Goal: Contribute content: Contribute content

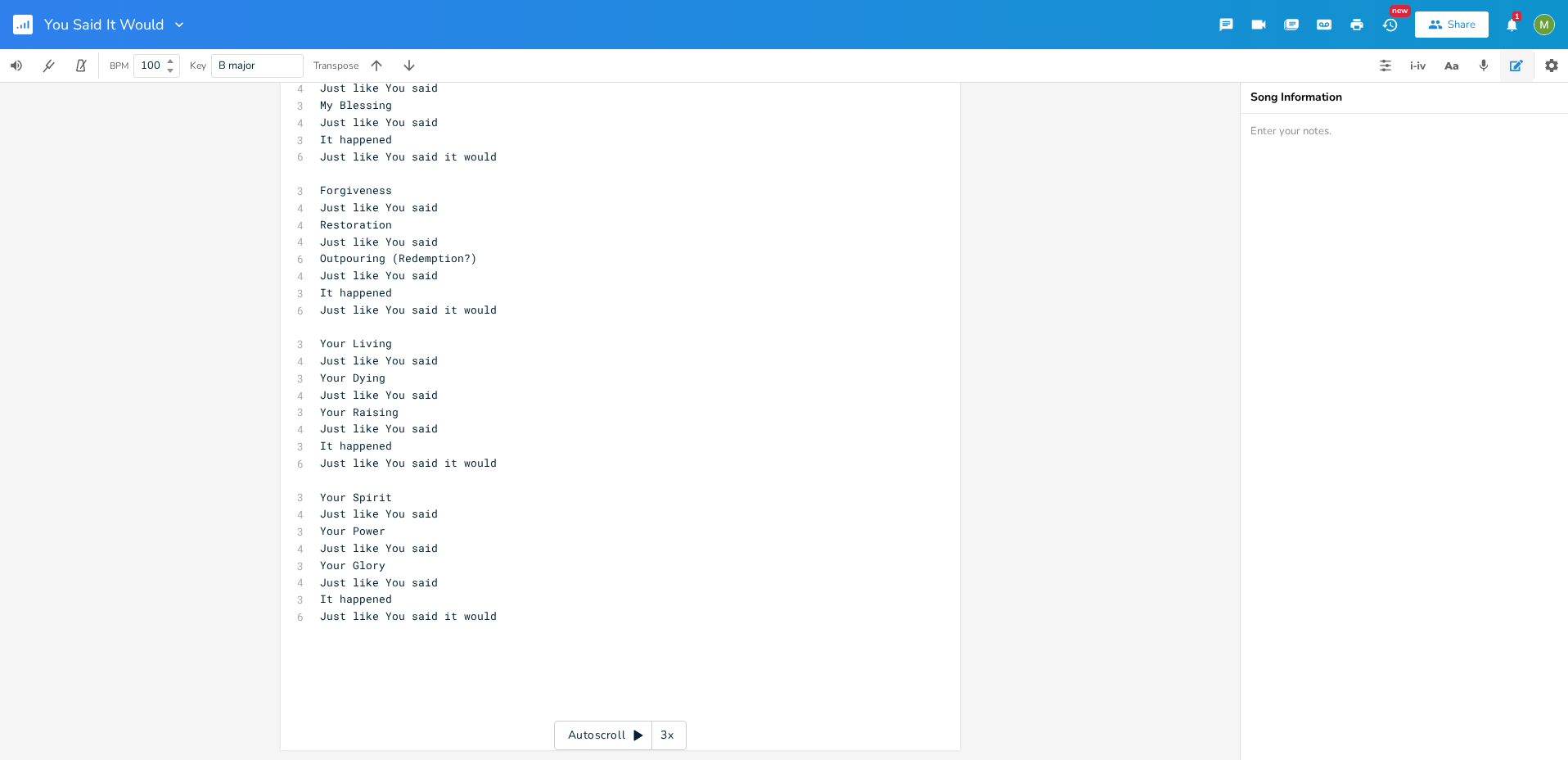
scroll to position [1120, 0]
click at [25, 21] on rect "button" at bounding box center [22, 24] width 20 height 20
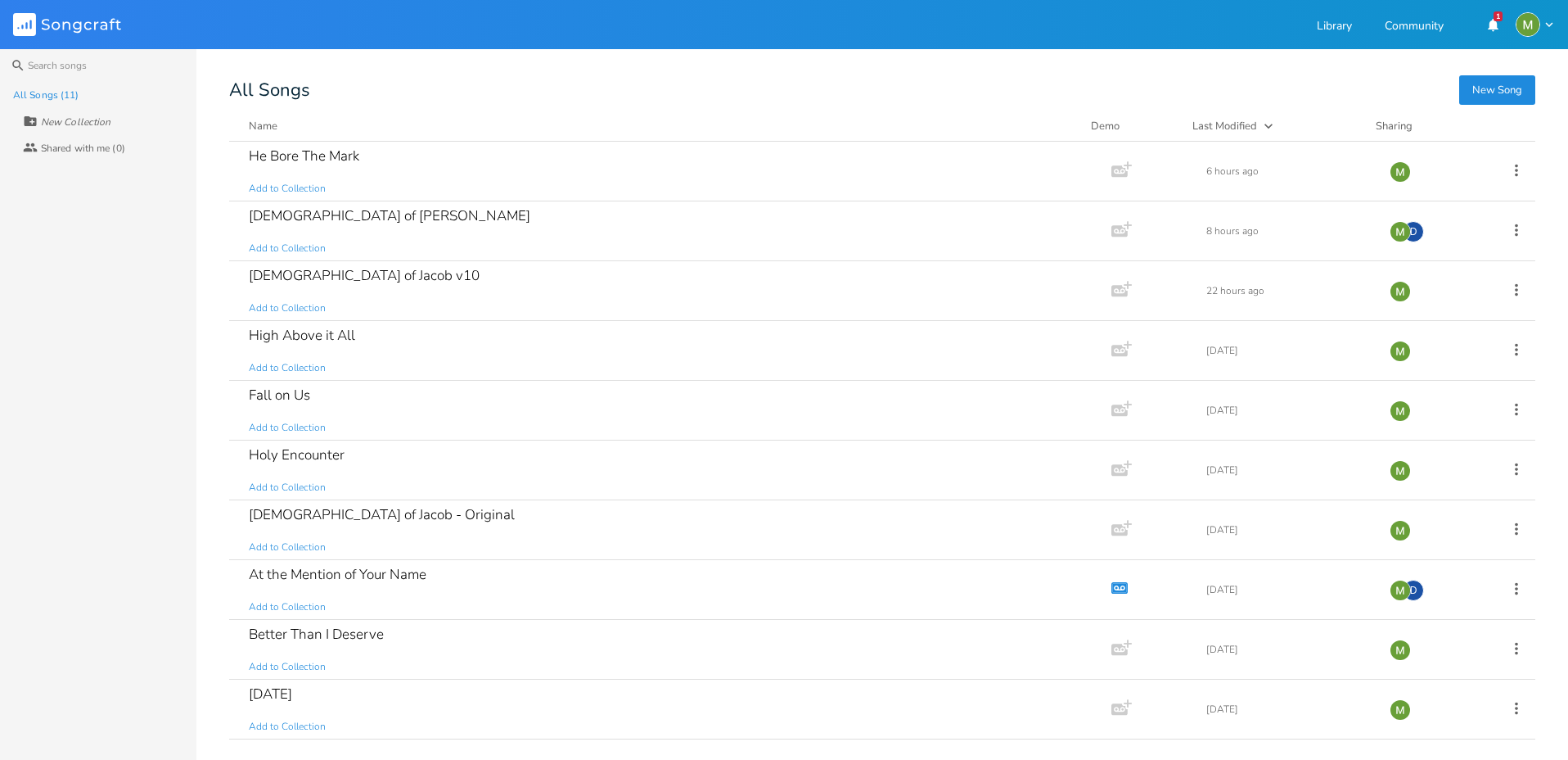
click at [165, 416] on div "All Songs (11) New Collection Collaborators Shared with me (0)" at bounding box center [98, 421] width 196 height 678
drag, startPoint x: 228, startPoint y: 91, endPoint x: 323, endPoint y: 83, distance: 95.3
click at [323, 83] on div "Search All Songs (11) New Collection Collaborators Shared with me (0) New Song …" at bounding box center [784, 403] width 1568 height 710
click at [291, 89] on div "All Songs" at bounding box center [882, 90] width 1306 height 17
drag, startPoint x: 330, startPoint y: 91, endPoint x: 224, endPoint y: 92, distance: 106.0
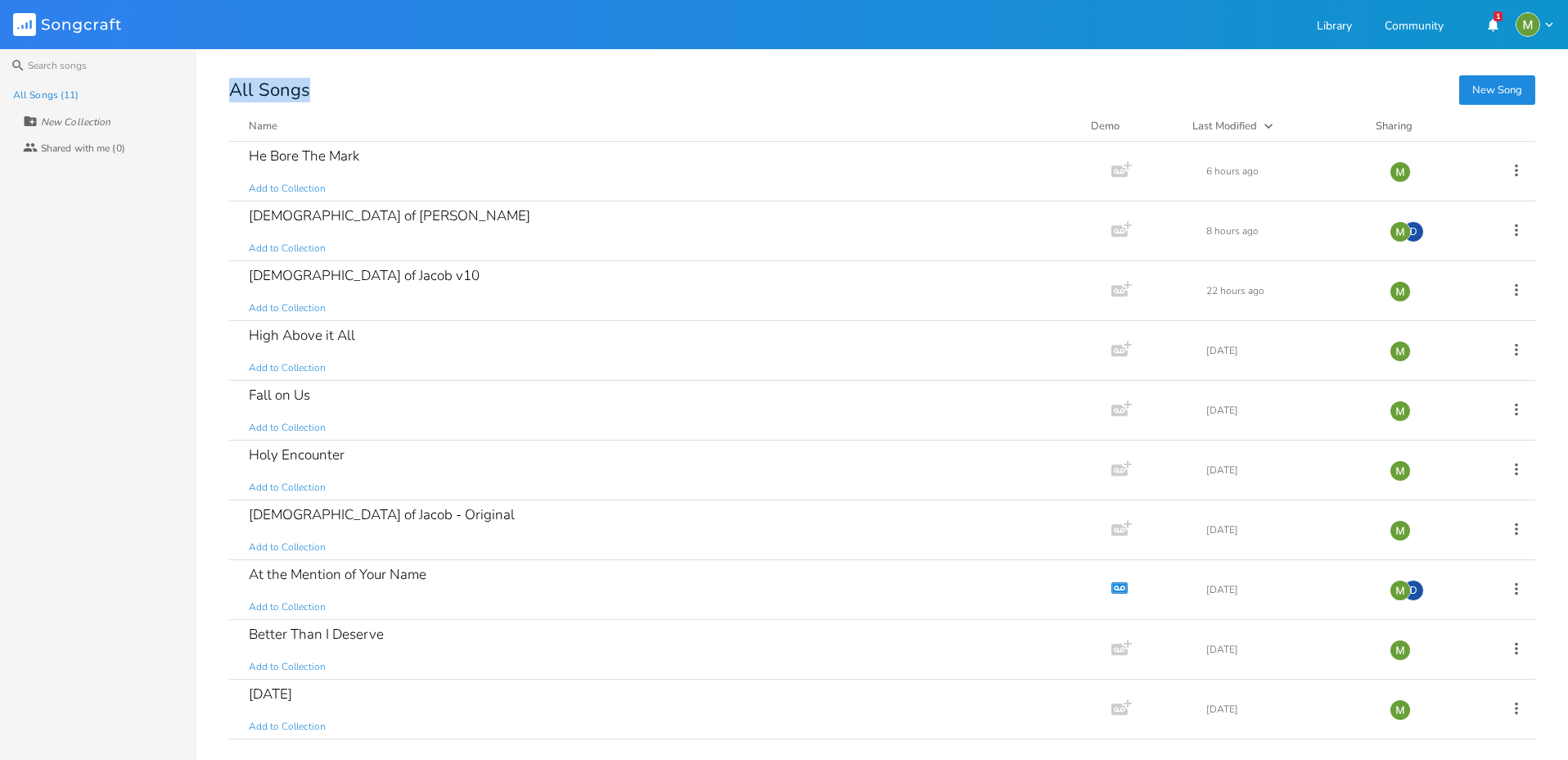
click at [224, 92] on div "Search All Songs (11) New Collection Collaborators Shared with me (0) New Song …" at bounding box center [784, 403] width 1568 height 710
click at [241, 91] on div "All Songs" at bounding box center [882, 90] width 1306 height 17
click at [1476, 88] on button "New Song" at bounding box center [1498, 90] width 76 height 29
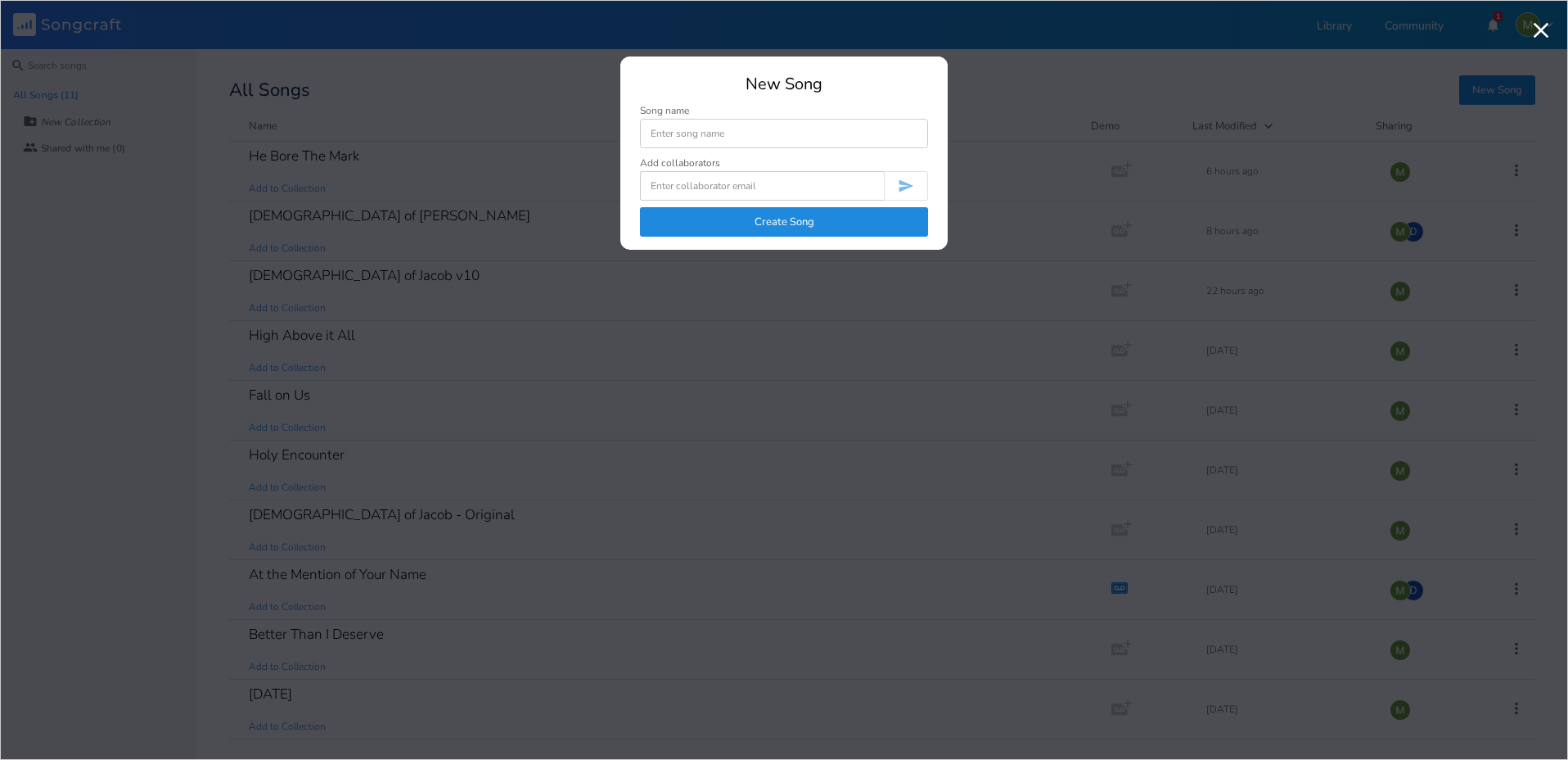
click at [726, 120] on input at bounding box center [784, 133] width 288 height 29
type input "Said it Would"
click at [765, 214] on button "Create Song" at bounding box center [784, 222] width 288 height 29
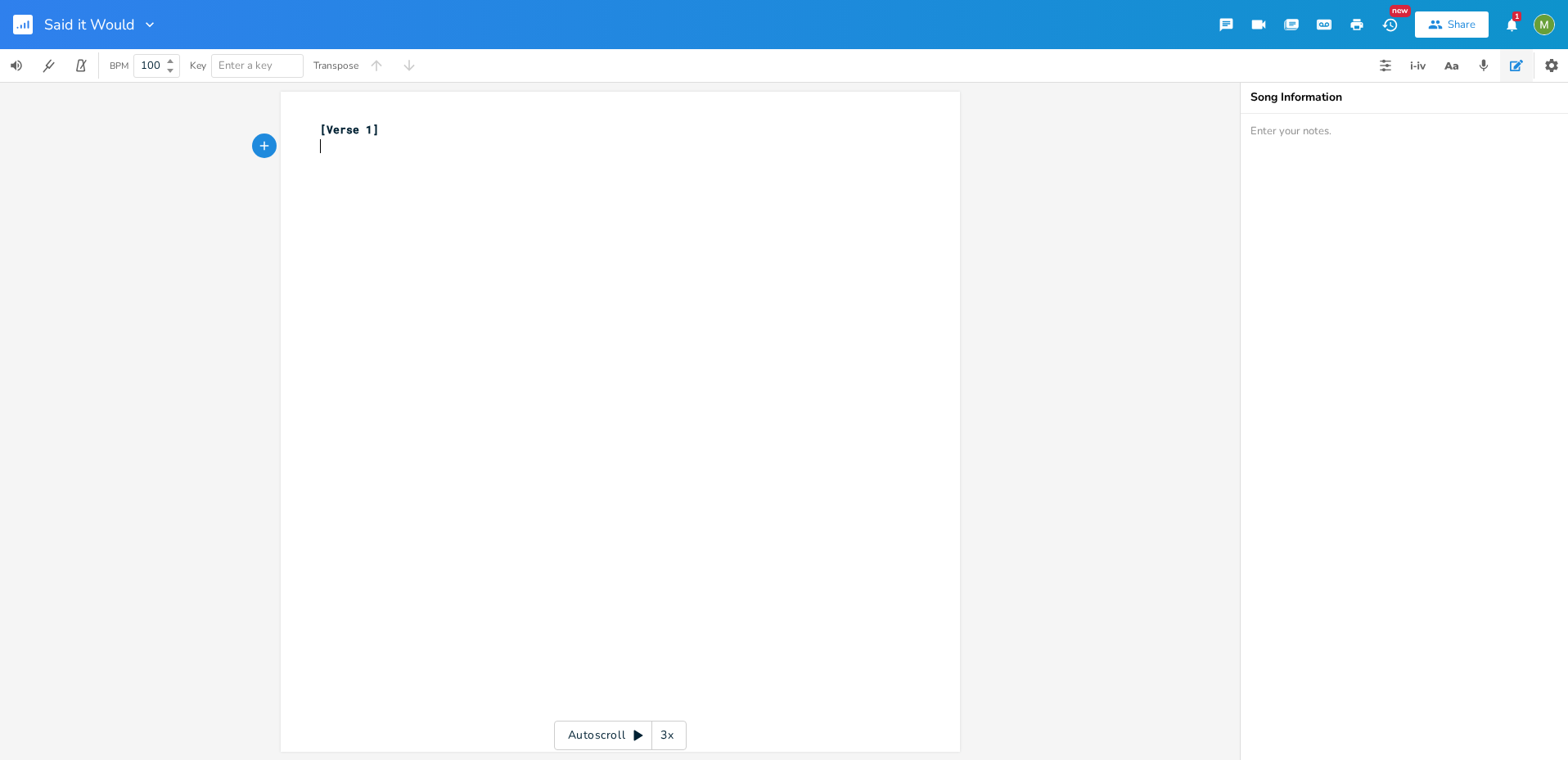
click at [391, 195] on div "xxxxxxxxxx [Verse 1] ​" at bounding box center [632, 438] width 632 height 639
type textarea "[Verse 1]"
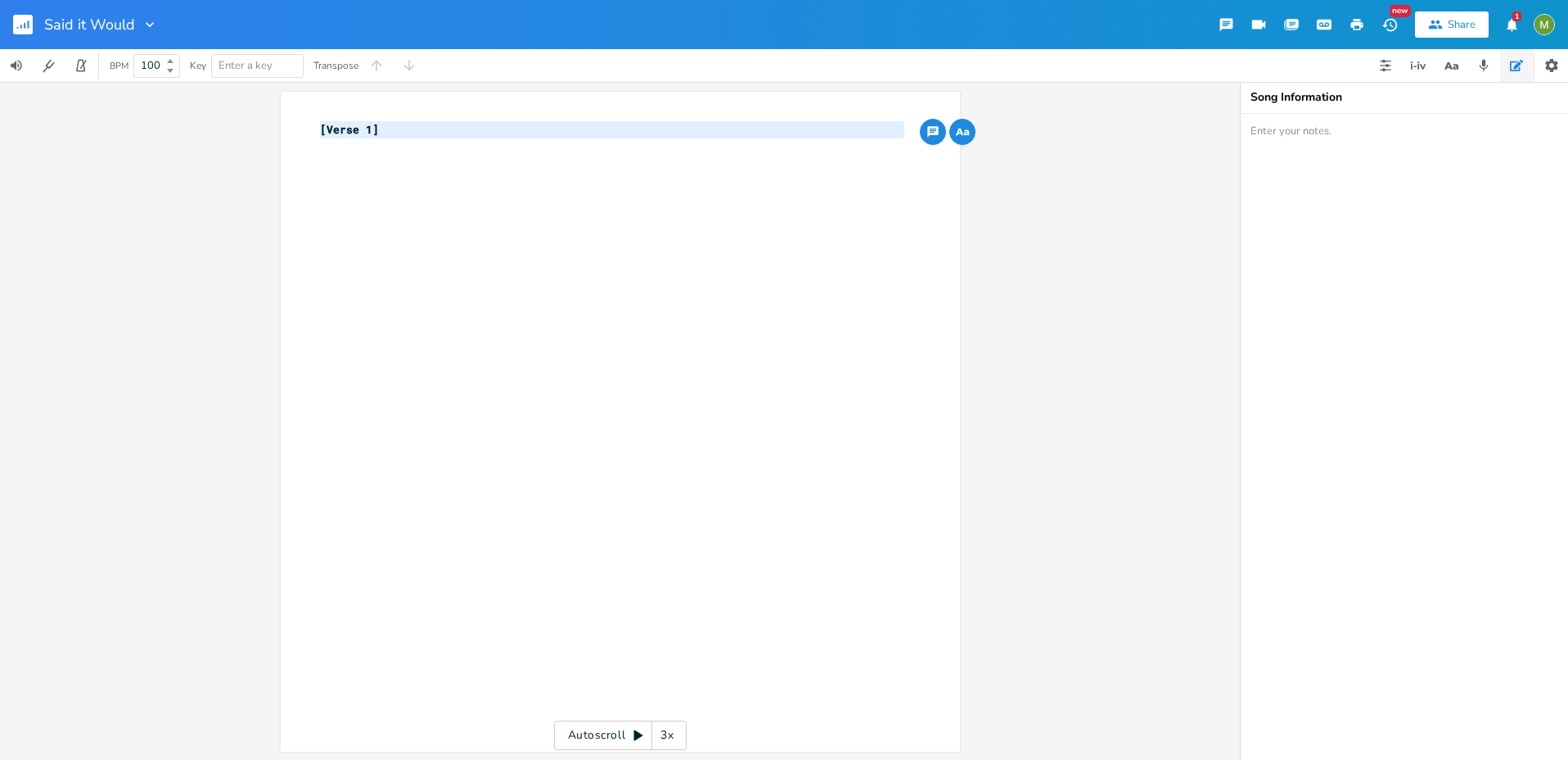
drag, startPoint x: 335, startPoint y: 164, endPoint x: 311, endPoint y: 130, distance: 41.6
click at [311, 130] on div "[Verse 1] x [Verse 1] ​" at bounding box center [619, 421] width 679 height 659
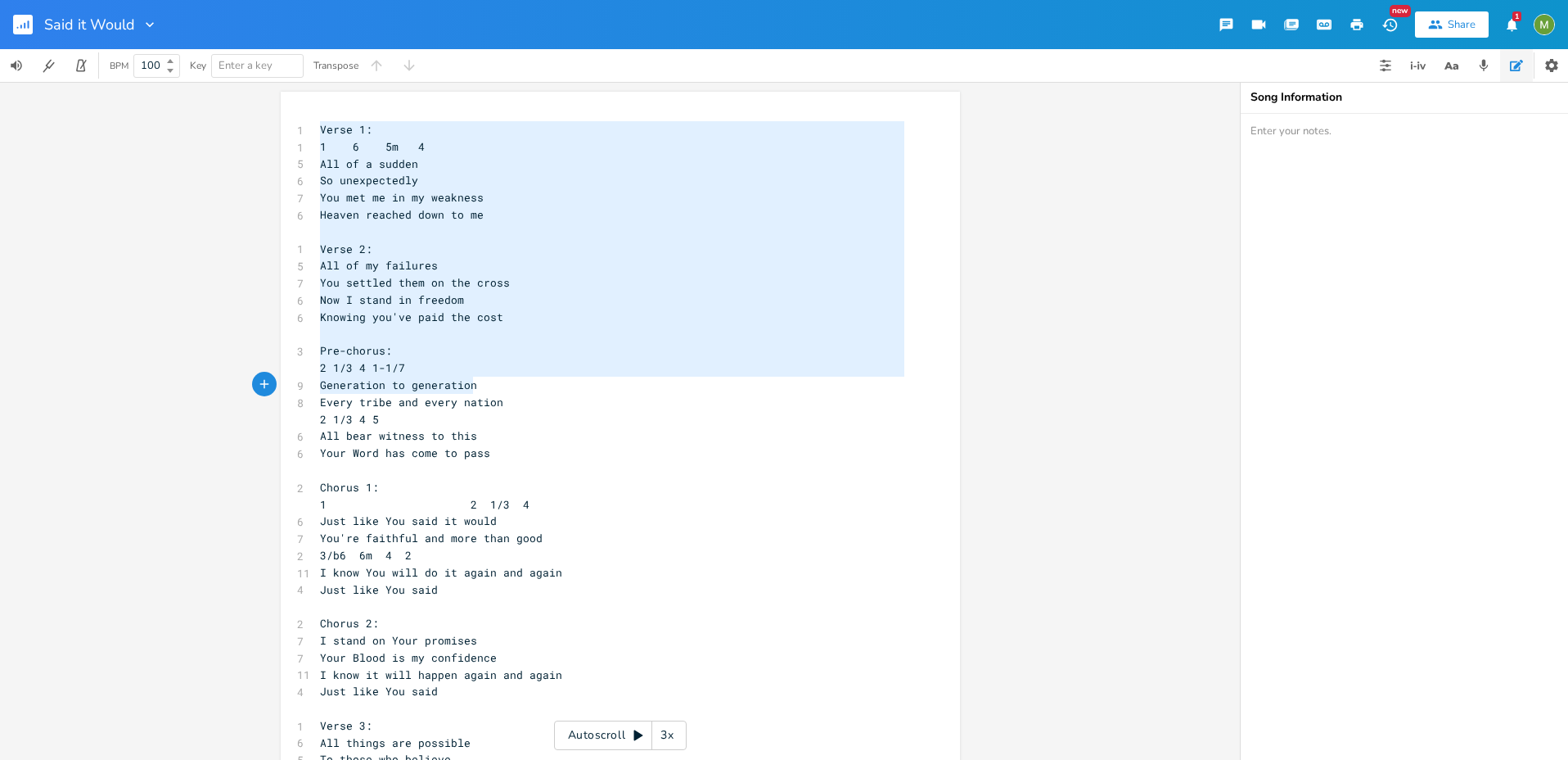
type textarea "Verse 1: 1 6 5m 4 All of a sudden So unexpectedly You met me in my weakness Hea…"
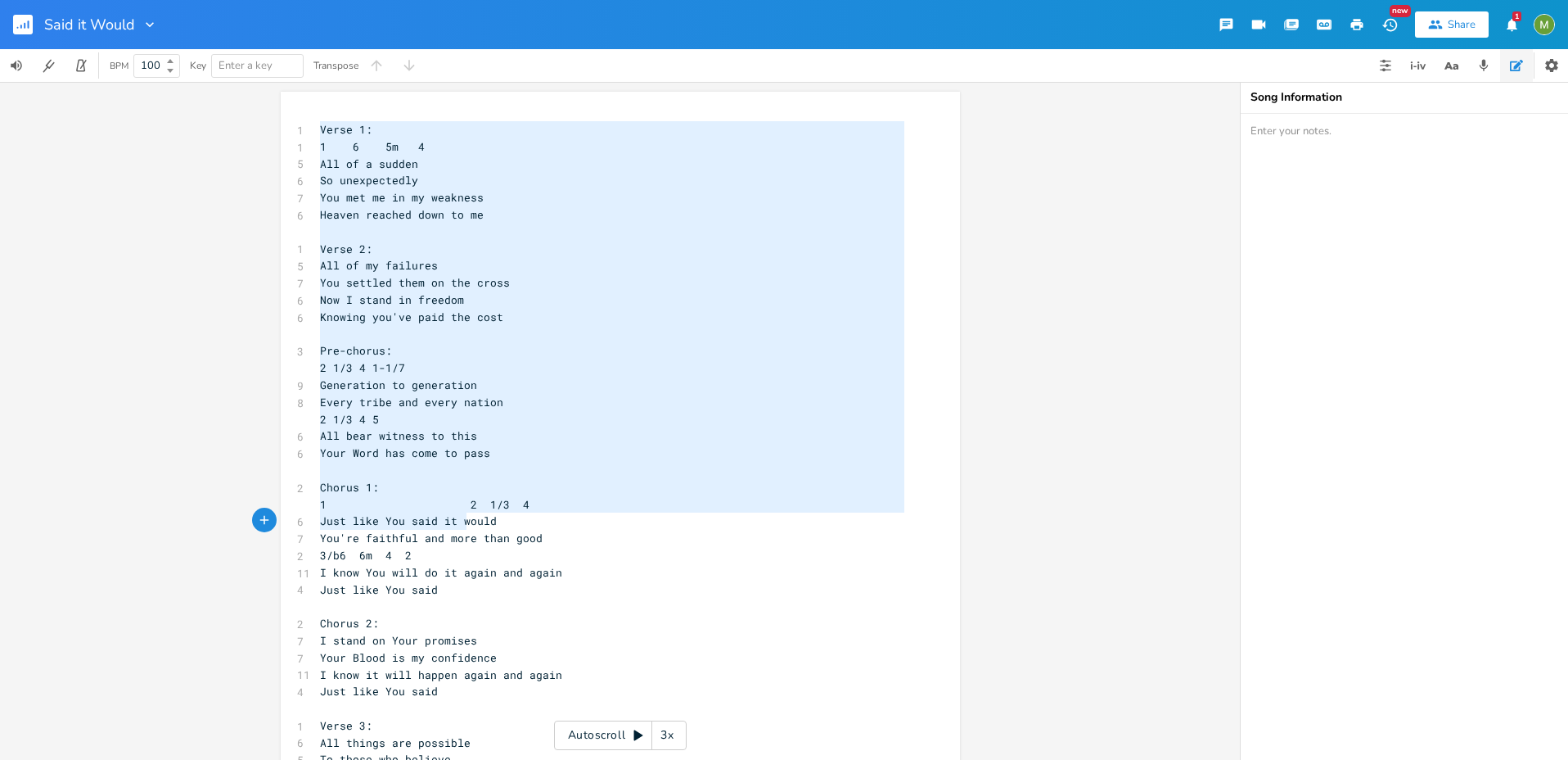
drag, startPoint x: 317, startPoint y: 129, endPoint x: 416, endPoint y: 383, distance: 272.6
click at [414, 302] on span "Now I stand in freedom" at bounding box center [392, 299] width 144 height 15
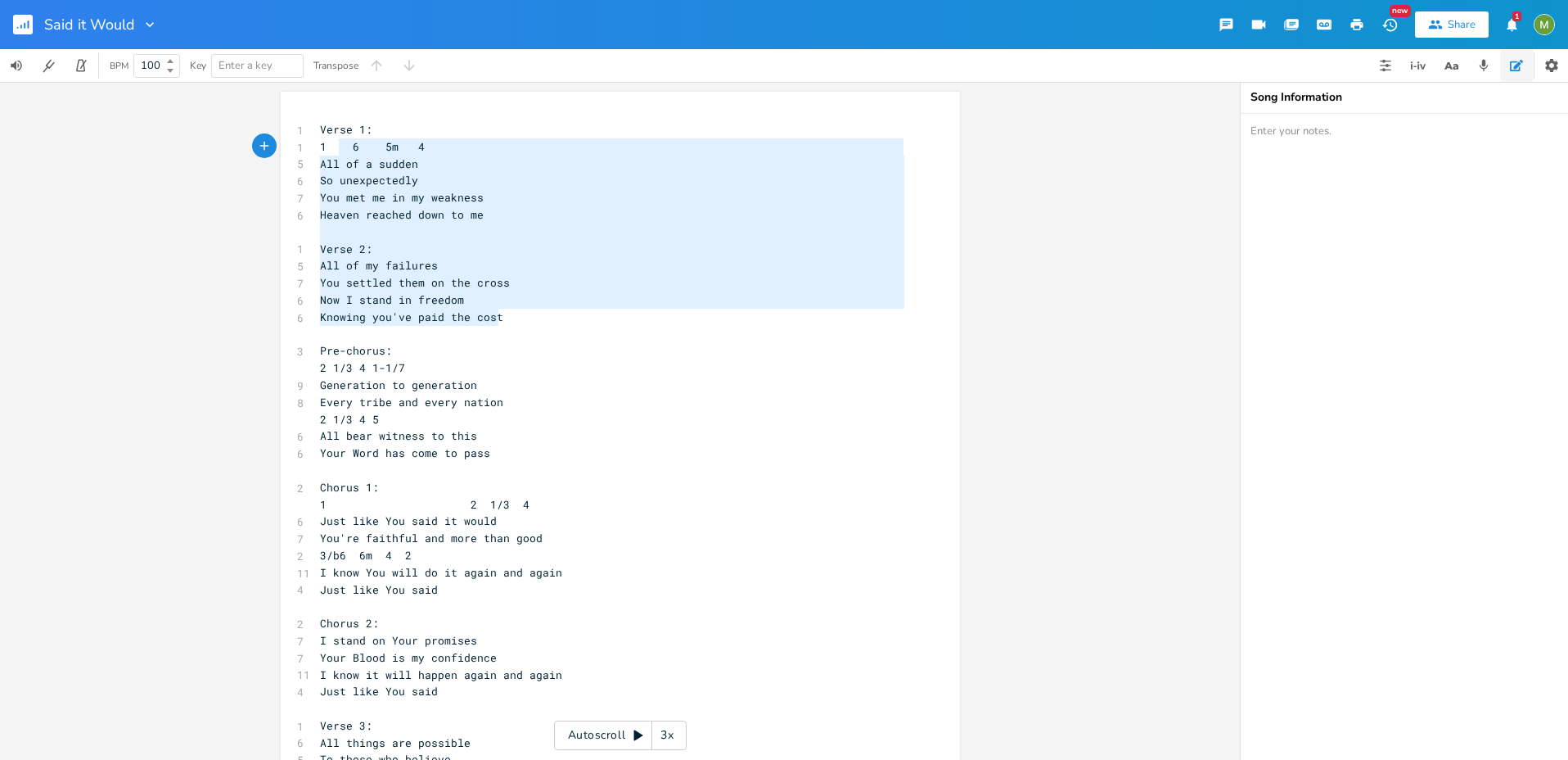
type textarea "Verse 1: 1 6 5m 4 All of a sudden So unexpectedly You met me in my weakness Hea…"
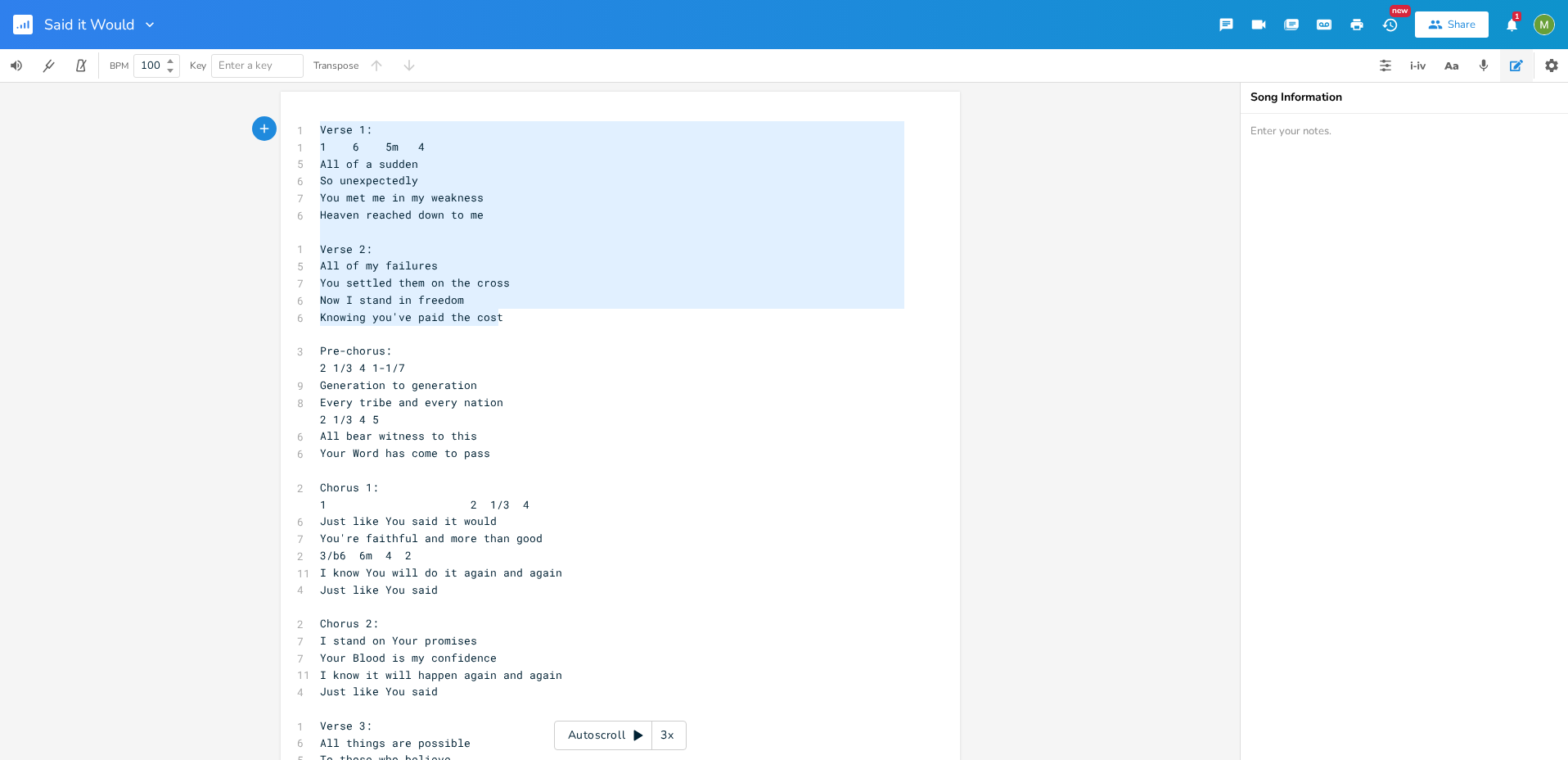
drag, startPoint x: 518, startPoint y: 317, endPoint x: 302, endPoint y: 123, distance: 290.3
click at [339, 144] on span "1 6 5m 4" at bounding box center [372, 146] width 105 height 15
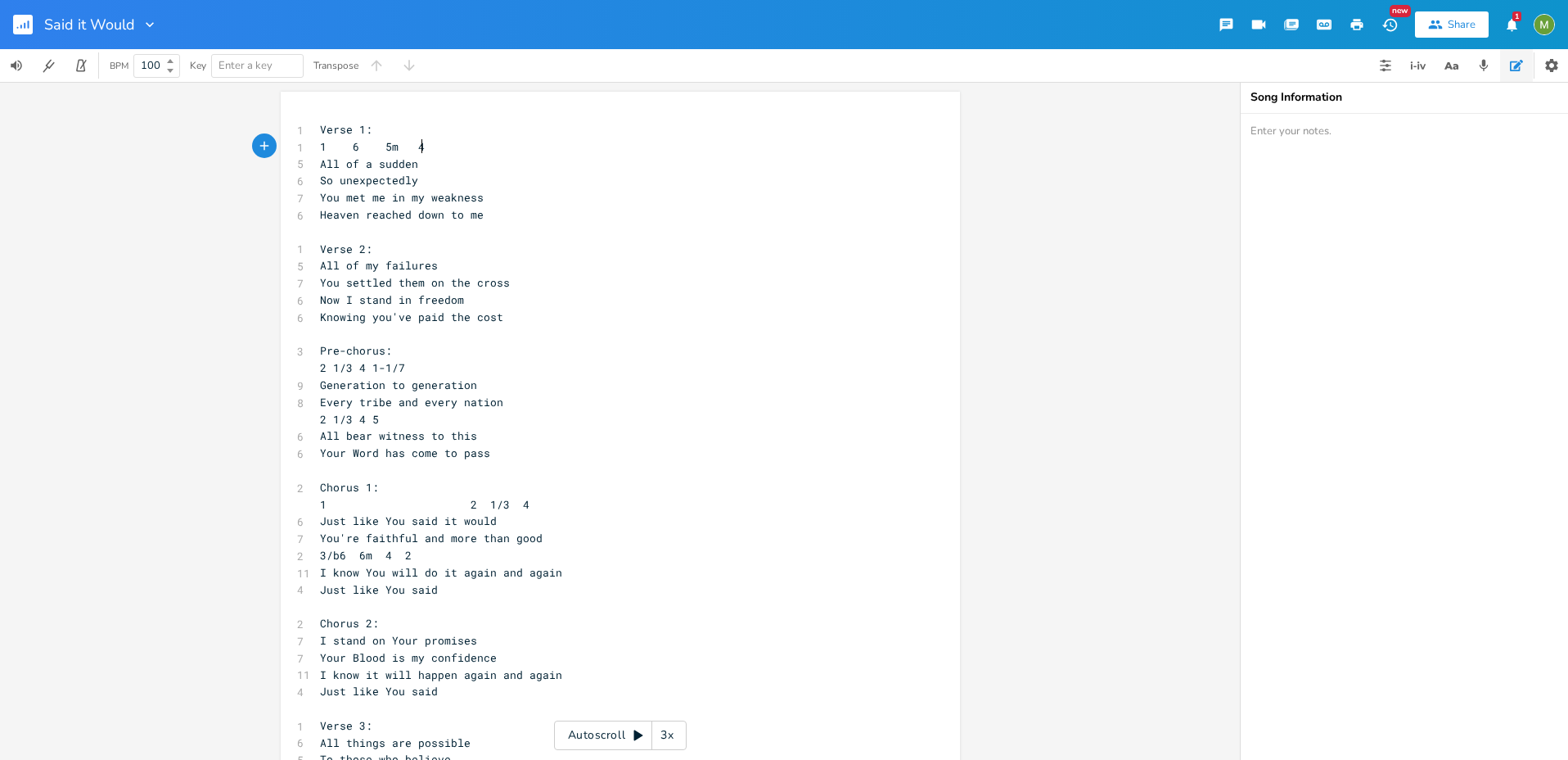
type textarea "Verse 1: 1 6 5m 4"
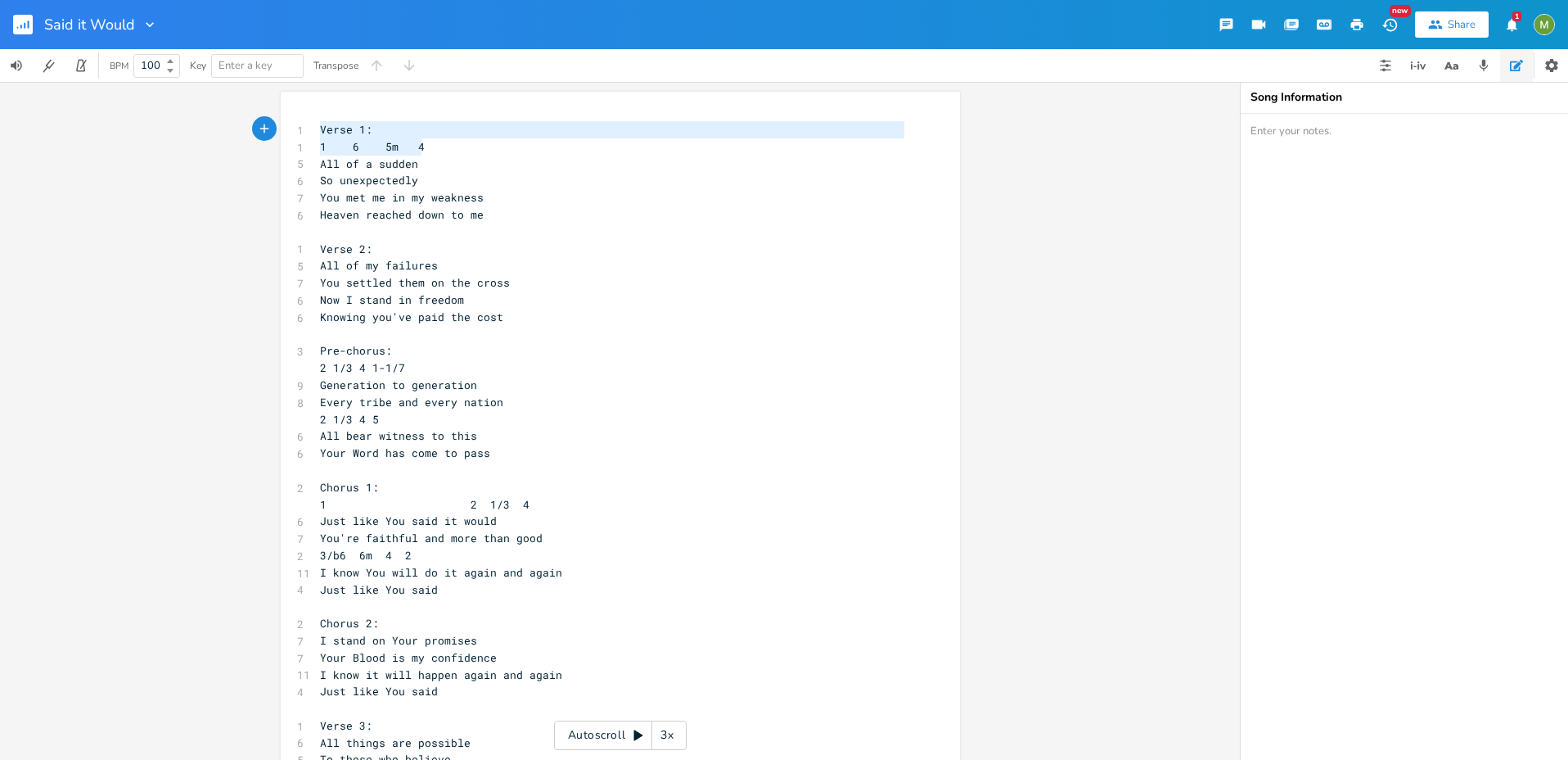
drag, startPoint x: 437, startPoint y: 148, endPoint x: 268, endPoint y: 124, distance: 170.7
click at [268, 124] on div "Verse 1: 1 6 5m 4 x 1 Verse 1: 1 1 6 5m 4 5 All of a sudden 6 So unexpectedly 7…" at bounding box center [619, 421] width 1240 height 678
click at [411, 148] on span "1 6 5m 4" at bounding box center [372, 146] width 105 height 15
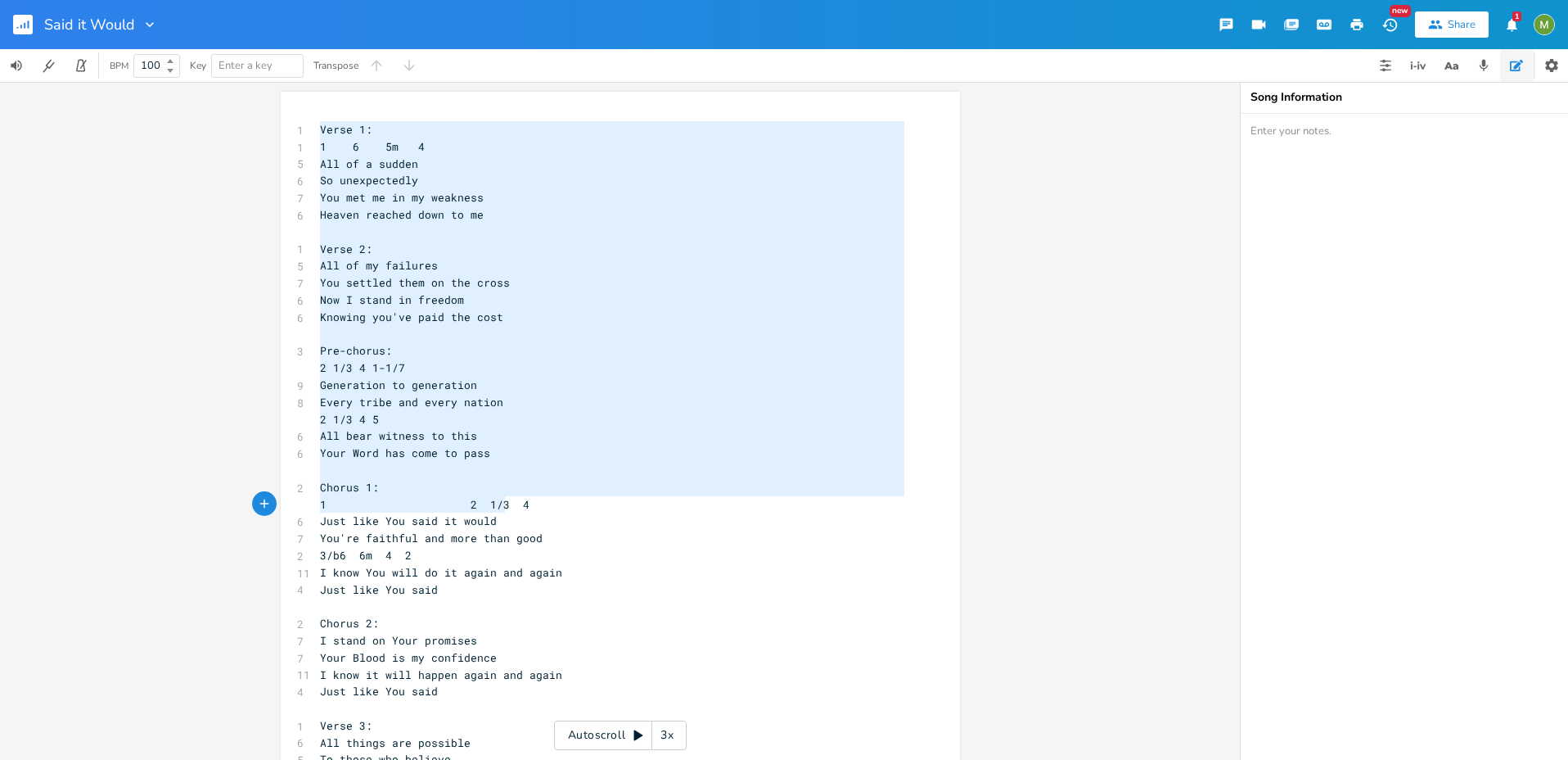
type textarea "Verse 1: 1 6 5m 4 All of a sudden So unexpectedly You met me in my weakness Hea…"
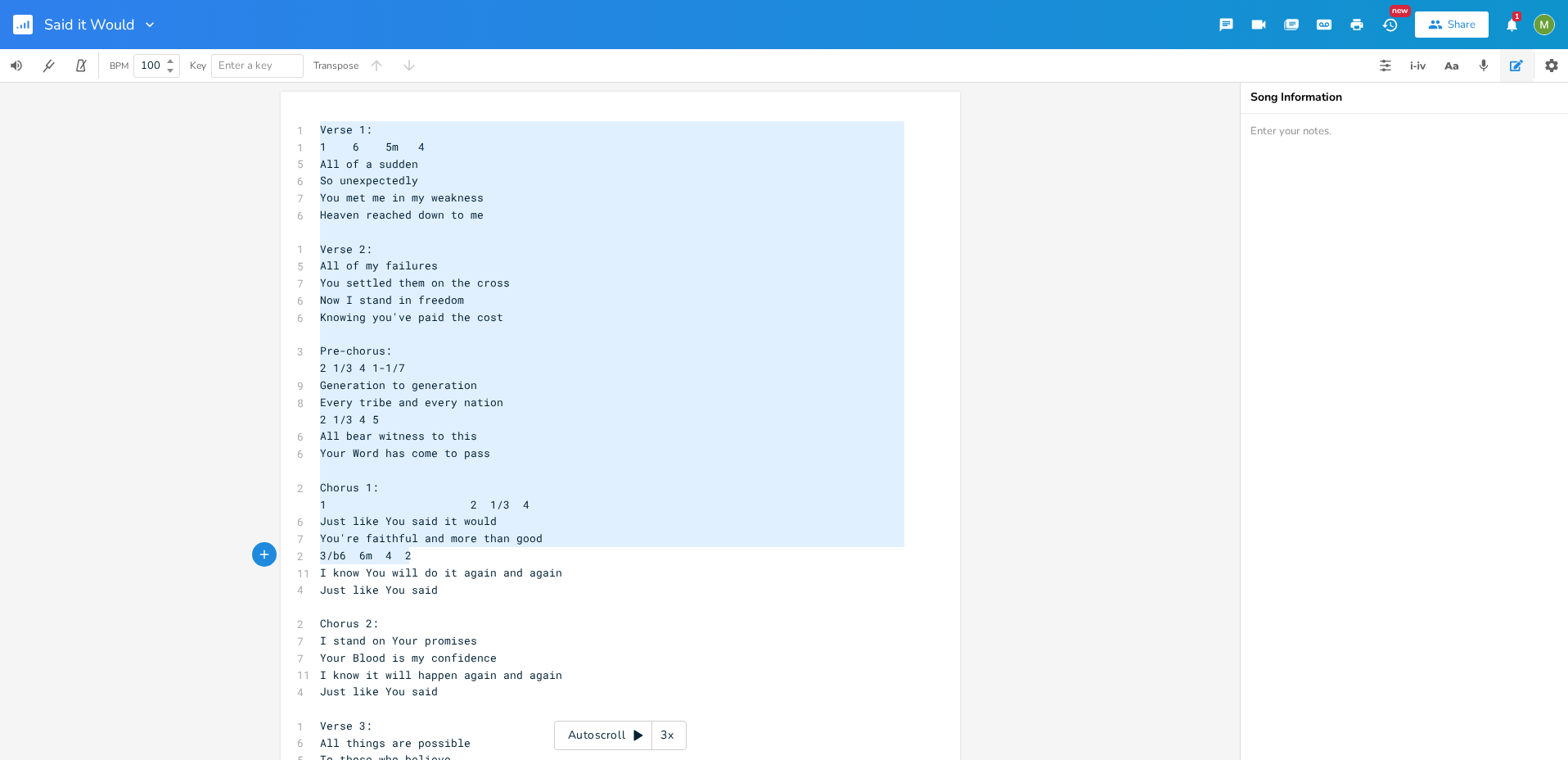
drag, startPoint x: 312, startPoint y: 128, endPoint x: 494, endPoint y: 553, distance: 462.3
click at [372, 228] on pre "​" at bounding box center [612, 232] width 591 height 18
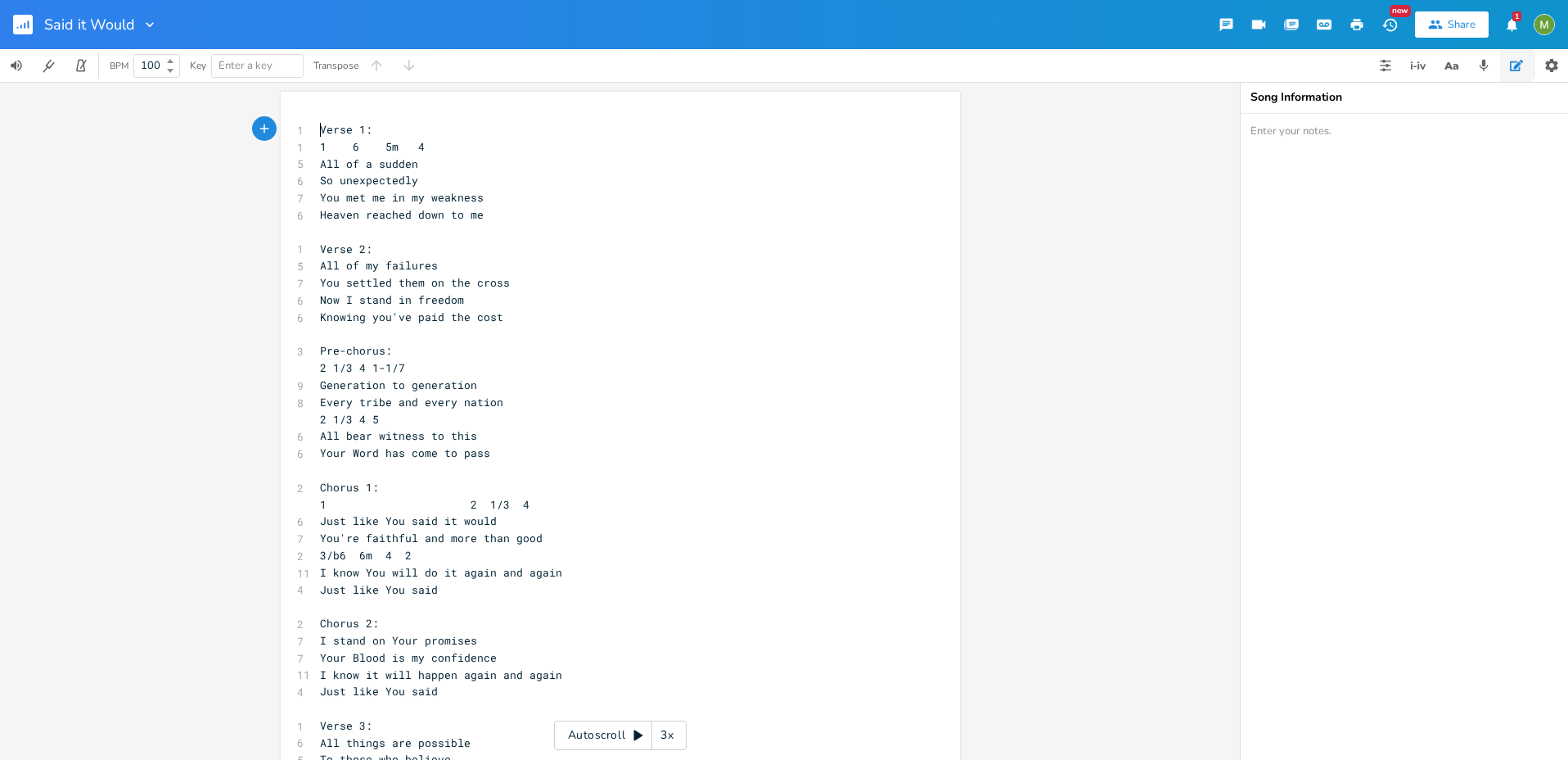
click at [320, 134] on span "Verse 1:" at bounding box center [347, 129] width 53 height 15
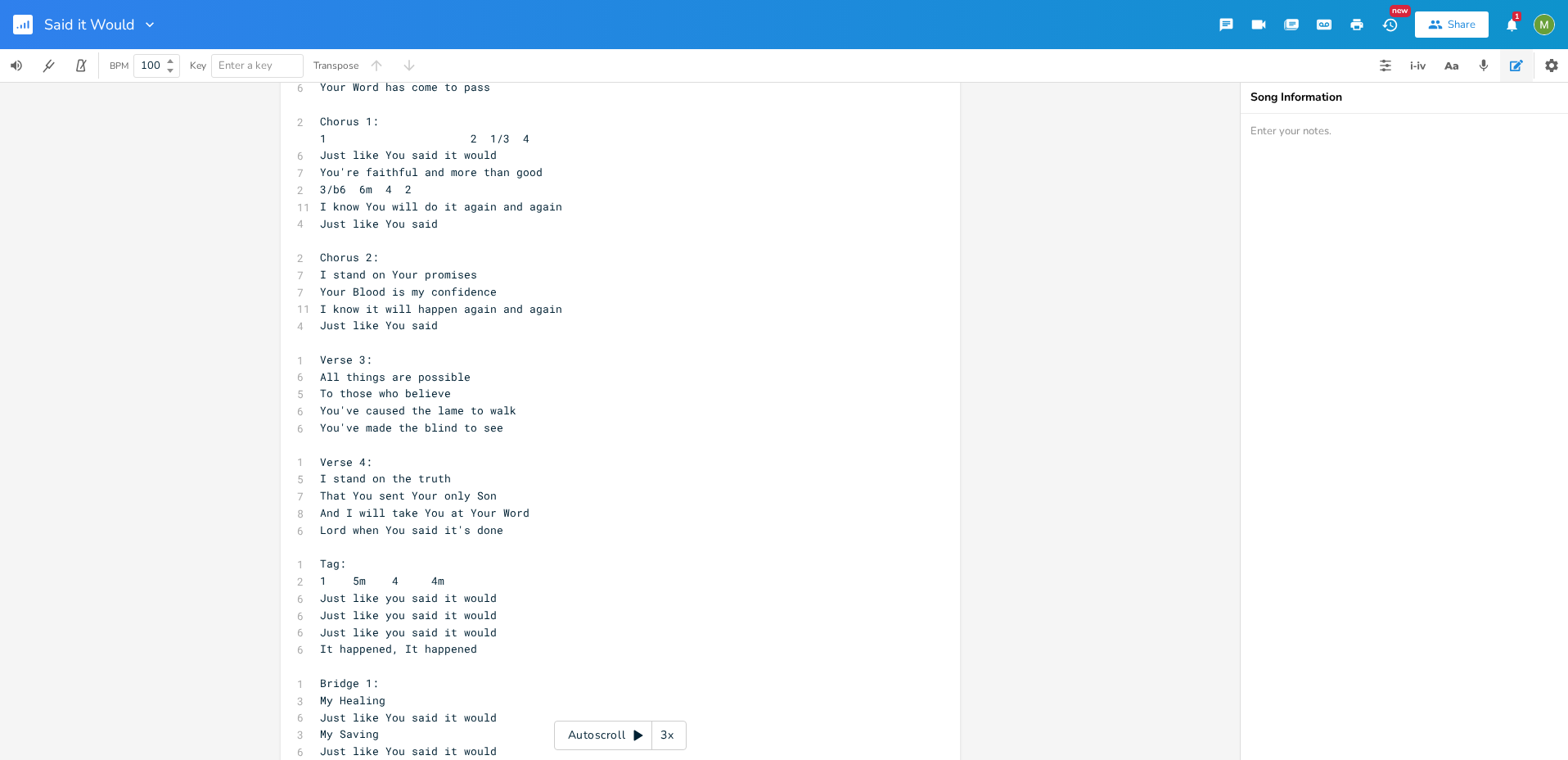
scroll to position [388, 0]
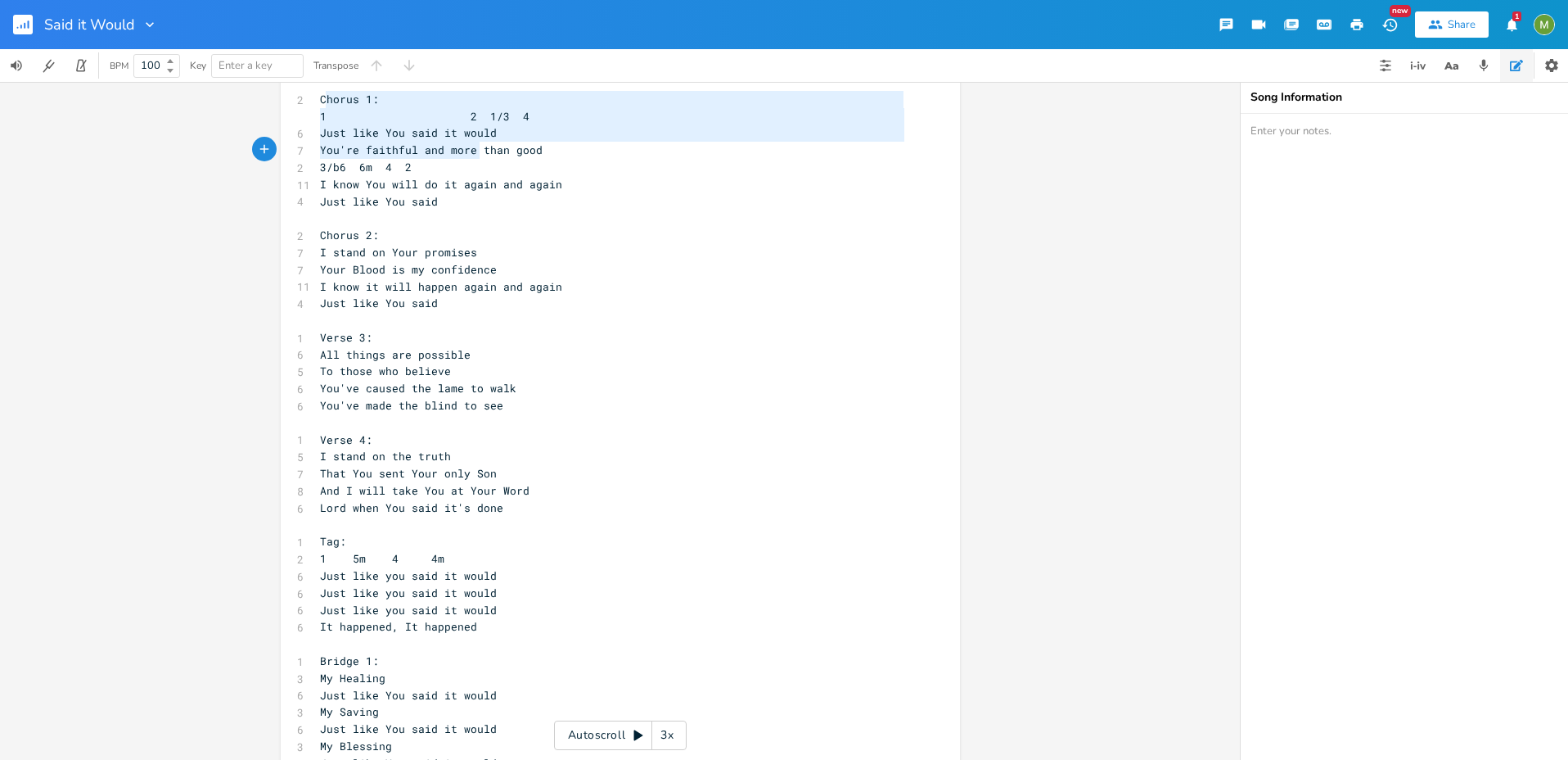
type textarea "horus 1: 1 2 1/3 4 Just like You said it would You're faithful and more than go…"
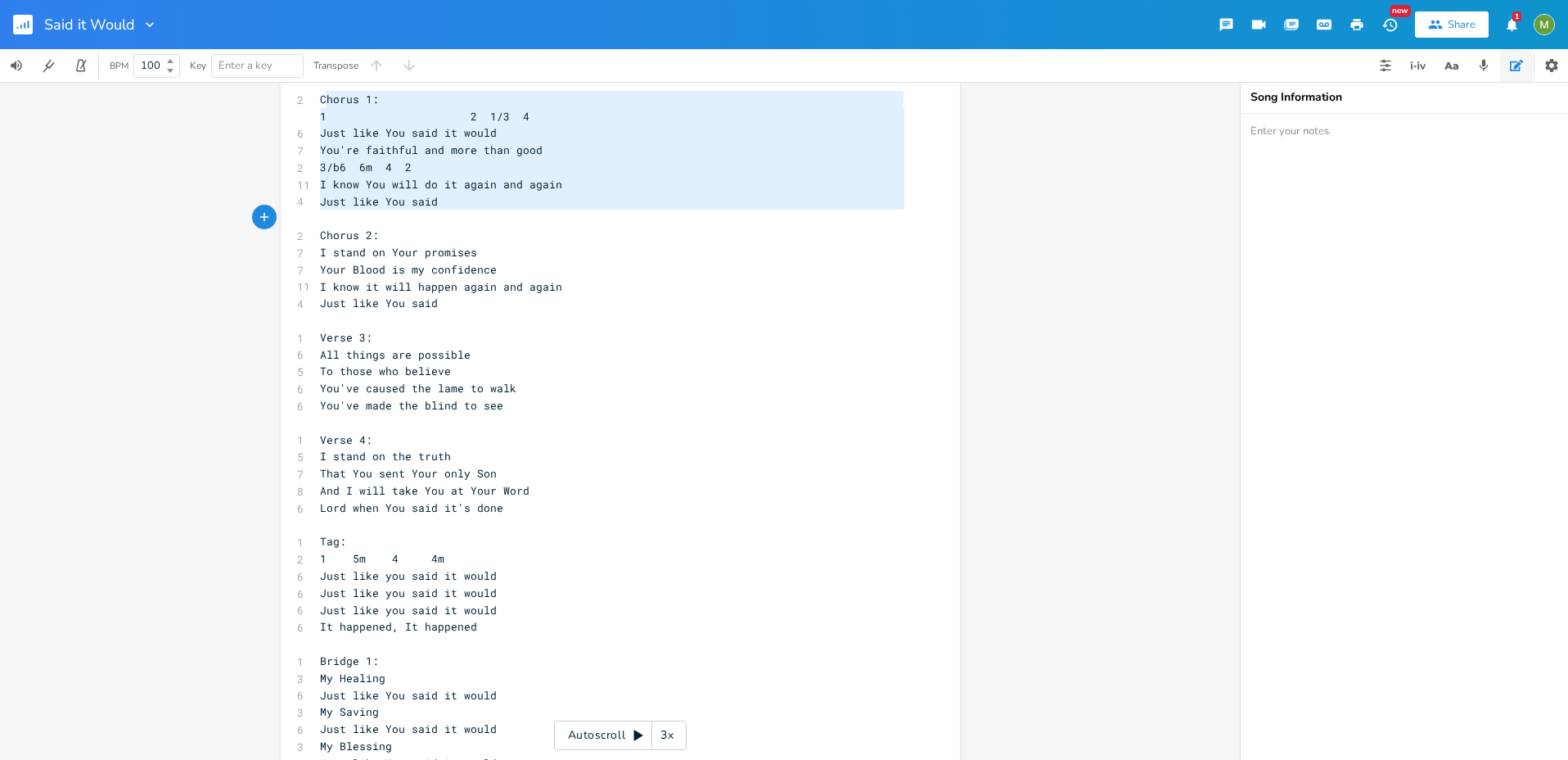
drag, startPoint x: 319, startPoint y: 100, endPoint x: 496, endPoint y: 217, distance: 212.2
click at [496, 217] on div "1 Verse 1: 1 1 6 5m 4 5 All of a sudden 6 So unexpectedly 7 You met me in my we…" at bounding box center [612, 448] width 591 height 1430
click at [491, 206] on pre "Just like You said" at bounding box center [612, 202] width 591 height 18
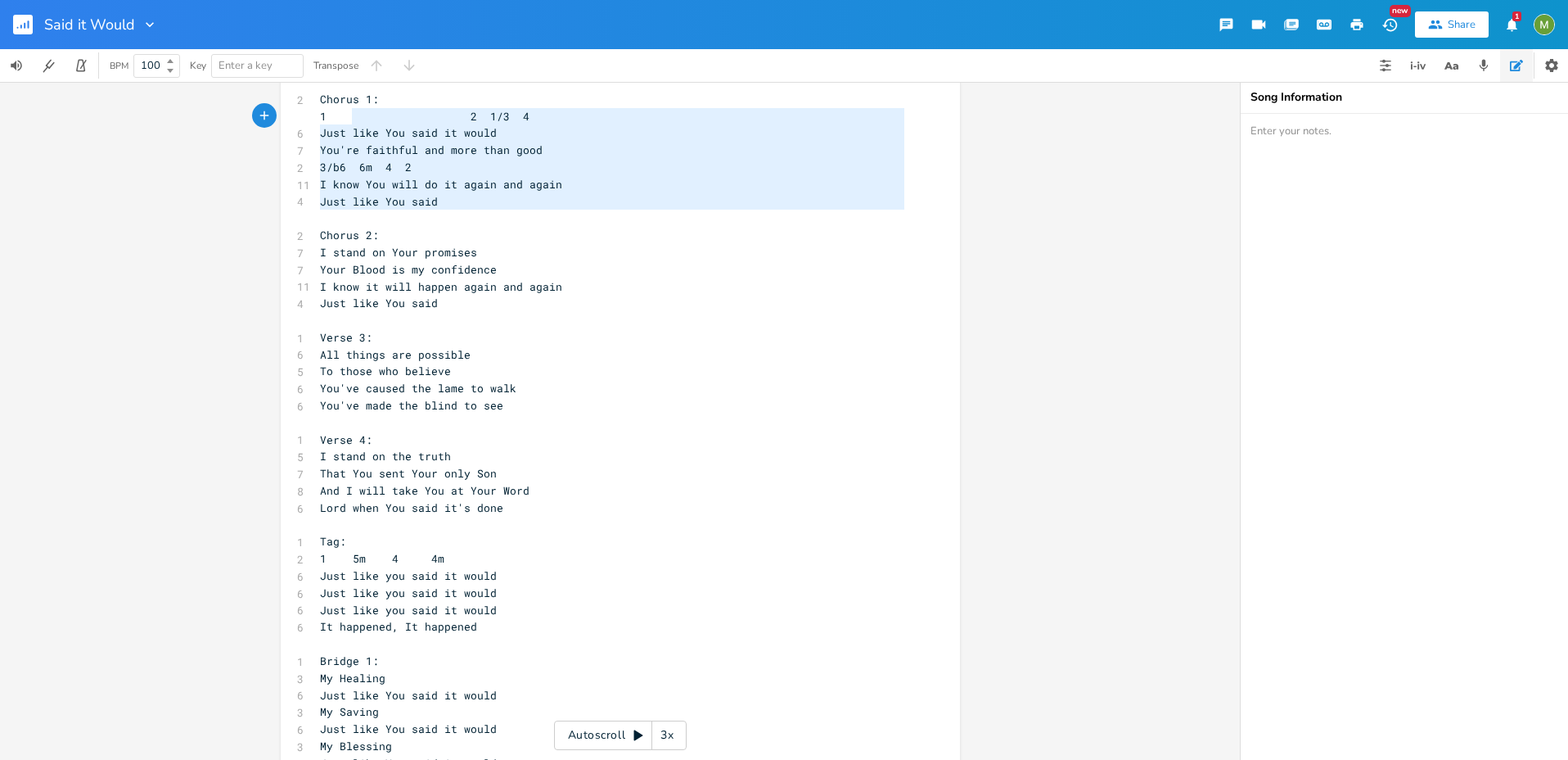
type textarea "Chorus 1: 1 2 1/3 4 Just like You said it would You're faithful and more than g…"
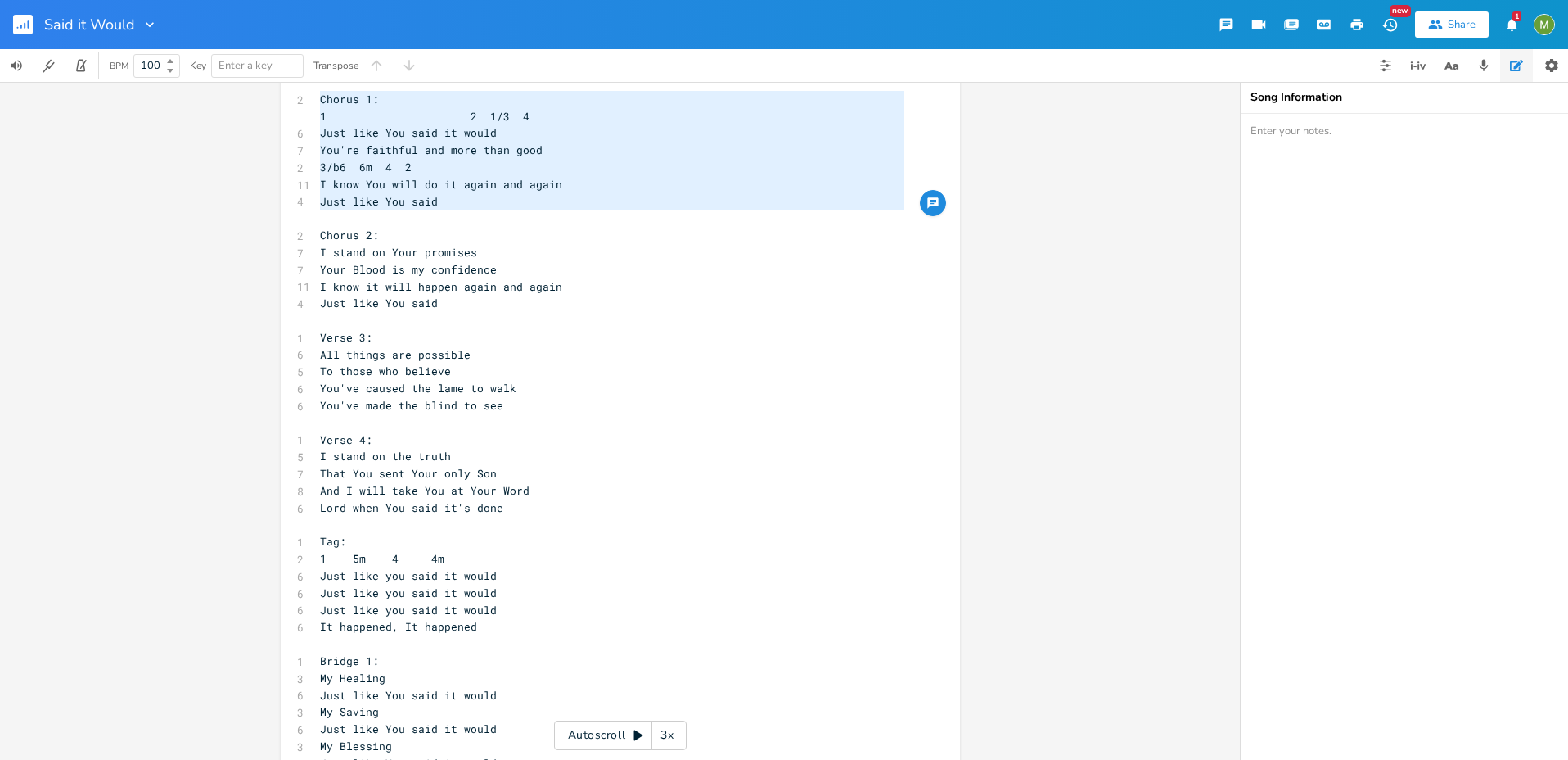
drag, startPoint x: 452, startPoint y: 215, endPoint x: 316, endPoint y: 101, distance: 177.5
click at [317, 101] on div "1 Verse 1: 1 1 6 5m 4 5 All of a sudden 6 So unexpectedly 7 You met me in my we…" at bounding box center [612, 448] width 591 height 1430
click at [320, 103] on span "Chorus 1:" at bounding box center [350, 99] width 59 height 15
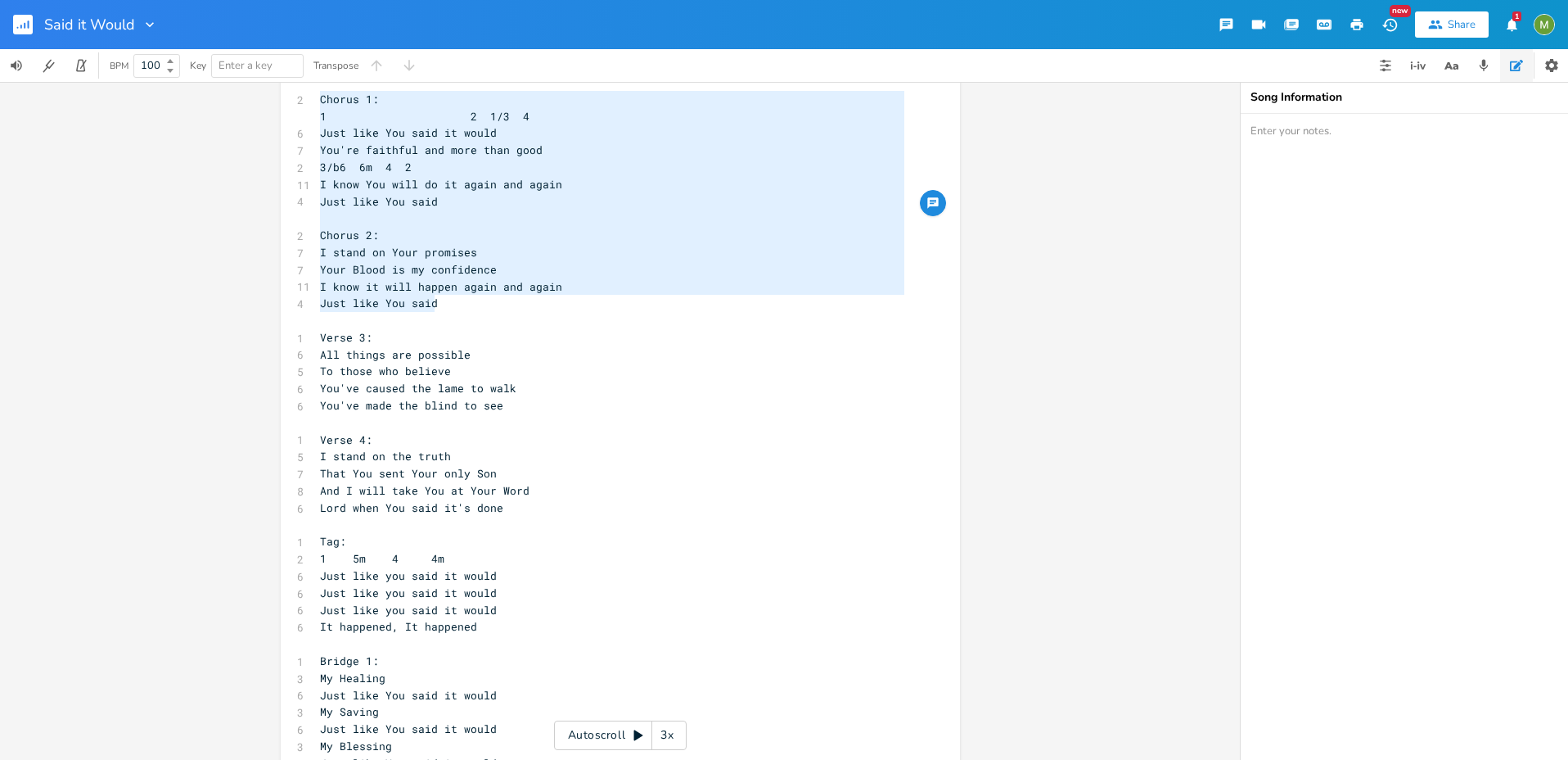
type textarea "Chorus 1: 1 2 1/3 4 Just like You said it would You're faithful and more than g…"
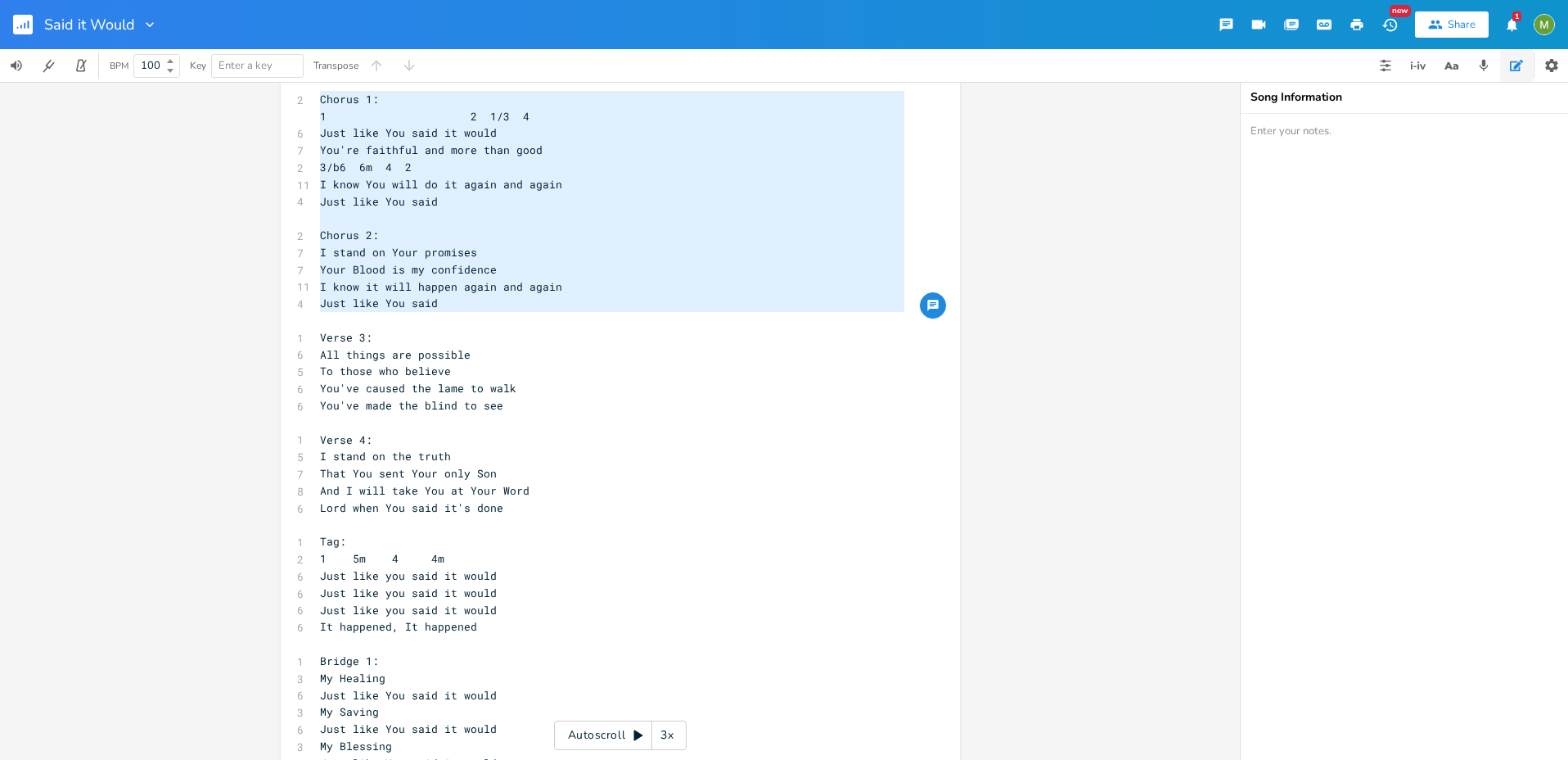
drag, startPoint x: 317, startPoint y: 98, endPoint x: 515, endPoint y: 313, distance: 292.3
click at [515, 313] on div "1 Verse 1: 1 1 6 5m 4 5 All of a sudden 6 So unexpectedly 7 You met me in my we…" at bounding box center [612, 448] width 591 height 1430
click at [349, 314] on pre "​" at bounding box center [612, 320] width 591 height 18
type textarea "Chorus 1: 1 2 1/3 4 Just like You said it would You're faithful and more than g…"
drag, startPoint x: 327, startPoint y: 313, endPoint x: 272, endPoint y: 97, distance: 222.9
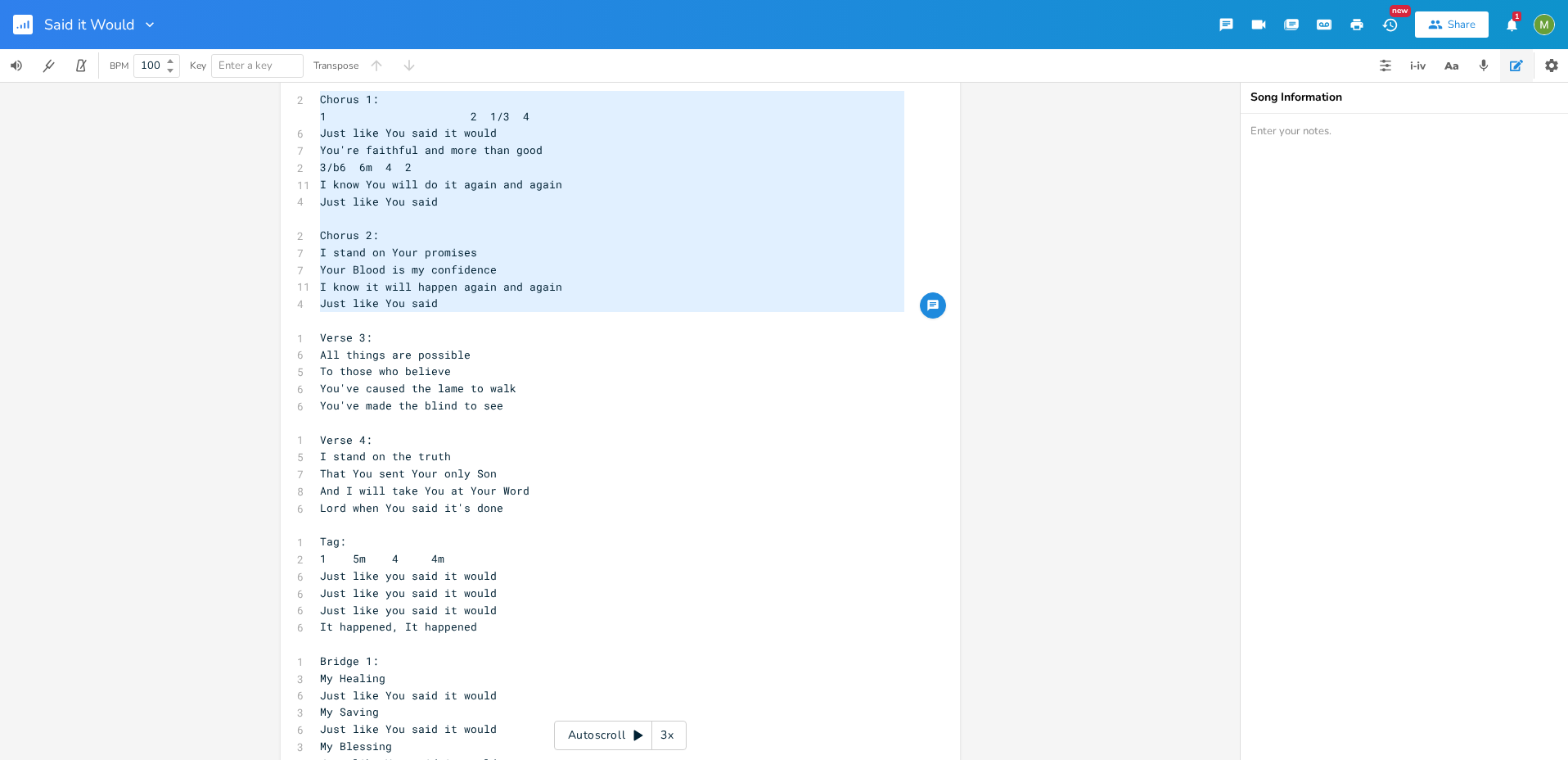
click at [272, 97] on div "Chorus 1: 1 2 1/3 4 Just like You said it would You're faithful and more than g…" at bounding box center [619, 421] width 1240 height 678
click at [310, 88] on div "Chorus 1: 1 2 1/3 4 Just like You said it would You're faithful and more than g…" at bounding box center [619, 444] width 679 height 1482
click at [317, 94] on pre "Chorus 1:" at bounding box center [612, 100] width 591 height 18
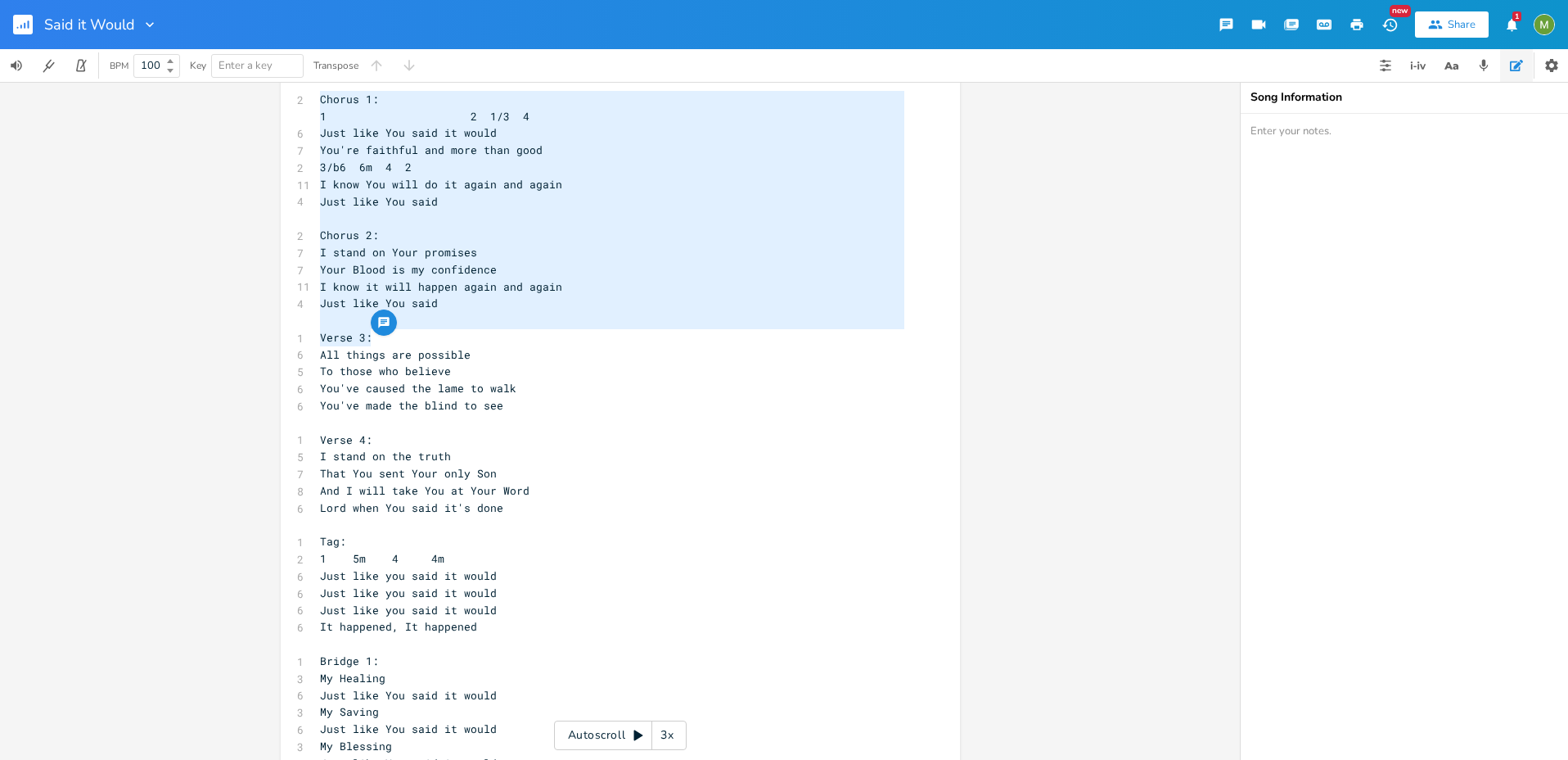
type textarea "Chorus 1: 1 2 1/3 4 Just like You said it would You're faithful and more than g…"
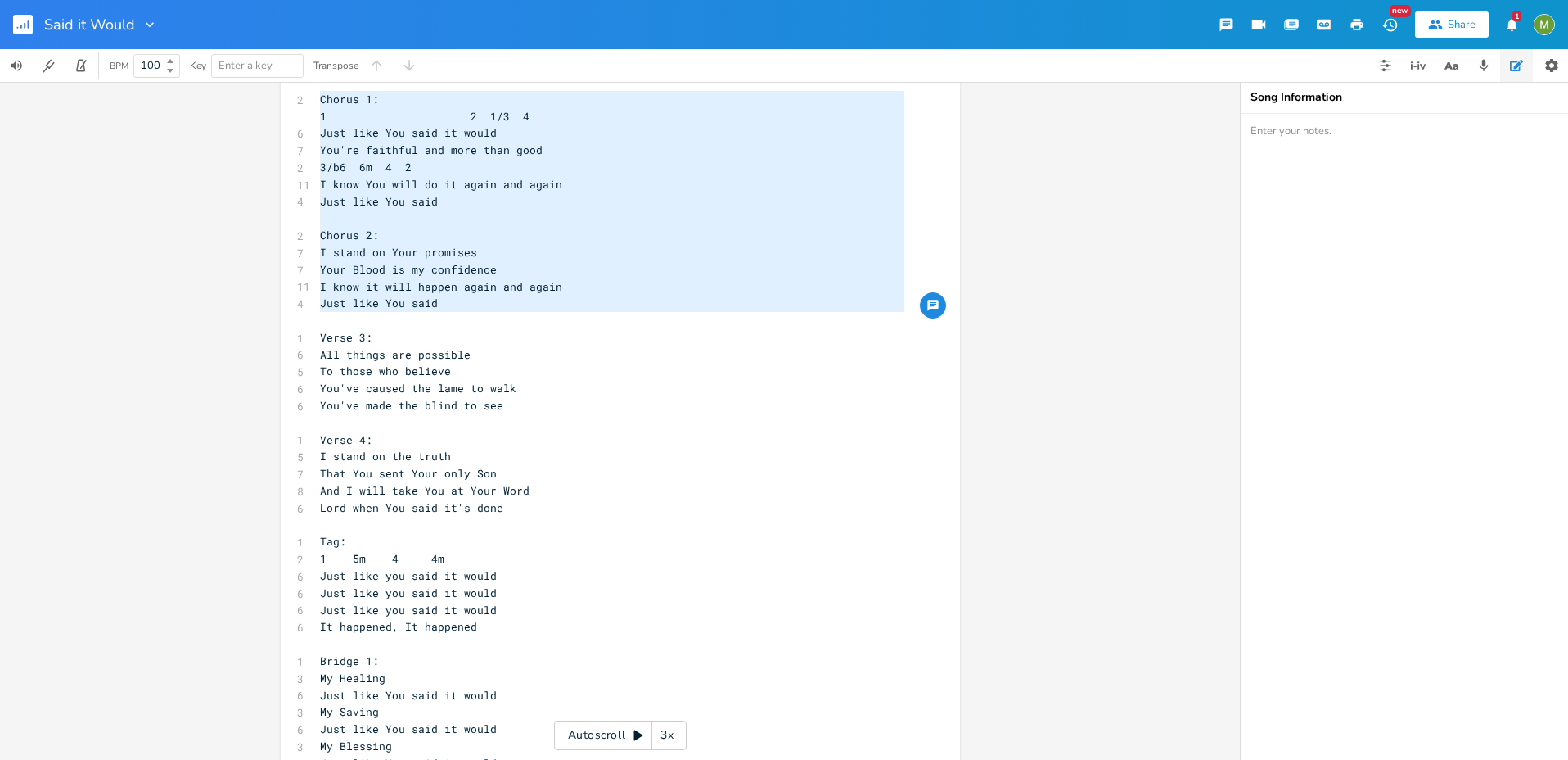
drag, startPoint x: 312, startPoint y: 99, endPoint x: 466, endPoint y: 320, distance: 269.4
click at [466, 320] on div "1 Verse 1: 1 1 6 5m 4 5 All of a sudden 6 So unexpectedly 7 You met me in my we…" at bounding box center [612, 448] width 591 height 1430
click at [417, 325] on pre "​" at bounding box center [612, 320] width 591 height 18
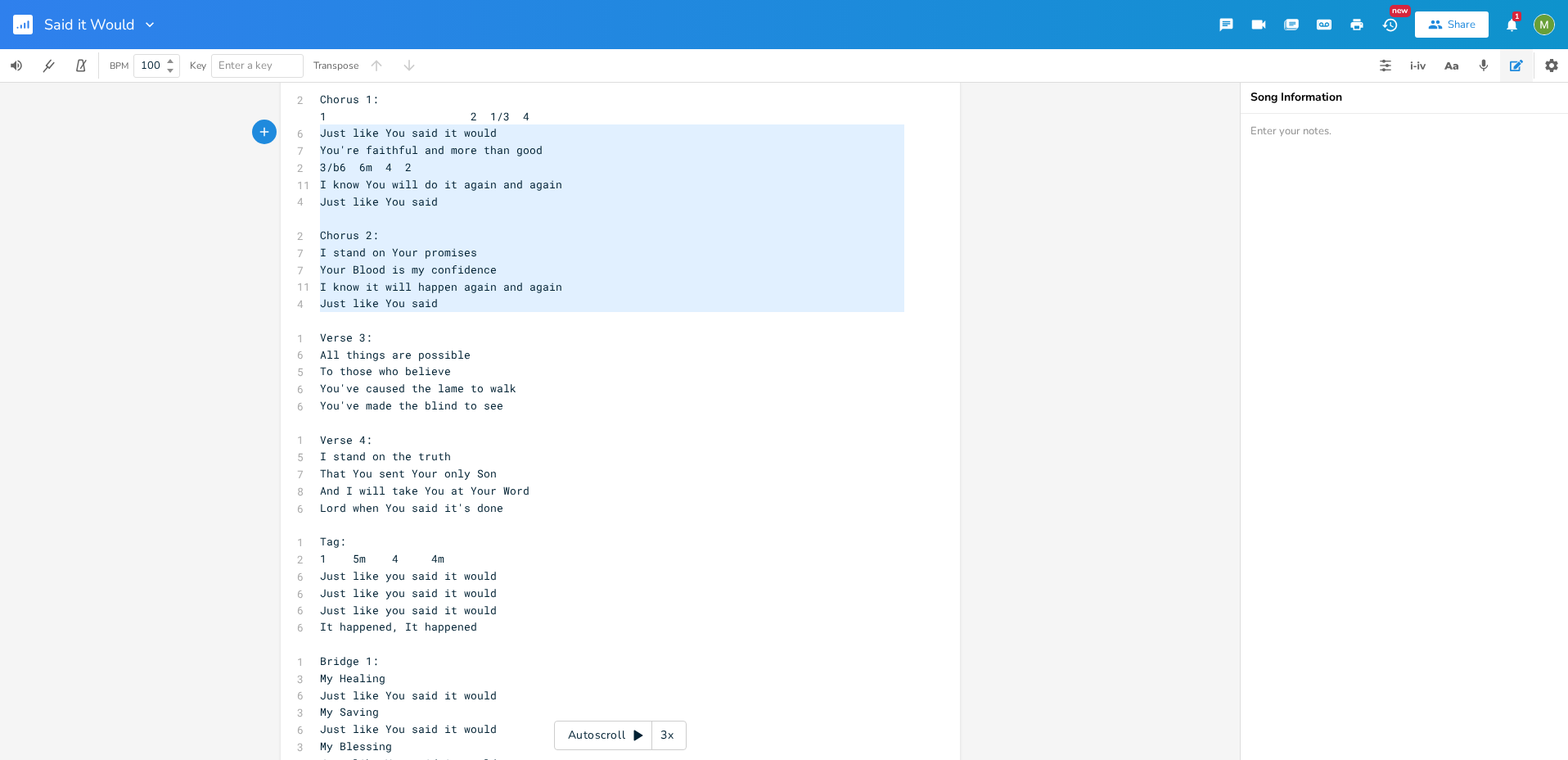
type textarea "Chorus 1: 1 2 1/3 4 Just like You said it would You're faithful and more than g…"
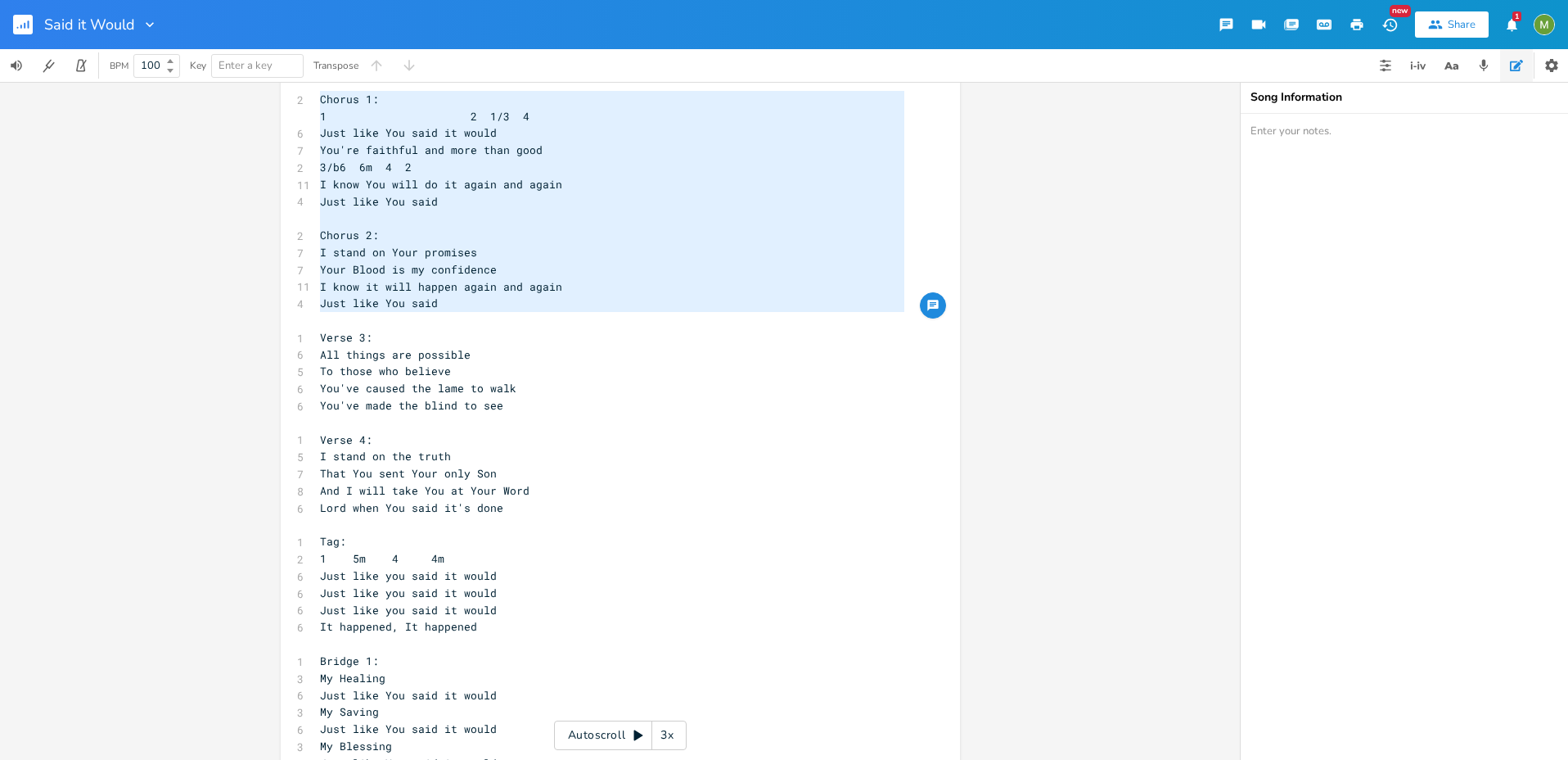
drag, startPoint x: 424, startPoint y: 324, endPoint x: 305, endPoint y: 101, distance: 252.8
click at [305, 101] on div "Chorus 1: 1 2 1/3 4 Just like You said it would You're faithful and more than g…" at bounding box center [619, 444] width 679 height 1482
click at [323, 100] on span "Chorus 1:" at bounding box center [350, 99] width 59 height 15
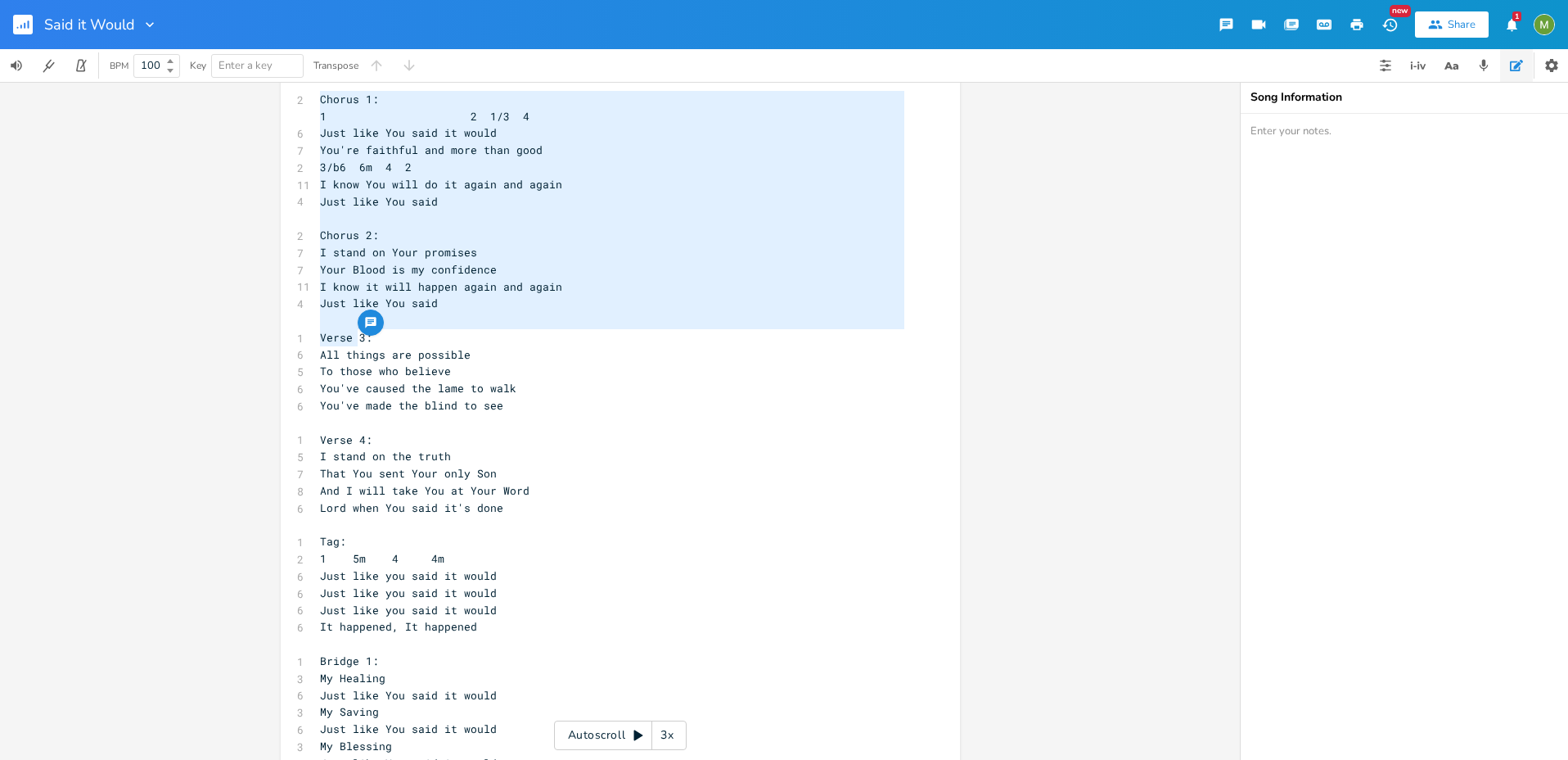
type textarea "Chorus 1: 1 2 1/3 4 Just like You said it would You're faithful and more than g…"
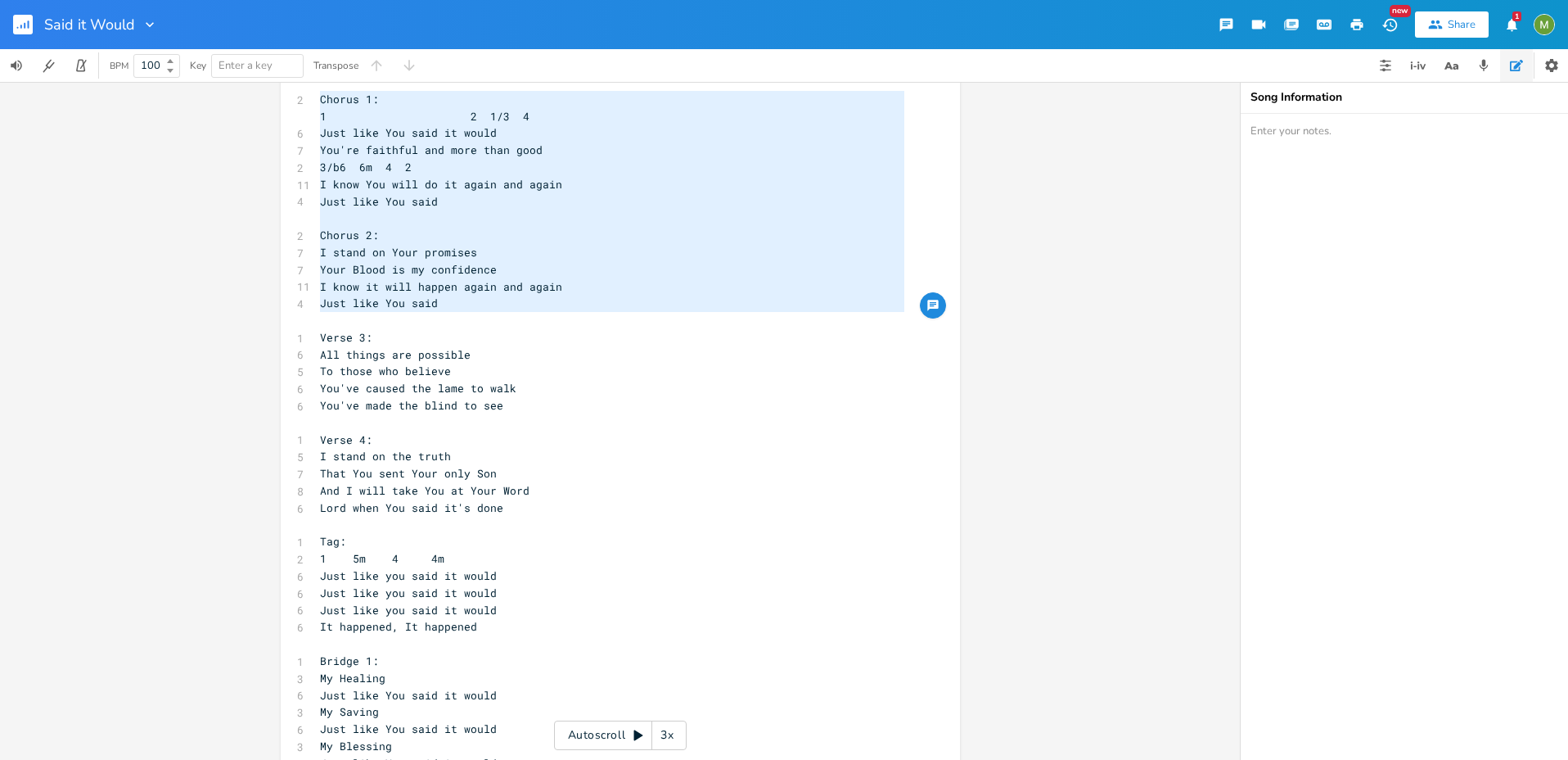
drag, startPoint x: 314, startPoint y: 102, endPoint x: 337, endPoint y: 322, distance: 221.2
click at [337, 322] on div "1 Verse 1: 1 1 6 5m 4 5 All of a sudden 6 So unexpectedly 7 You met me in my we…" at bounding box center [612, 448] width 591 height 1430
click at [337, 322] on pre "​" at bounding box center [612, 320] width 591 height 18
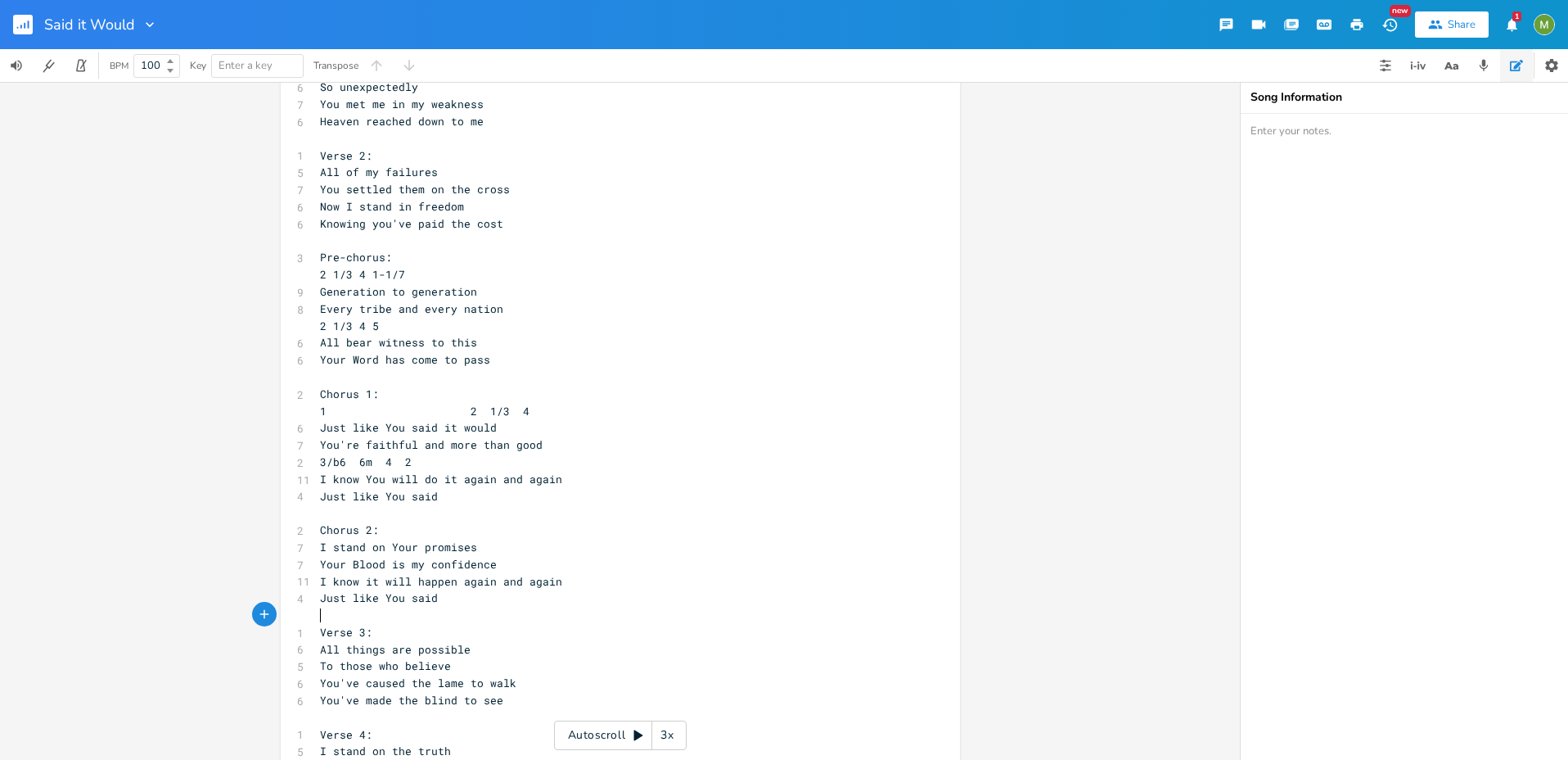
scroll to position [0, 0]
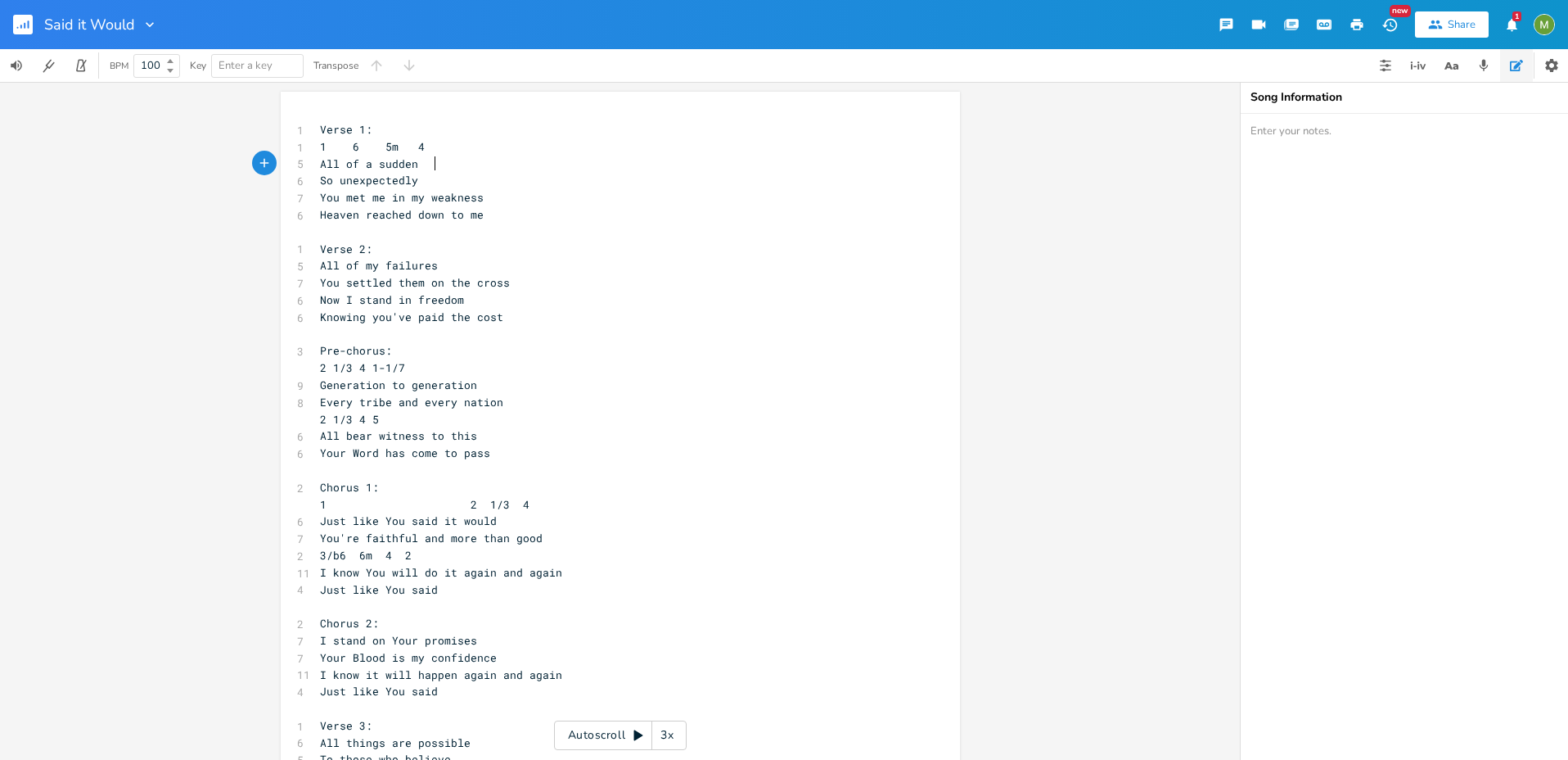
click at [478, 160] on pre "All of a sudden" at bounding box center [612, 164] width 591 height 18
click at [465, 141] on pre "1 6 5m 4" at bounding box center [612, 148] width 591 height 18
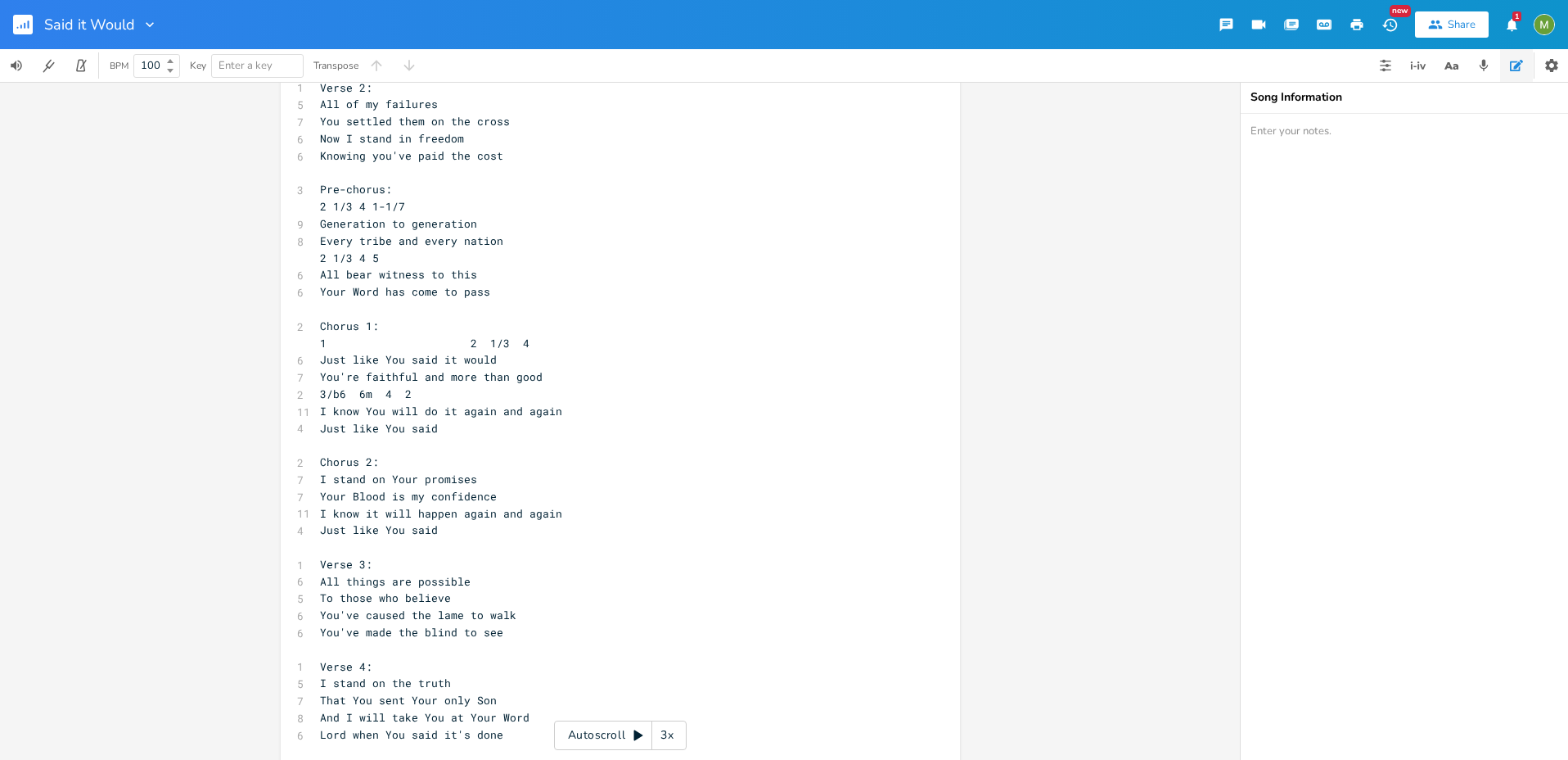
scroll to position [194, 0]
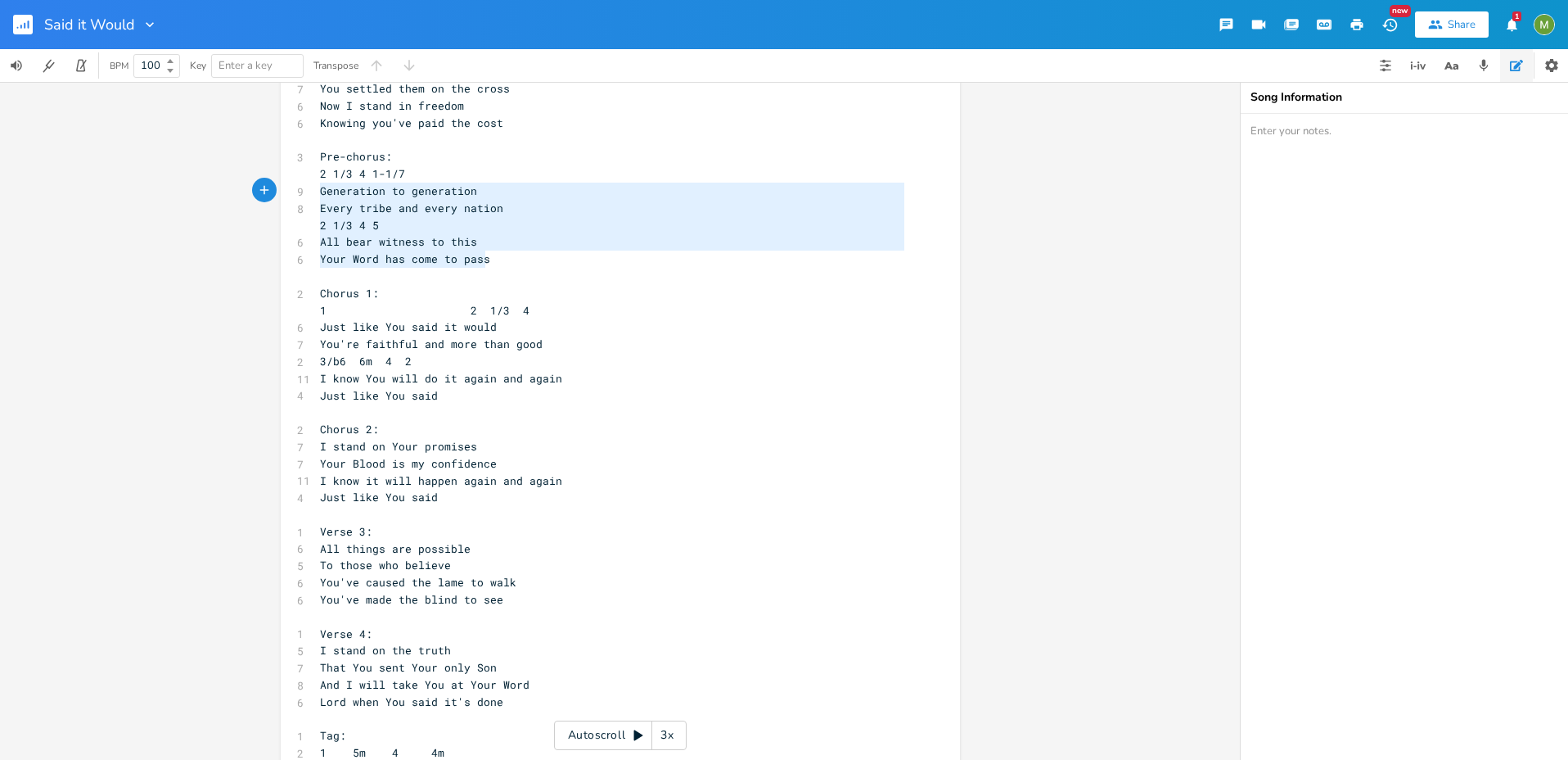
type textarea "Pre-chorus: 2 1/3 4 1-1/7 Generation to generation Every tribe and every nation…"
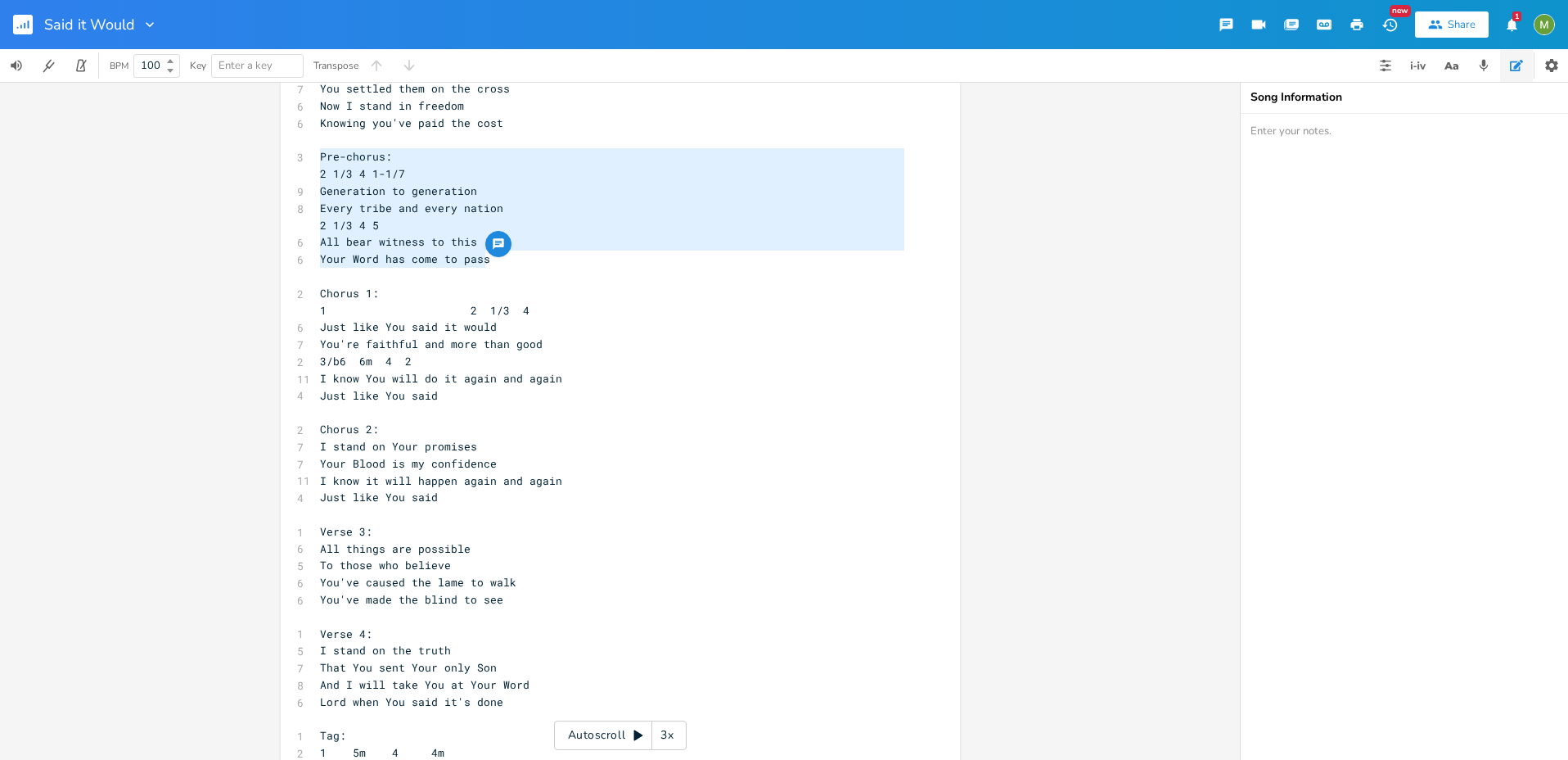
drag, startPoint x: 487, startPoint y: 260, endPoint x: 301, endPoint y: 154, distance: 214.1
click at [301, 154] on div "Pre-chorus: 2 1/3 4 1-1/7 Generation to generation Every tribe and every nation…" at bounding box center [619, 638] width 679 height 1482
click at [381, 223] on pre "2 1/3 4 5" at bounding box center [612, 226] width 591 height 18
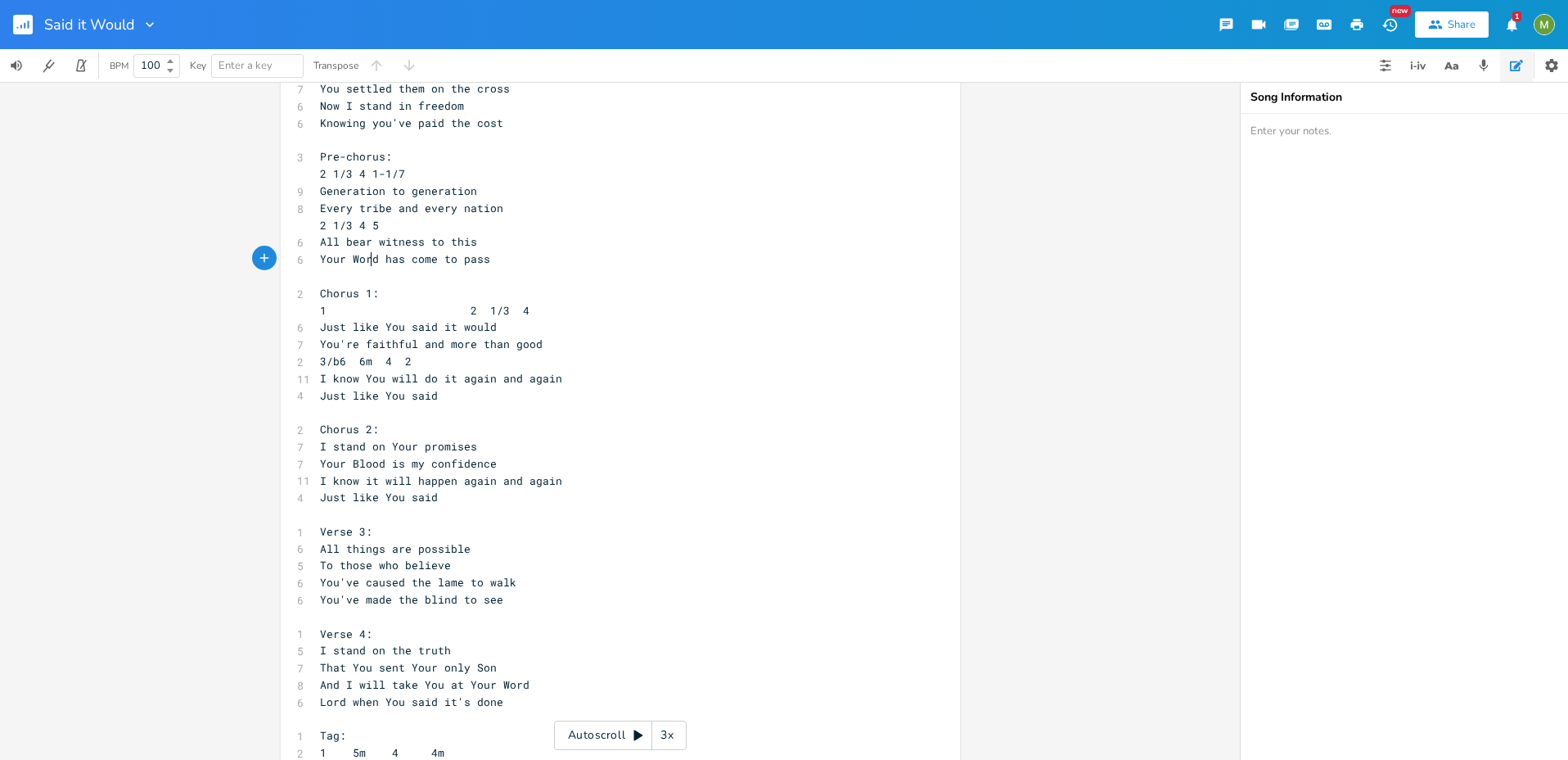
click at [365, 265] on pre "Your Word has come to pass" at bounding box center [612, 259] width 591 height 18
click at [360, 274] on pre "​" at bounding box center [612, 276] width 591 height 18
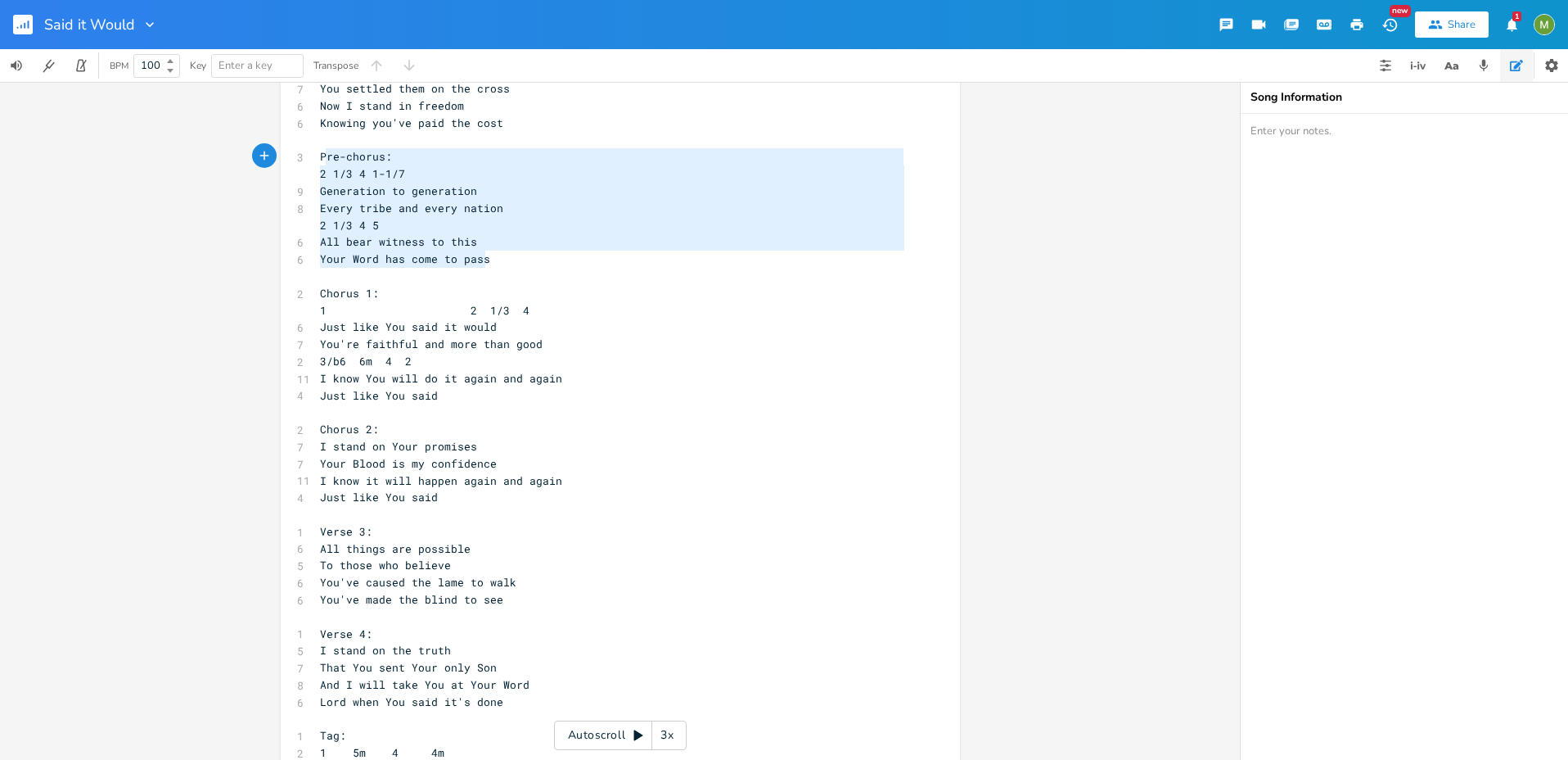
type textarea "Pre-chorus: 2 1/3 4 1-1/7 Generation to generation Every tribe and every nation…"
drag, startPoint x: 489, startPoint y: 258, endPoint x: 315, endPoint y: 157, distance: 201.2
click at [317, 157] on div "1 Verse 1: 1 1 6 5m 4 5 All of a sudden 6 So unexpectedly 7 You met me in my we…" at bounding box center [612, 642] width 591 height 1430
click at [320, 157] on span "Pre-chorus:" at bounding box center [357, 155] width 72 height 15
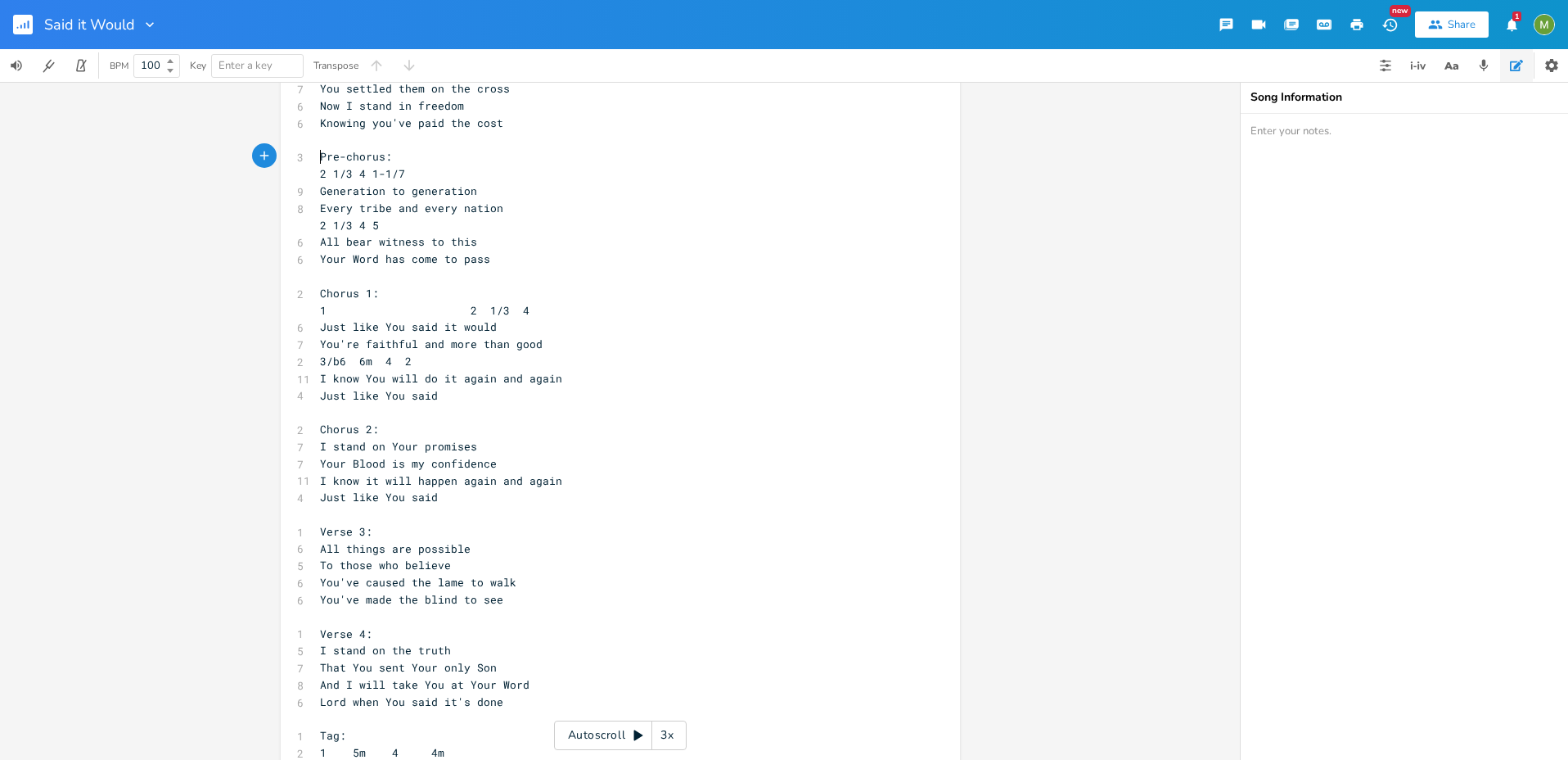
click at [320, 142] on span "​" at bounding box center [320, 140] width 0 height 15
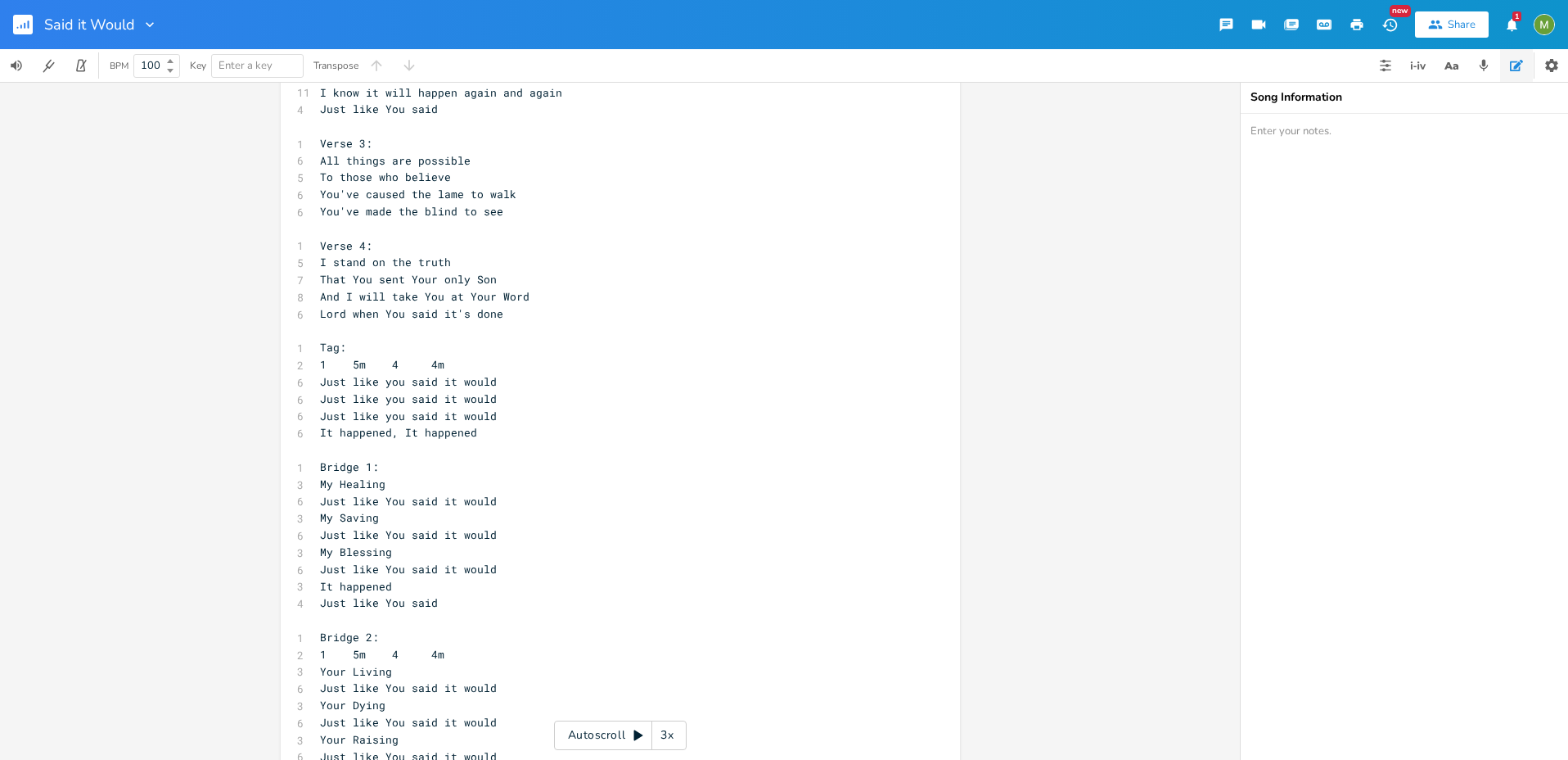
scroll to position [584, 0]
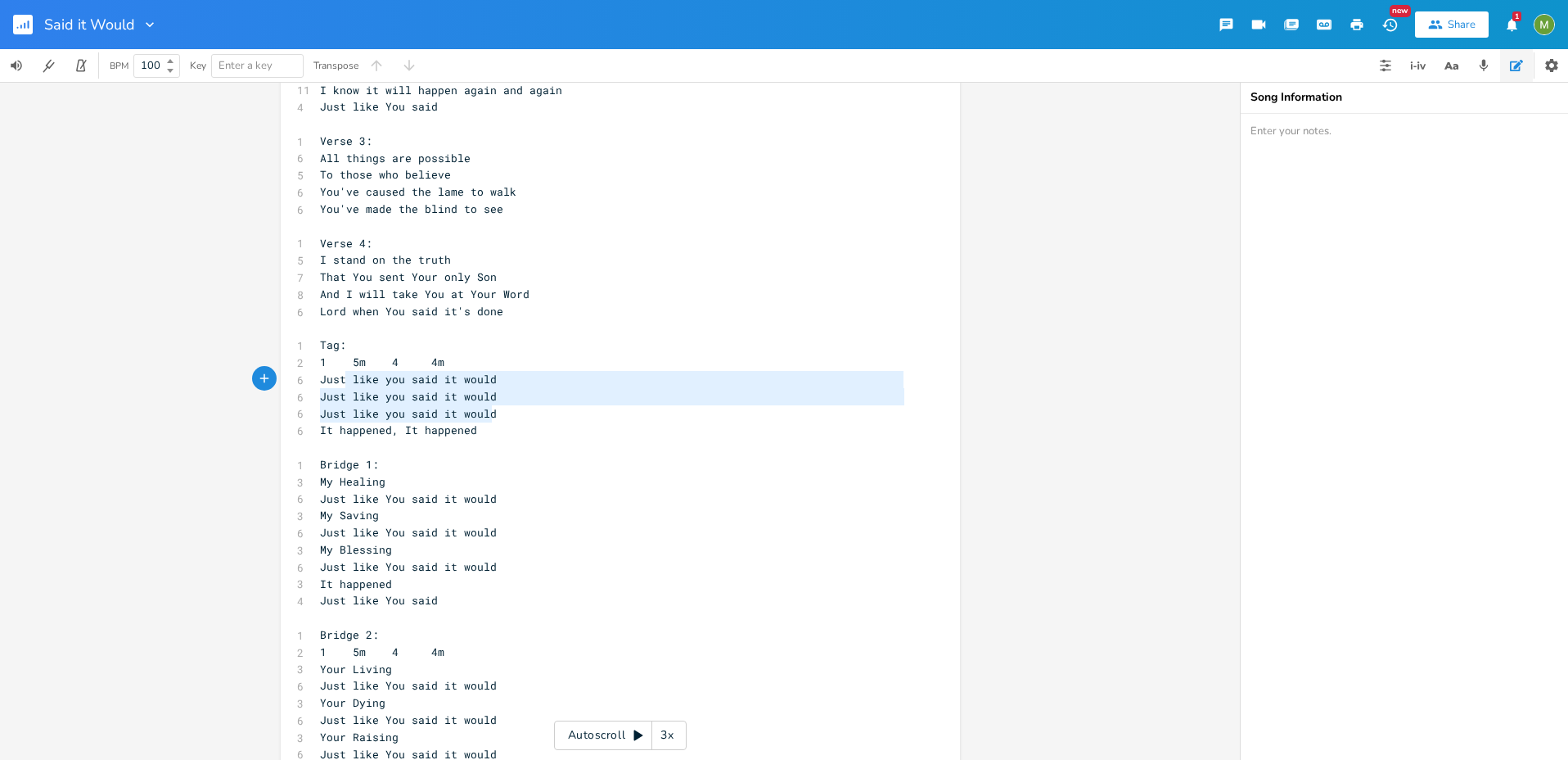
type textarea "Just like you said it would Just like you said it would Just like you said it w…"
drag, startPoint x: 511, startPoint y: 412, endPoint x: 310, endPoint y: 374, distance: 204.6
click at [310, 374] on div "Just like you said it would Just like you said it would Just like you said it w…" at bounding box center [619, 248] width 679 height 1482
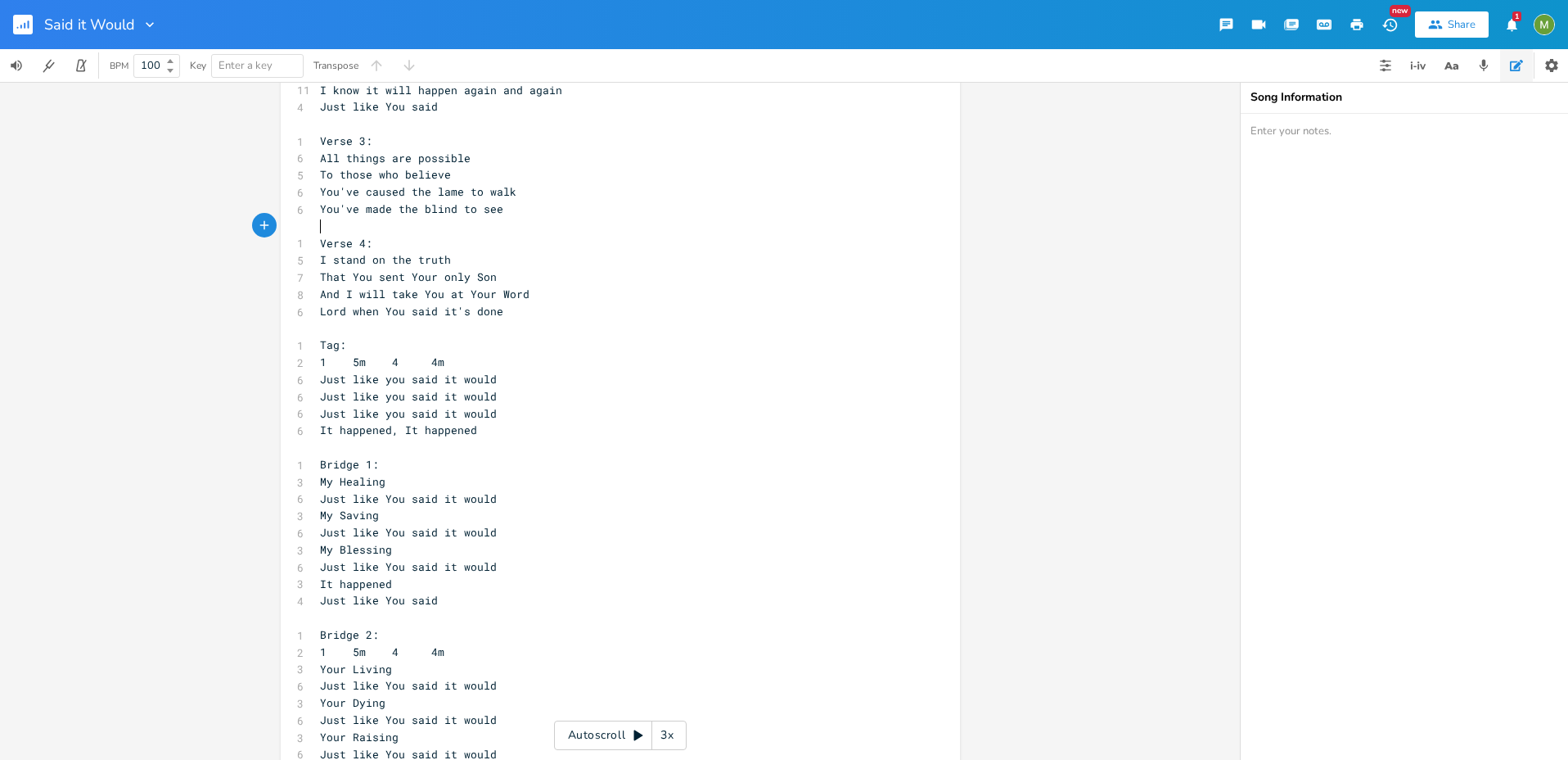
click at [484, 234] on pre "Verse 4:" at bounding box center [612, 243] width 591 height 18
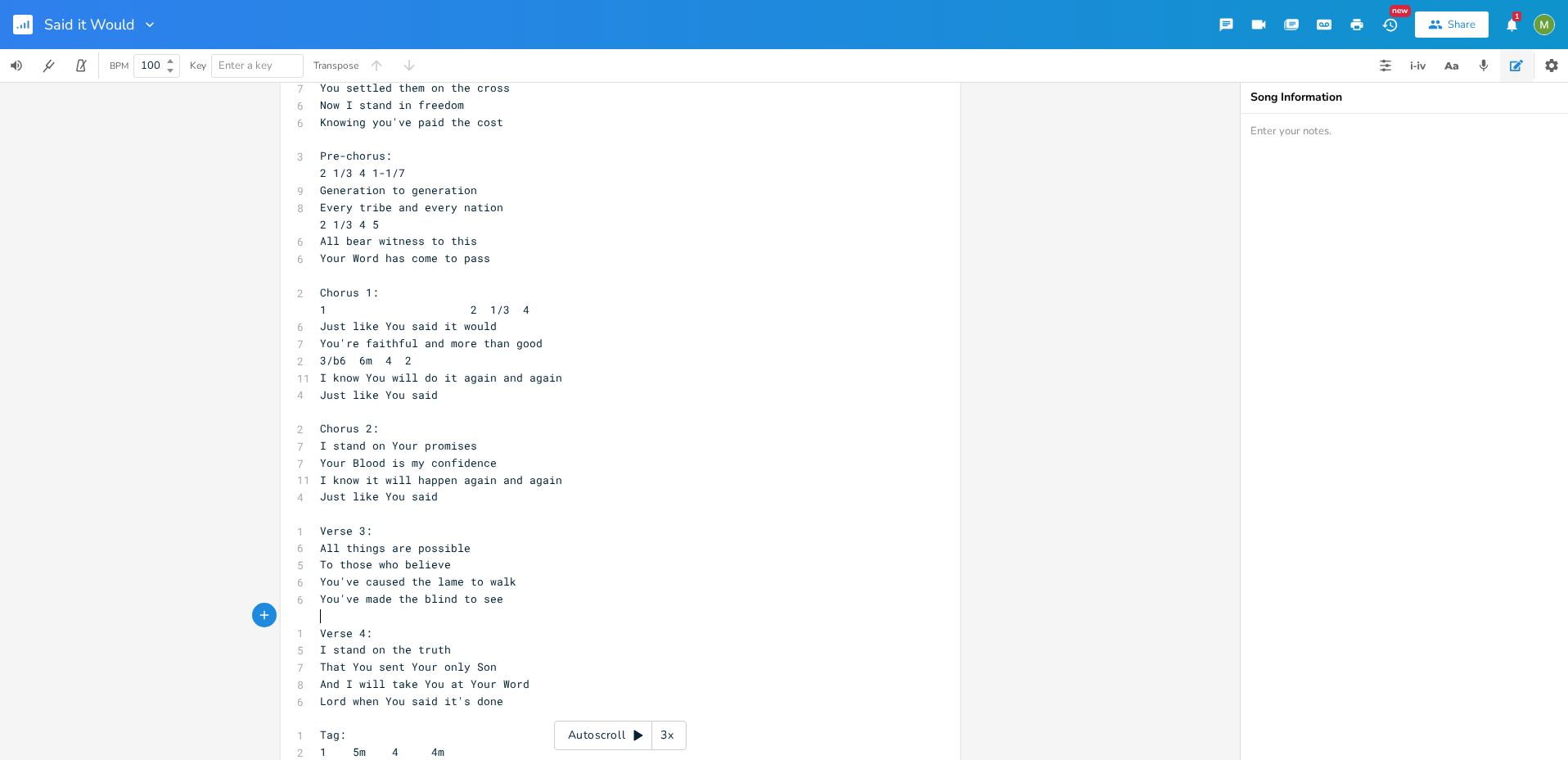
scroll to position [192, 0]
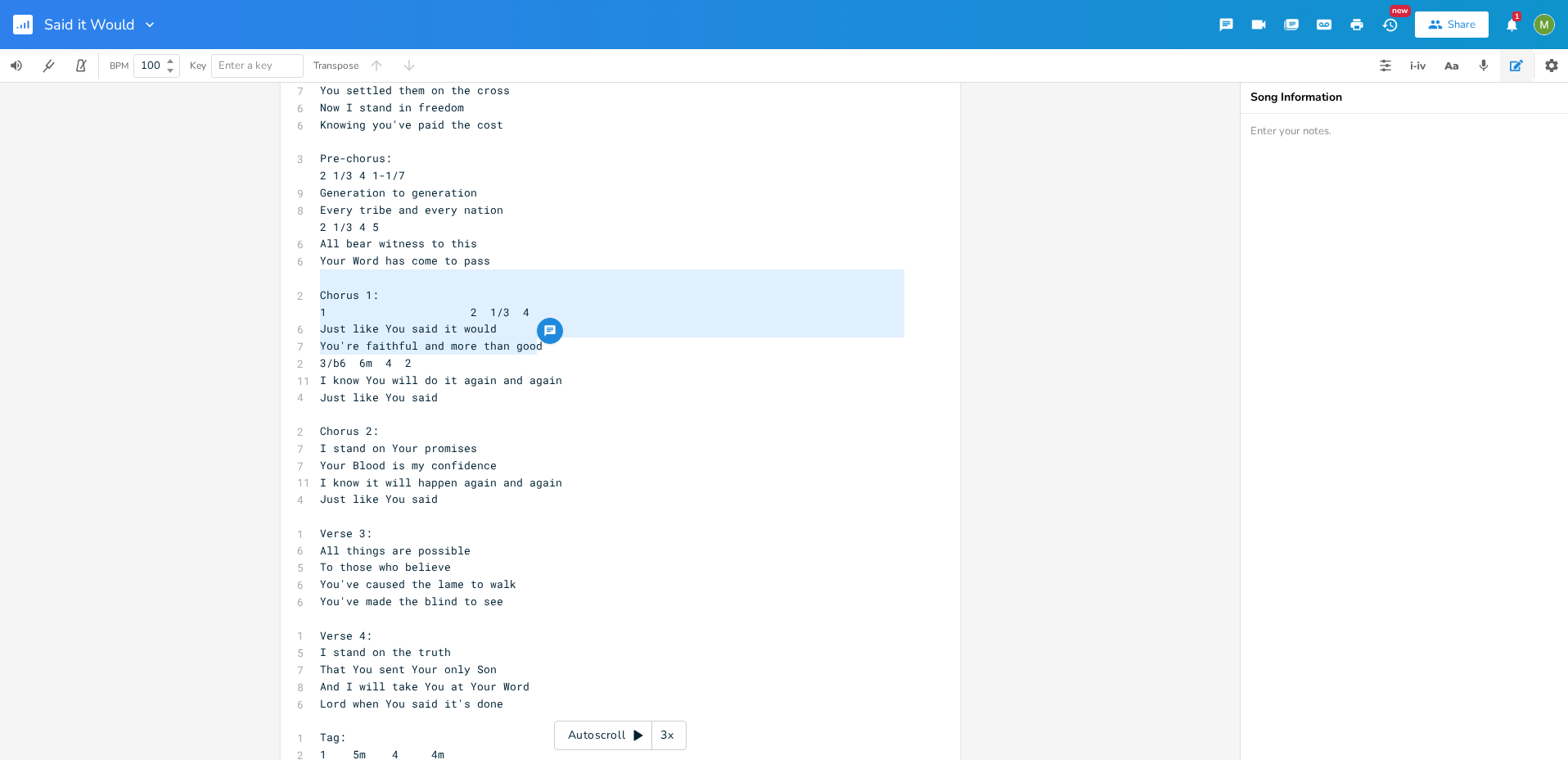
type textarea "Chorus 1: 1 2 1/3 4 Just like You said it would You're faithful and more than g…"
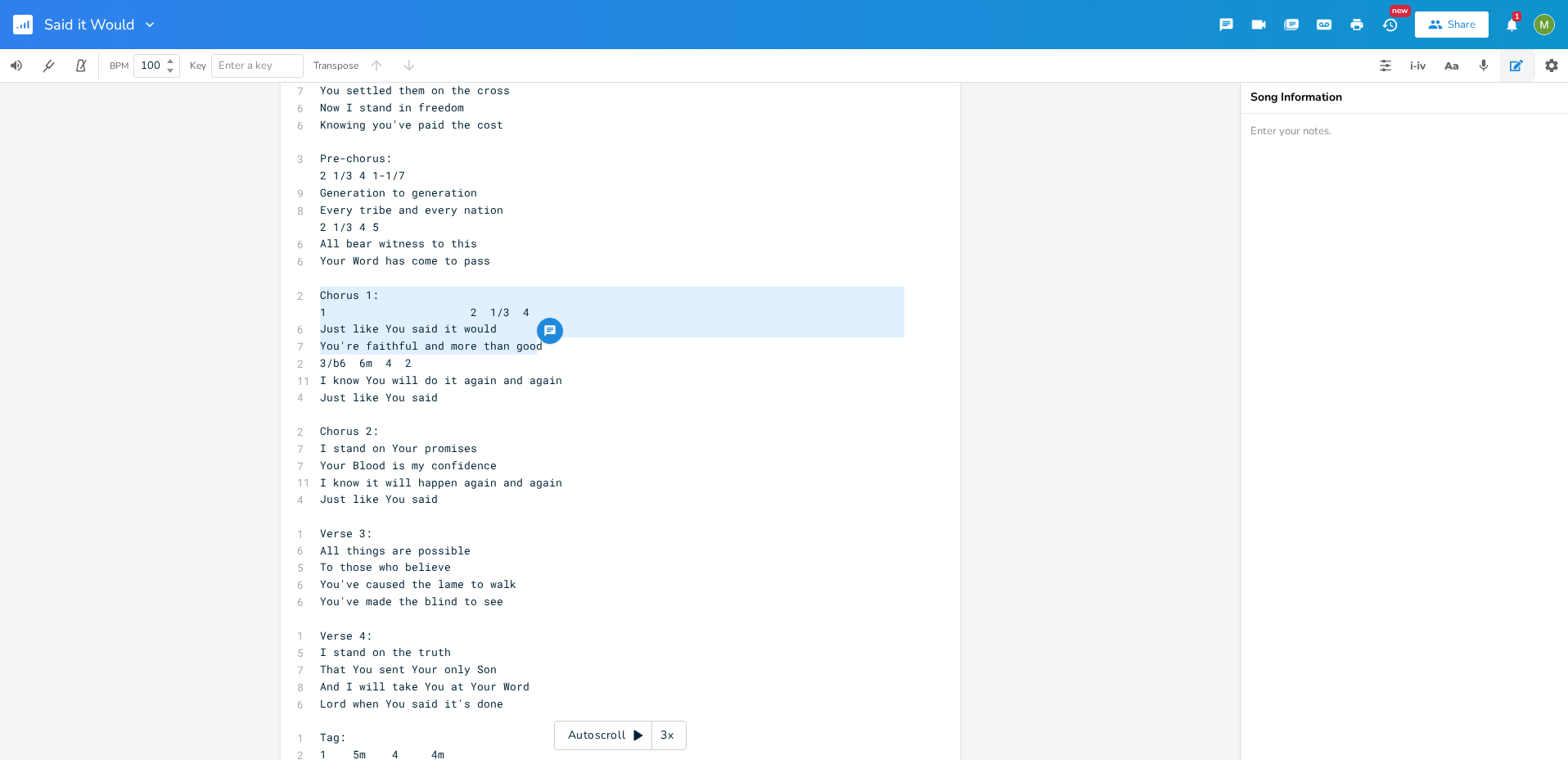
drag, startPoint x: 548, startPoint y: 343, endPoint x: 304, endPoint y: 290, distance: 249.7
click at [304, 290] on div "Chorus 1: 1 2 1/3 4 Just like You said it would You're faithful and more than g…" at bounding box center [619, 640] width 679 height 1482
click at [372, 324] on span "Just like You said it would" at bounding box center [408, 327] width 177 height 15
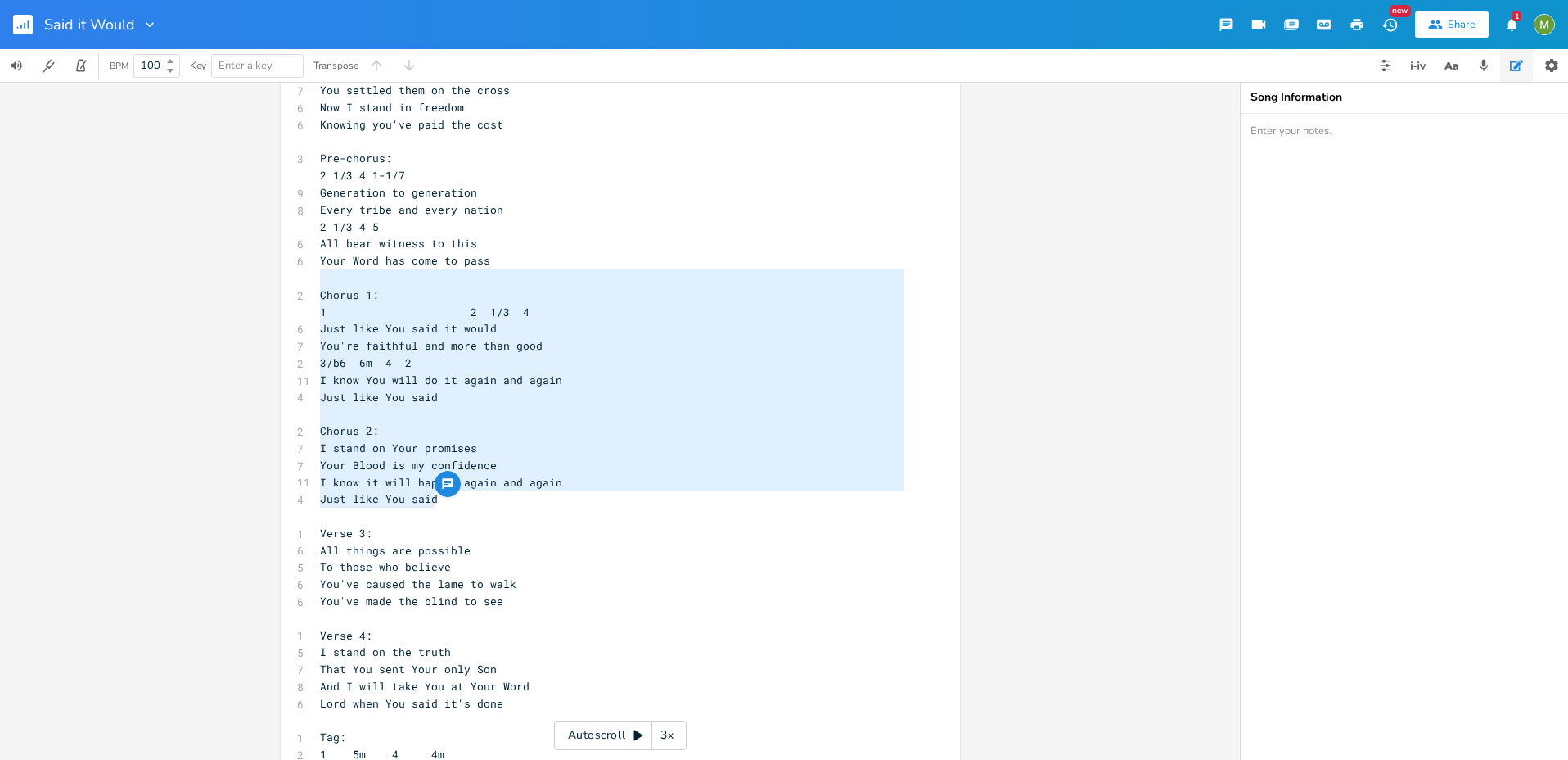
type textarea "Chorus 1: 1 2 1/3 4 Just like You said it would You're faithful and more than g…"
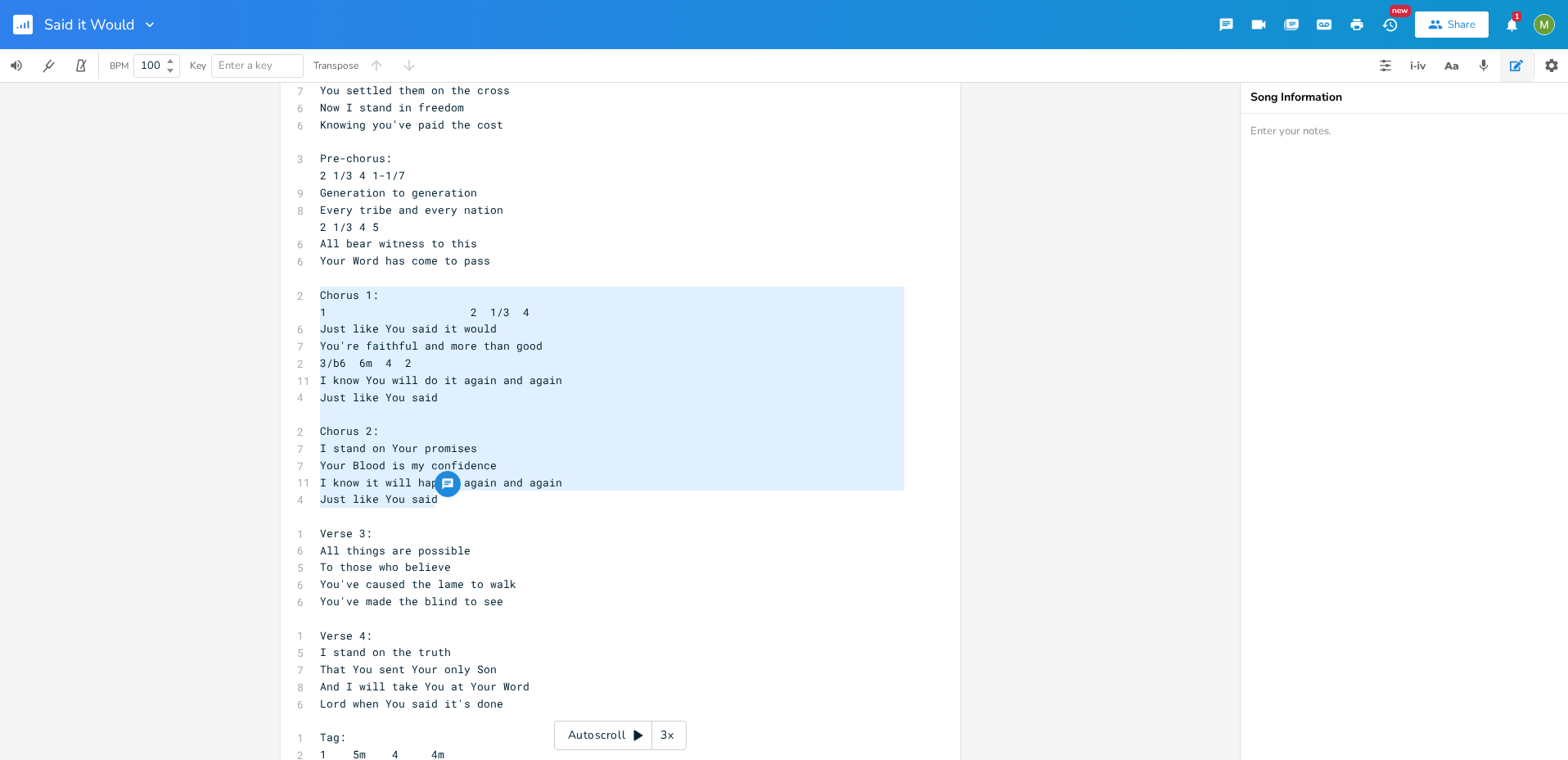
drag, startPoint x: 477, startPoint y: 500, endPoint x: 312, endPoint y: 290, distance: 267.1
click at [317, 290] on div "1 Verse 1: 1 1 6 5m 4 5 All of a sudden 6 So unexpectedly 7 You met me in my we…" at bounding box center [612, 644] width 591 height 1430
click at [604, 356] on pre "3/b6 6m 4 2" at bounding box center [612, 363] width 591 height 18
type textarea "Chorus 1: 1 2 1/3 4 Just like You said it would You're faithful and more than g…"
drag, startPoint x: 446, startPoint y: 497, endPoint x: 314, endPoint y: 299, distance: 238.0
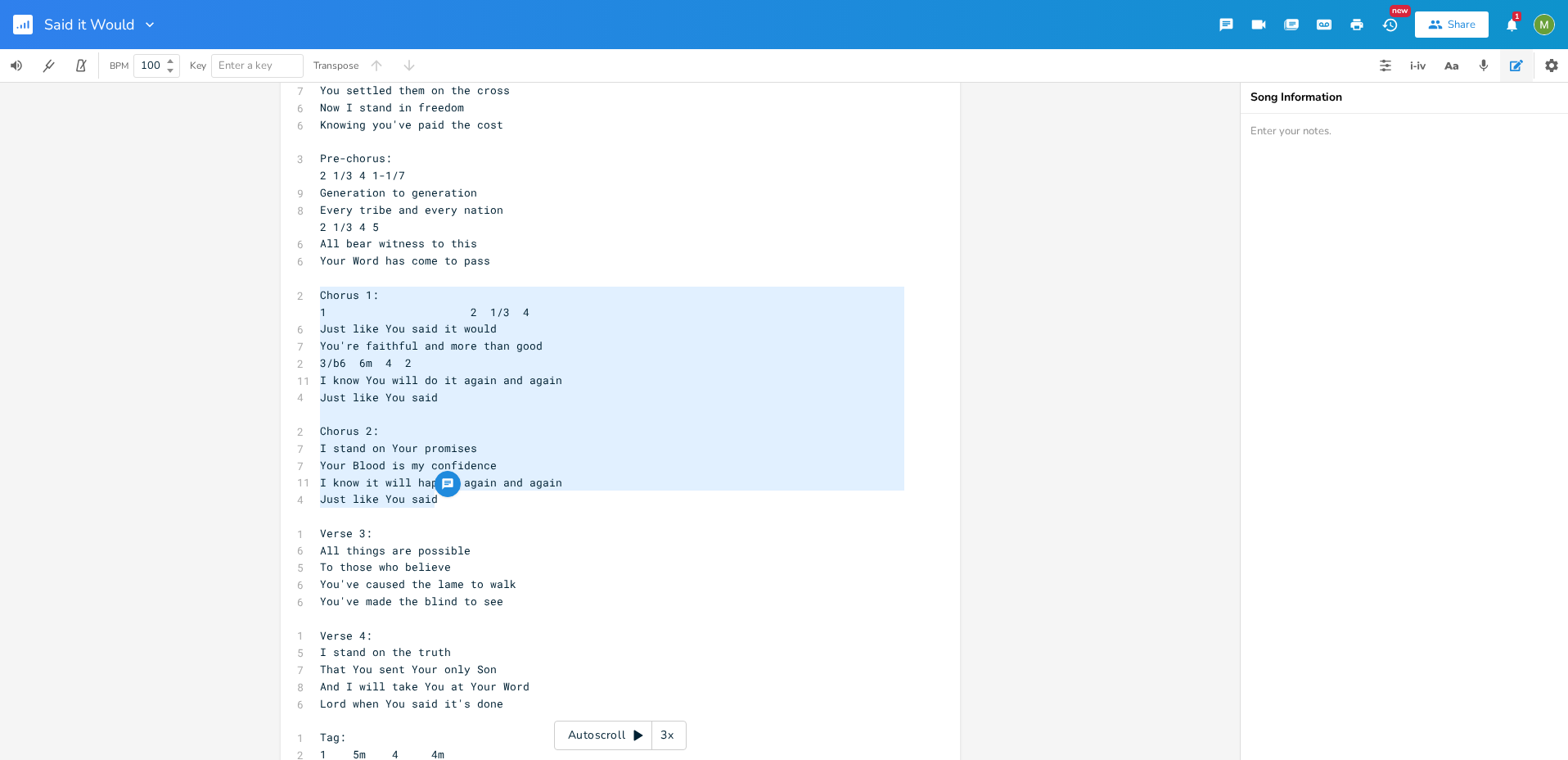
click at [317, 299] on div "1 Verse 1: 1 1 6 5m 4 5 All of a sudden 6 So unexpectedly 7 You met me in my we…" at bounding box center [612, 644] width 591 height 1430
click at [317, 295] on pre "Chorus 1:" at bounding box center [612, 295] width 591 height 18
type textarea "Chorus 1: 1 2 1/3 4 Just like You said it would You're faithful and more than g…"
drag, startPoint x: 314, startPoint y: 293, endPoint x: 528, endPoint y: 509, distance: 304.1
click at [528, 509] on div "1 Verse 1: 1 1 6 5m 4 5 All of a sudden 6 So unexpectedly 7 You met me in my we…" at bounding box center [612, 644] width 591 height 1430
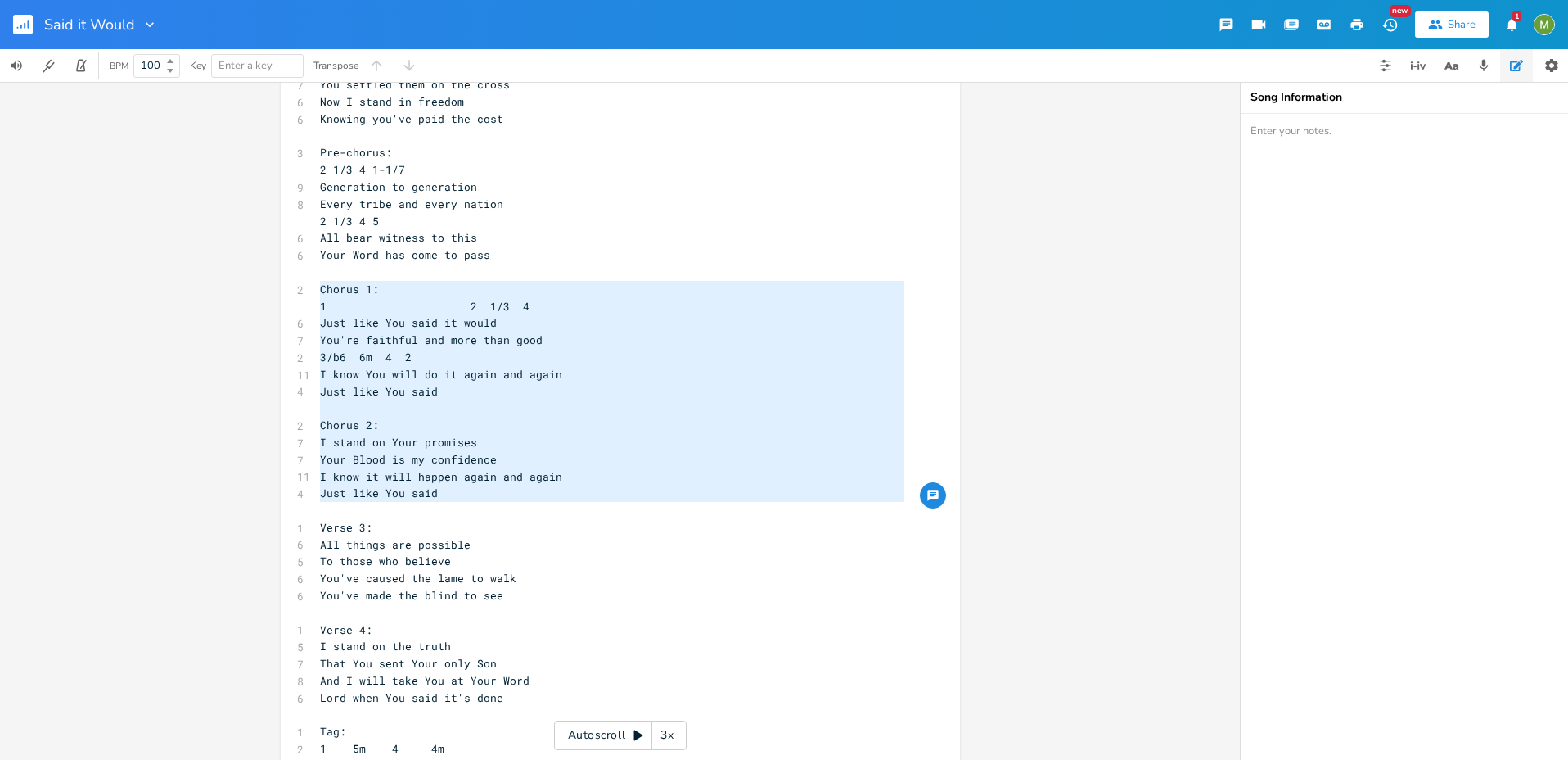
scroll to position [199, 0]
click at [567, 346] on pre "You're faithful and more than good" at bounding box center [612, 340] width 591 height 18
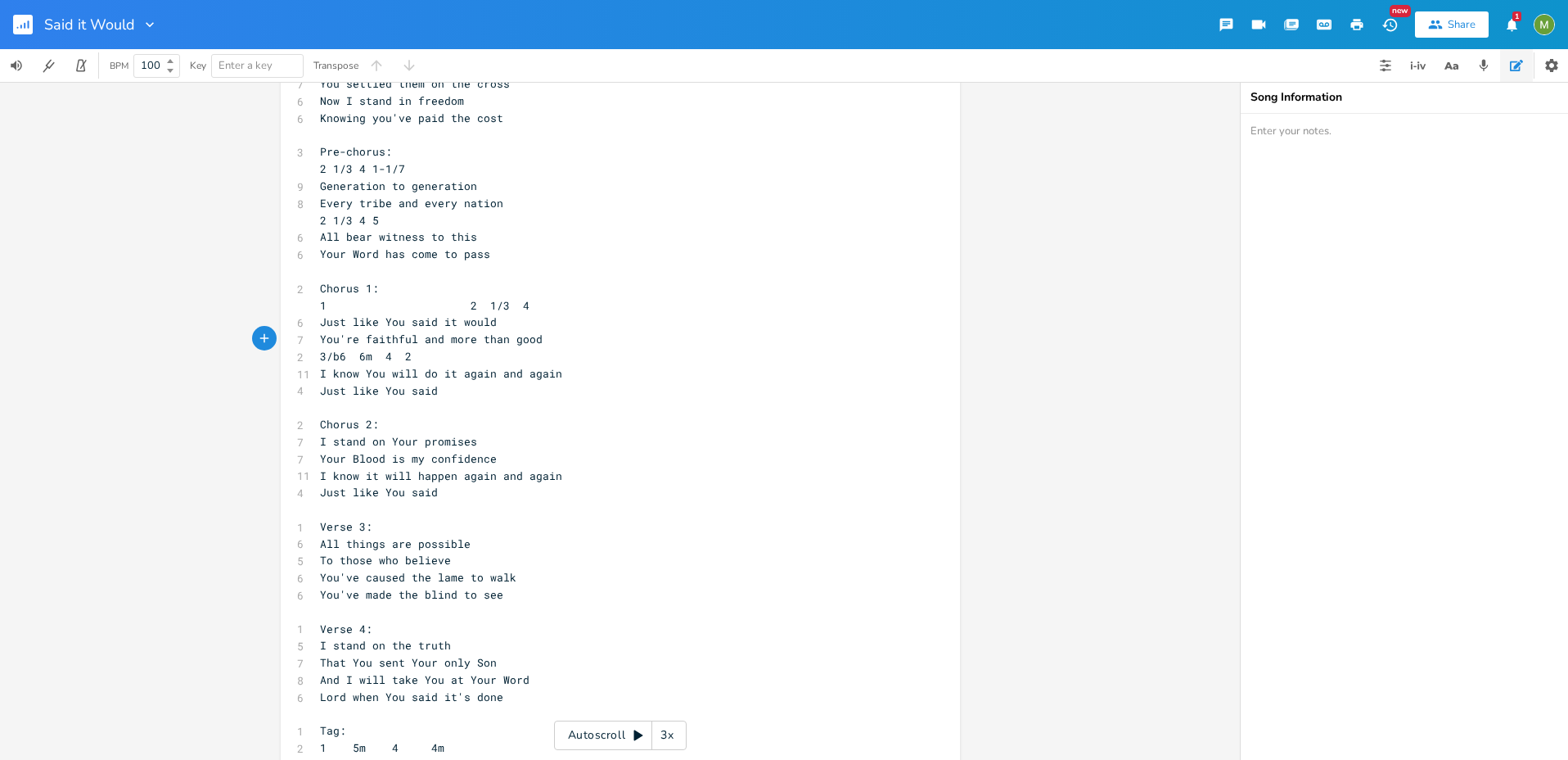
click at [453, 387] on pre "Just like You said" at bounding box center [612, 391] width 591 height 18
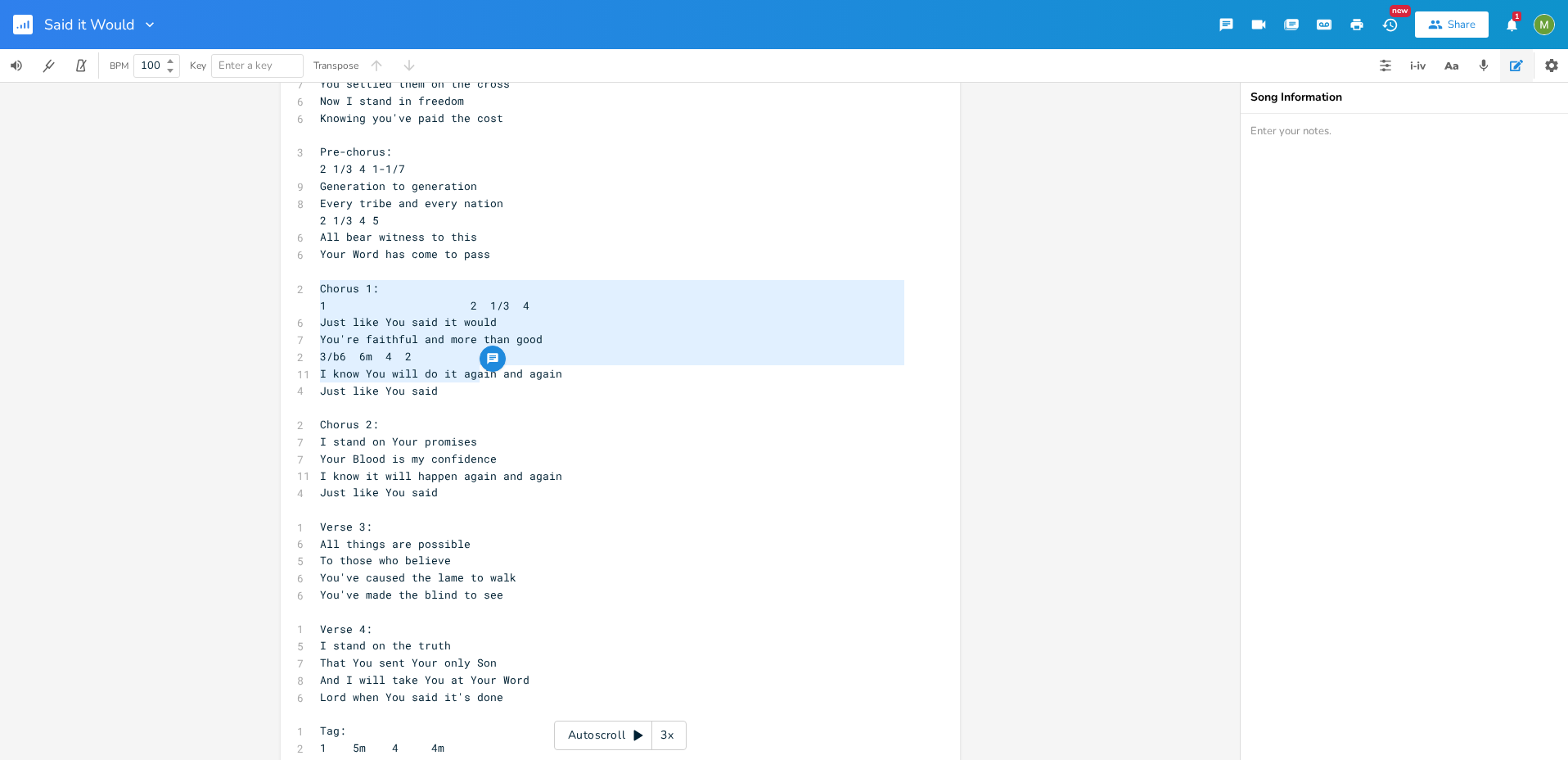
type textarea "Chorus 1: 1 2 1/3 4 Just like You said it would You're faithful and more than g…"
drag, startPoint x: 315, startPoint y: 291, endPoint x: 468, endPoint y: 386, distance: 180.1
click at [468, 386] on div "1 Verse 1: 1 1 6 5m 4 5 All of a sudden 6 So unexpectedly 7 You met me in my we…" at bounding box center [612, 637] width 591 height 1430
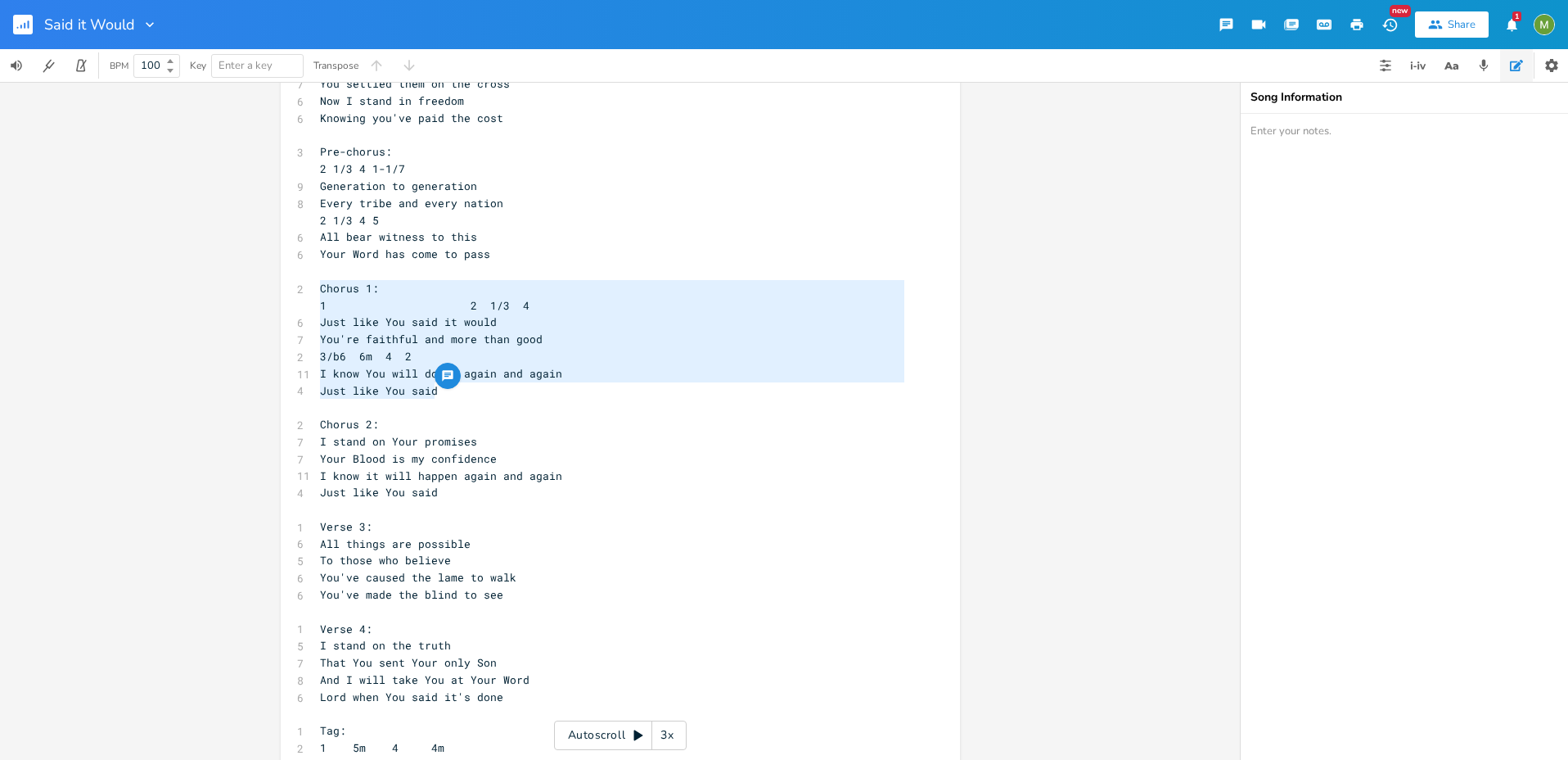
click at [468, 386] on pre "Just like You said" at bounding box center [612, 391] width 591 height 18
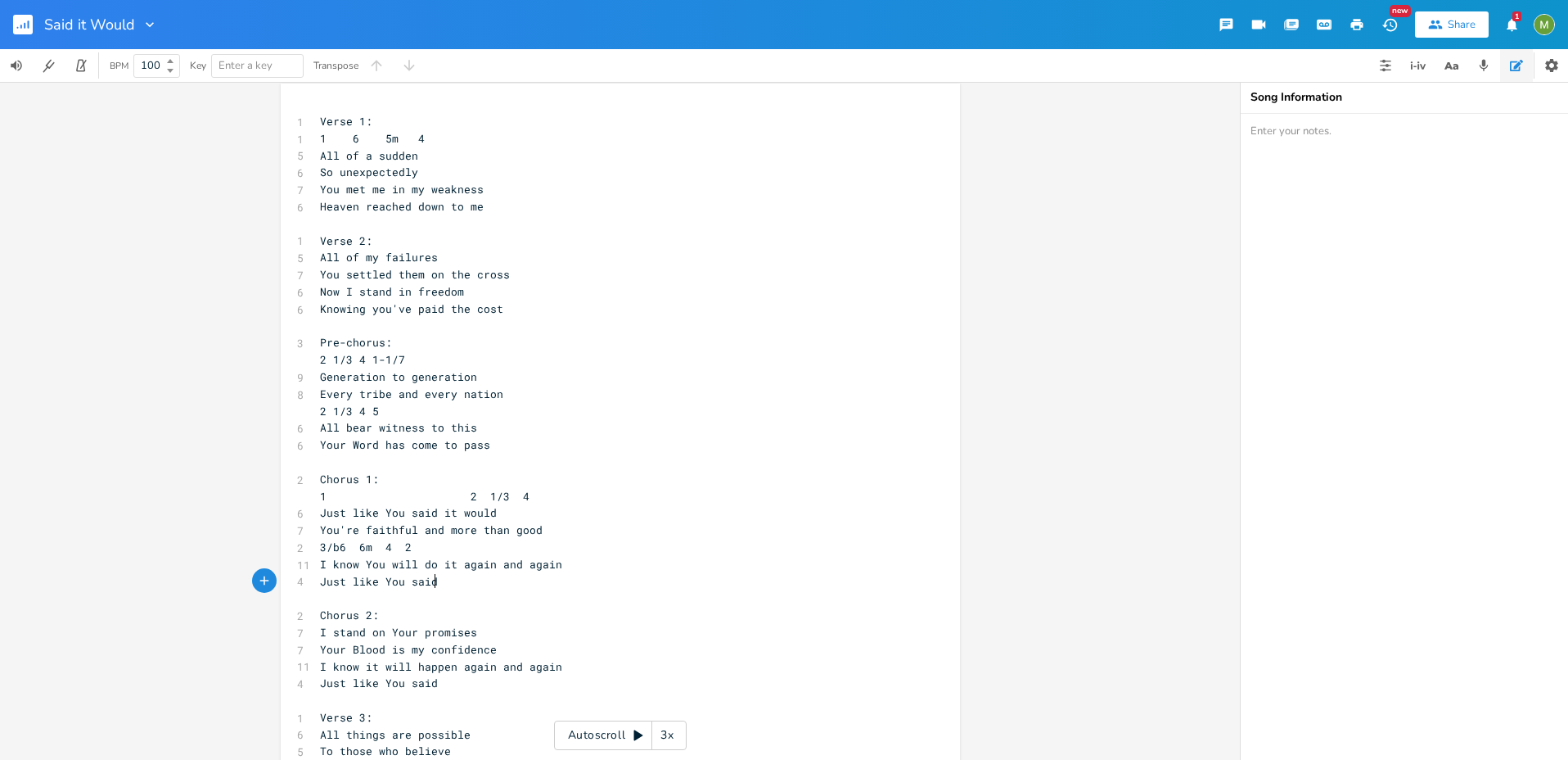
scroll to position [0, 0]
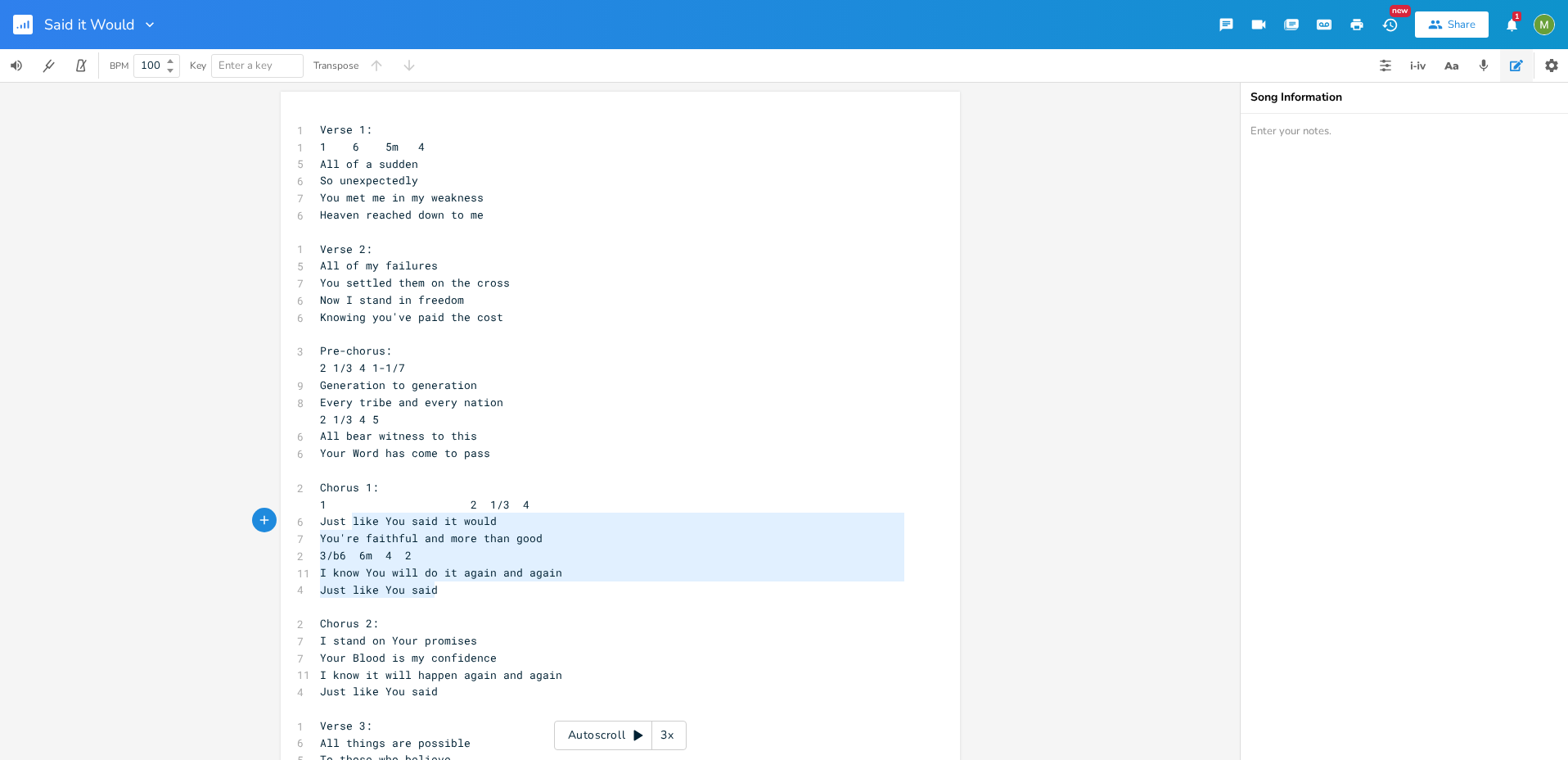
type textarea "Chorus 1: 1 2 1/3 4 Just like You said it would You're faithful and more than g…"
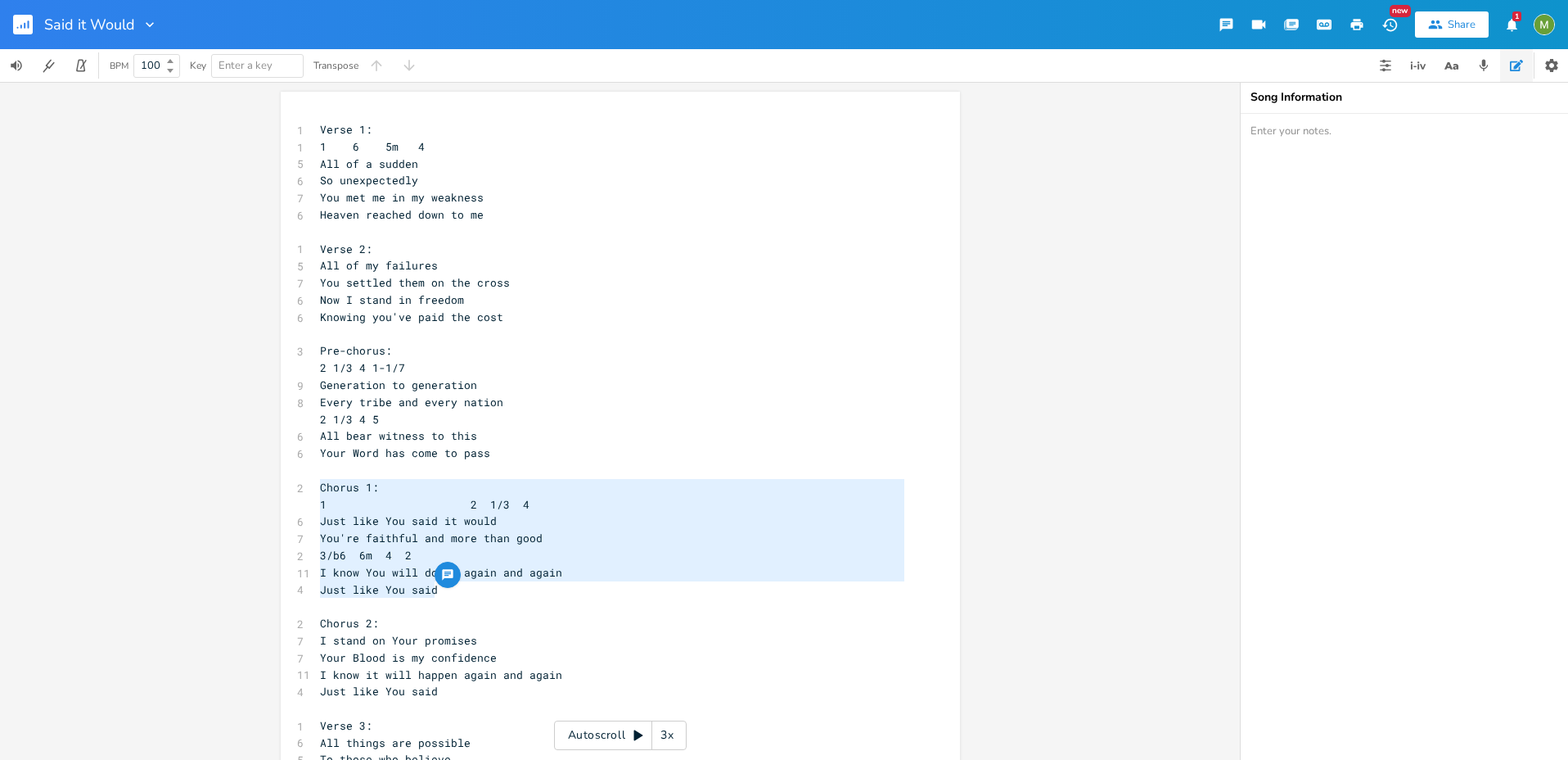
drag, startPoint x: 454, startPoint y: 584, endPoint x: 311, endPoint y: 487, distance: 172.8
click at [317, 493] on pre "Chorus 1:" at bounding box center [612, 487] width 591 height 18
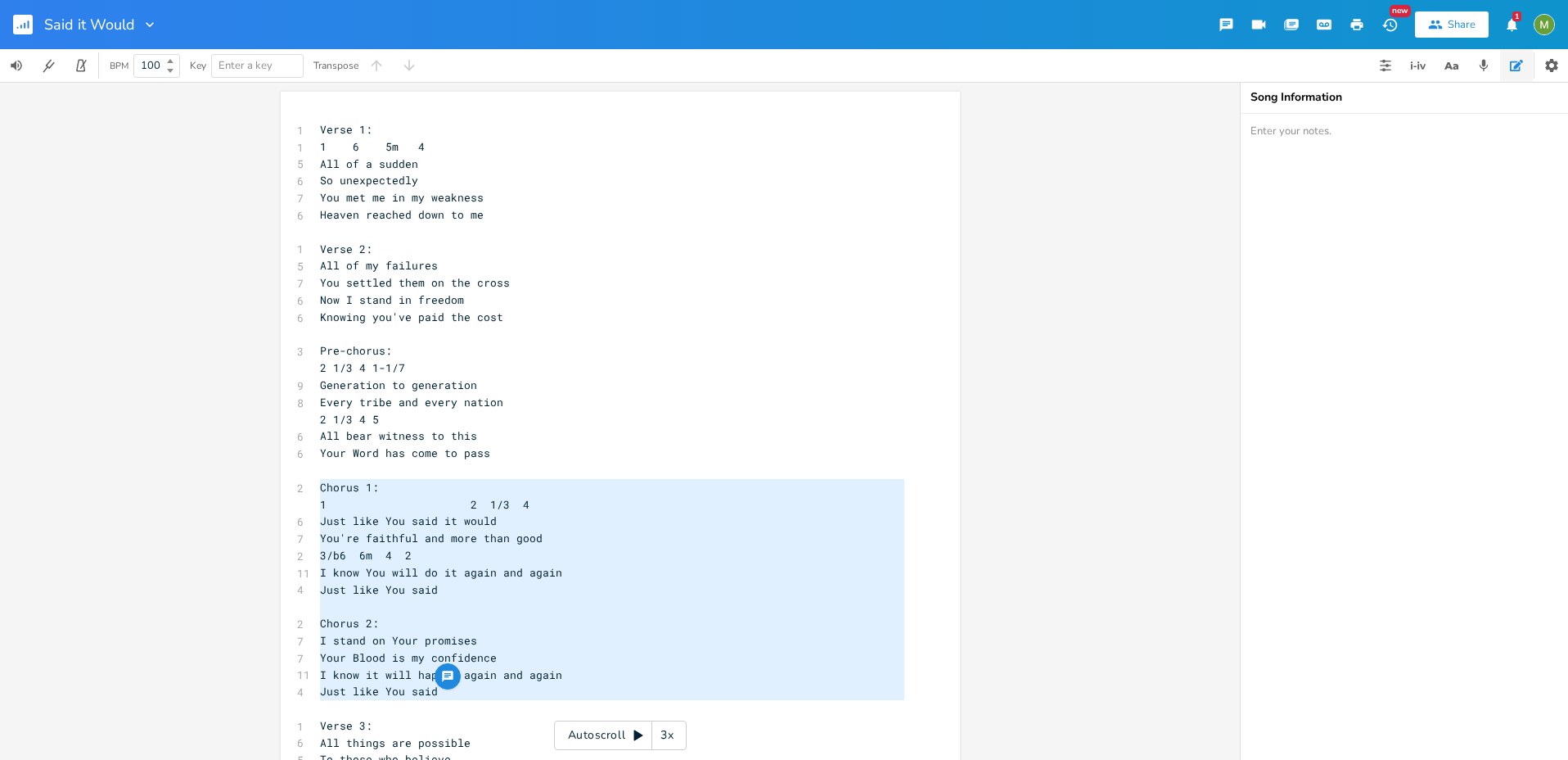
type textarea "Chorus 1: 1 2 1/3 4 Just like You said it would You're faithful and more than g…"
drag, startPoint x: 311, startPoint y: 486, endPoint x: 336, endPoint y: 709, distance: 224.4
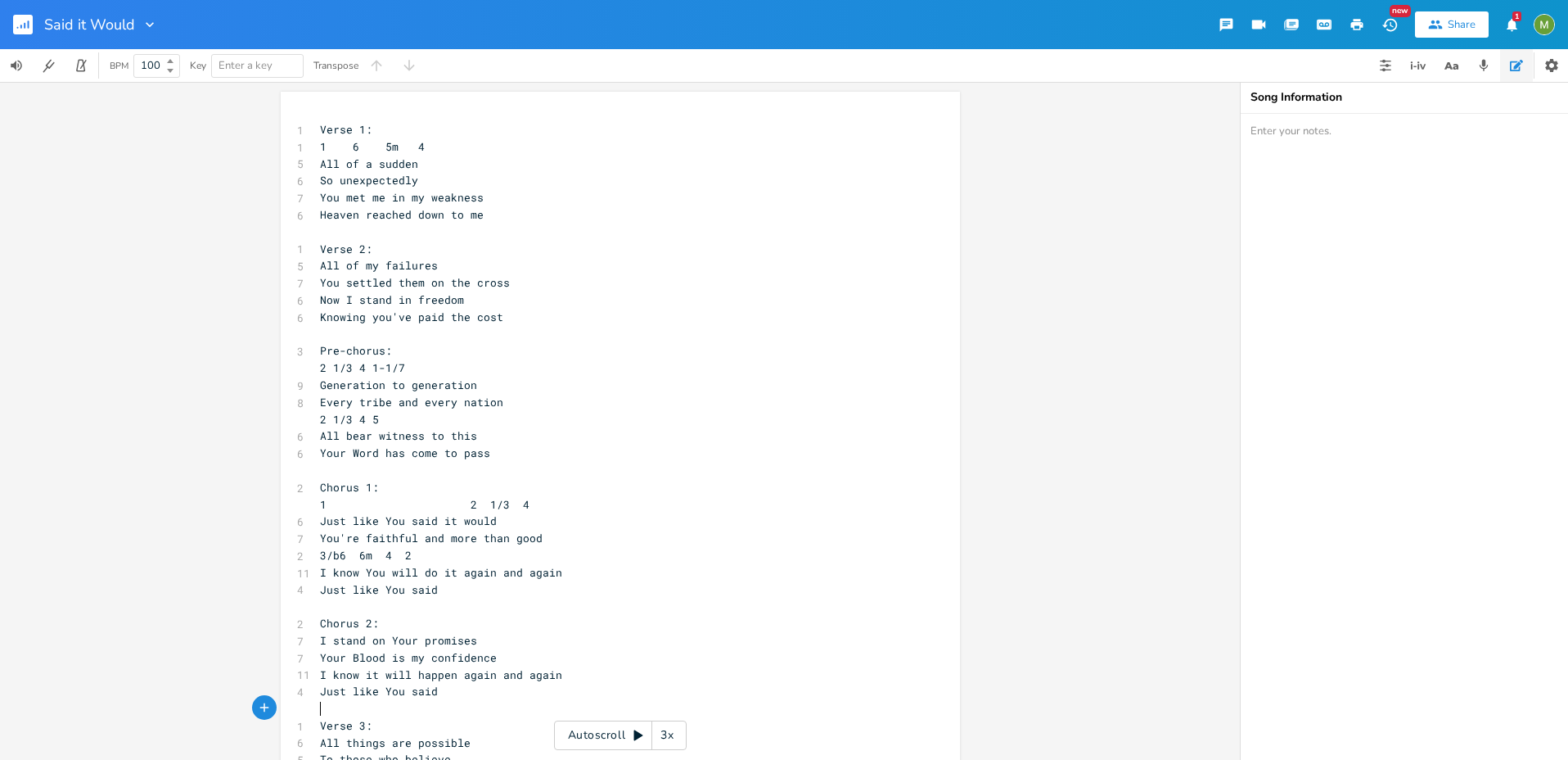
click at [327, 704] on pre "​" at bounding box center [612, 708] width 591 height 18
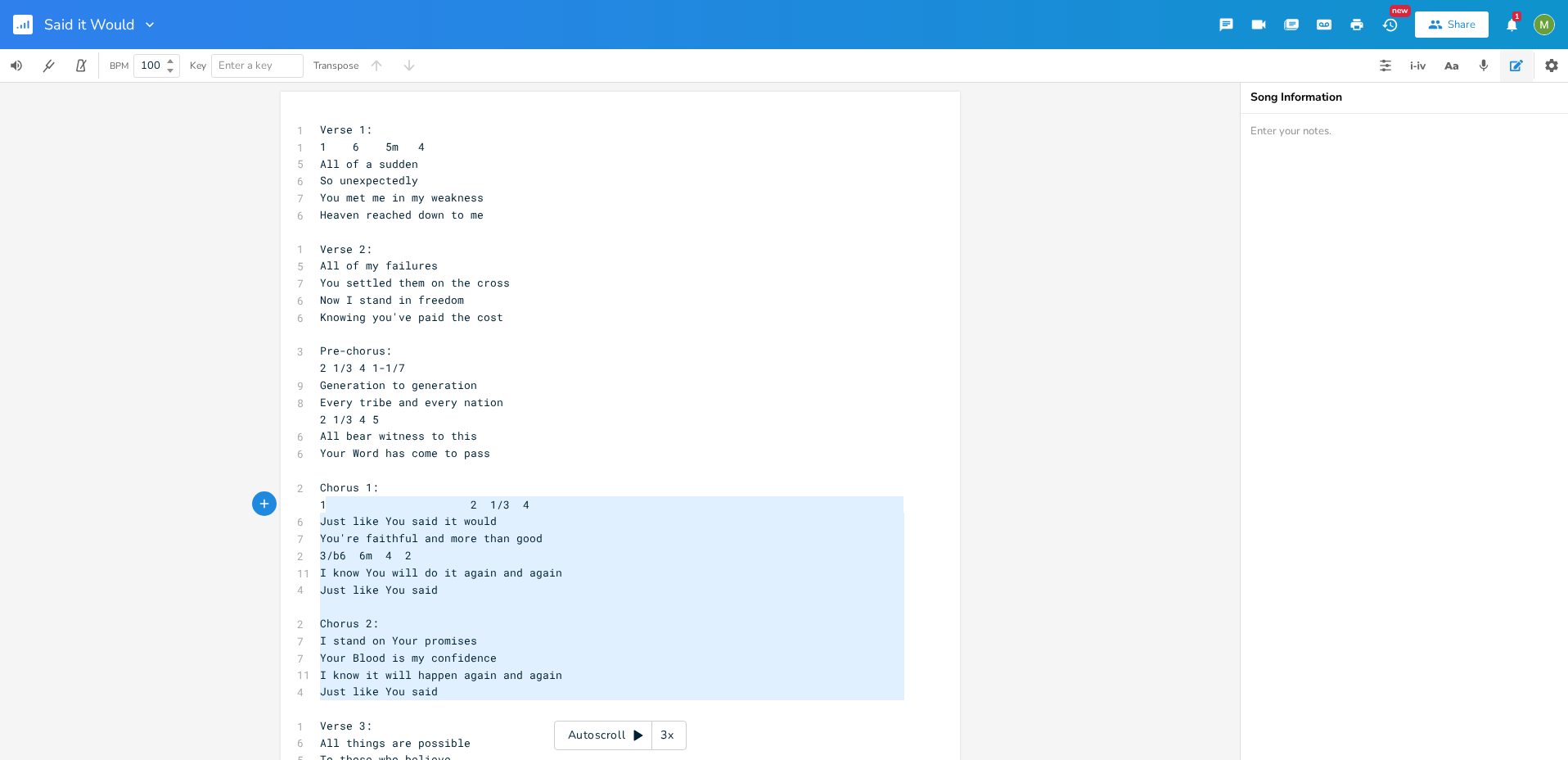
type textarea "Chorus 1: 1 2 1/3 4 Just like You said it would You're faithful and more than g…"
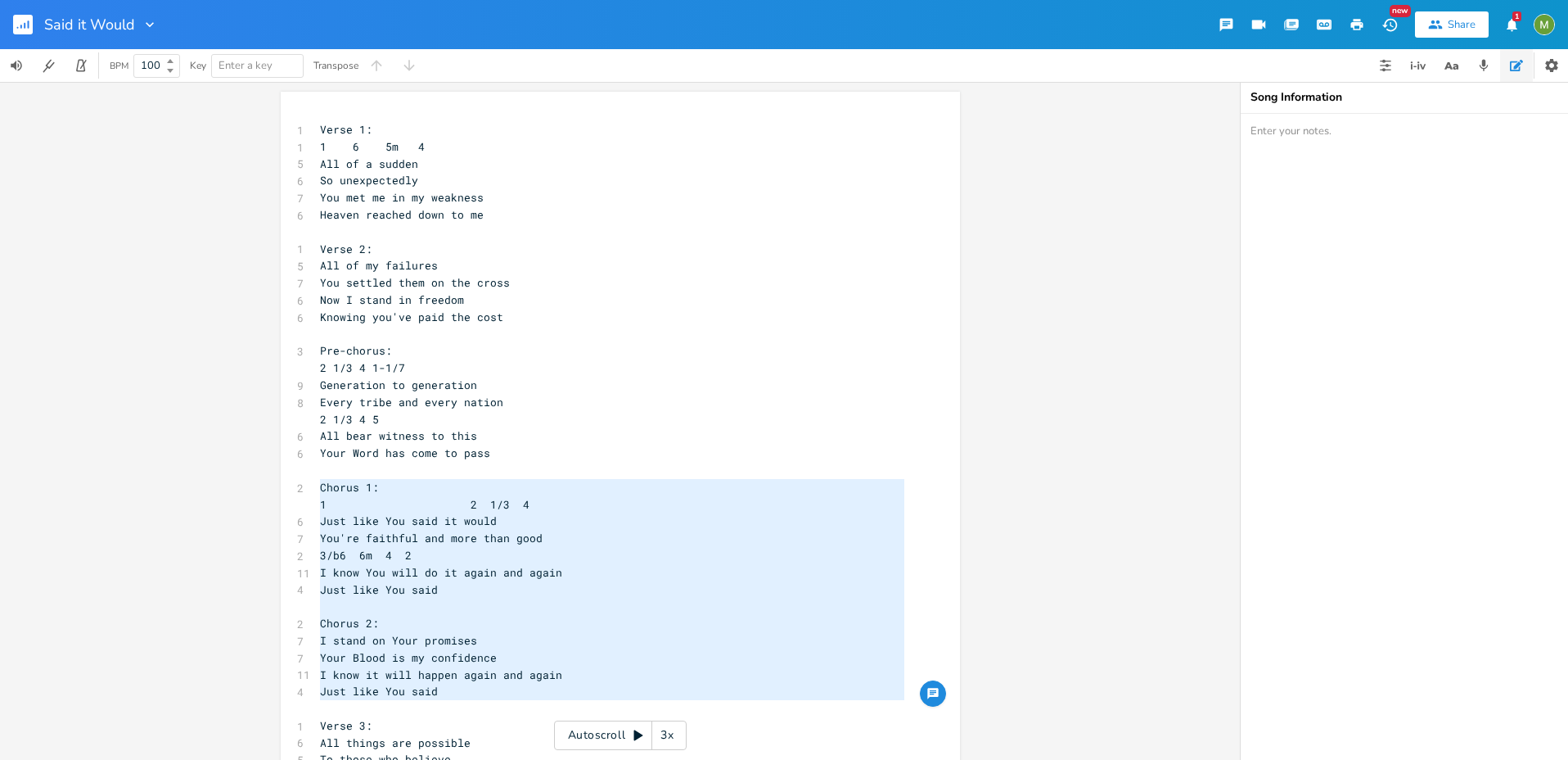
drag, startPoint x: 321, startPoint y: 700, endPoint x: 311, endPoint y: 483, distance: 217.2
click at [441, 598] on pre "​" at bounding box center [612, 607] width 591 height 18
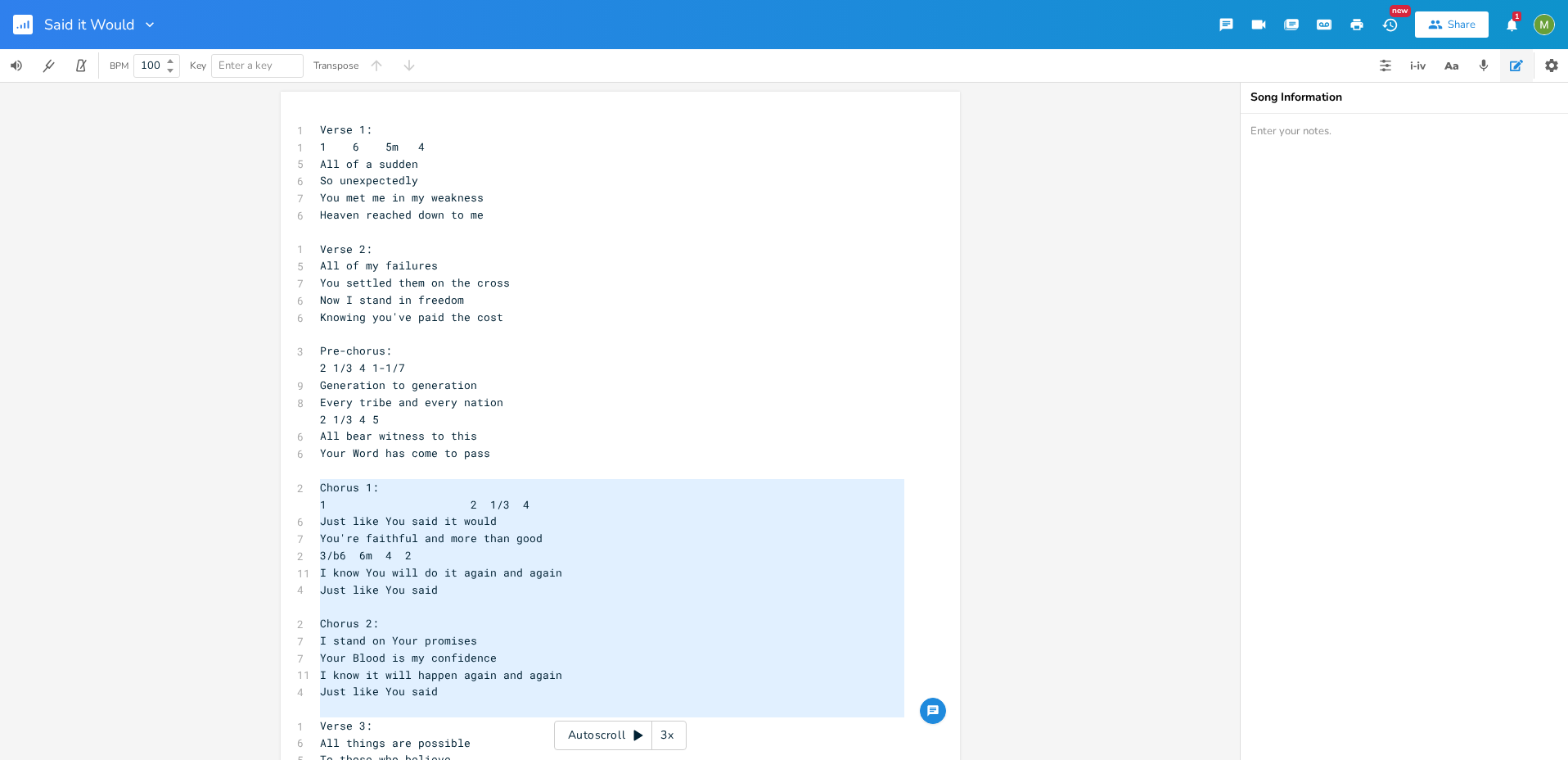
type textarea "Chorus 1: 1 2 1/3 4 Just like You said it would You're faithful and more than g…"
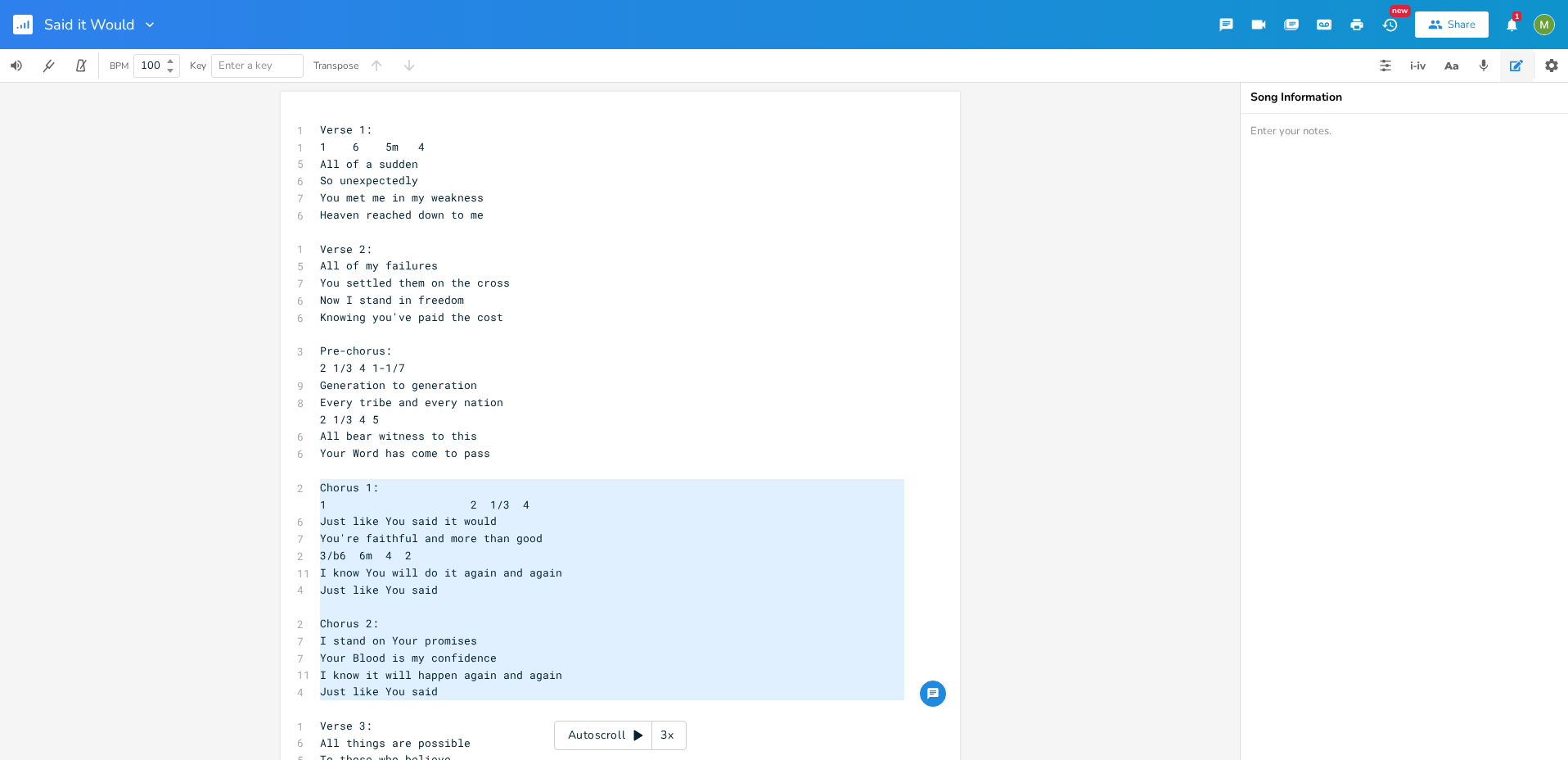
drag, startPoint x: 315, startPoint y: 487, endPoint x: 316, endPoint y: 711, distance: 224.0
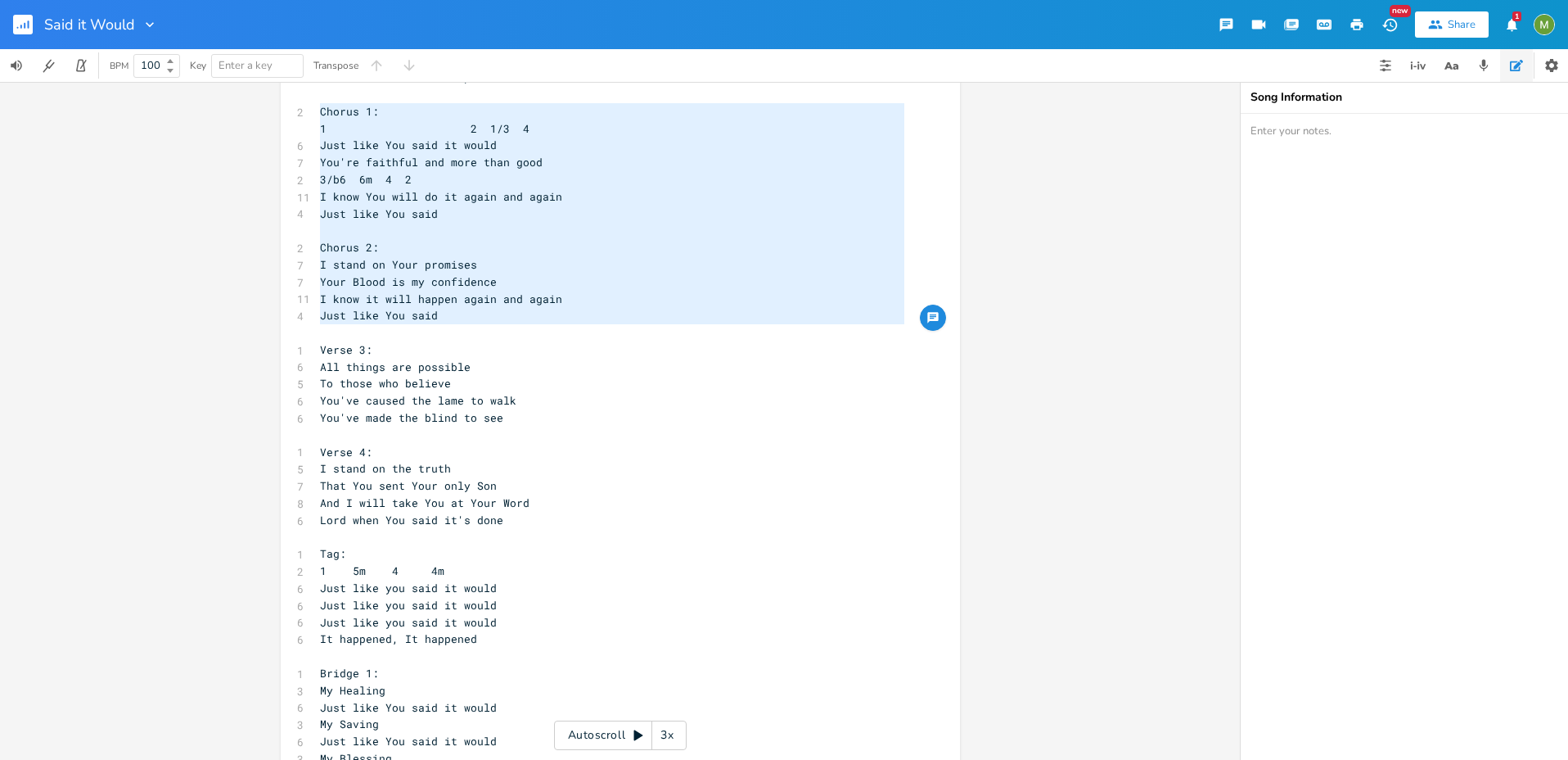
scroll to position [376, 0]
click at [344, 117] on pre "Chorus 1:" at bounding box center [612, 112] width 591 height 18
type textarea "Chorus 1: 1 2 1/3 4 Just like You said it would You're faithful and more than g…"
drag, startPoint x: 317, startPoint y: 108, endPoint x: 296, endPoint y: 331, distance: 224.0
click at [296, 331] on div "Chorus 1: 1 2 1/3 4 Just like You said it would You're faithful and more than g…" at bounding box center [619, 456] width 679 height 1482
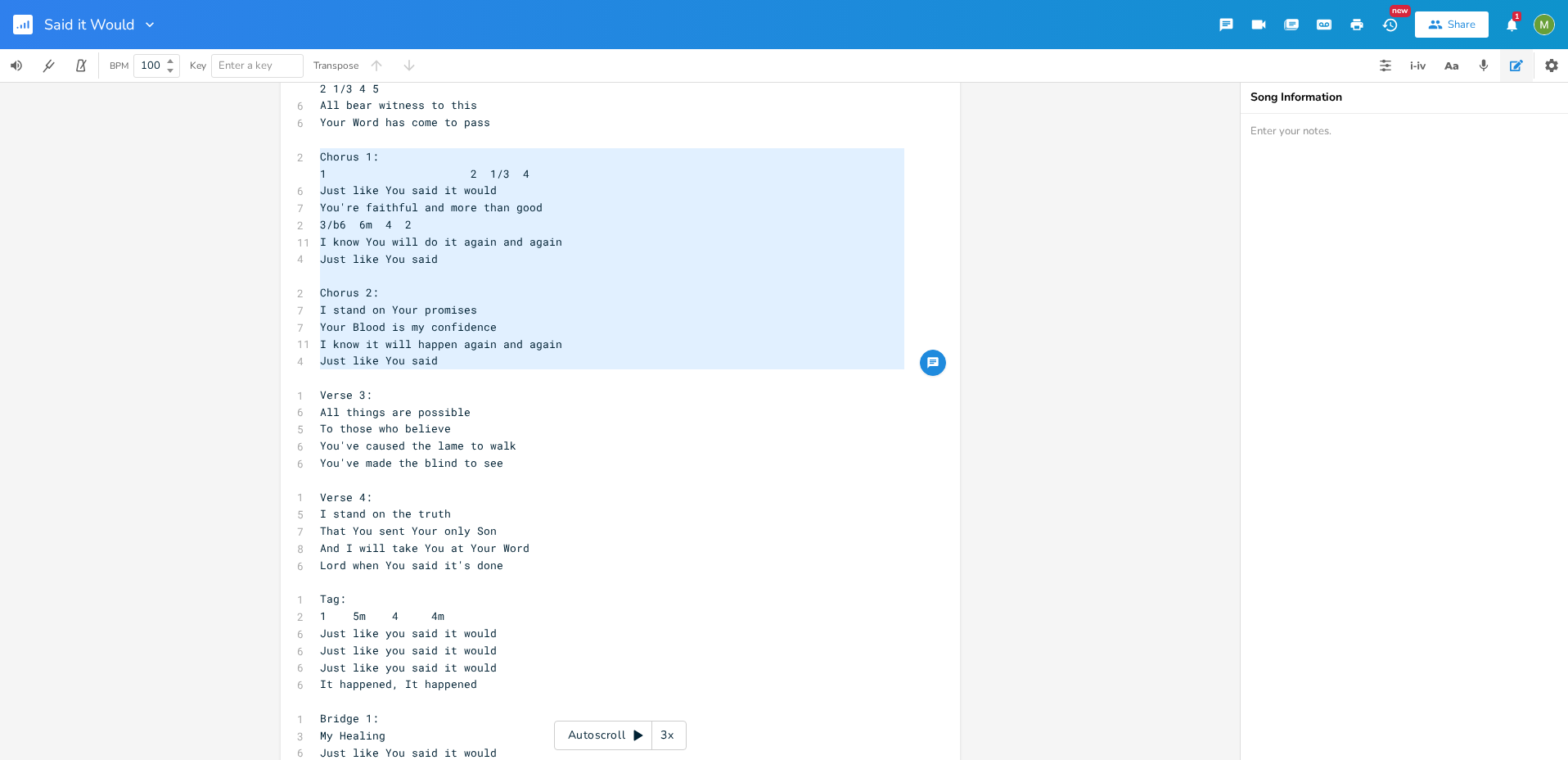
scroll to position [331, 0]
click at [514, 183] on pre "Just like You said it would" at bounding box center [612, 190] width 591 height 18
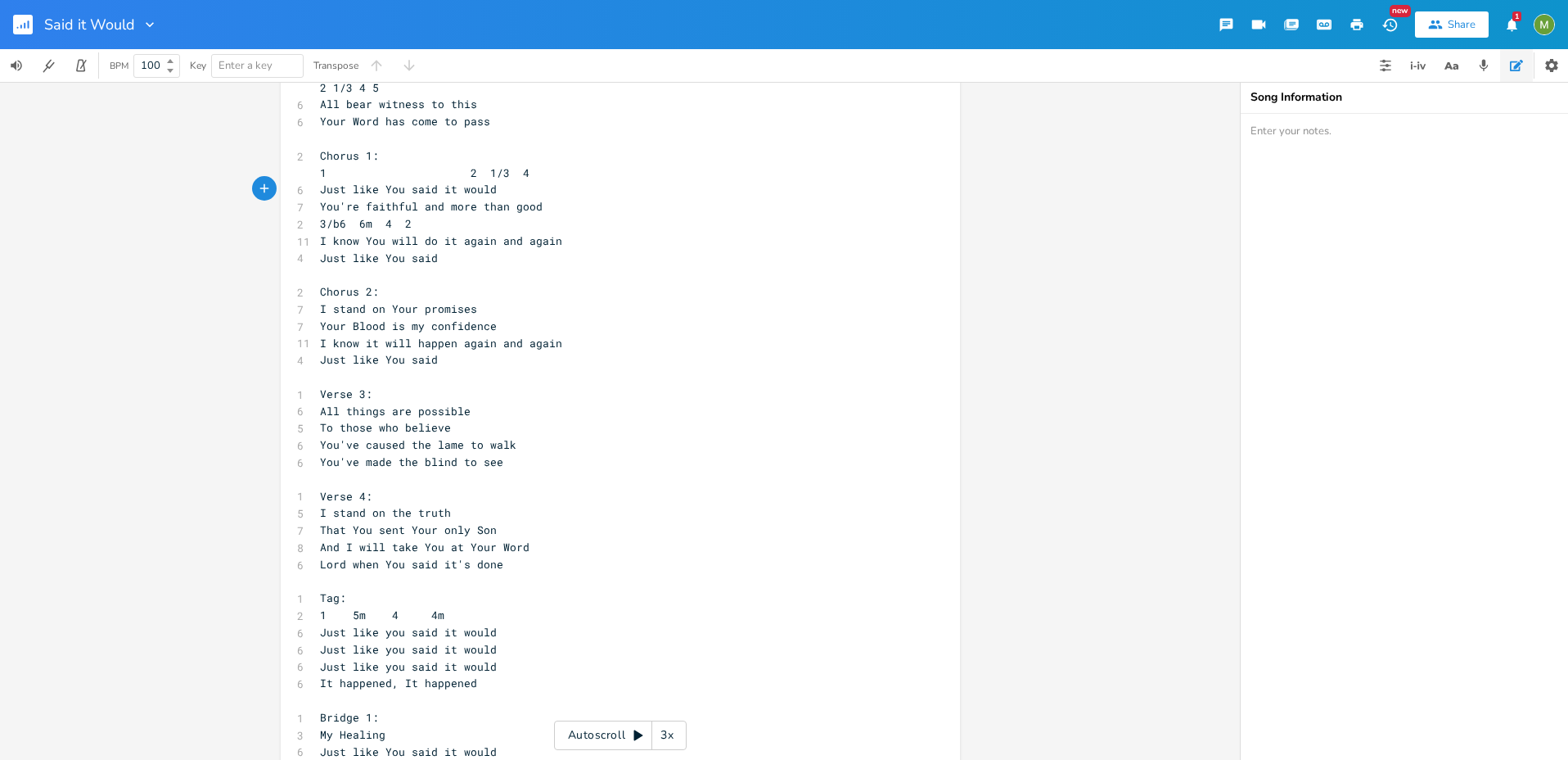
click at [360, 210] on span "You're faithful and more than good" at bounding box center [432, 206] width 223 height 15
type textarea "I know You will do it again and again Just like You said"
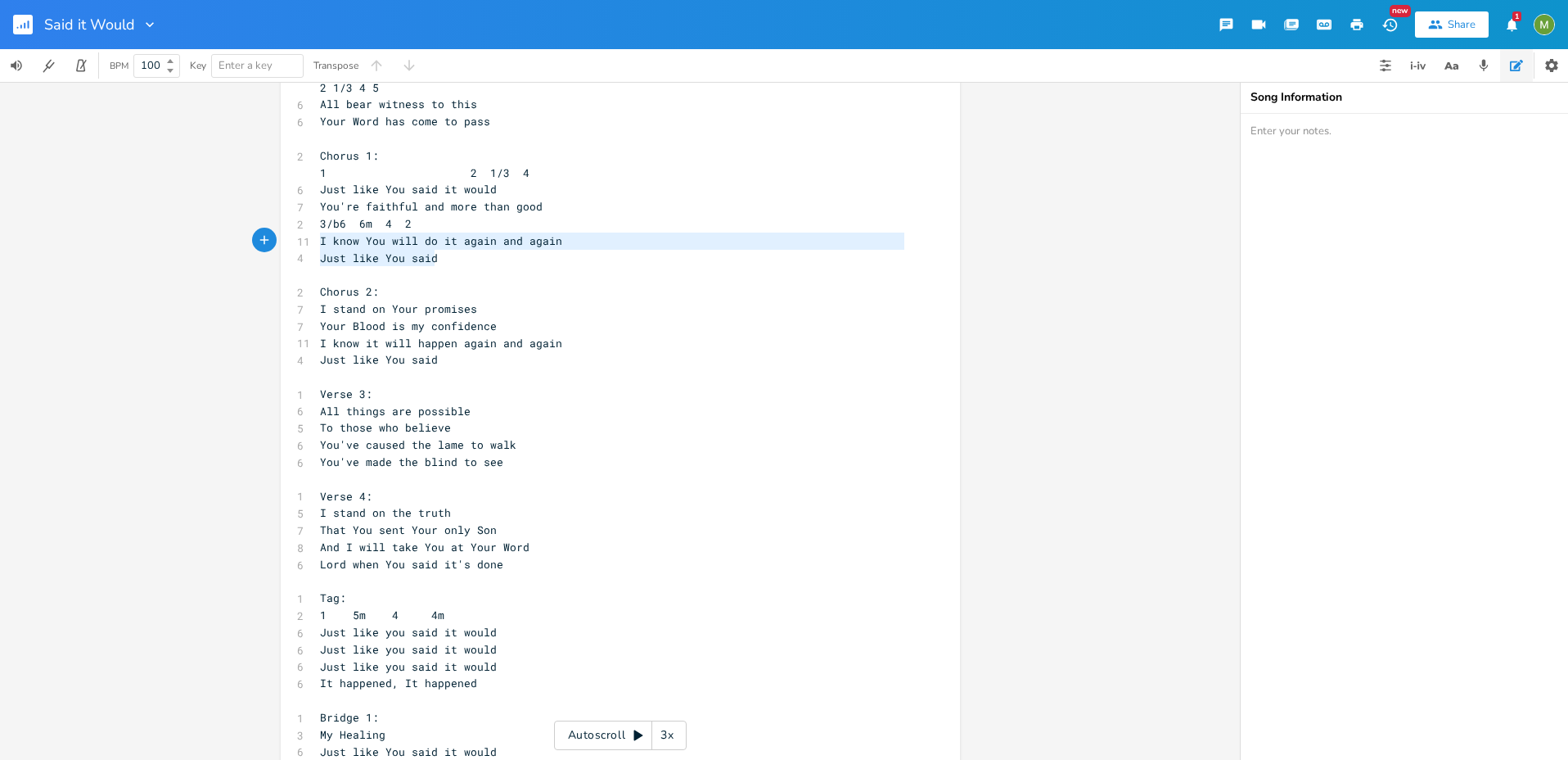
drag, startPoint x: 565, startPoint y: 251, endPoint x: 307, endPoint y: 244, distance: 258.1
click at [307, 244] on div "I know You will do it again and again Just like You said x 1 Verse 1: 1 1 6 5m …" at bounding box center [619, 500] width 679 height 1482
click at [373, 255] on span "Just like You said" at bounding box center [379, 257] width 118 height 15
type textarea "I know You will do it again and again"
drag, startPoint x: 586, startPoint y: 236, endPoint x: 276, endPoint y: 241, distance: 310.0
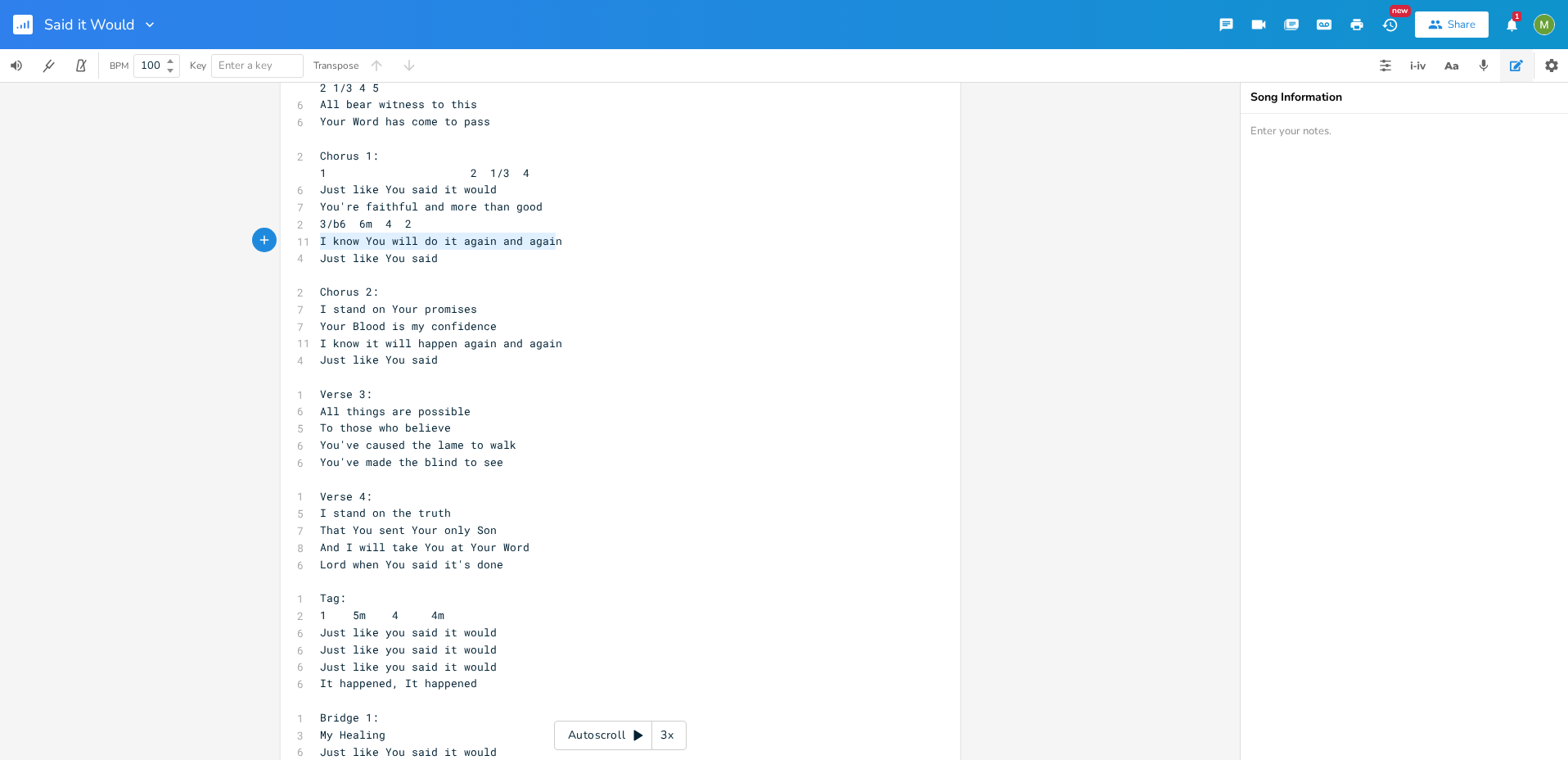
click at [280, 241] on div "I know You will do it again and again x 1 Verse 1: 1 1 6 5m 4 5 All of a sudden…" at bounding box center [619, 500] width 679 height 1482
click at [461, 258] on pre "Just like You said" at bounding box center [612, 259] width 591 height 18
type textarea "I know You will do it again and again Just like You said"
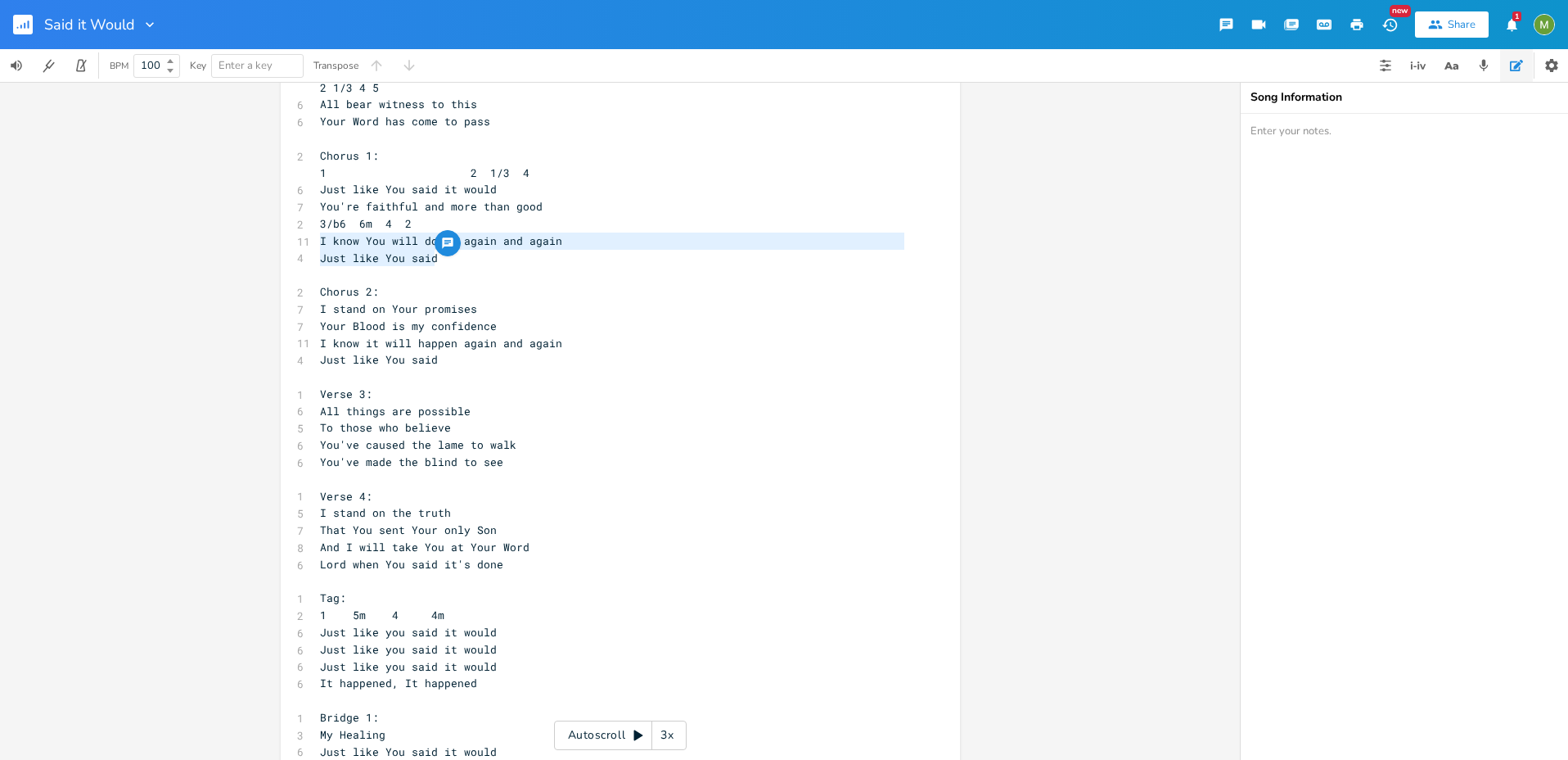
drag, startPoint x: 454, startPoint y: 260, endPoint x: 294, endPoint y: 245, distance: 160.7
click at [317, 245] on div "1 Verse 1: 1 1 6 5m 4 5 All of a sudden 6 So unexpectedly 7 You met me in my we…" at bounding box center [612, 505] width 591 height 1430
click at [412, 258] on span "Just like You said" at bounding box center [379, 257] width 118 height 15
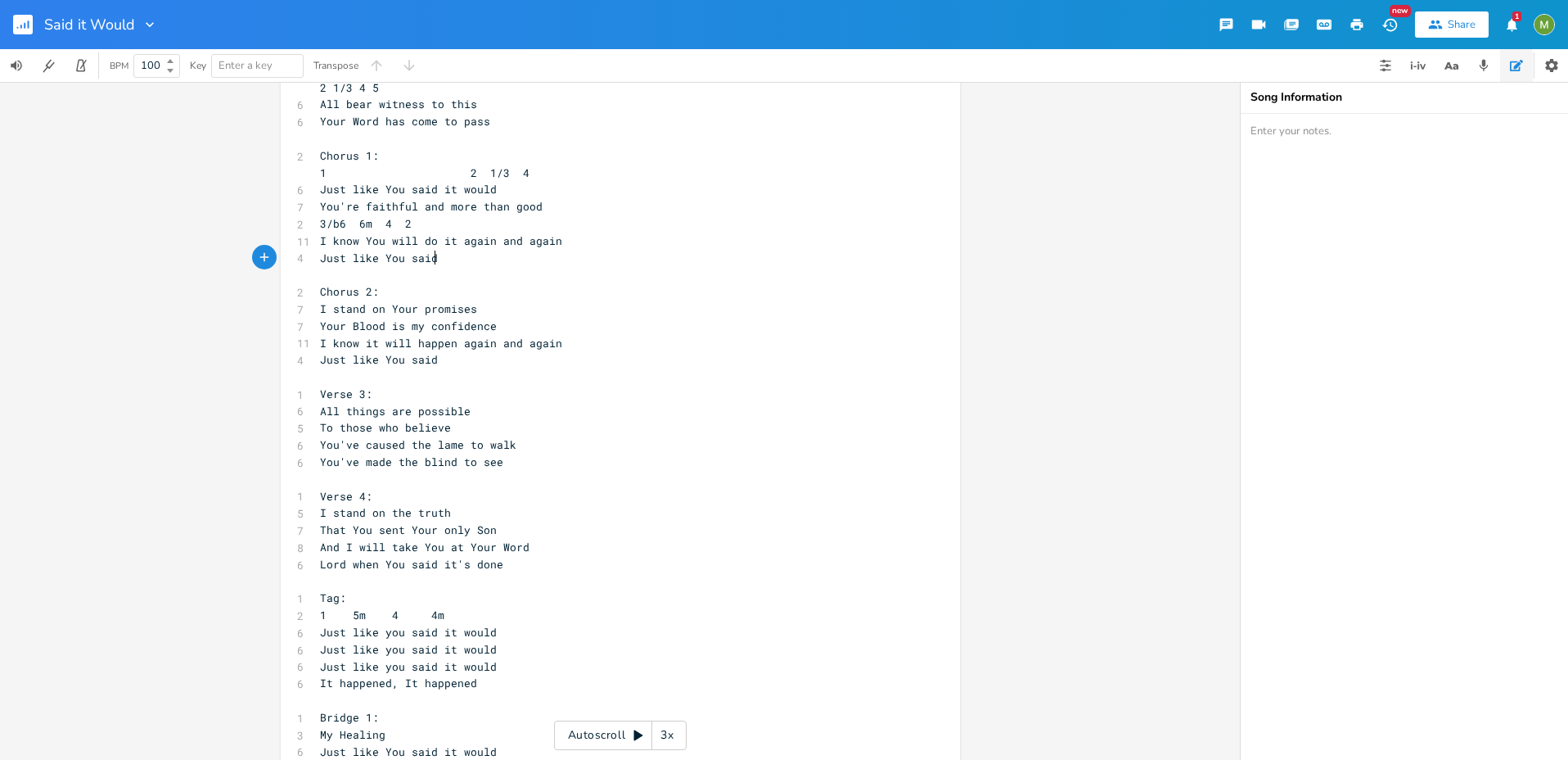
click at [444, 260] on pre "Just like You said" at bounding box center [612, 259] width 591 height 18
click at [388, 204] on span "You're faithful and more than good" at bounding box center [432, 206] width 223 height 15
type textarea "faithful"
click at [388, 204] on span "You're faithful and more than good" at bounding box center [432, 206] width 223 height 15
click at [601, 318] on pre "Your Blood is my confidence" at bounding box center [612, 326] width 591 height 18
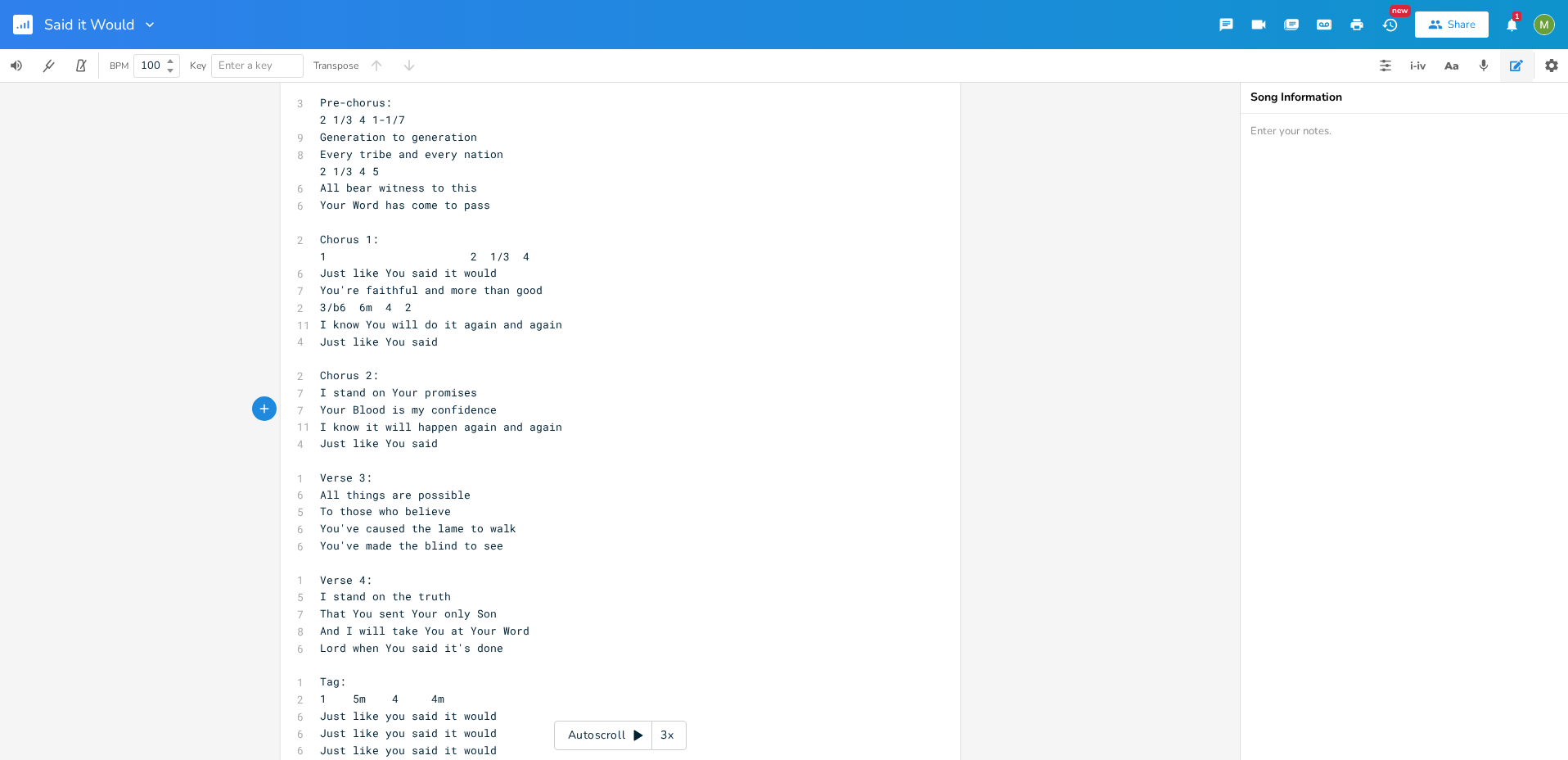
scroll to position [193, 0]
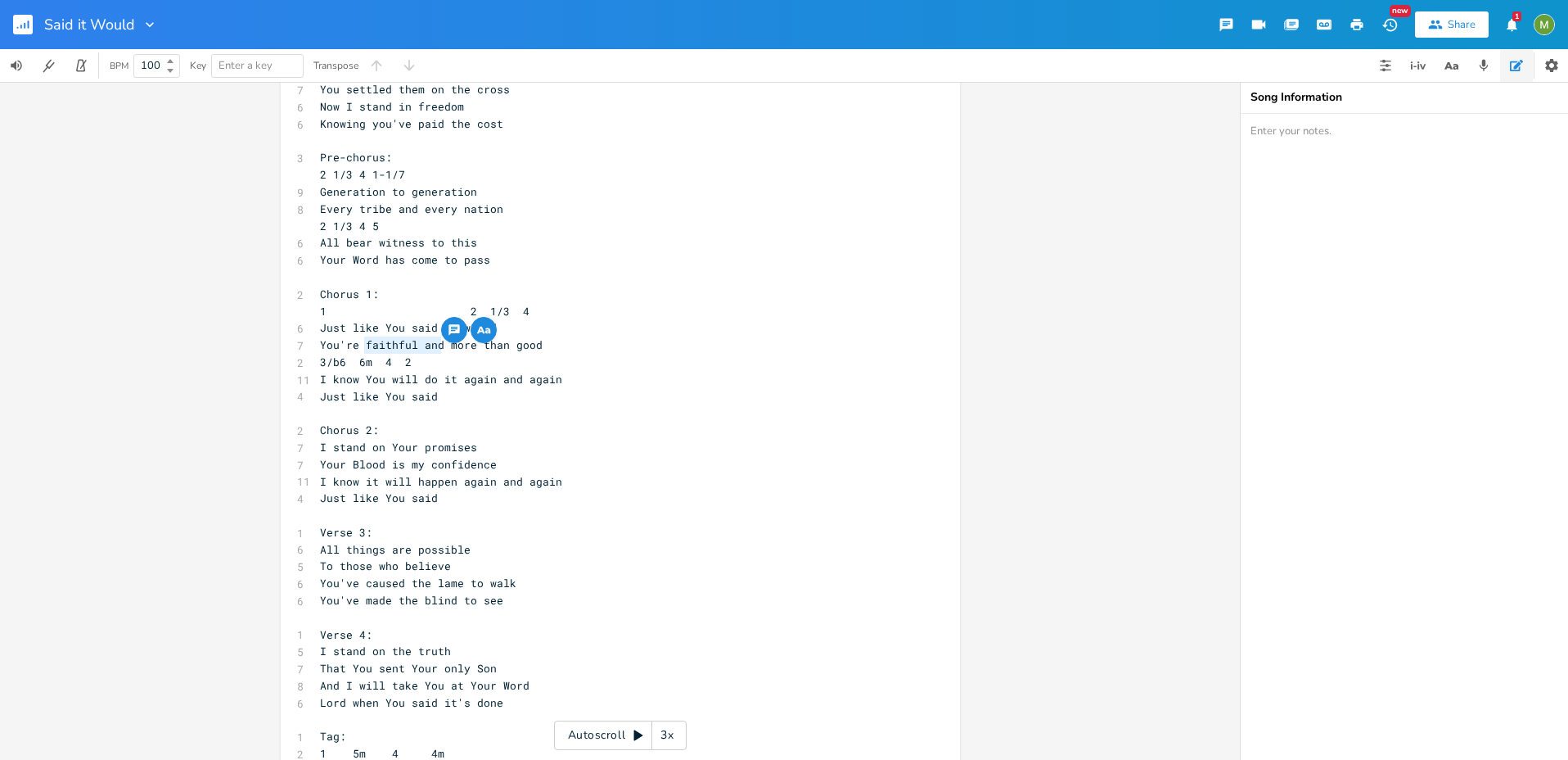
drag, startPoint x: 360, startPoint y: 341, endPoint x: 437, endPoint y: 348, distance: 77.3
click at [437, 348] on span "You're faithful and more than good" at bounding box center [432, 344] width 223 height 15
type textarea "promise is"
type textarea "do it again and again"
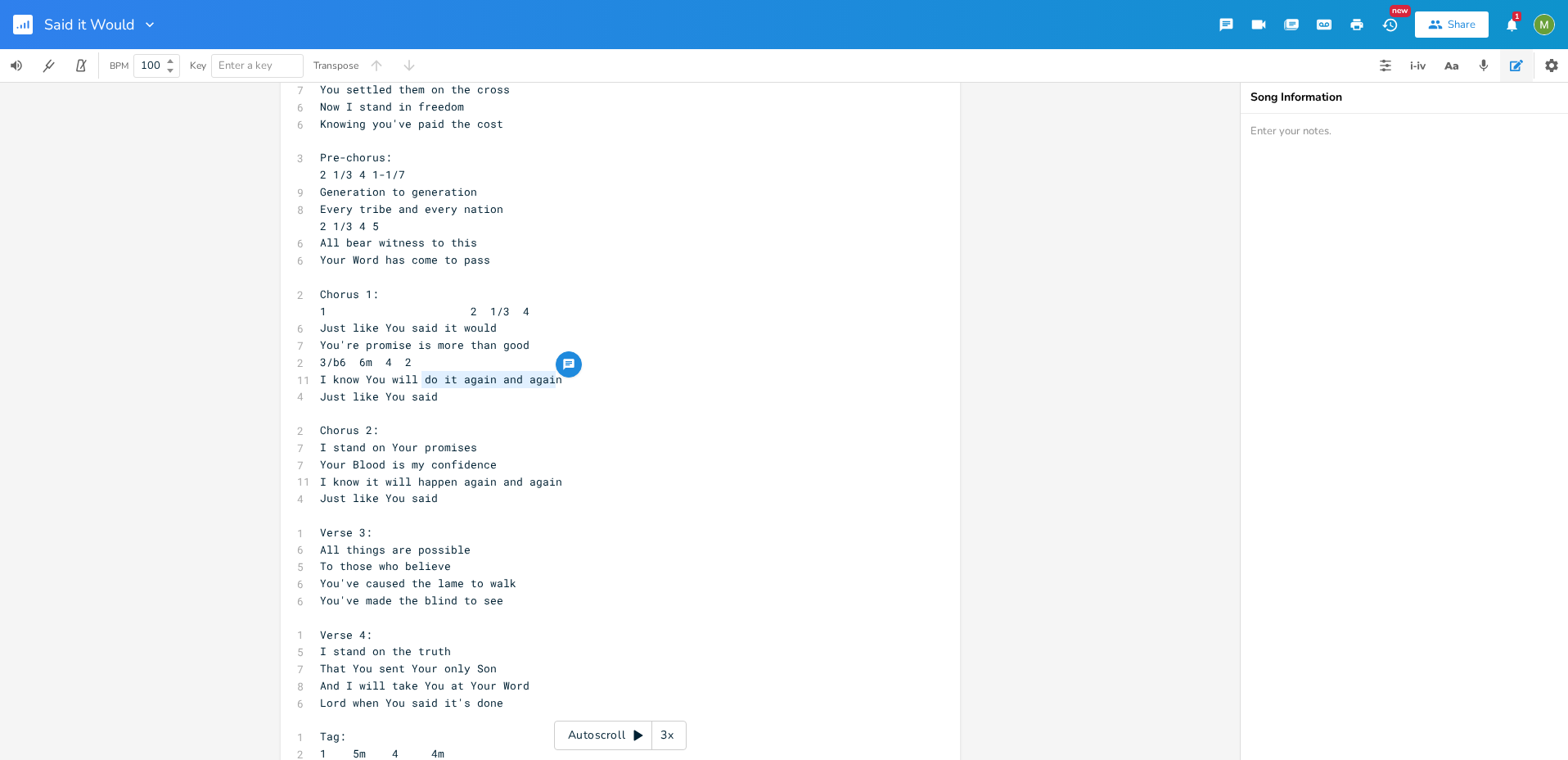
drag, startPoint x: 551, startPoint y: 376, endPoint x: 417, endPoint y: 387, distance: 134.5
click at [417, 387] on div "1 Verse 1: 1 1 6 5m 4 5 All of a sudden 6 So unexpectedly 7 You met me in my we…" at bounding box center [612, 643] width 591 height 1430
click at [510, 400] on pre "Just like You said" at bounding box center [612, 397] width 591 height 18
type textarea "You would"
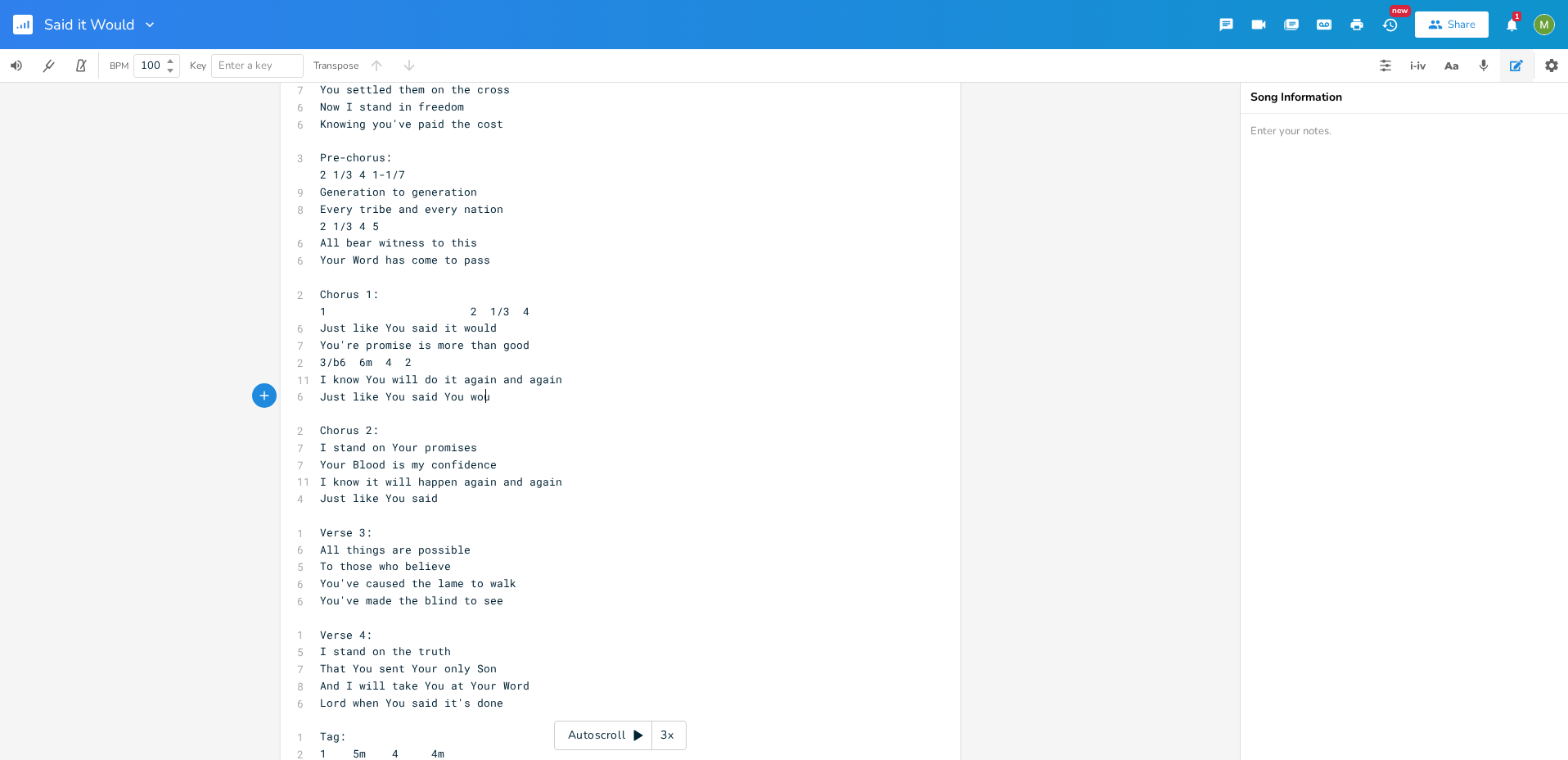
scroll to position [0, 53]
click at [495, 449] on pre "I stand on Your promises" at bounding box center [612, 447] width 591 height 18
drag, startPoint x: 483, startPoint y: 445, endPoint x: 316, endPoint y: 442, distance: 167.0
click at [317, 442] on pre "I stand on Your promises" at bounding box center [612, 447] width 591 height 18
type textarea "I stand on Your promises"
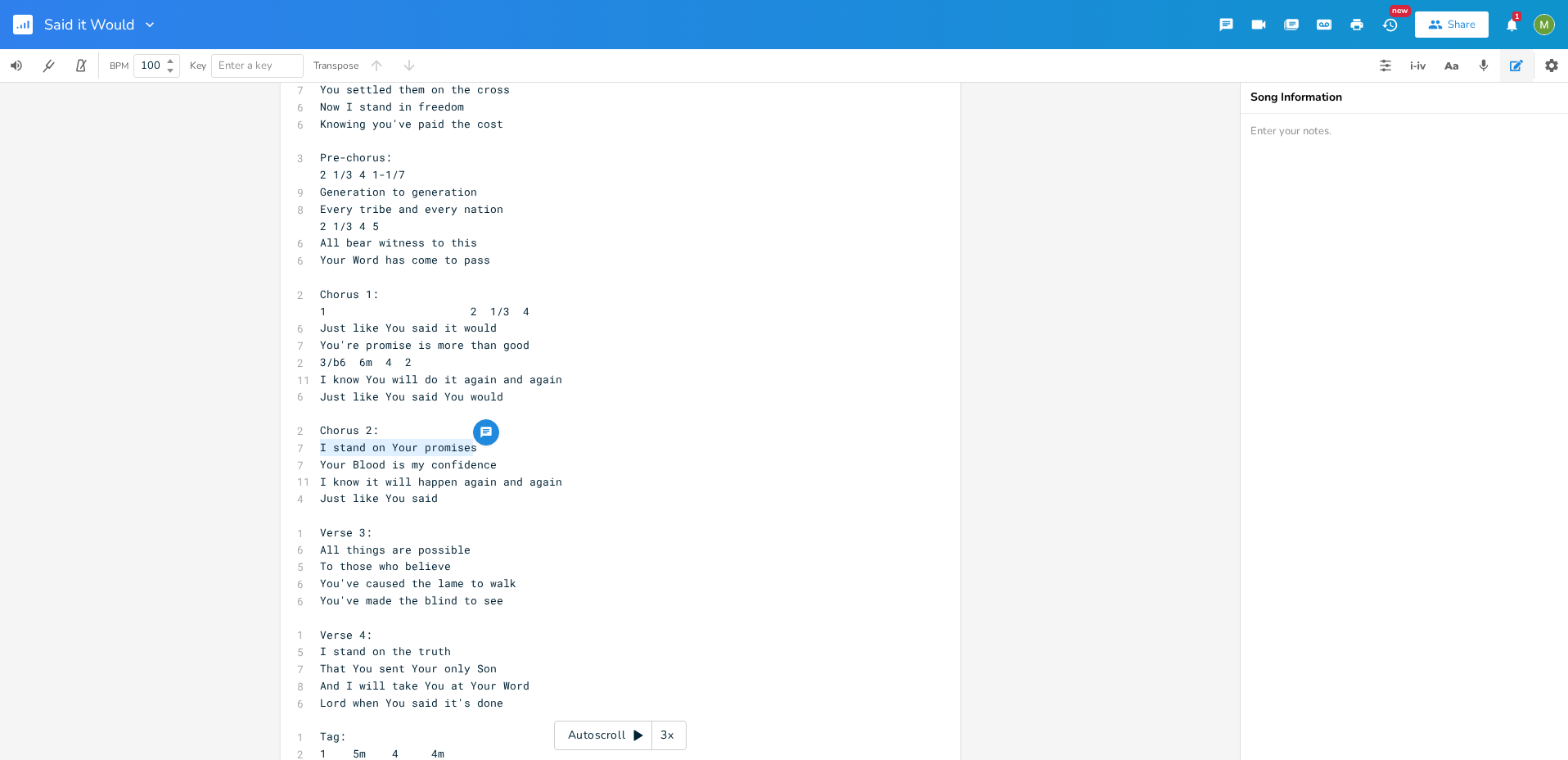
click at [334, 445] on span "I stand on Your promises" at bounding box center [399, 446] width 157 height 15
type textarea "Your Blood is my confidence"
drag, startPoint x: 523, startPoint y: 466, endPoint x: 282, endPoint y: 467, distance: 241.0
click at [282, 467] on div "Your Blood is my confidence x 1 Verse 1: 1 1 6 5m 4 5 All of a sudden 6 So unex…" at bounding box center [619, 639] width 679 height 1482
click at [317, 460] on pre "Your Blood is my confidence" at bounding box center [612, 465] width 591 height 18
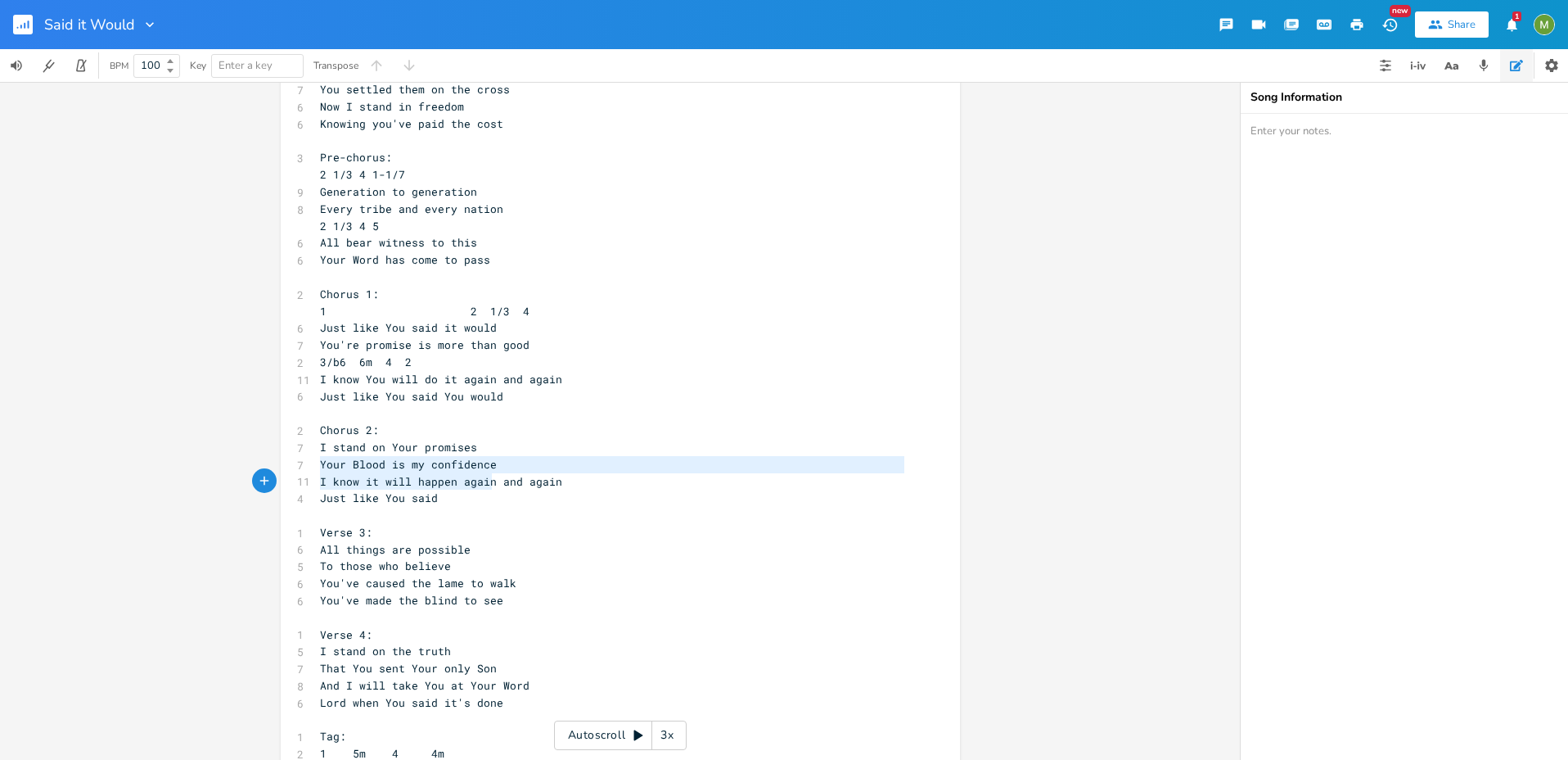
type textarea "Your Blood is my confidence"
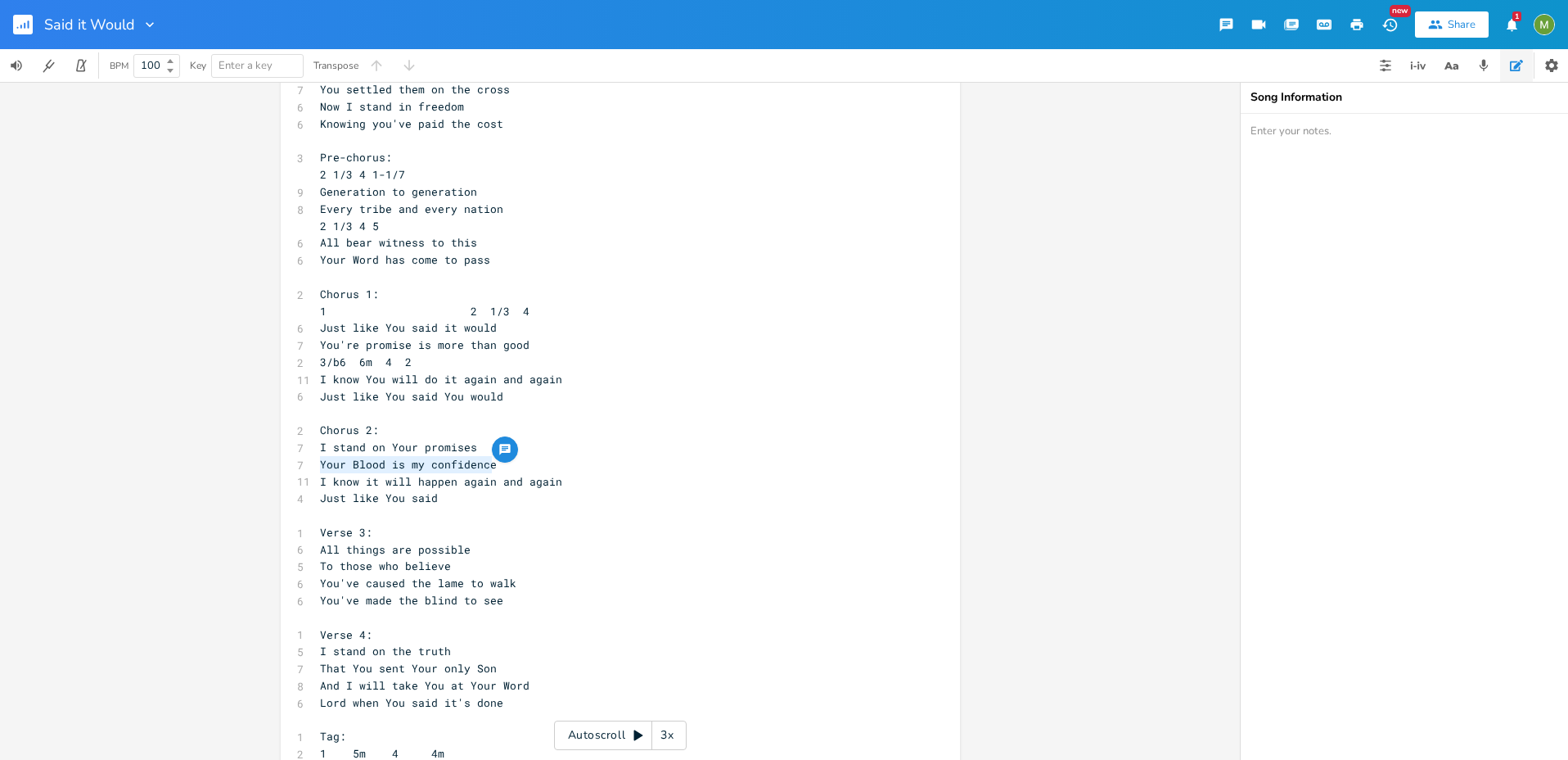
drag, startPoint x: 318, startPoint y: 463, endPoint x: 492, endPoint y: 468, distance: 174.1
click at [492, 468] on pre "Your Blood is my confidence" at bounding box center [612, 465] width 591 height 18
click at [494, 466] on pre "Your Blood is my confidence" at bounding box center [612, 465] width 591 height 18
type textarea "is my confidence"
drag, startPoint x: 497, startPoint y: 463, endPoint x: 385, endPoint y: 462, distance: 112.0
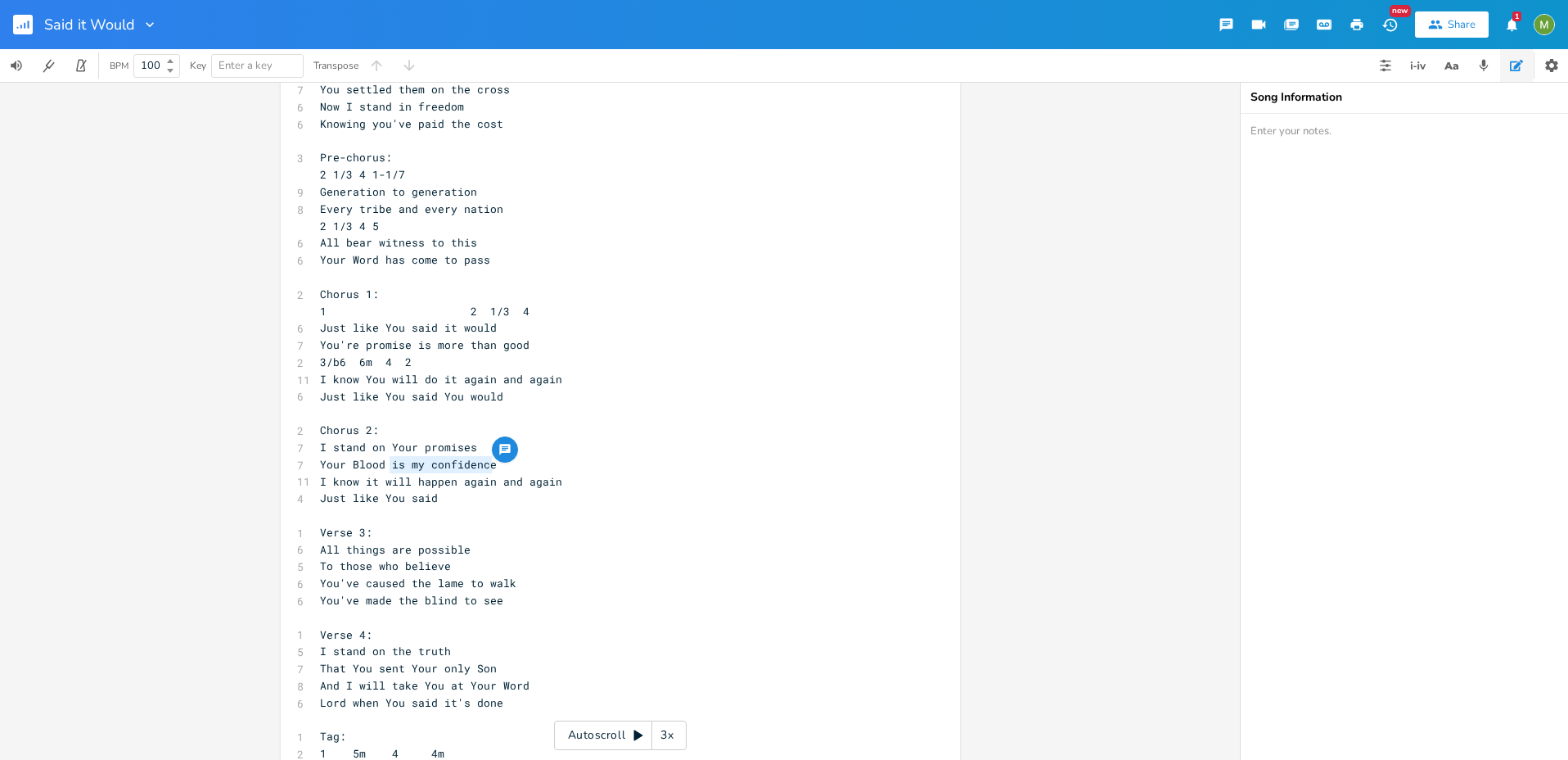
click at [385, 462] on pre "Your Blood is my confidence" at bounding box center [612, 465] width 591 height 18
drag, startPoint x: 316, startPoint y: 449, endPoint x: 467, endPoint y: 444, distance: 151.1
click at [467, 444] on div "I stand on Your promises x 1 Verse 1: 1 1 6 5m 4 5 All of a sudden 6 So unexpec…" at bounding box center [619, 639] width 679 height 1482
type textarea "Now"
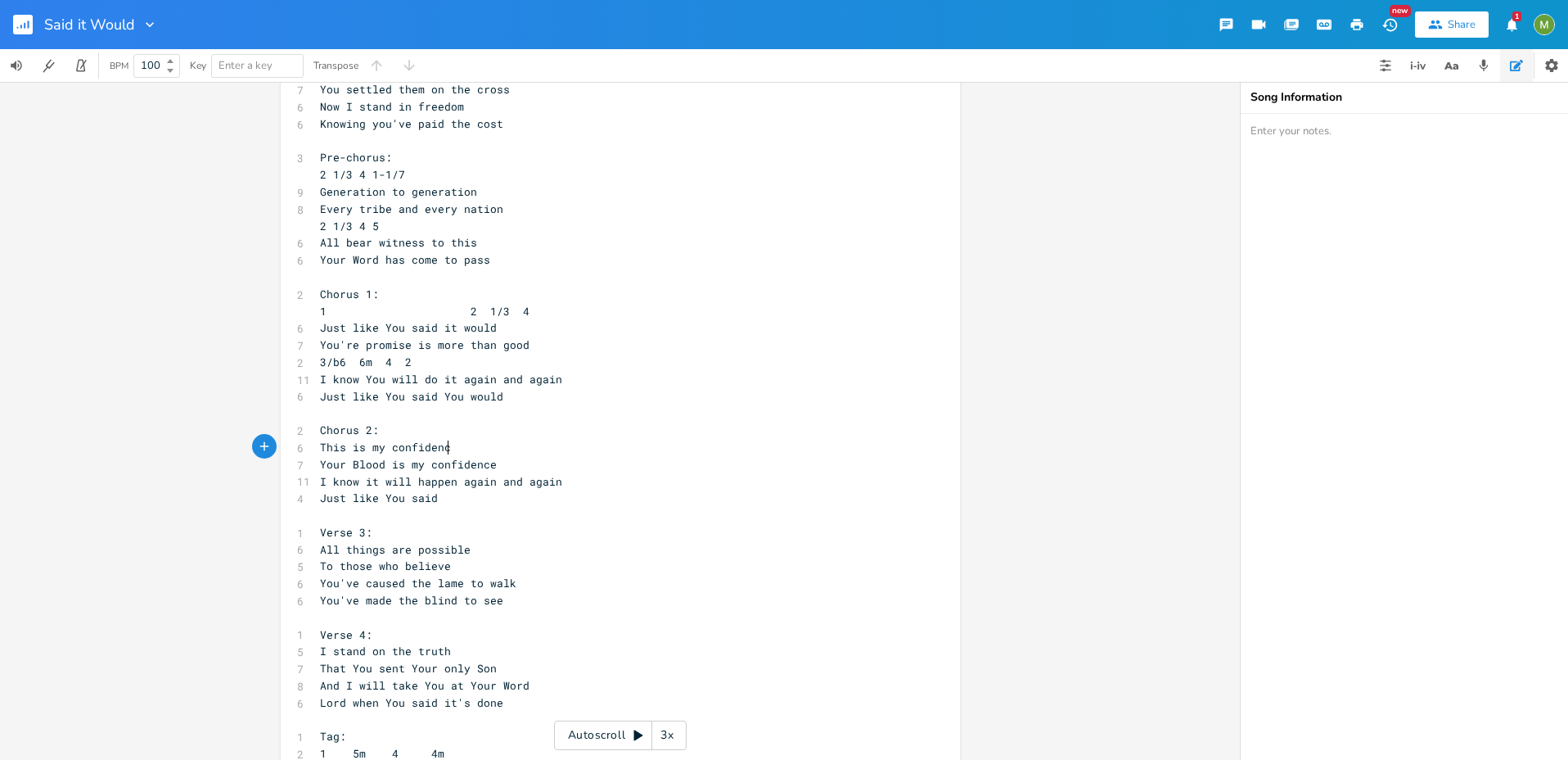
type textarea "This is my confidence"
drag, startPoint x: 487, startPoint y: 458, endPoint x: 307, endPoint y: 458, distance: 180.0
click at [307, 458] on div "Your Blood is my confidence x 1 Verse 1: 1 1 6 5m 4 5 All of a sudden 6 So unex…" at bounding box center [619, 639] width 679 height 1482
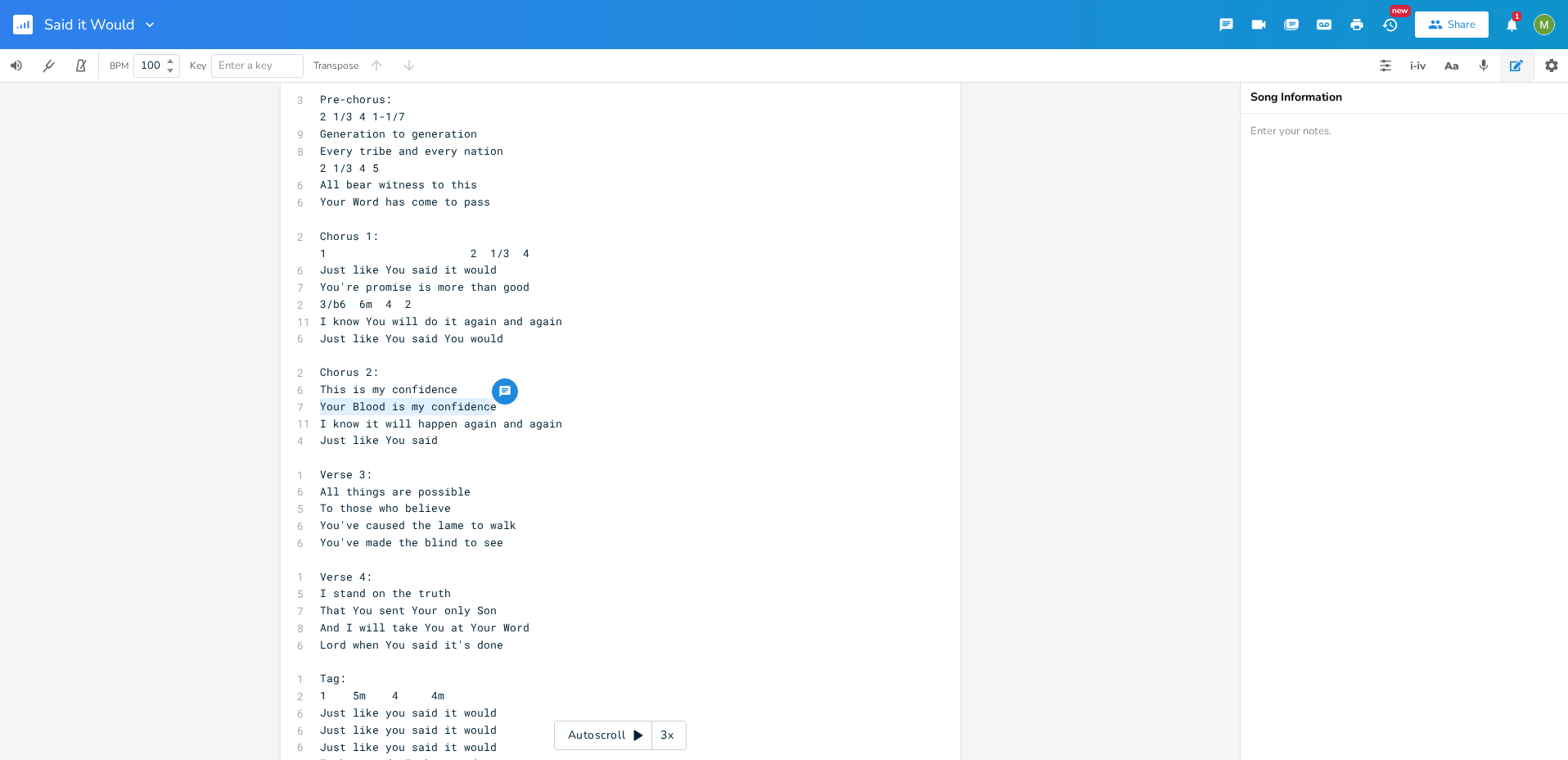
scroll to position [287, 0]
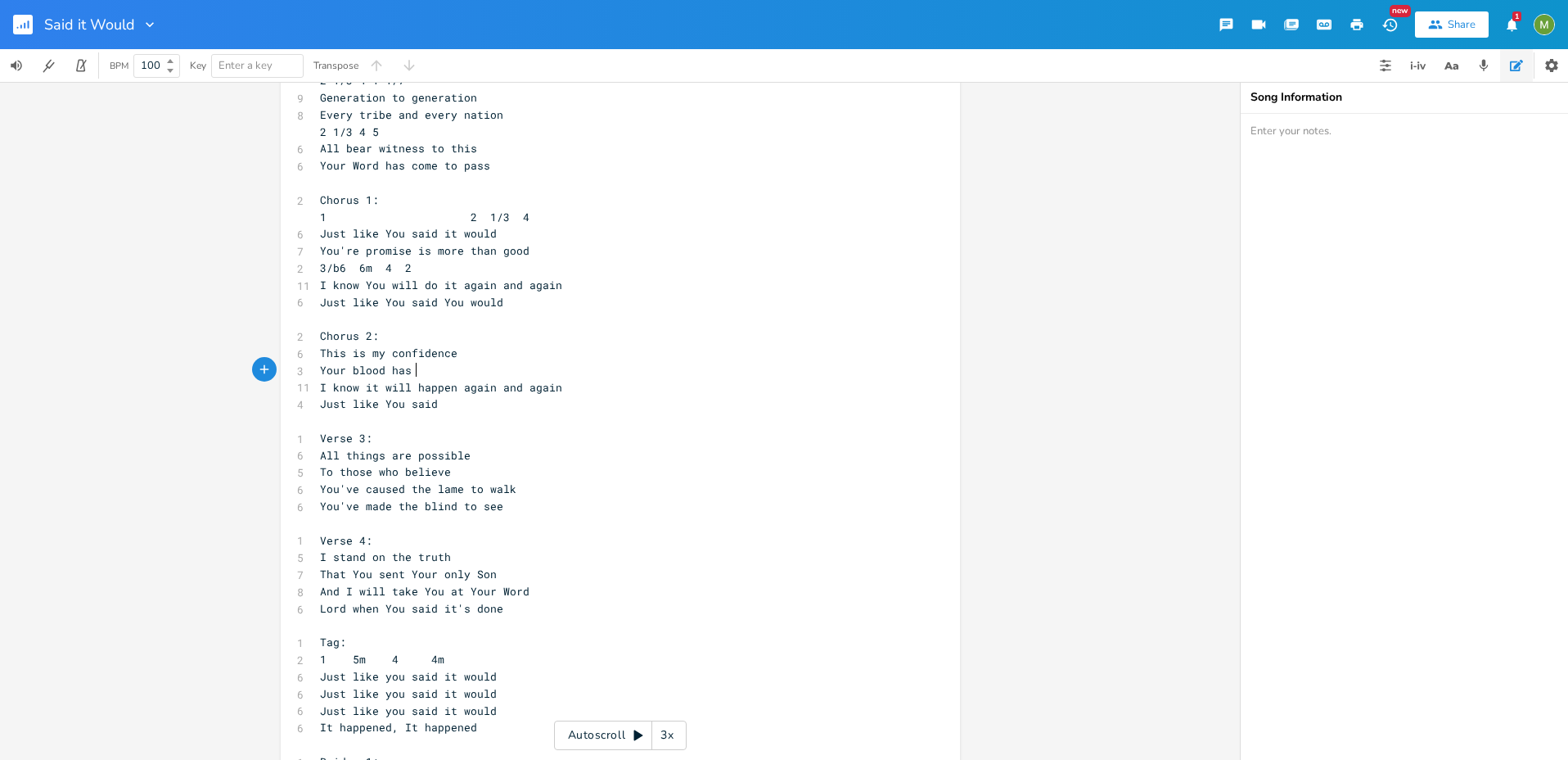
type textarea "Your blood has r"
type textarea "erased me"
type textarea "y sins"
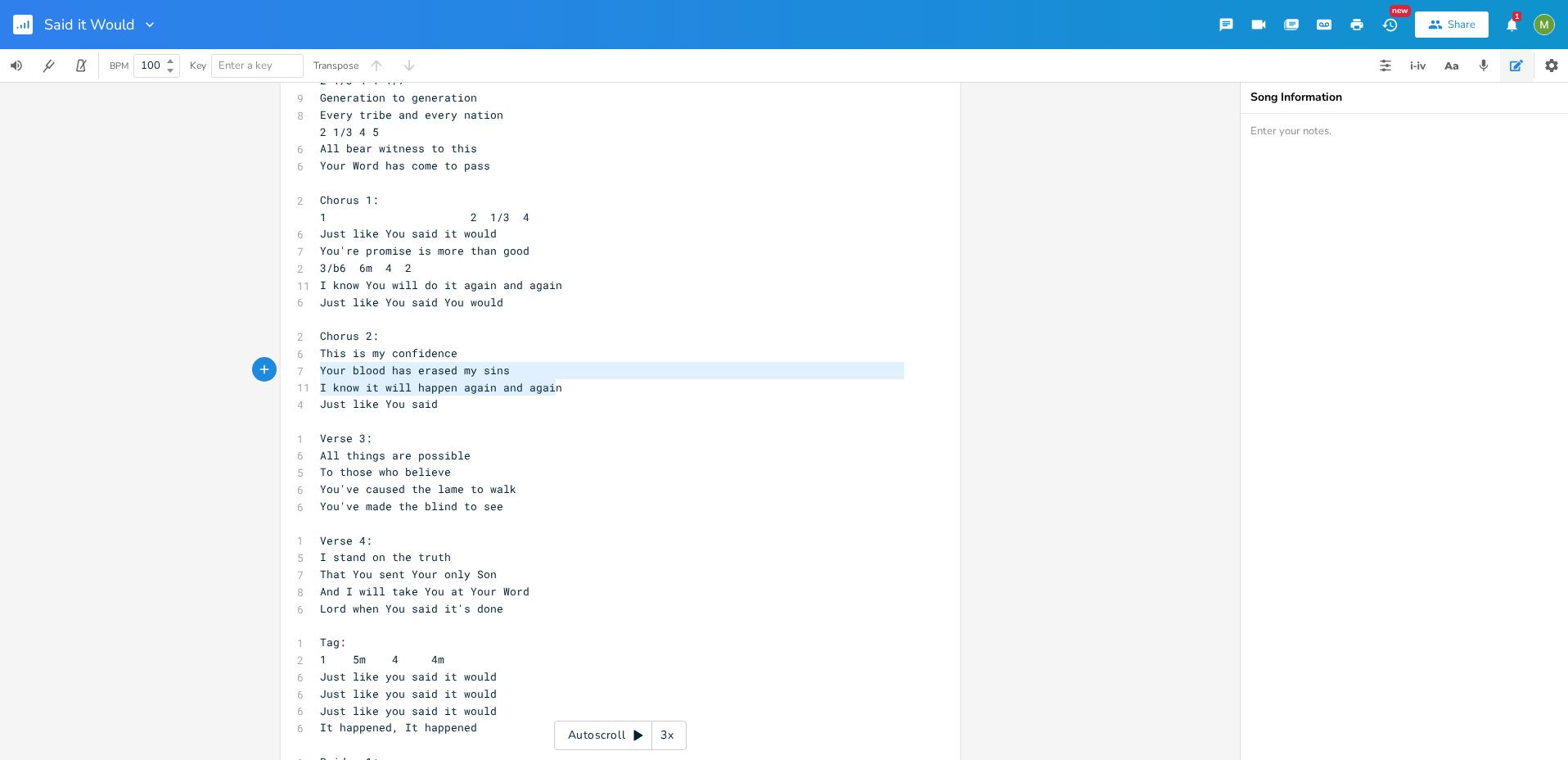
type textarea "I know it will happen again and again"
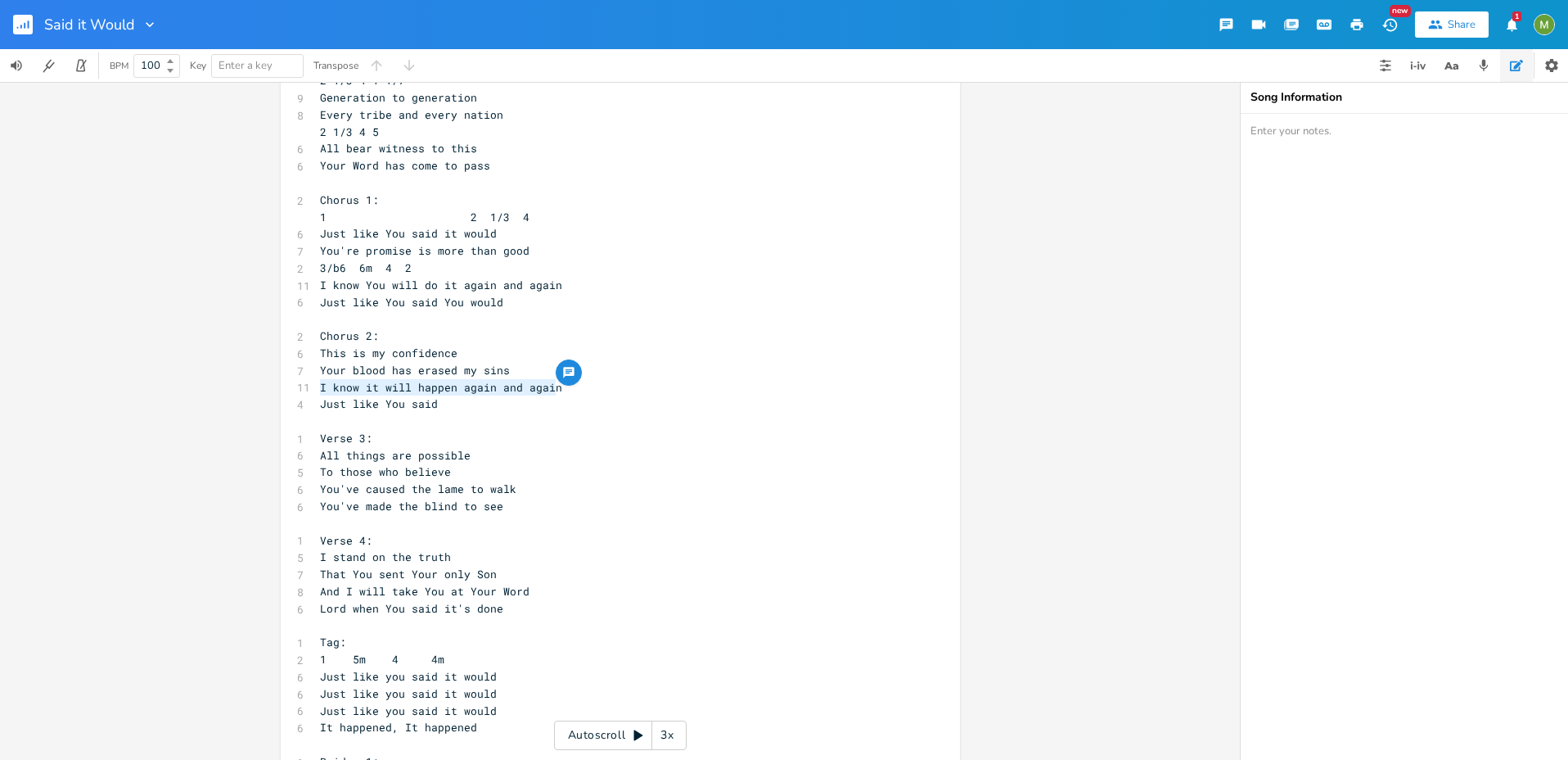
drag, startPoint x: 572, startPoint y: 394, endPoint x: 309, endPoint y: 391, distance: 263.0
click at [309, 391] on div "I know it will happen again and again x 1 Verse 1: 1 1 6 5m 4 5 All of a sudden…" at bounding box center [619, 545] width 679 height 1482
click at [459, 404] on pre "Just like You said" at bounding box center [612, 404] width 591 height 18
type textarea "ust like You said"
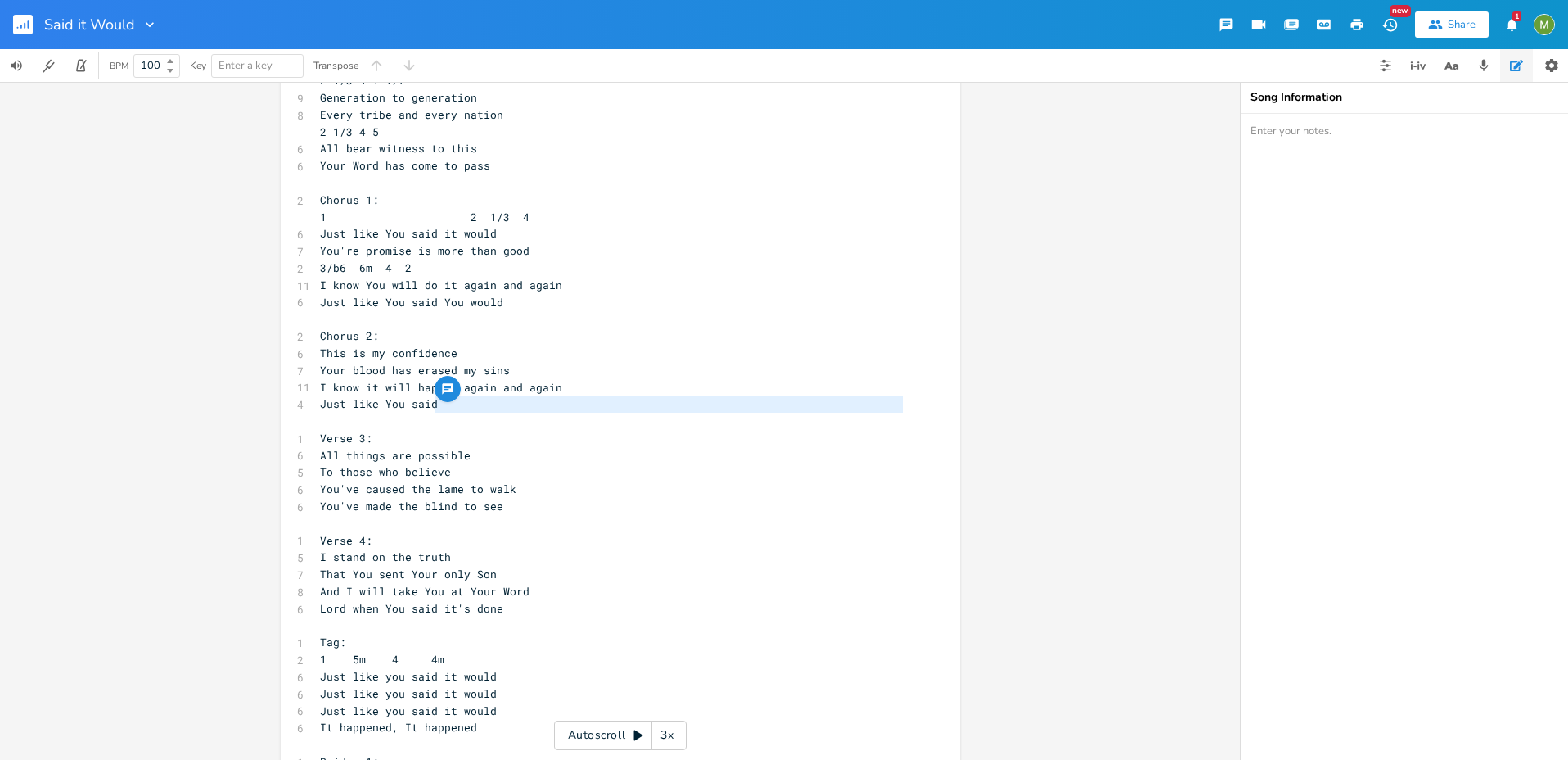
type textarea "Just like You said"
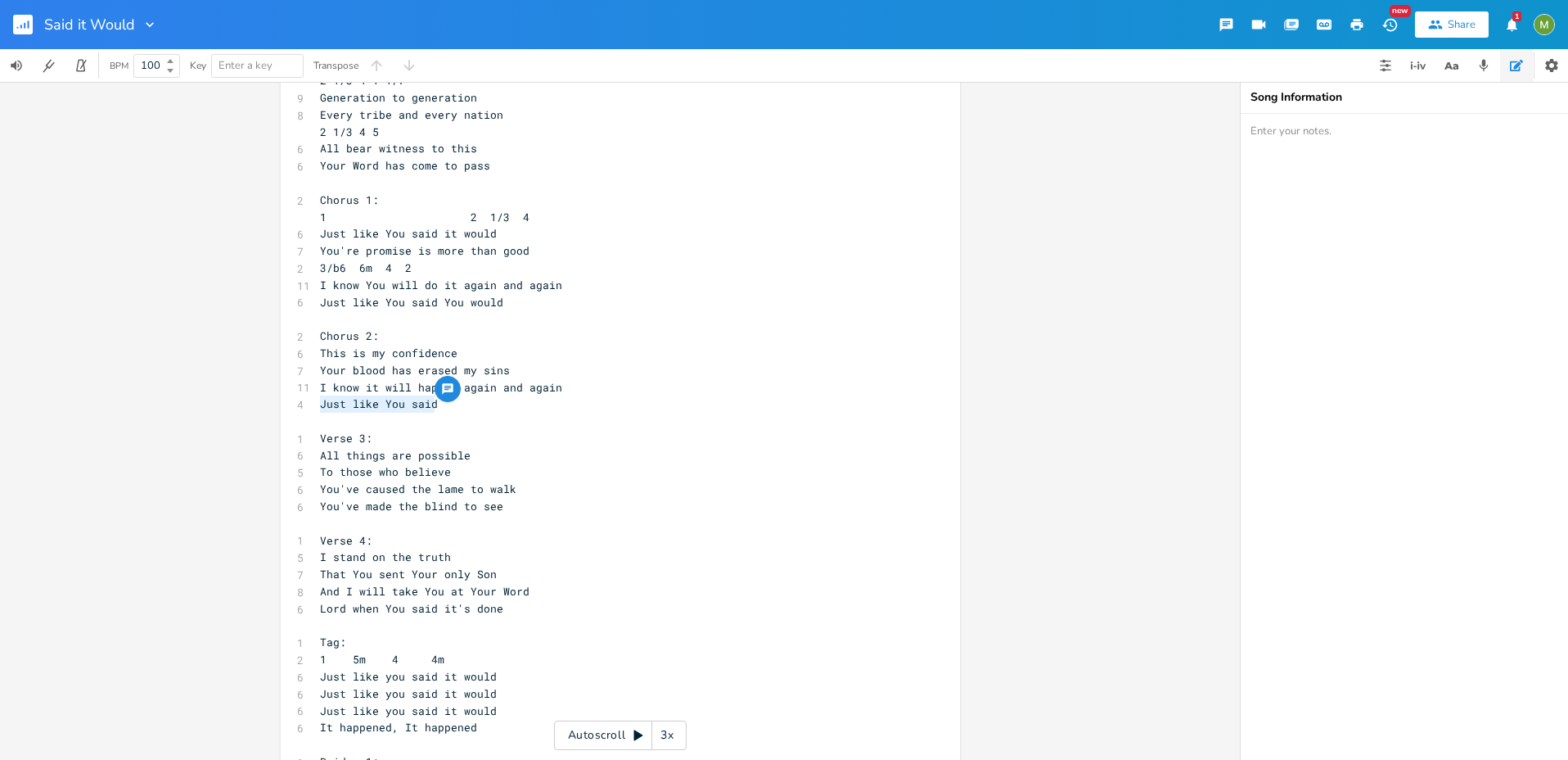
drag, startPoint x: 431, startPoint y: 403, endPoint x: 312, endPoint y: 407, distance: 119.1
click at [317, 407] on pre "Just like You said" at bounding box center [612, 404] width 591 height 18
click at [320, 389] on span "I know it will happen again and again" at bounding box center [442, 387] width 242 height 15
click at [539, 300] on pre "Just like You said You would" at bounding box center [612, 303] width 591 height 18
click at [421, 366] on span "Your blood has erased my sins" at bounding box center [415, 369] width 190 height 15
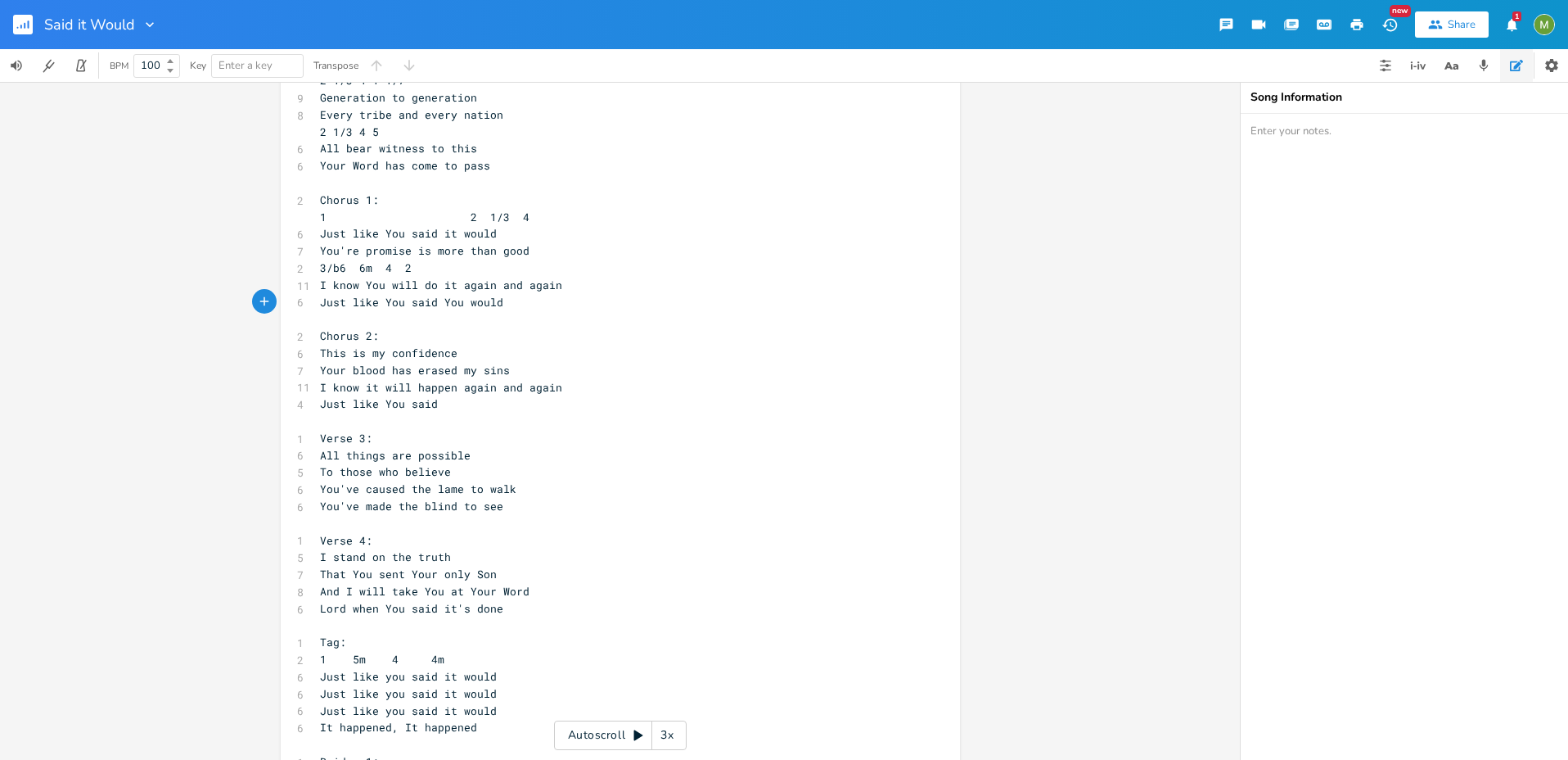
type textarea "erased"
click at [421, 366] on span "Your blood has erased my sins" at bounding box center [415, 369] width 190 height 15
click at [389, 371] on span "Your blood has erased my sins" at bounding box center [415, 369] width 190 height 15
drag, startPoint x: 384, startPoint y: 371, endPoint x: 449, endPoint y: 375, distance: 65.1
click at [449, 375] on span "Your blood has erased my sins" at bounding box center [415, 369] width 190 height 15
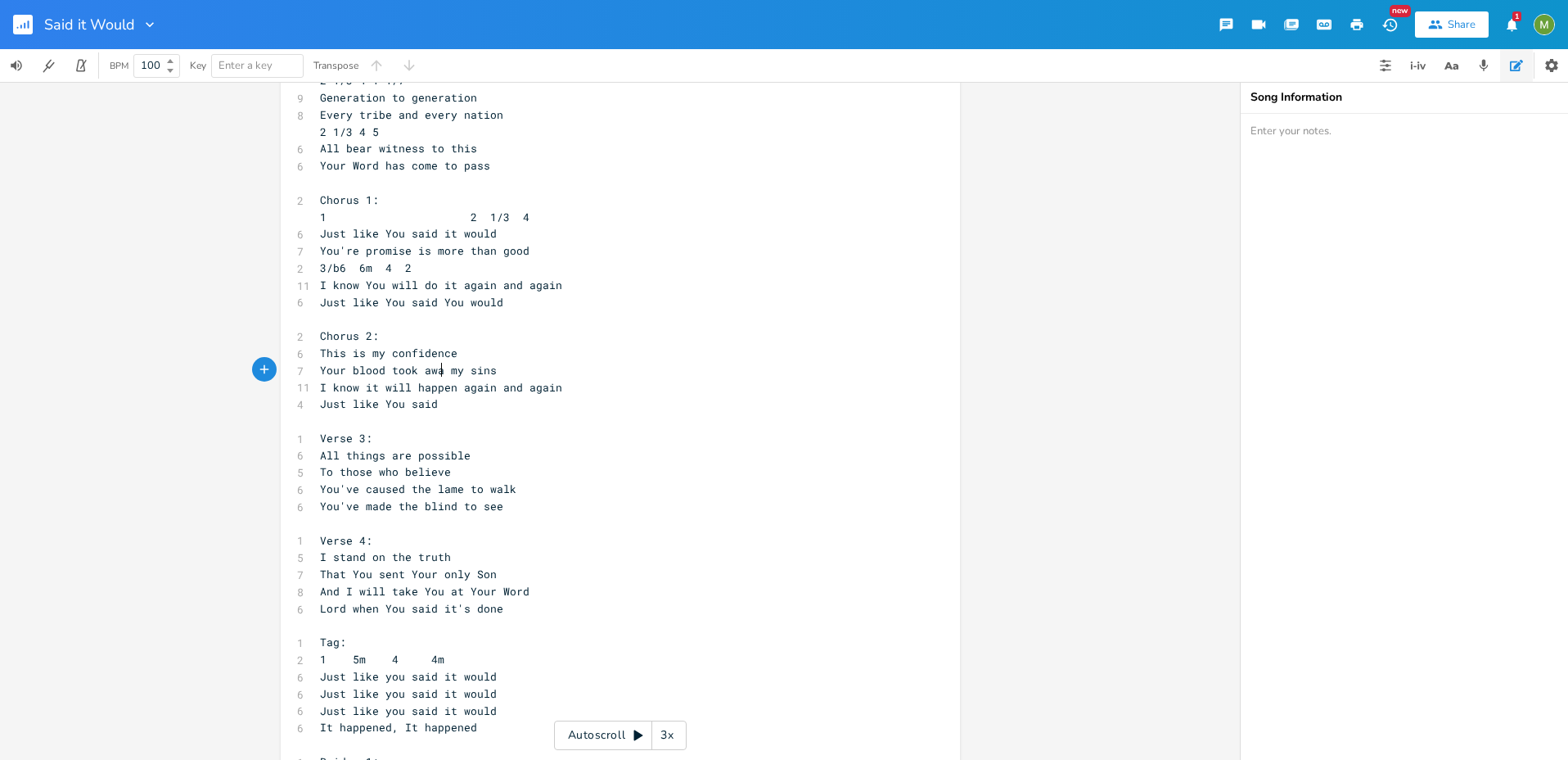
type textarea "took away"
type textarea "I know it will happen again and again"
drag, startPoint x: 551, startPoint y: 386, endPoint x: 275, endPoint y: 388, distance: 276.0
click at [280, 388] on div "I know it will happen again and again x 1 Verse 1: 1 1 6 5m 4 5 All of a sudden…" at bounding box center [619, 545] width 679 height 1482
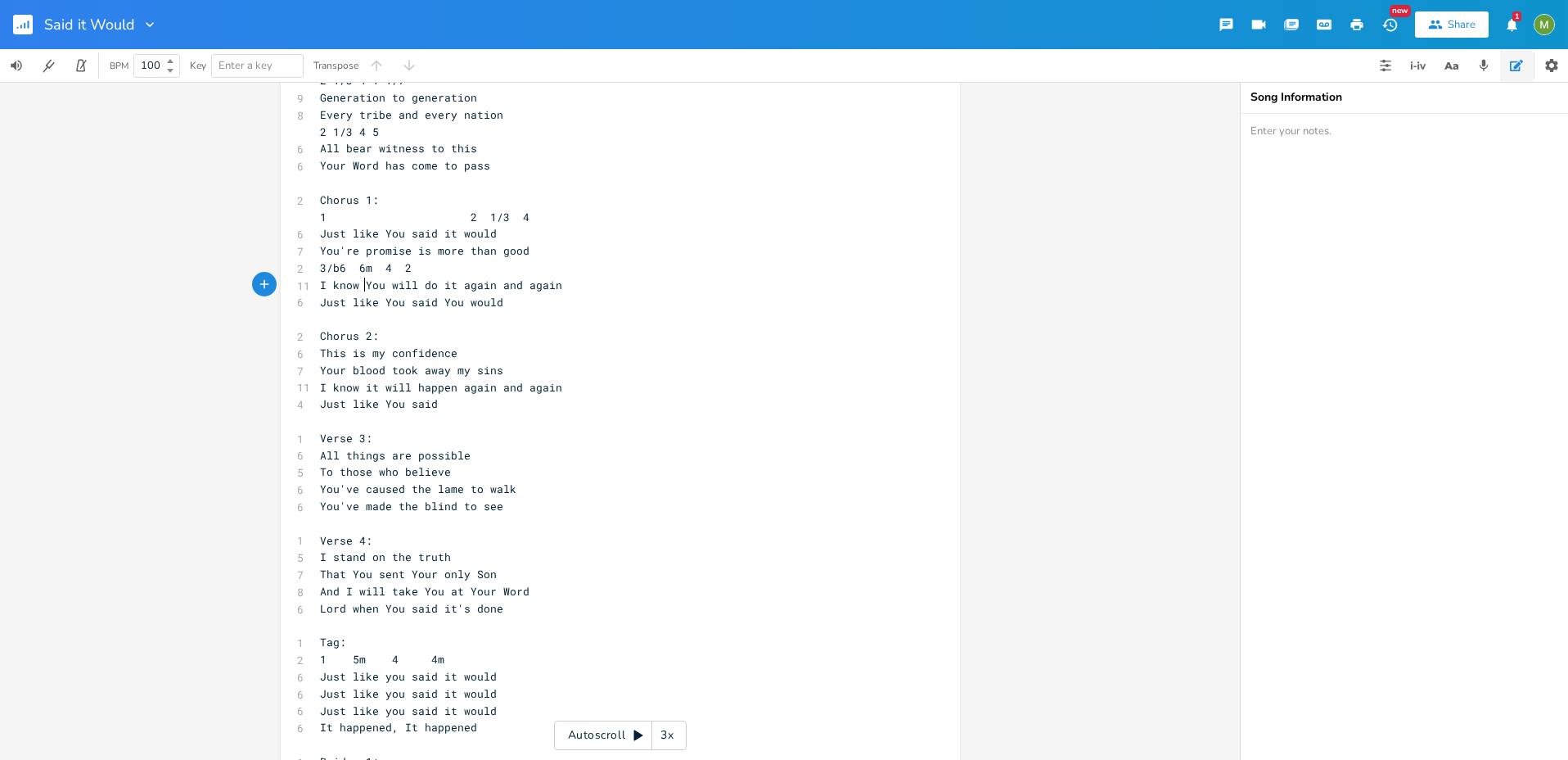
click at [360, 289] on span "I know You will do it again and again" at bounding box center [442, 284] width 242 height 15
drag, startPoint x: 555, startPoint y: 285, endPoint x: 388, endPoint y: 289, distance: 167.0
click at [376, 290] on pre "I know You will do it again and again" at bounding box center [612, 285] width 591 height 18
type textarea "will do it again and again"
click at [388, 289] on span "I know You will do it again and again" at bounding box center [442, 284] width 242 height 15
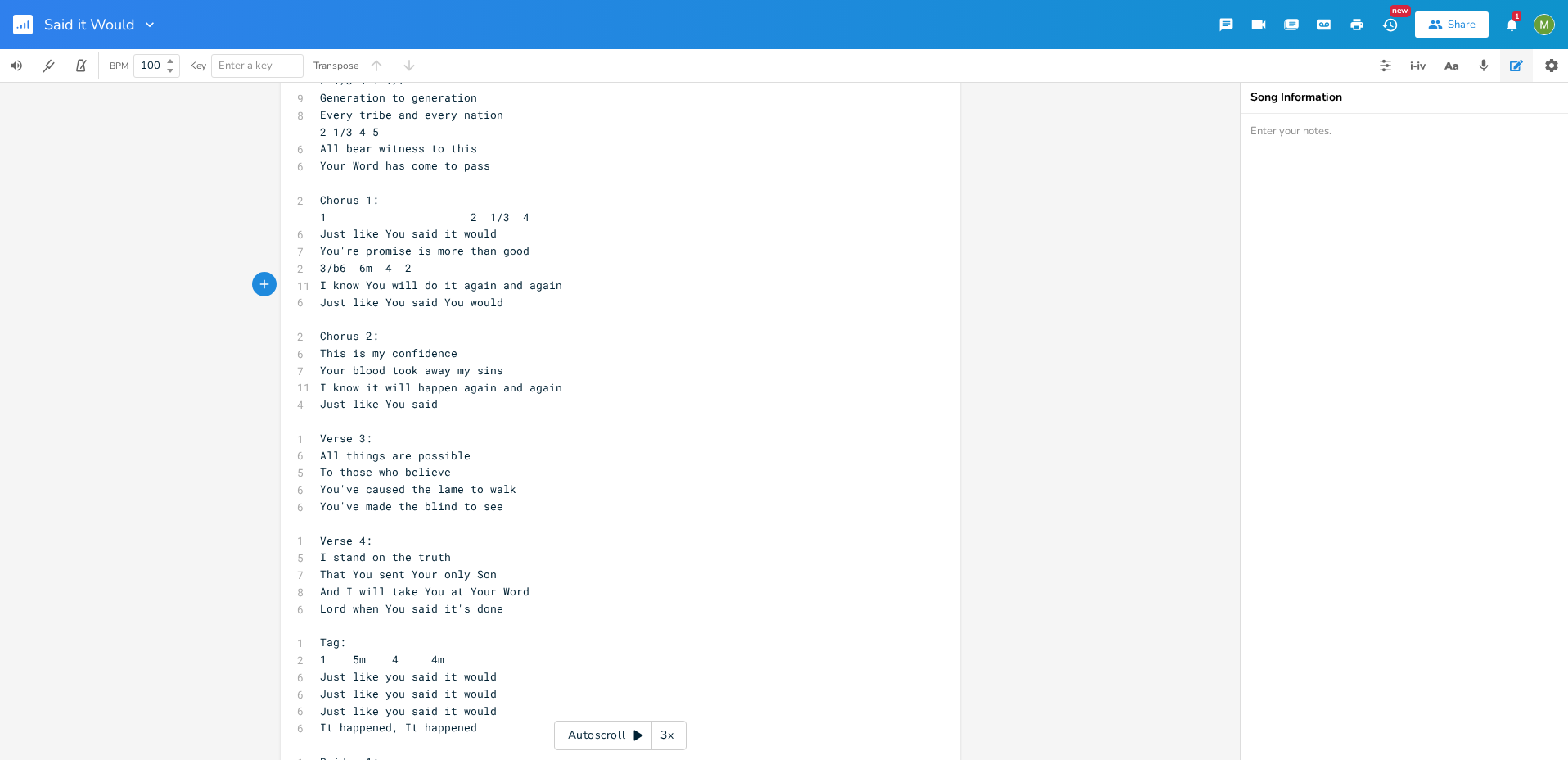
click at [561, 222] on pre "1 2 1/3 4" at bounding box center [612, 218] width 591 height 18
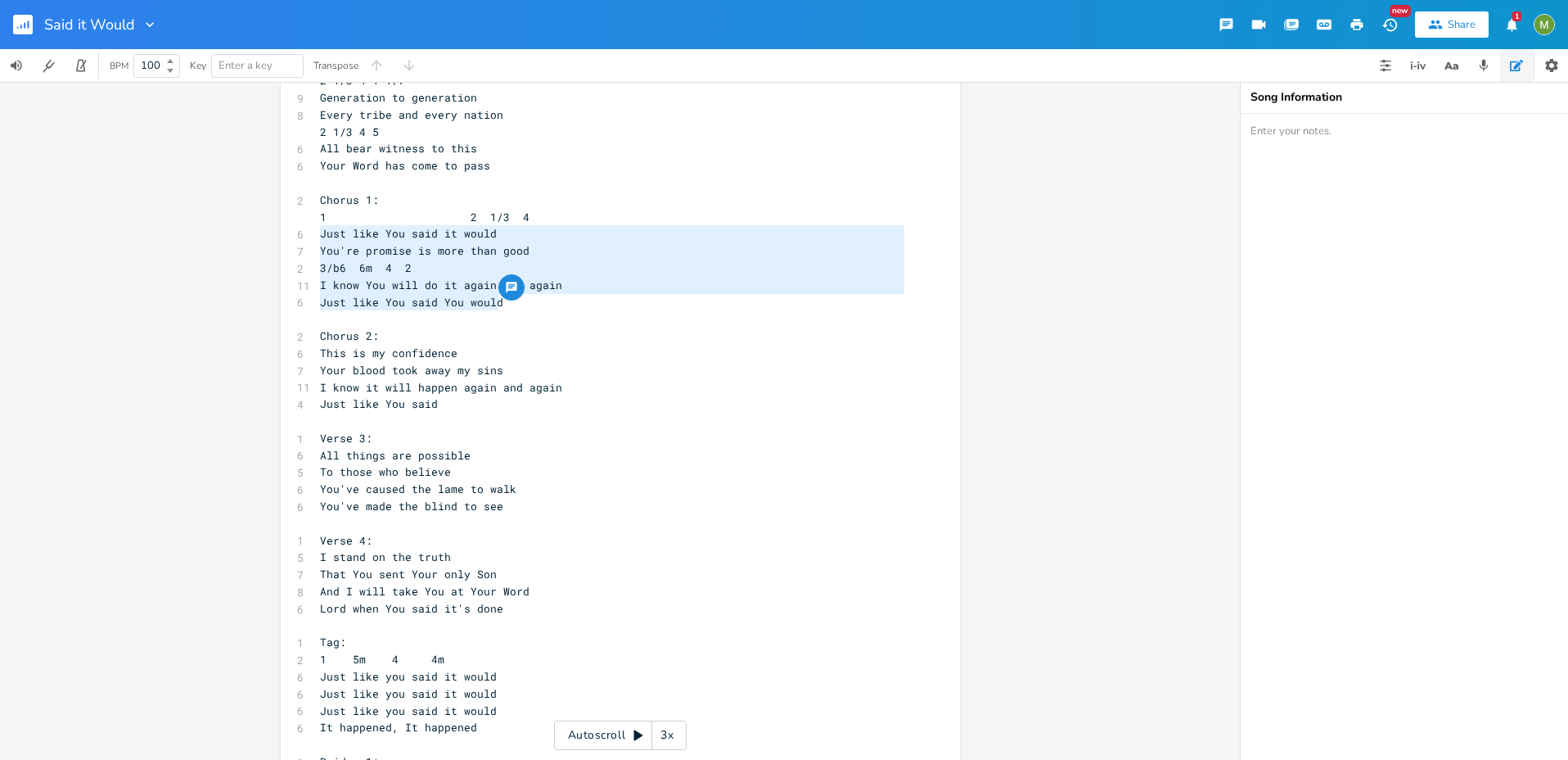
type textarea "Chorus 1: 1 2 1/3 4 Just like You said it would You're promise is more than goo…"
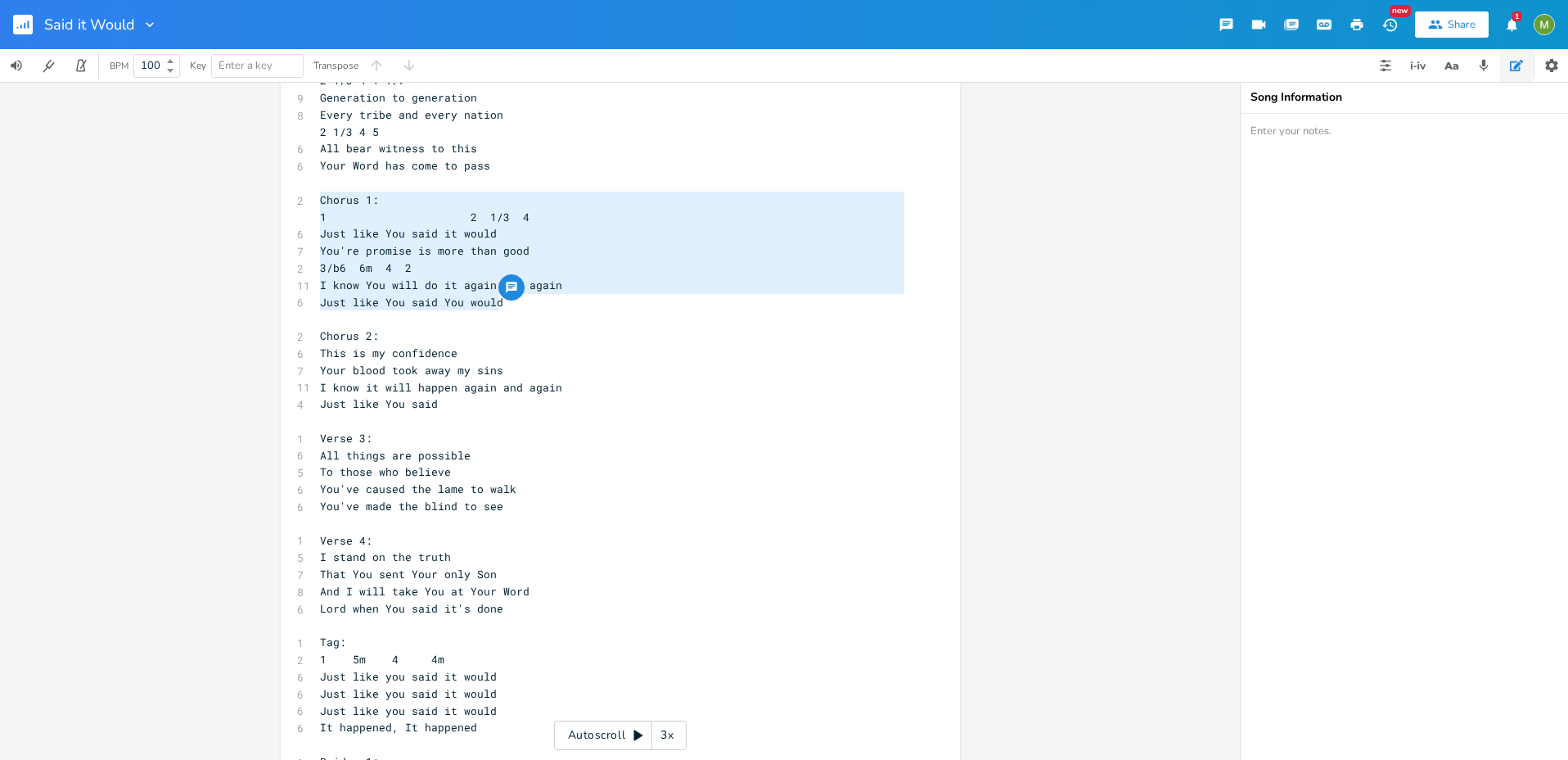
drag, startPoint x: 558, startPoint y: 306, endPoint x: 294, endPoint y: 201, distance: 284.1
click at [317, 201] on div "1 Verse 1: 1 1 6 5m 4 5 All of a sudden 6 So unexpectedly 7 You met me in my we…" at bounding box center [612, 549] width 591 height 1430
click at [426, 313] on pre "​" at bounding box center [612, 319] width 591 height 18
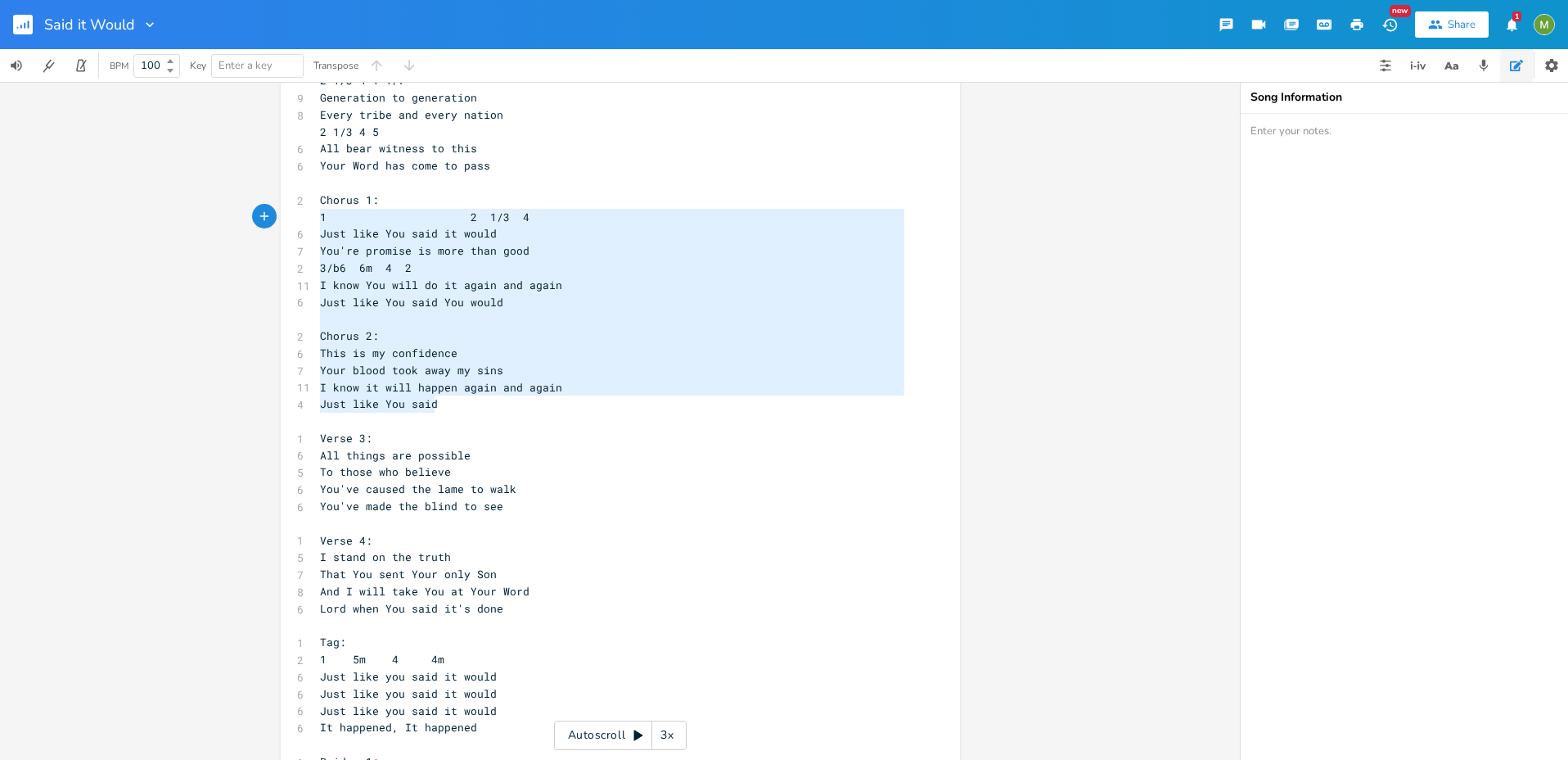
type textarea "Chorus 1: 1 2 1/3 4 Just like You said it would You're promise is more than goo…"
drag, startPoint x: 446, startPoint y: 404, endPoint x: 288, endPoint y: 195, distance: 262.0
click at [288, 195] on div "Chorus 1: 1 2 1/3 4 Just like You said it would You're promise is more than goo…" at bounding box center [619, 545] width 679 height 1482
click at [708, 409] on pre "Just like You said" at bounding box center [612, 404] width 591 height 18
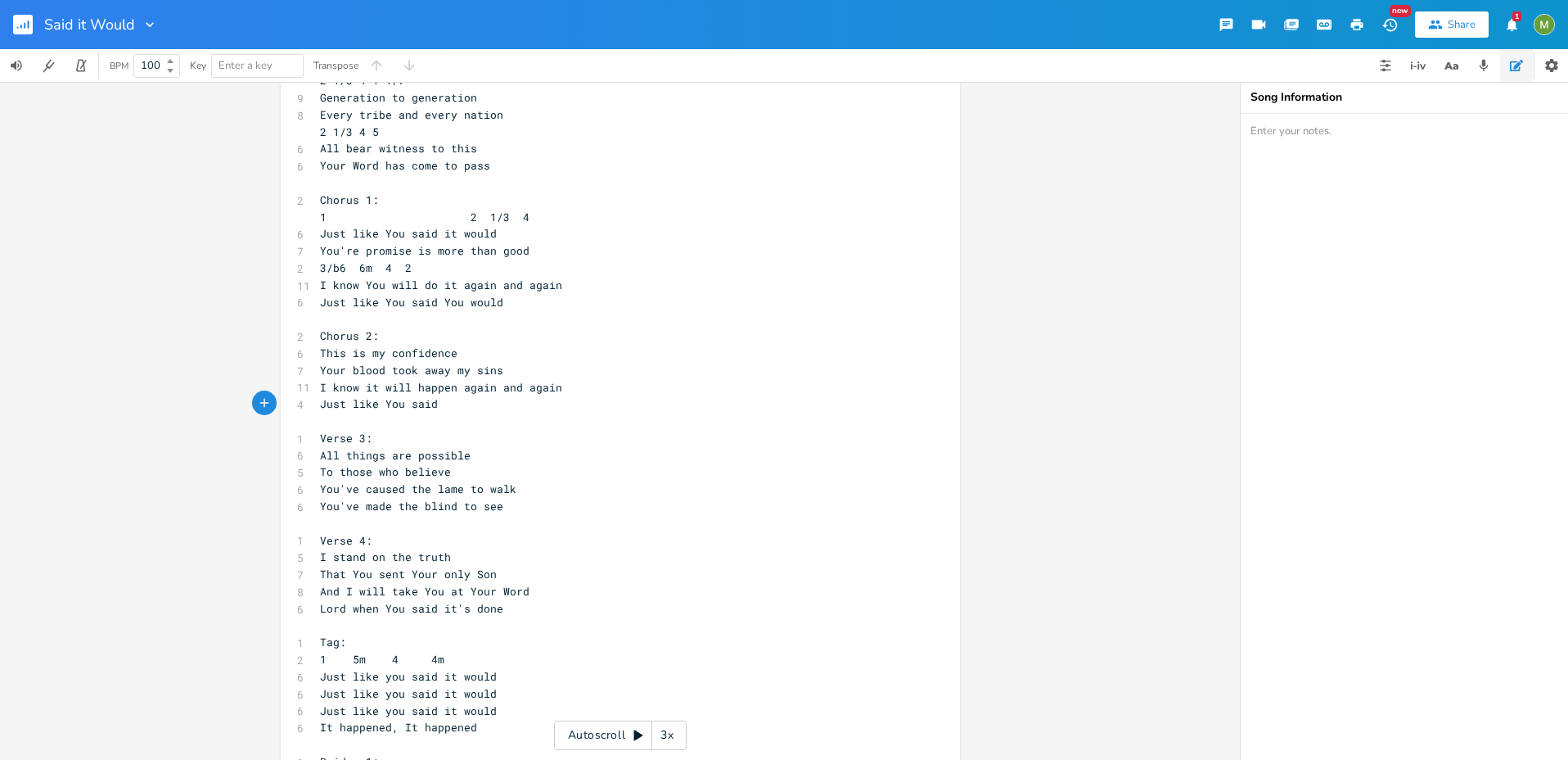
click at [436, 265] on pre "3/b6 6m 4 2" at bounding box center [612, 269] width 591 height 18
click at [1444, 64] on icon "button" at bounding box center [1452, 65] width 21 height 21
click at [278, 73] on span "Enter a key" at bounding box center [258, 65] width 78 height 22
type input "G"
click at [1389, 280] on div "Dictionary Enter a word Rhymes Synonyms Related Sounds Like Enter a word above …" at bounding box center [1404, 421] width 327 height 678
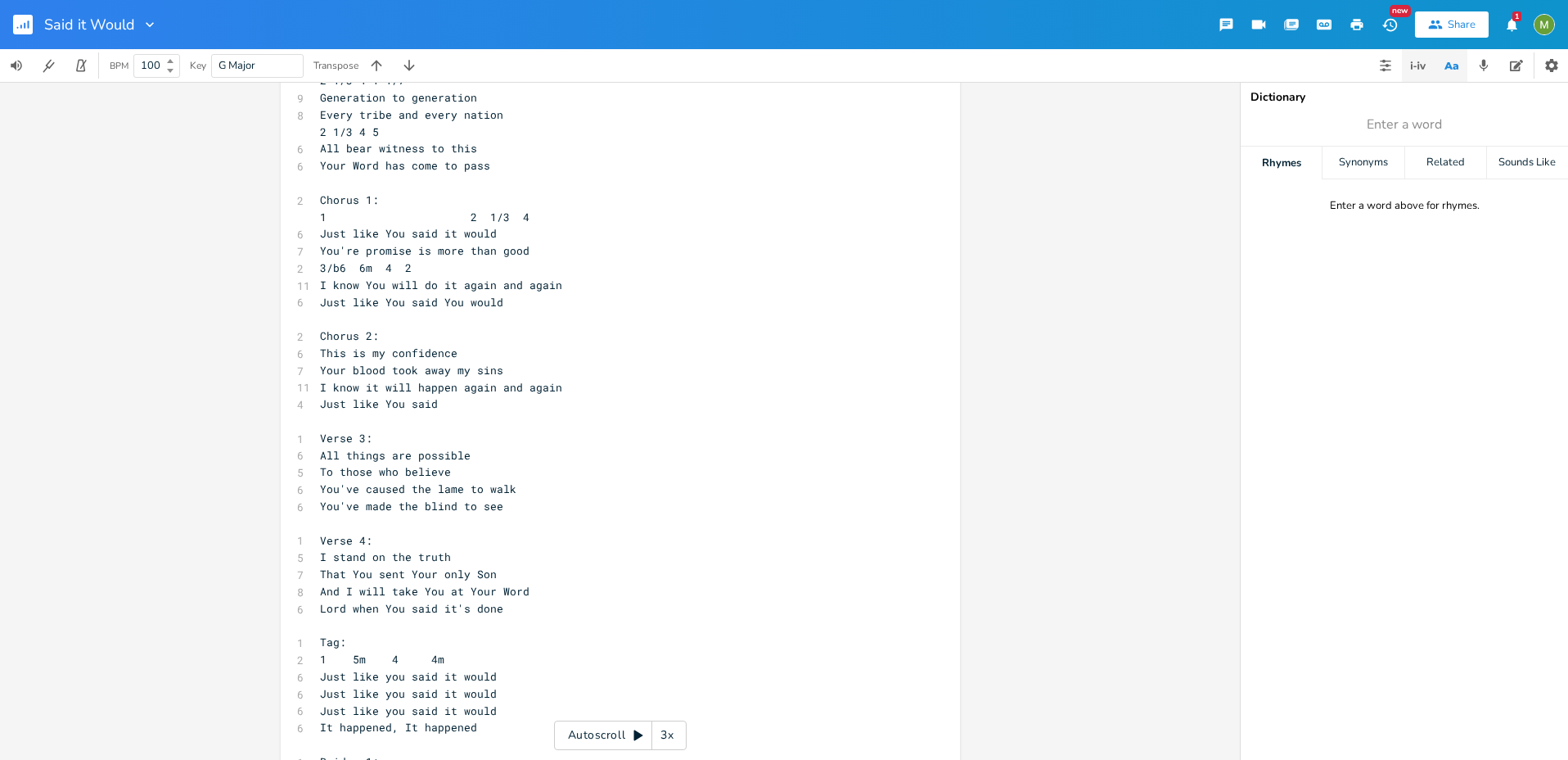
click at [1420, 61] on icon "button" at bounding box center [1419, 65] width 20 height 20
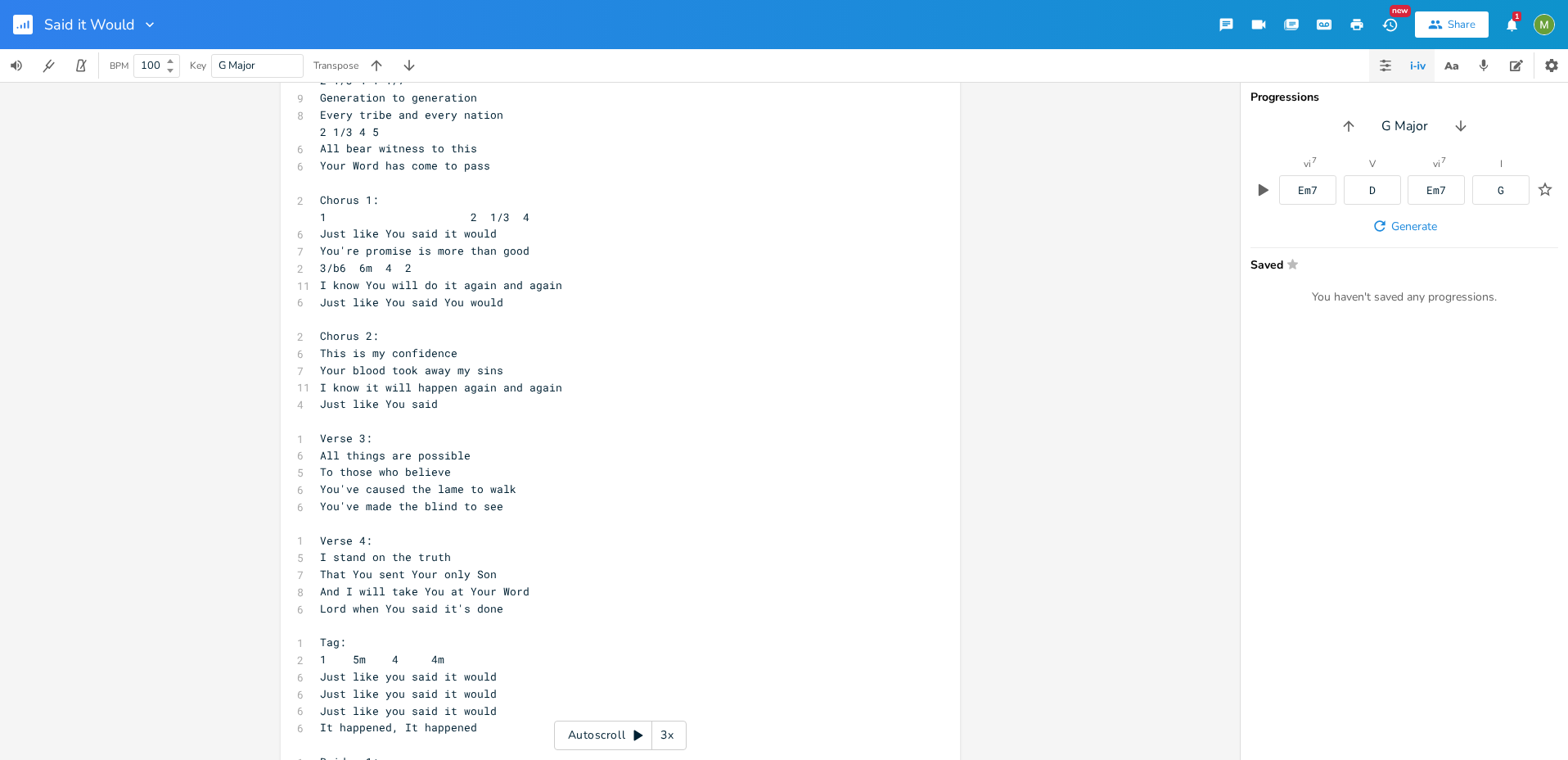
click at [1391, 58] on button "button" at bounding box center [1386, 65] width 33 height 33
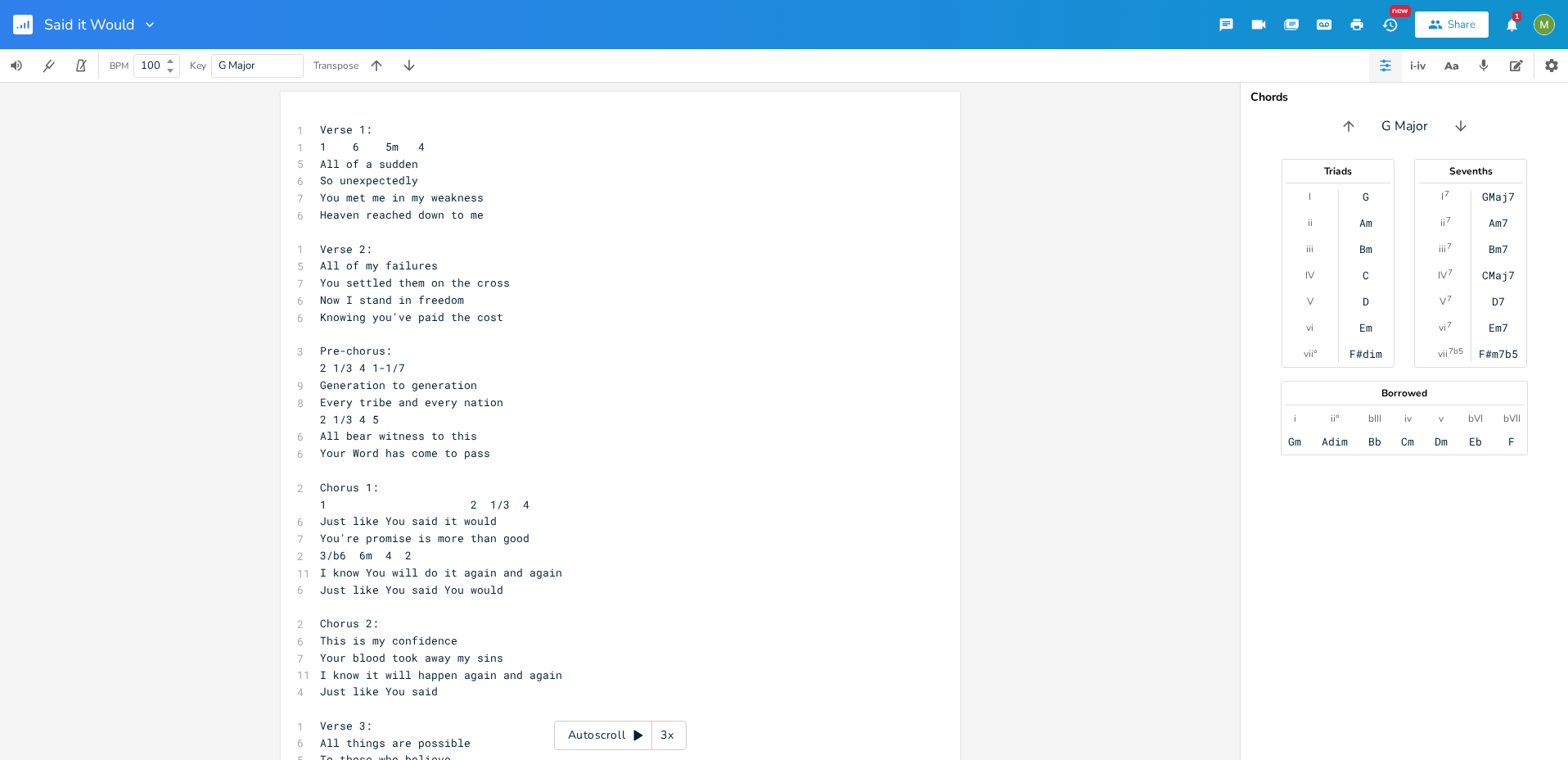
scroll to position [0, 0]
click at [322, 145] on span "1 6 5m 4" at bounding box center [372, 146] width 105 height 15
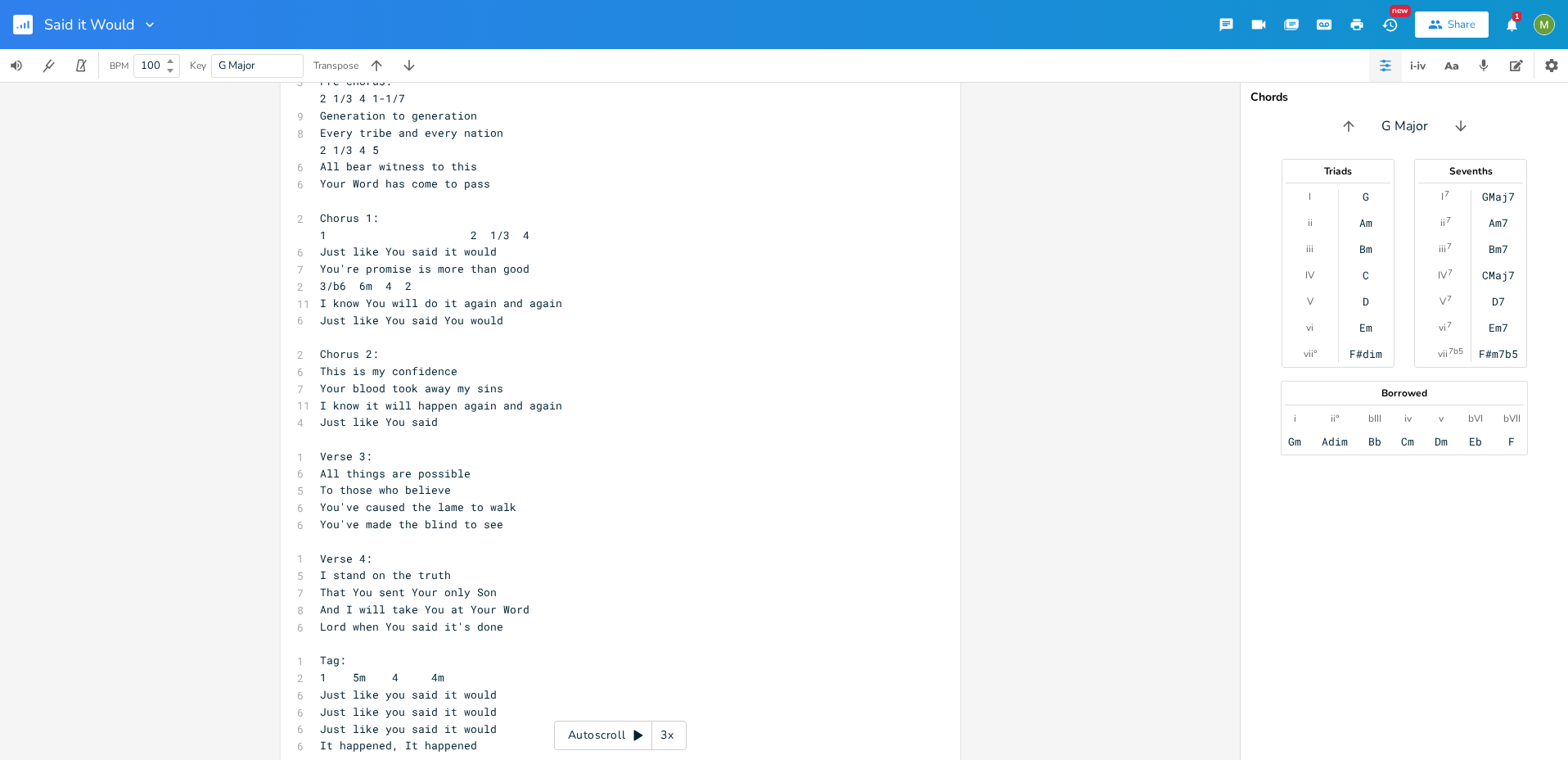
scroll to position [269, 0]
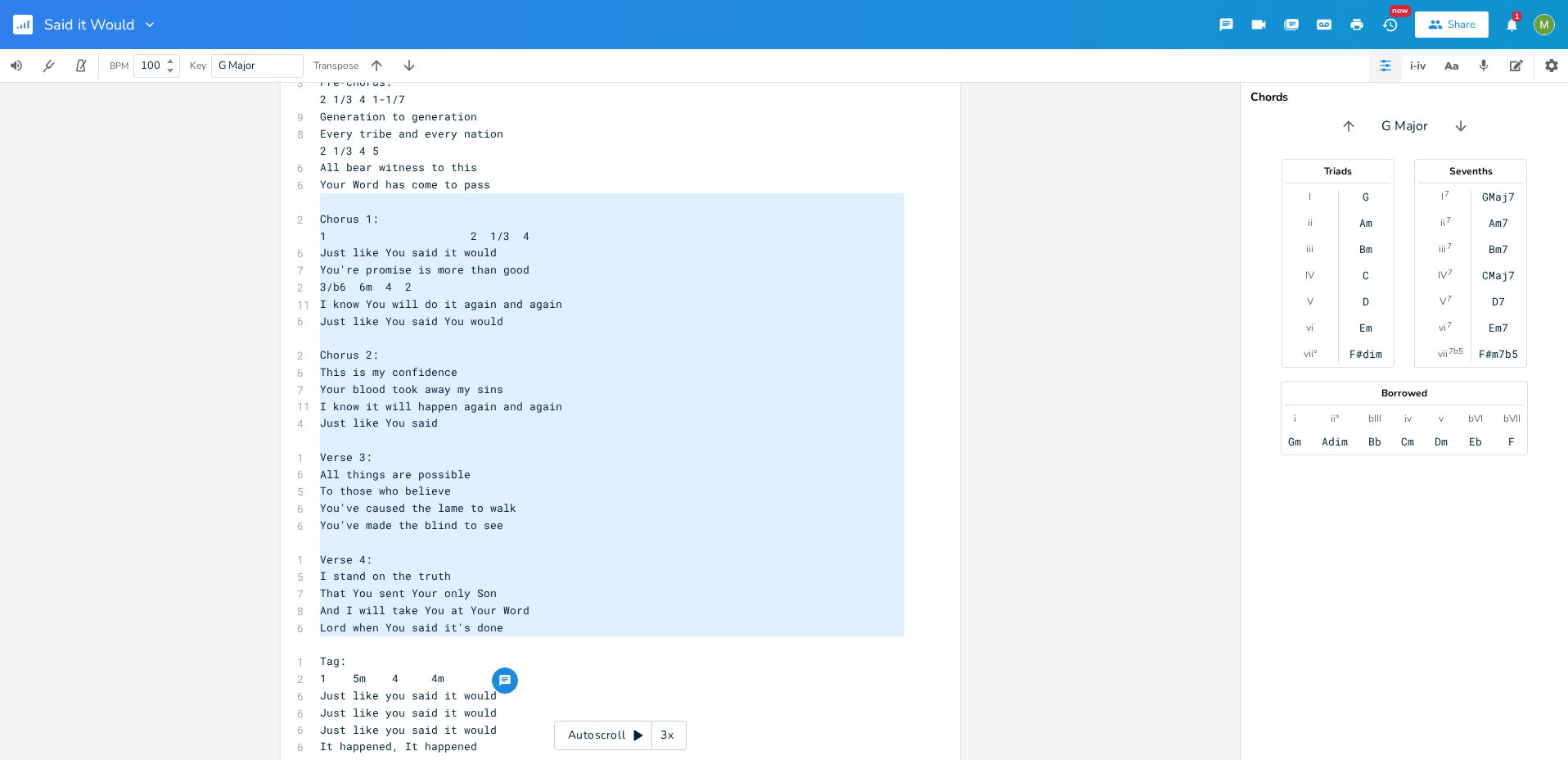
type textarea "Chorus 1: 1 2 1/3 4 Just like You said it would You're promise is more than goo…"
drag, startPoint x: 324, startPoint y: 199, endPoint x: 567, endPoint y: 634, distance: 498.3
click at [567, 634] on div "1 Verse 1: 1 1 6 5m 4 5 All of a sudden 6 So unexpectedly 7 You met me in my we…" at bounding box center [612, 568] width 591 height 1430
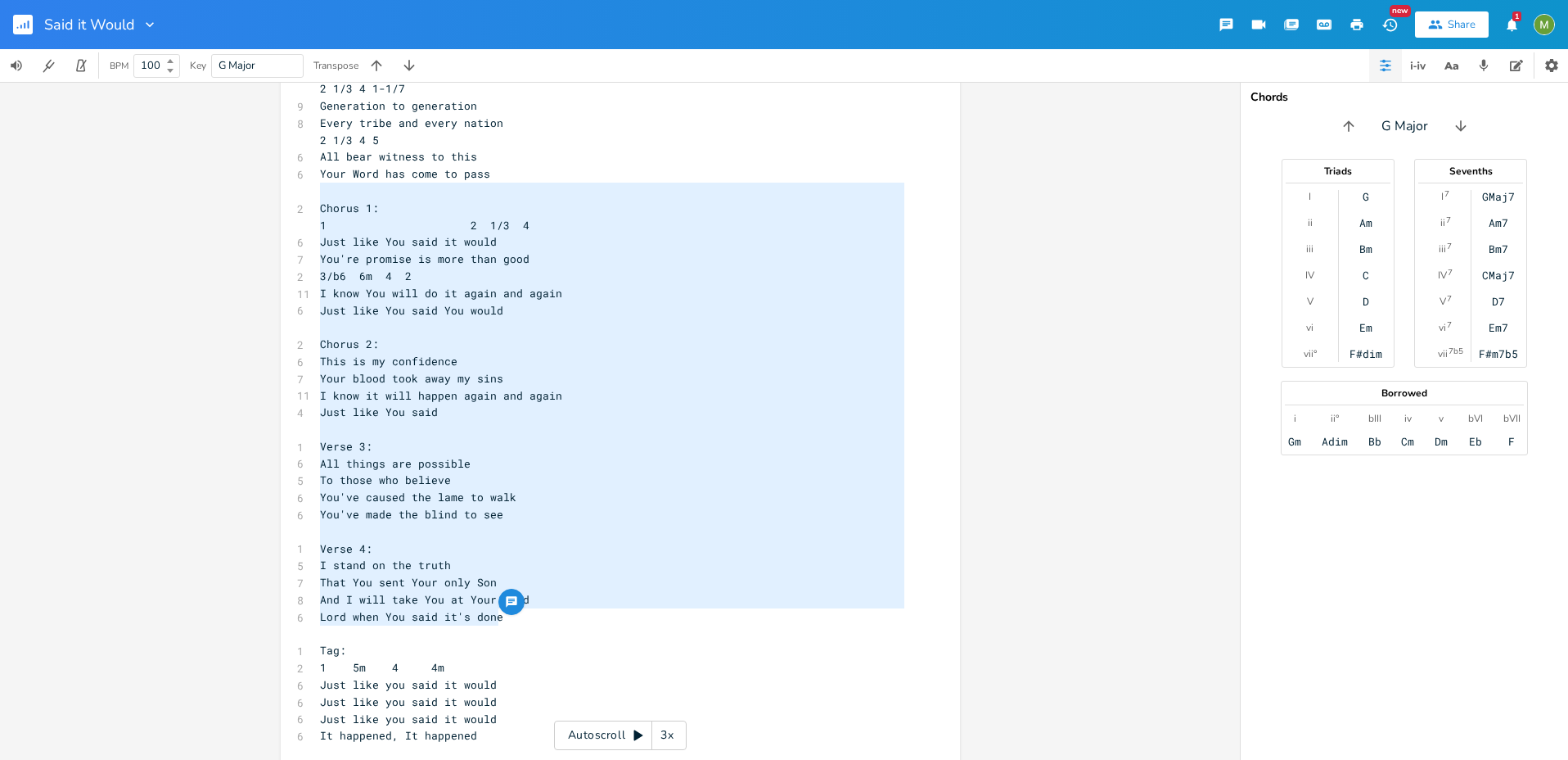
scroll to position [239, 0]
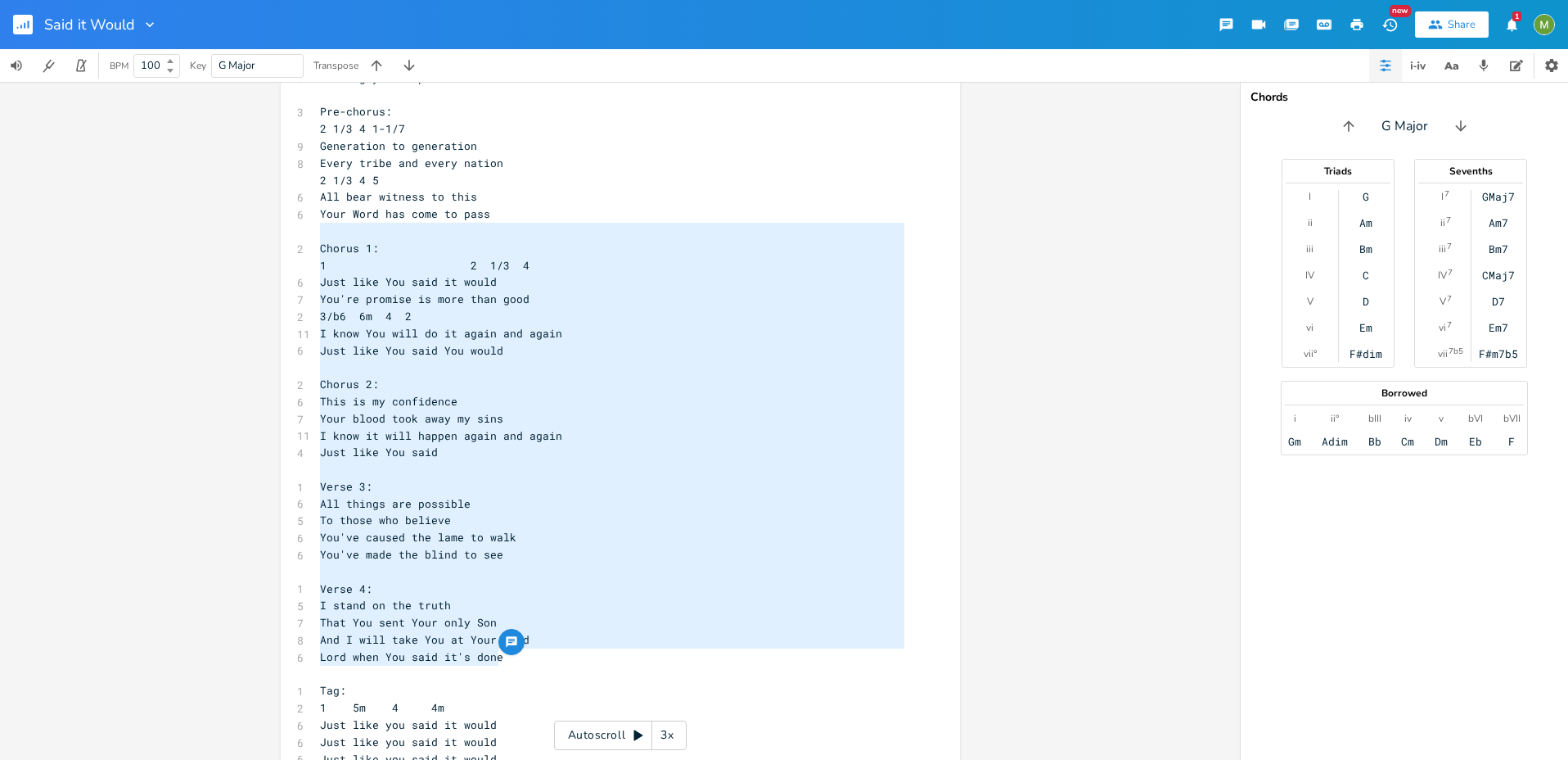
click at [576, 284] on pre "Just like You said it would" at bounding box center [612, 282] width 591 height 18
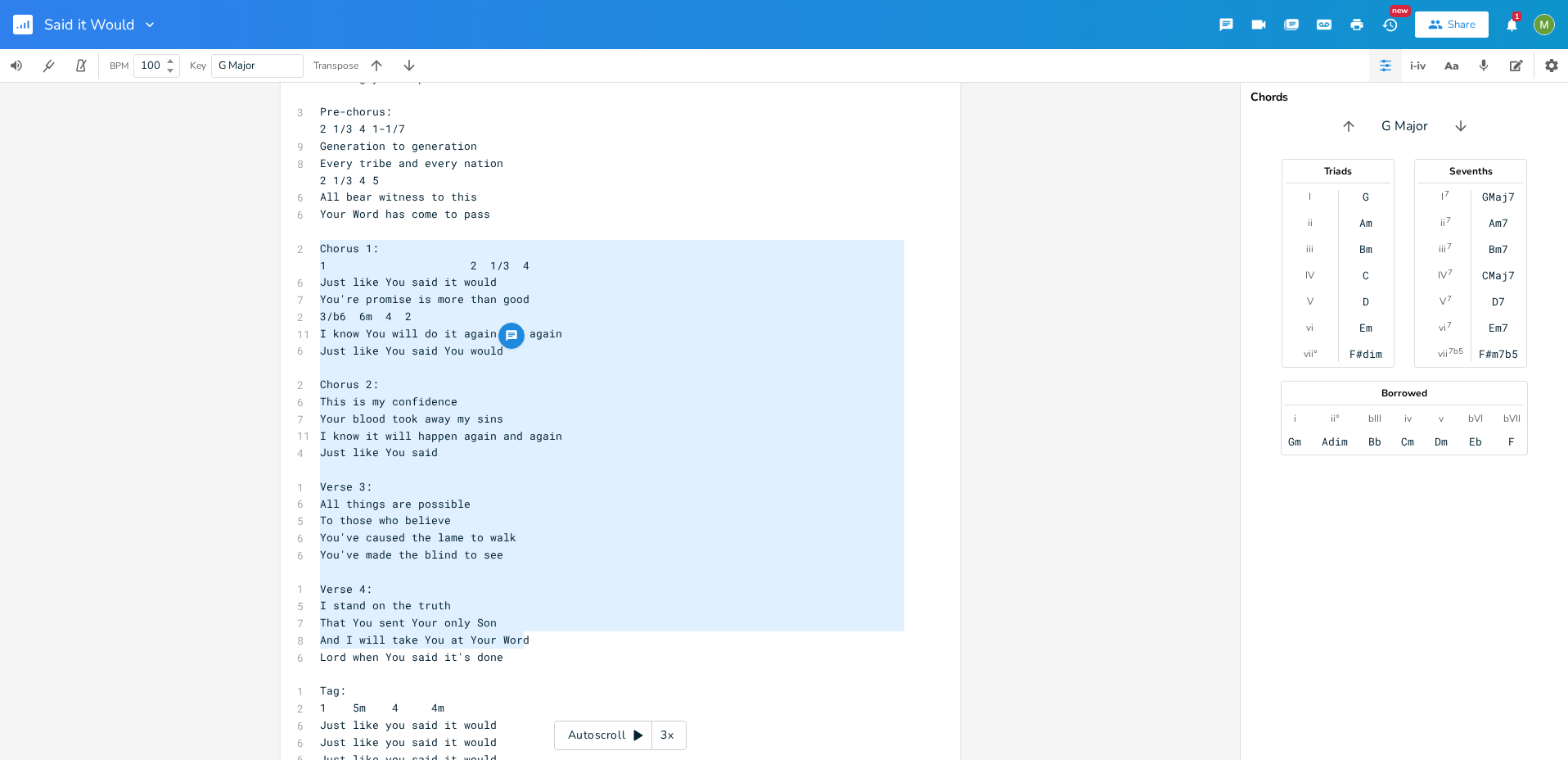
type textarea "Chorus 1: 1 2 1/3 4 Just like You said it would You're promise is more than goo…"
drag, startPoint x: 311, startPoint y: 244, endPoint x: 638, endPoint y: 655, distance: 525.2
click at [638, 655] on div "1 Verse 1: 1 1 6 5m 4 5 All of a sudden 6 So unexpectedly 7 You met me in my we…" at bounding box center [612, 597] width 591 height 1430
click at [547, 336] on span "I know You will do it again and again" at bounding box center [442, 332] width 242 height 15
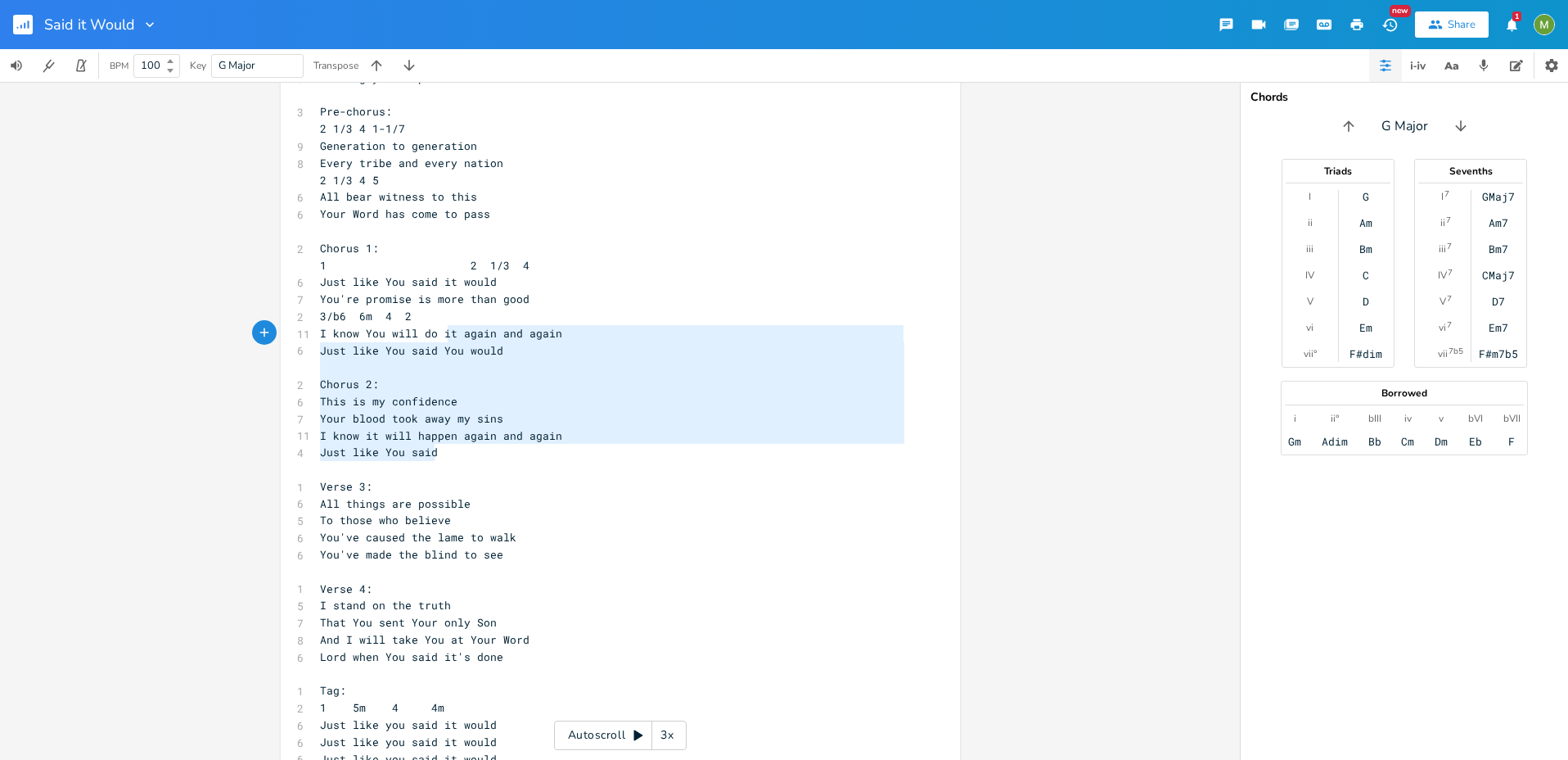
type textarea "Chorus 1: 1 2 1/3 4 Just like You said it would You're promise is more than goo…"
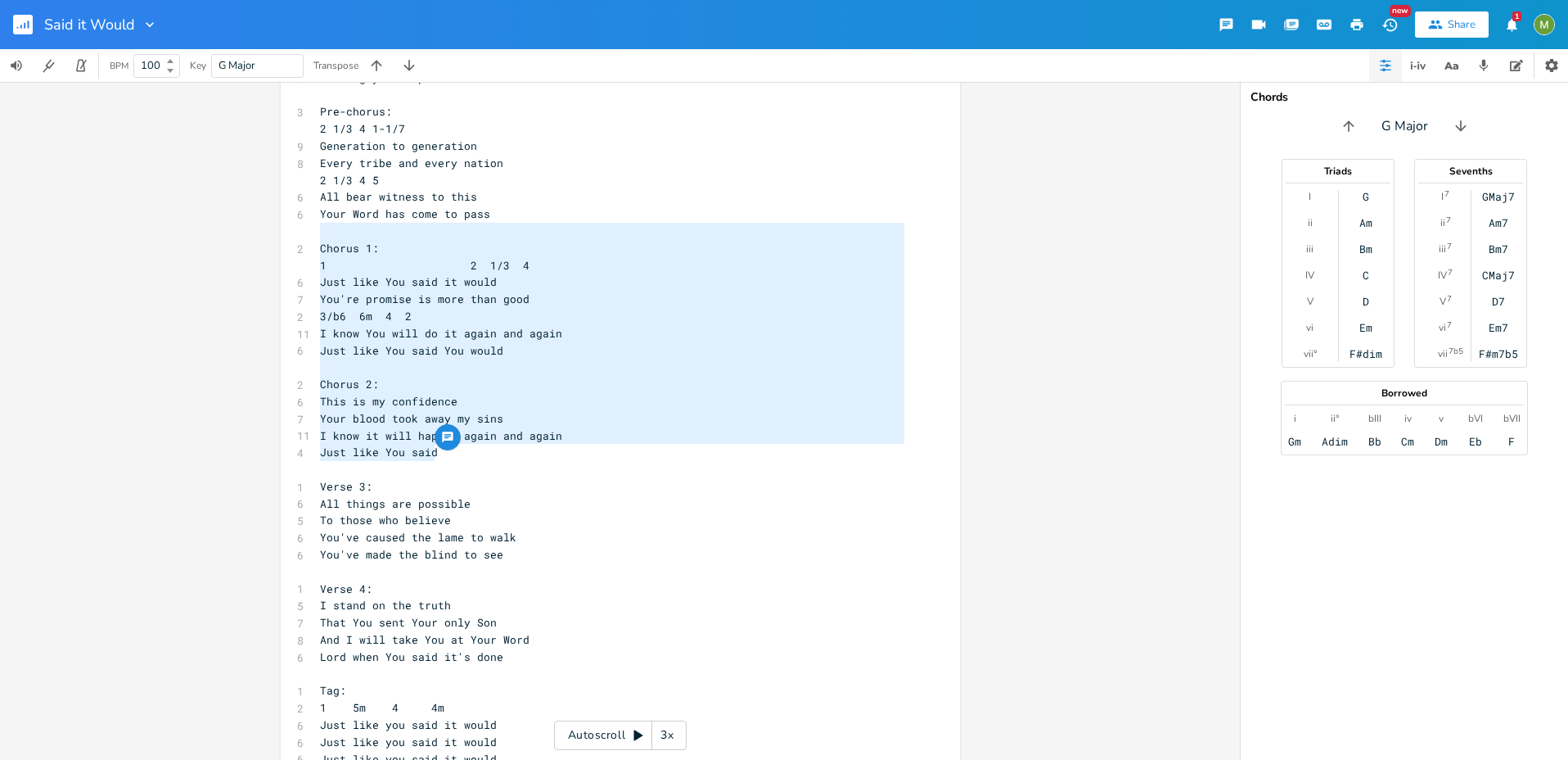
drag, startPoint x: 497, startPoint y: 450, endPoint x: 326, endPoint y: 229, distance: 279.4
click at [326, 229] on div "1 Verse 1: 1 1 6 5m 4 5 All of a sudden 6 So unexpectedly 7 You met me in my we…" at bounding box center [612, 597] width 591 height 1430
click at [601, 273] on pre "1 2 1/3 4" at bounding box center [612, 266] width 591 height 18
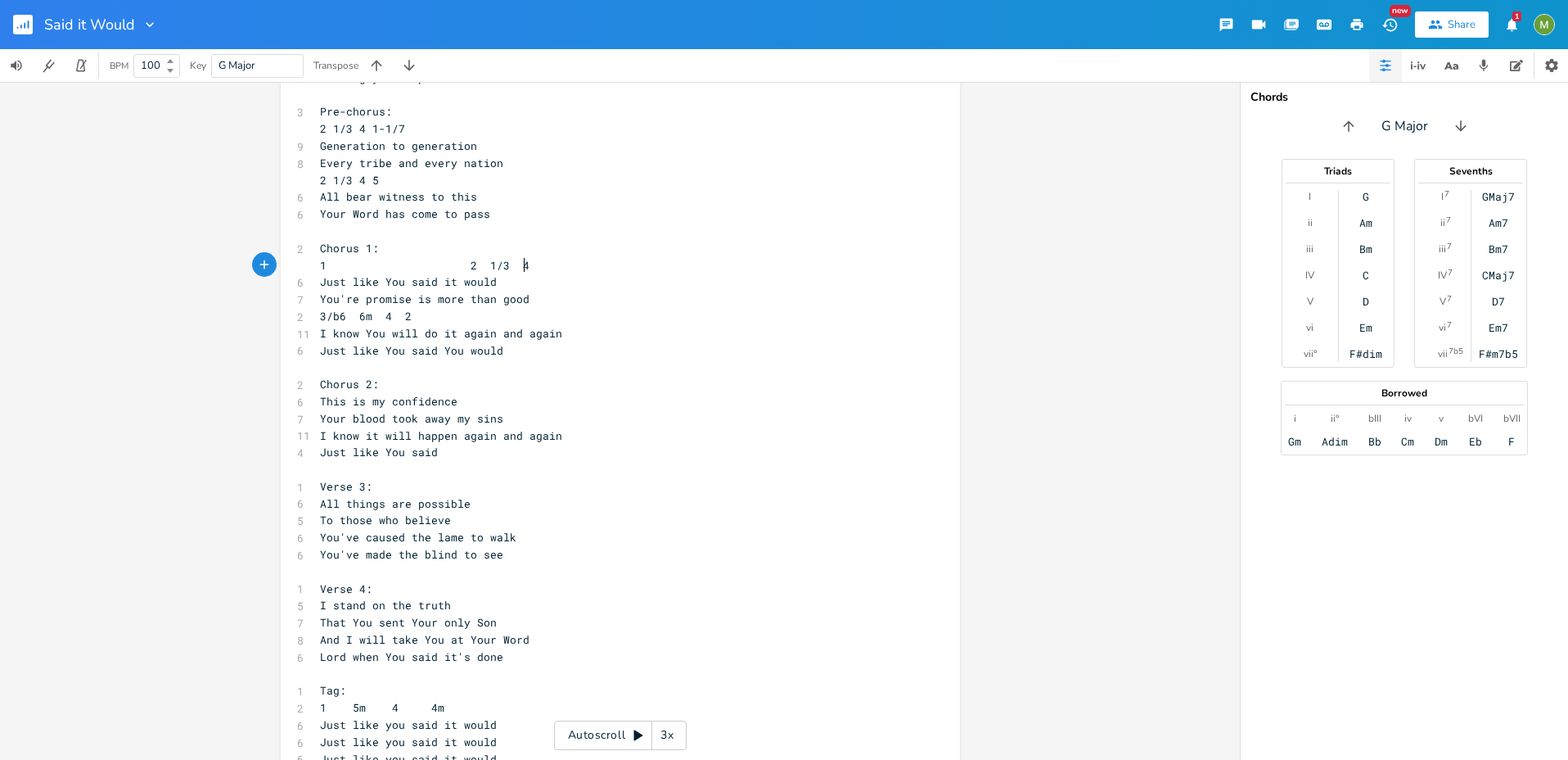
click at [490, 278] on pre "Just like You said it would" at bounding box center [612, 282] width 591 height 18
click at [548, 301] on pre "You're promise is more than good" at bounding box center [612, 299] width 591 height 18
click at [582, 331] on pre "I know You will do it again and again" at bounding box center [612, 334] width 591 height 18
type textarea "i"
click at [412, 301] on span "You're promise is more than good" at bounding box center [425, 298] width 210 height 15
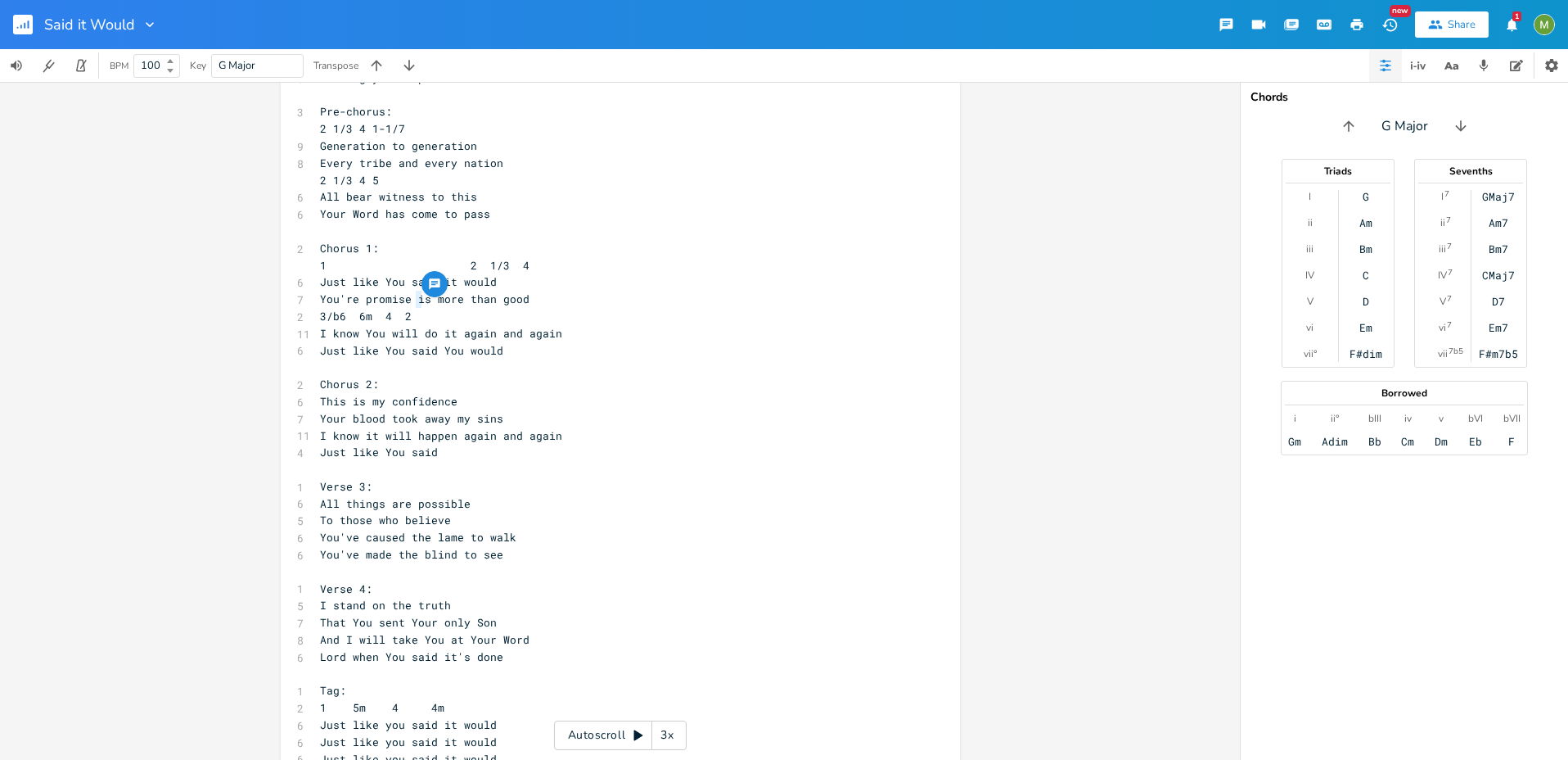
click at [569, 282] on pre "Just like You said it would" at bounding box center [612, 282] width 591 height 18
click at [573, 306] on pre "You're promise is more than good" at bounding box center [612, 299] width 591 height 18
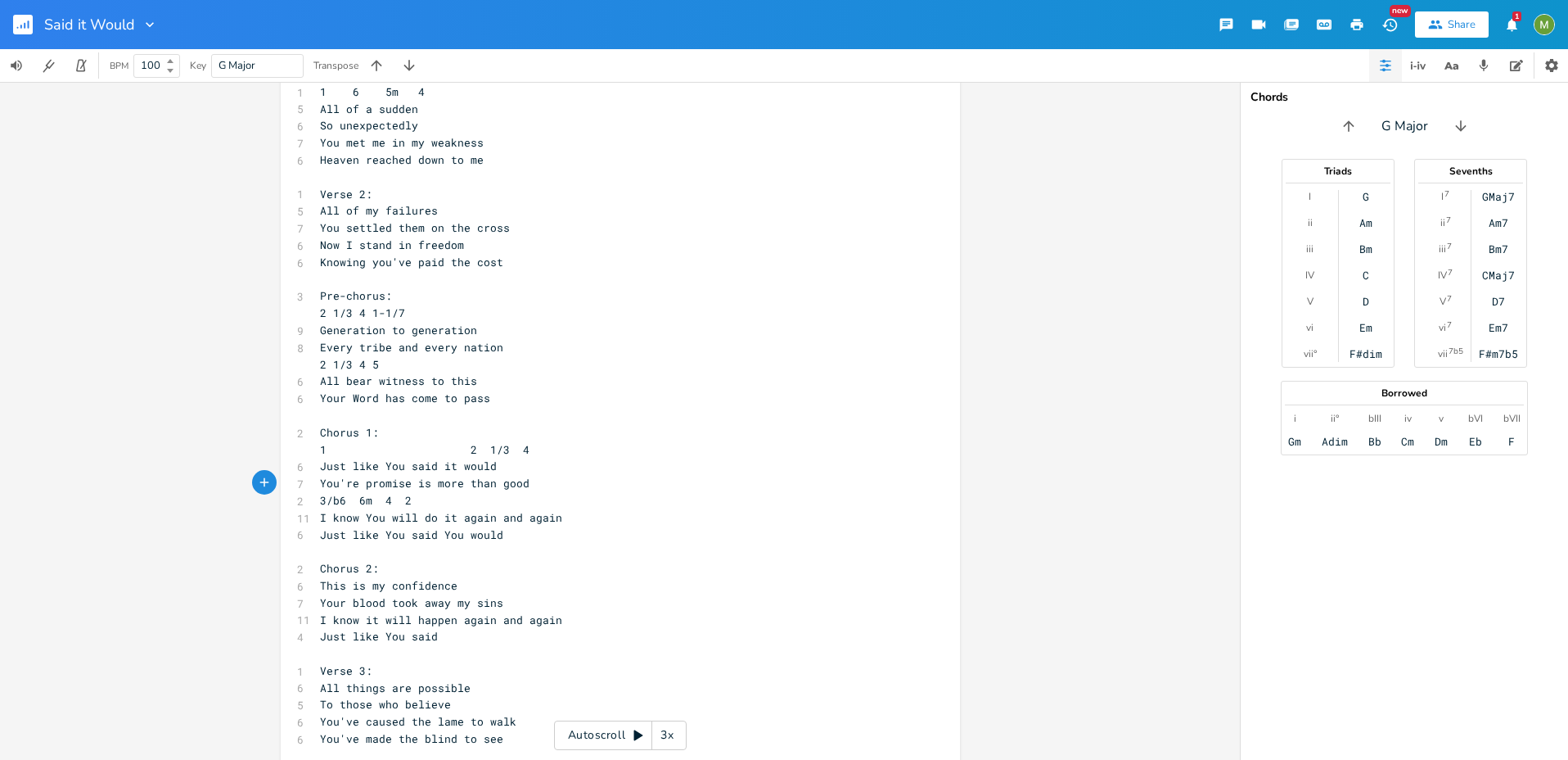
scroll to position [0, 0]
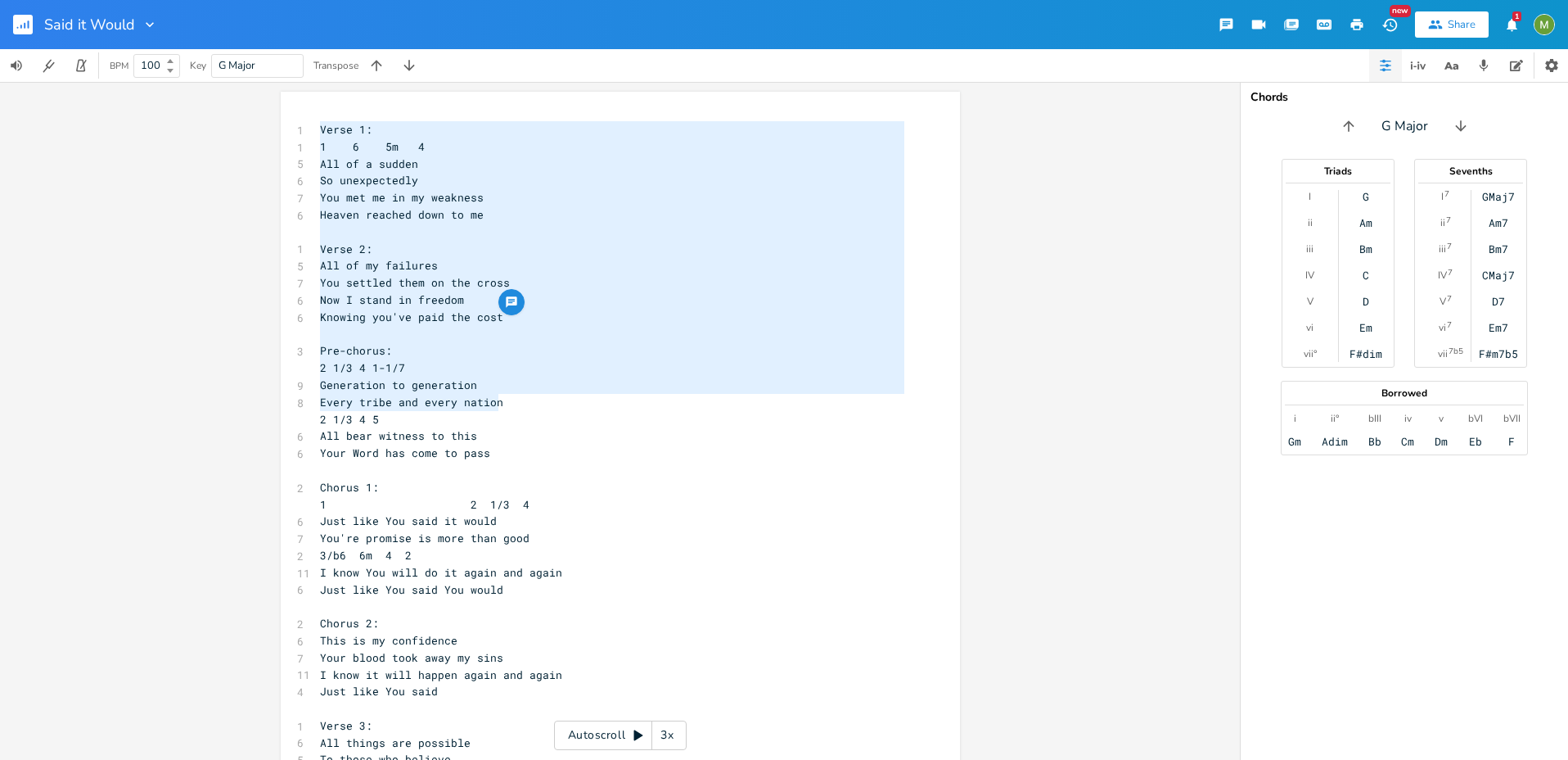
type textarea "Verse 1: 1 6 5m 4 All of a sudden So unexpectedly You met me in my weakness Hea…"
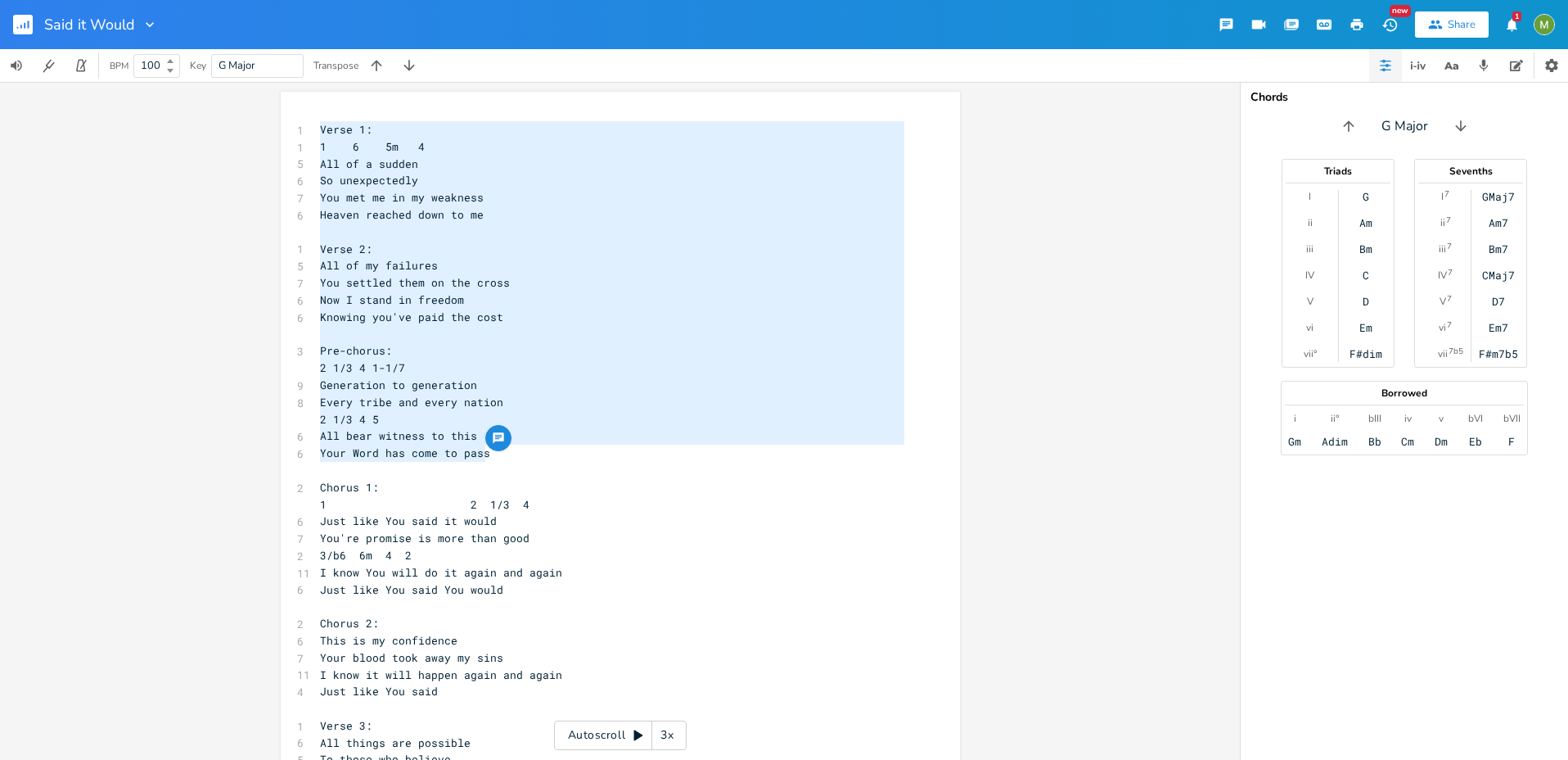
drag, startPoint x: 312, startPoint y: 126, endPoint x: 525, endPoint y: 457, distance: 393.6
click at [502, 469] on pre "​" at bounding box center [612, 471] width 591 height 18
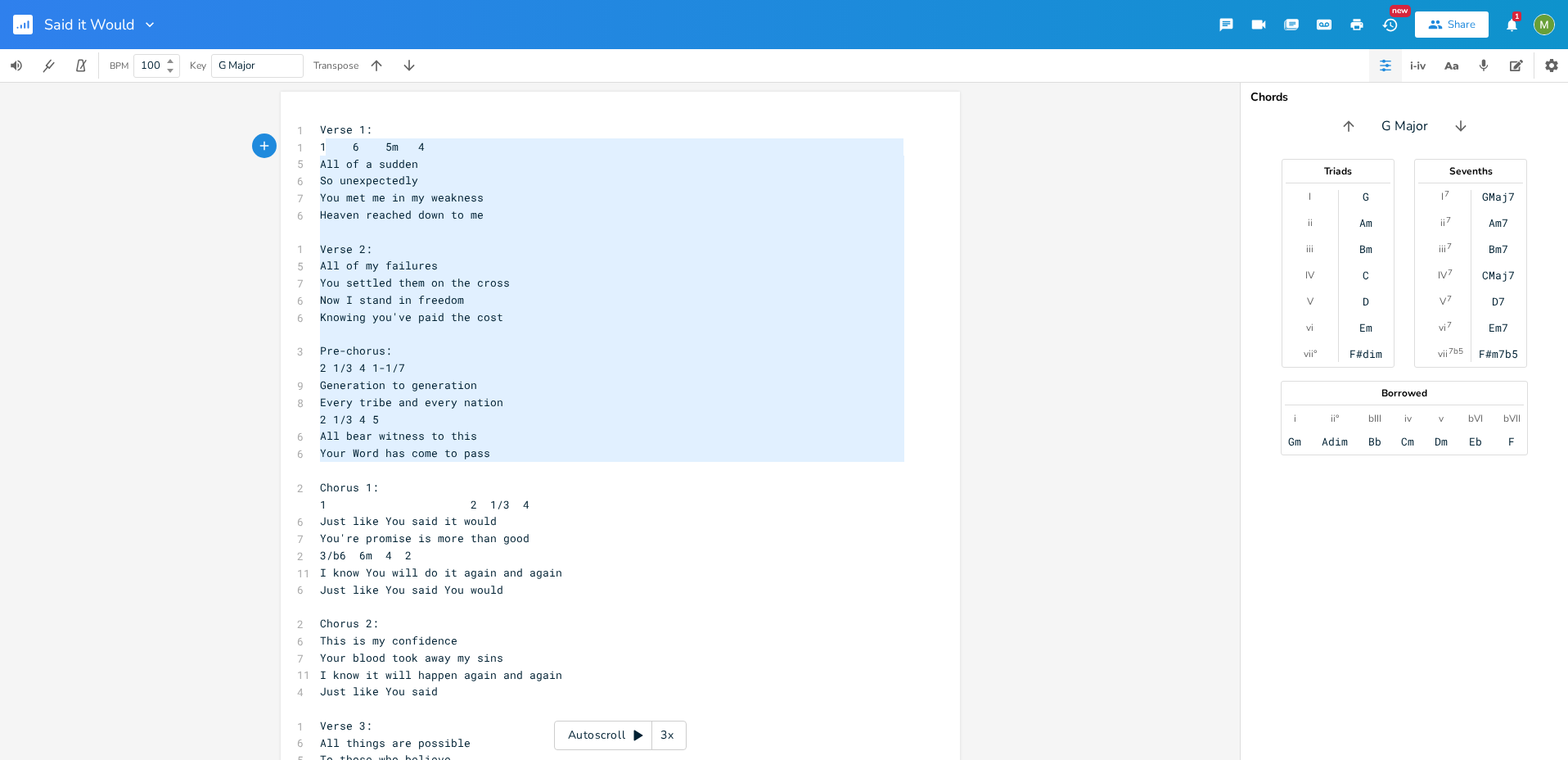
type textarea "Verse 1: 1 6 5m 4 All of a sudden So unexpectedly You met me in my weakness Hea…"
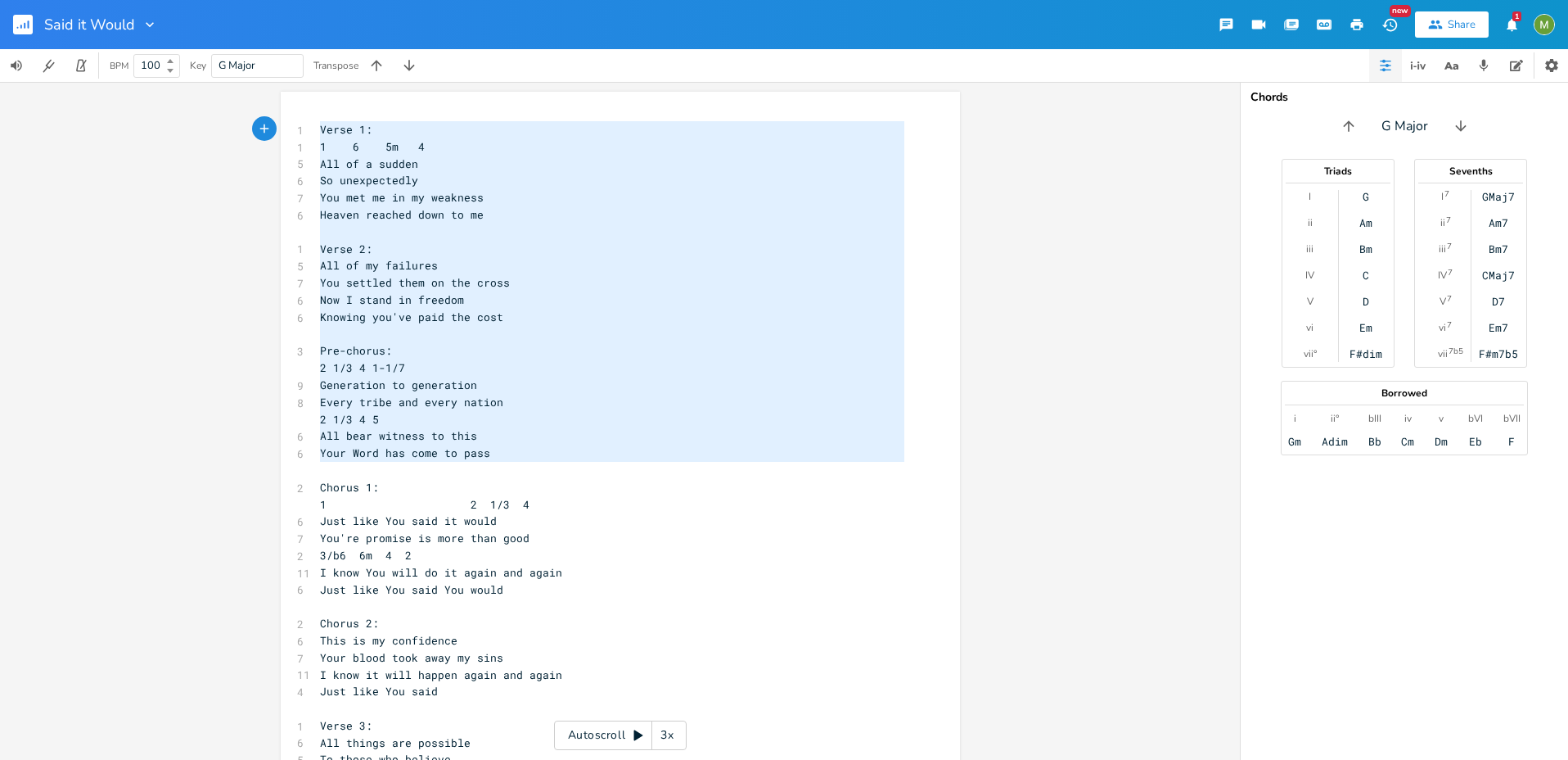
drag, startPoint x: 397, startPoint y: 467, endPoint x: 303, endPoint y: 119, distance: 360.5
click at [317, 123] on pre "Verse 1:" at bounding box center [612, 130] width 591 height 18
type textarea "Verse 1: 1 6 5m 4 All of a sudden So unexpectedly You met me in my weakness Hea…"
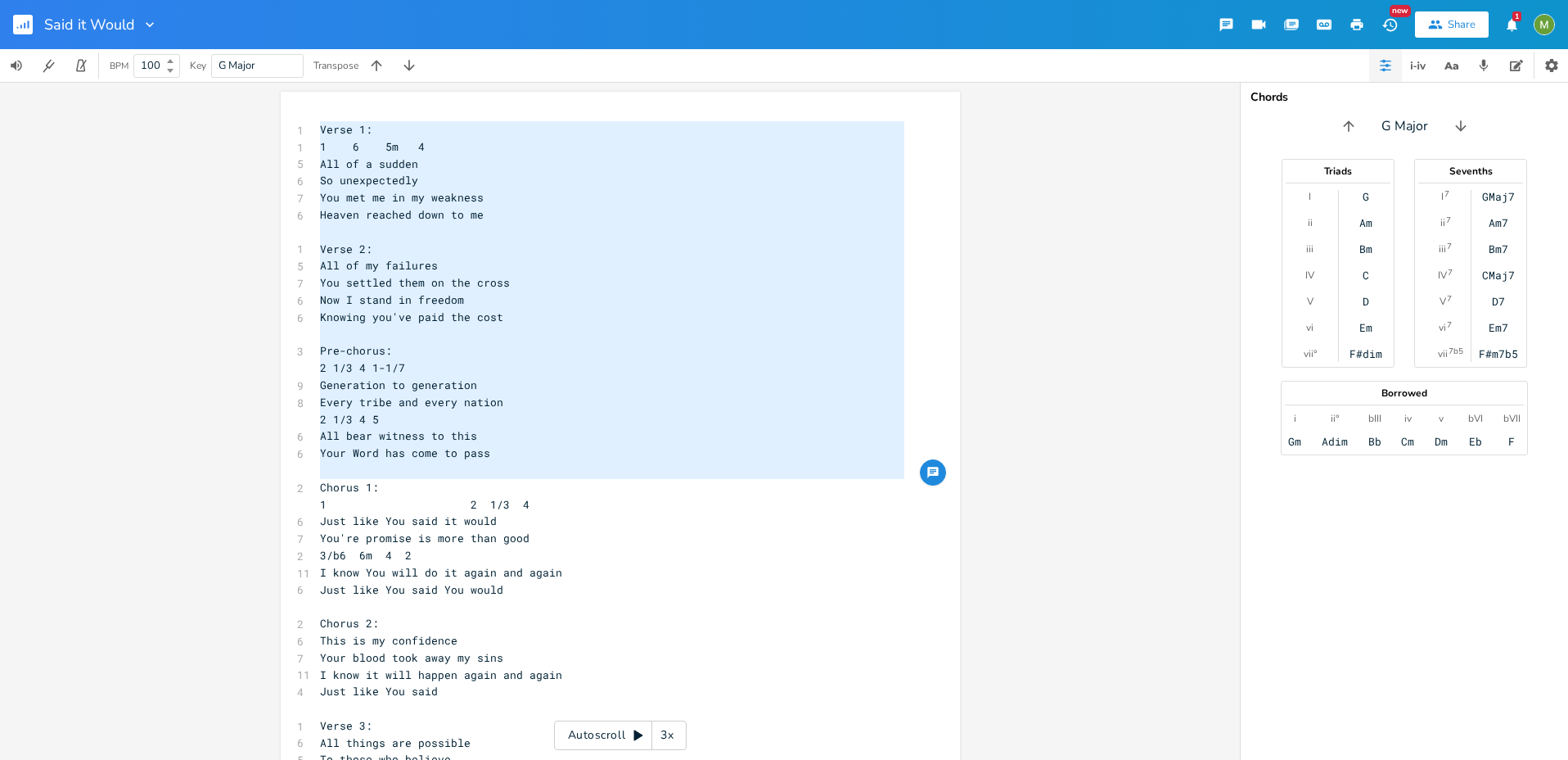
drag, startPoint x: 312, startPoint y: 124, endPoint x: 310, endPoint y: 484, distance: 360.0
click at [320, 482] on span "Chorus 1:" at bounding box center [350, 486] width 59 height 15
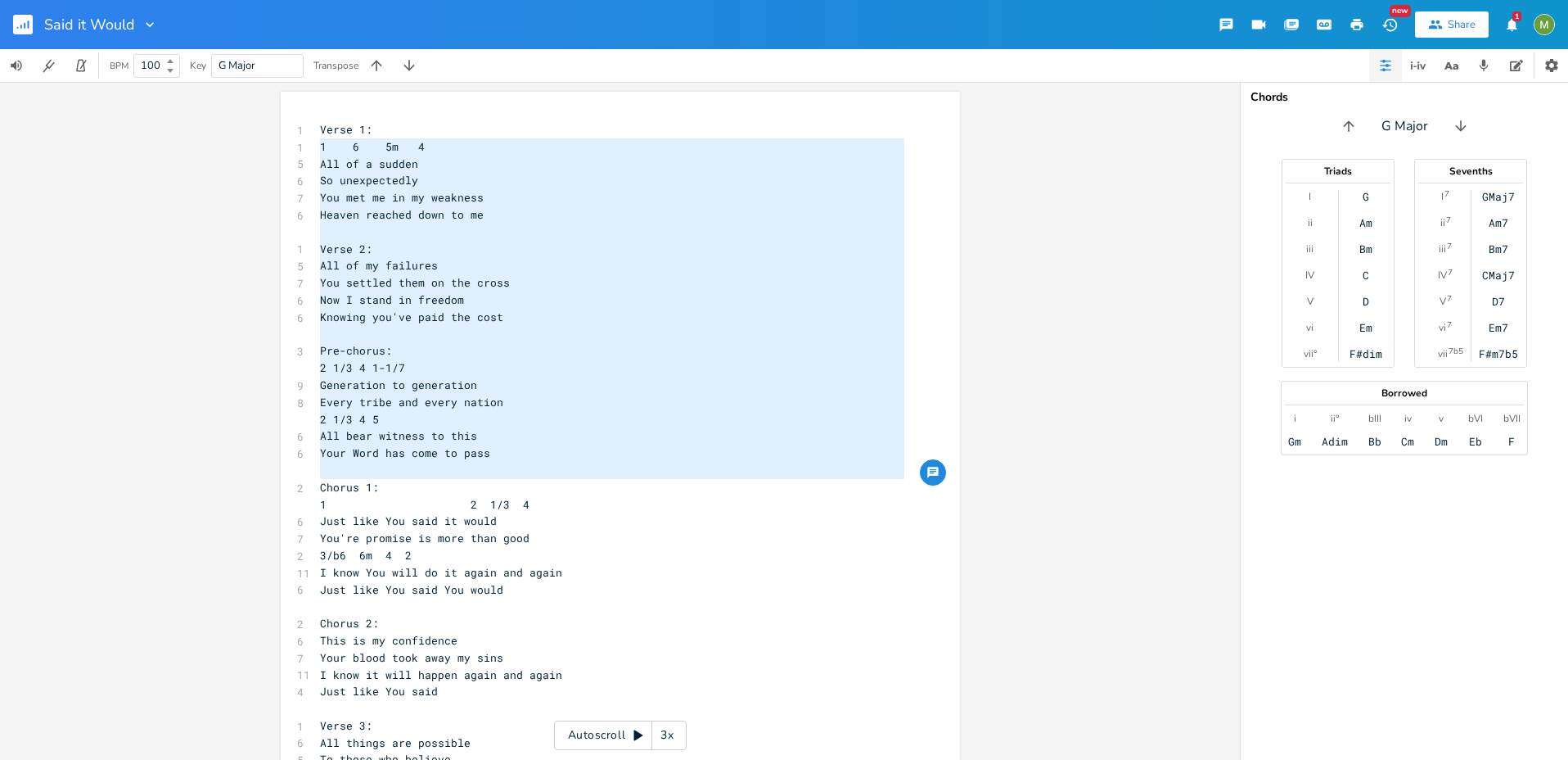
type textarea "Verse 1: 1 6 5m 4 All of a sudden So unexpectedly You met me in my weakness Hea…"
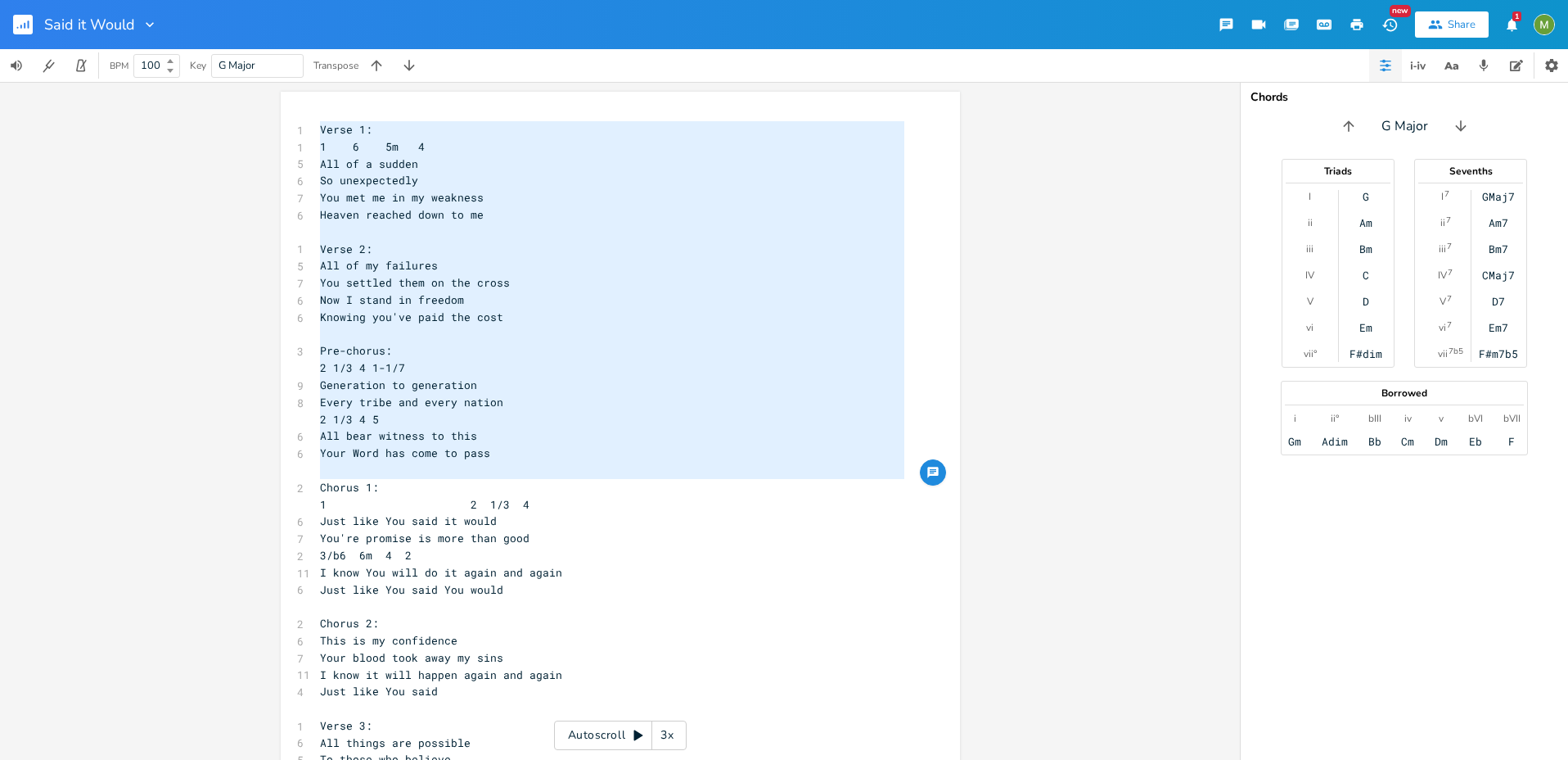
drag, startPoint x: 316, startPoint y: 486, endPoint x: 303, endPoint y: 126, distance: 360.2
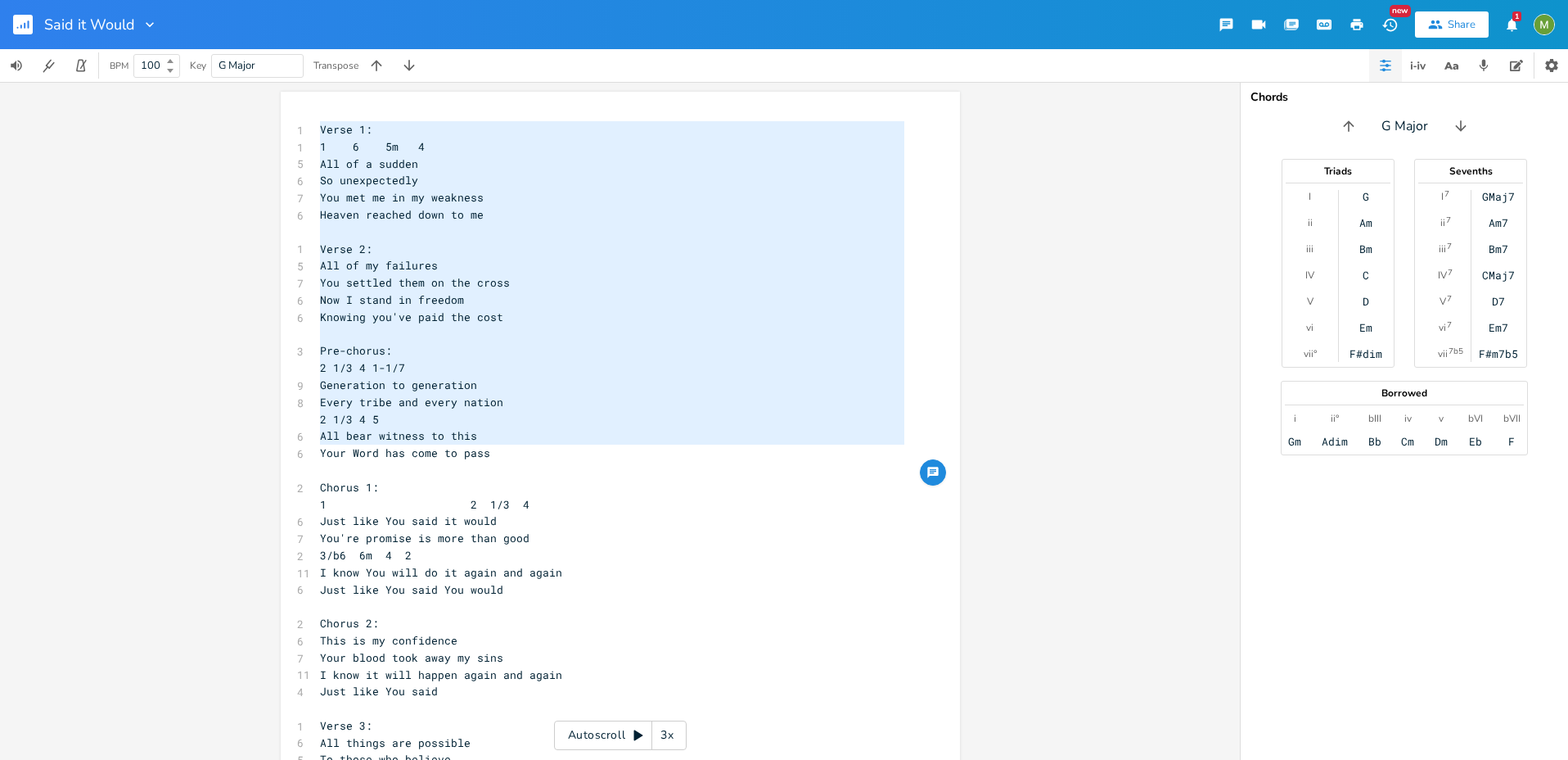
type textarea "Verse 1: 1 6 5m 4 All of a sudden So unexpectedly You met me in my weakness Hea…"
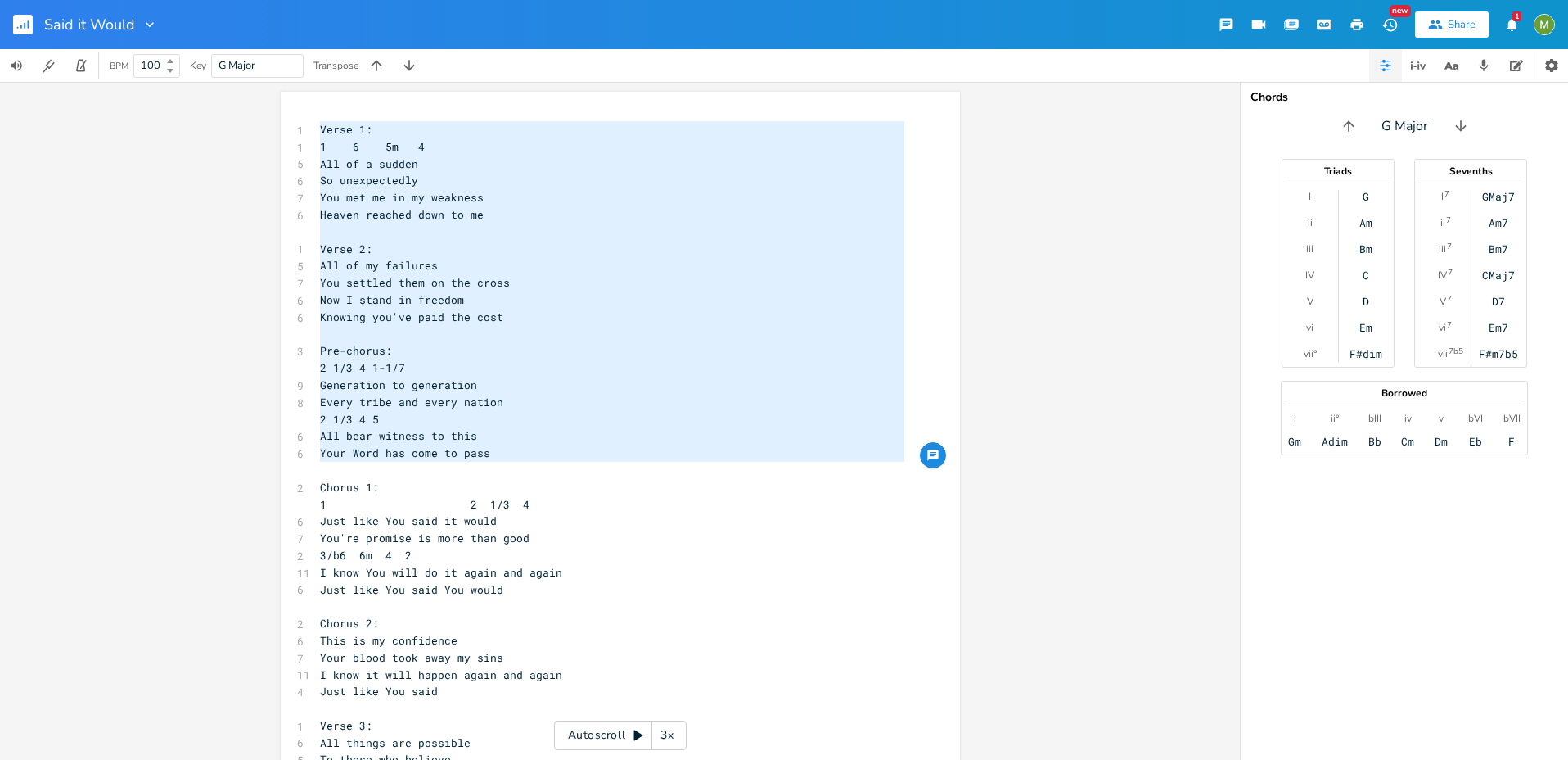
drag, startPoint x: 314, startPoint y: 124, endPoint x: 313, endPoint y: 469, distance: 345.0
click at [326, 462] on pre "​" at bounding box center [612, 471] width 591 height 18
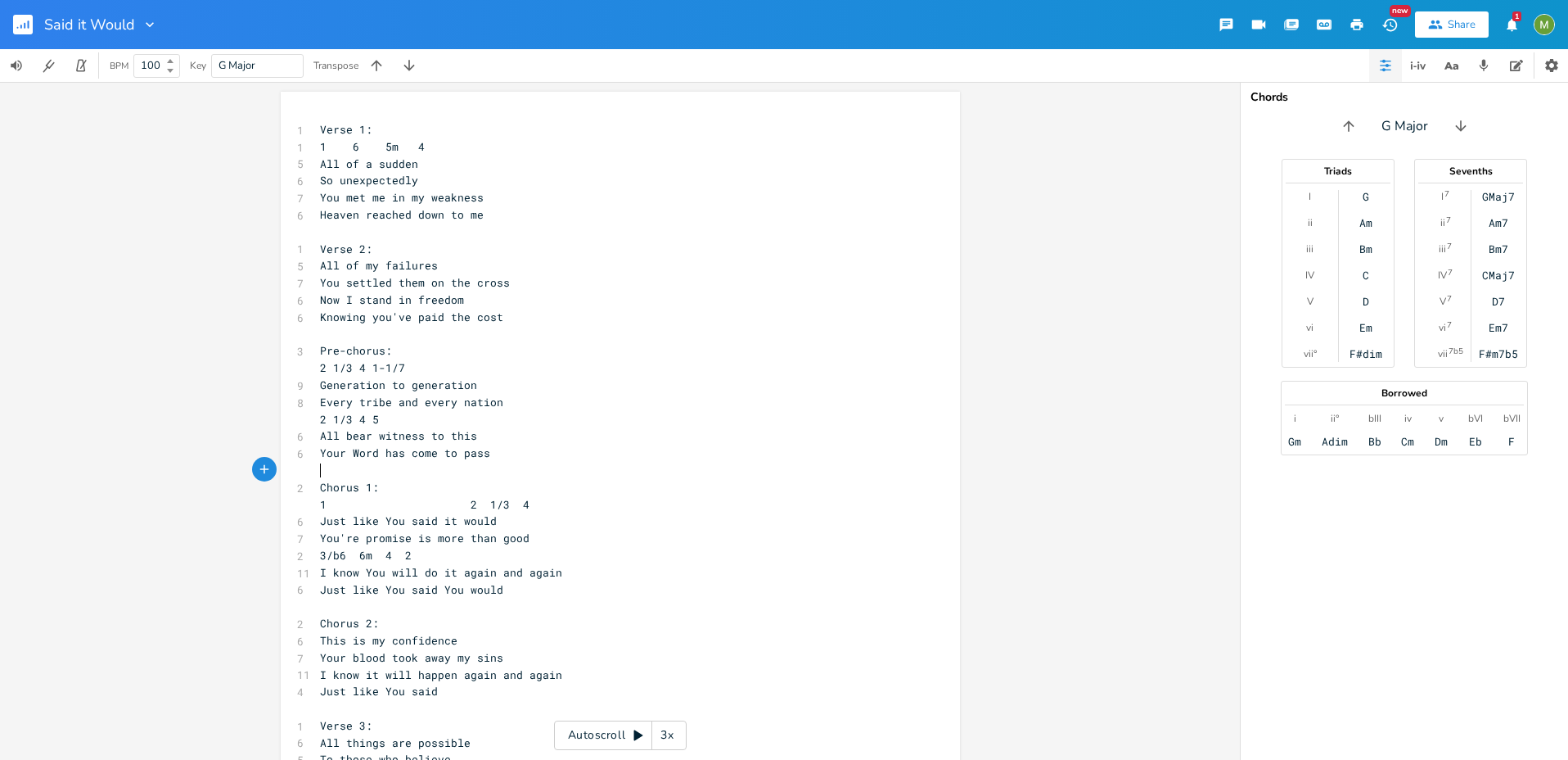
click at [326, 471] on pre "​" at bounding box center [612, 471] width 591 height 18
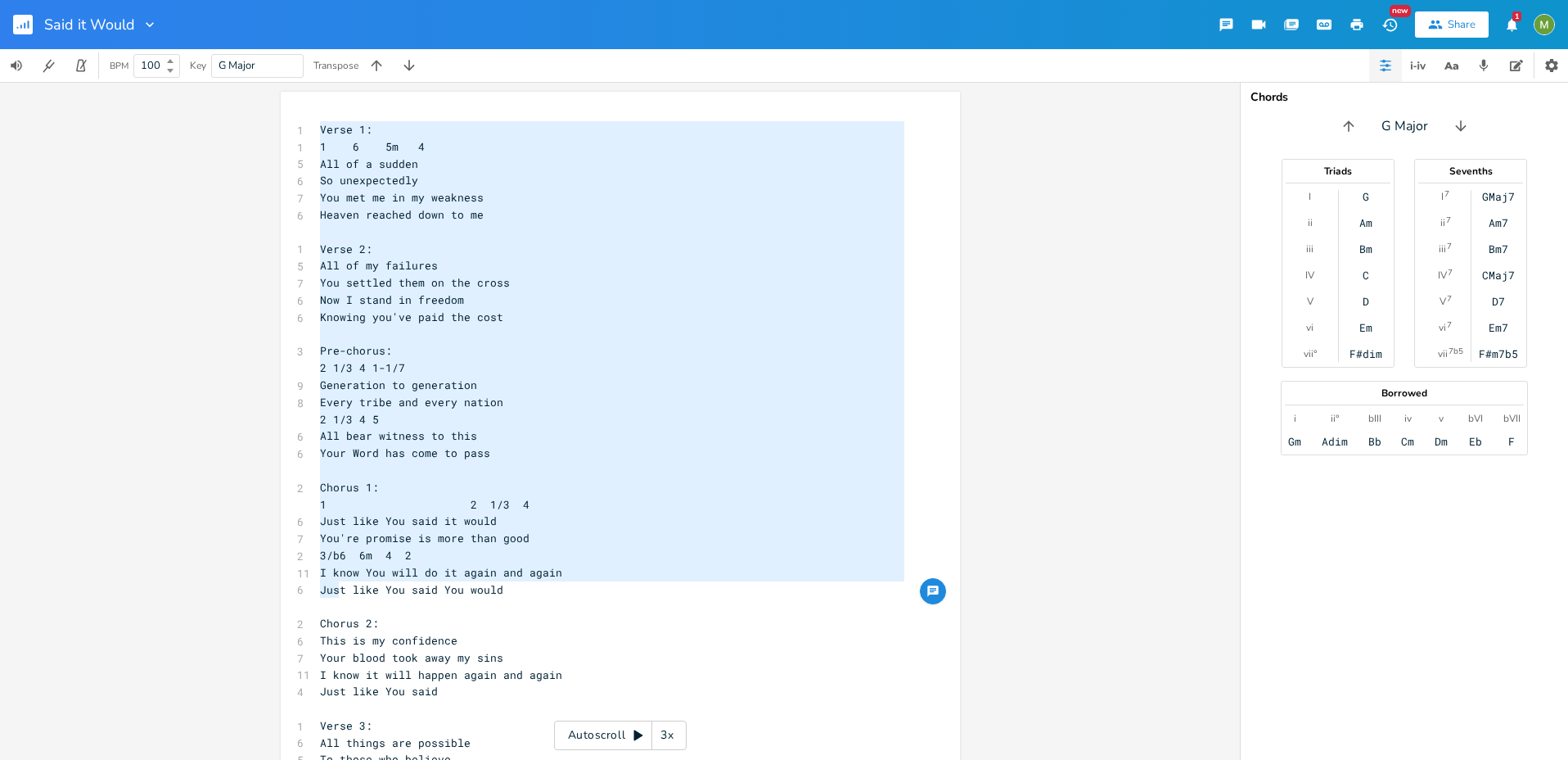
type textarea "Verse 1: 1 6 5m 4 All of a sudden So unexpectedly You met me in my weakness Hea…"
drag, startPoint x: 326, startPoint y: 147, endPoint x: 327, endPoint y: 604, distance: 457.0
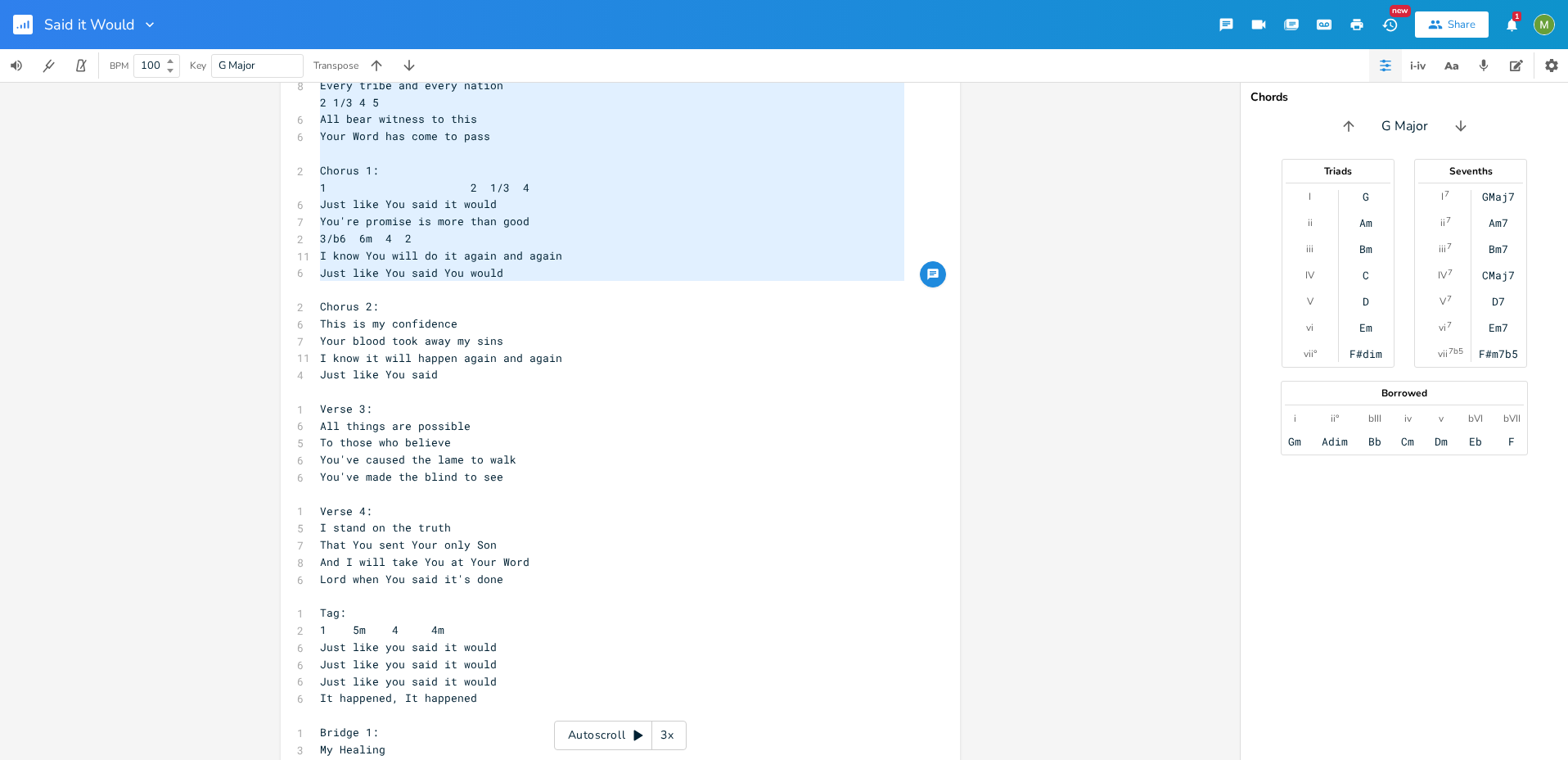
scroll to position [317, 0]
click at [327, 294] on pre "​" at bounding box center [612, 289] width 591 height 18
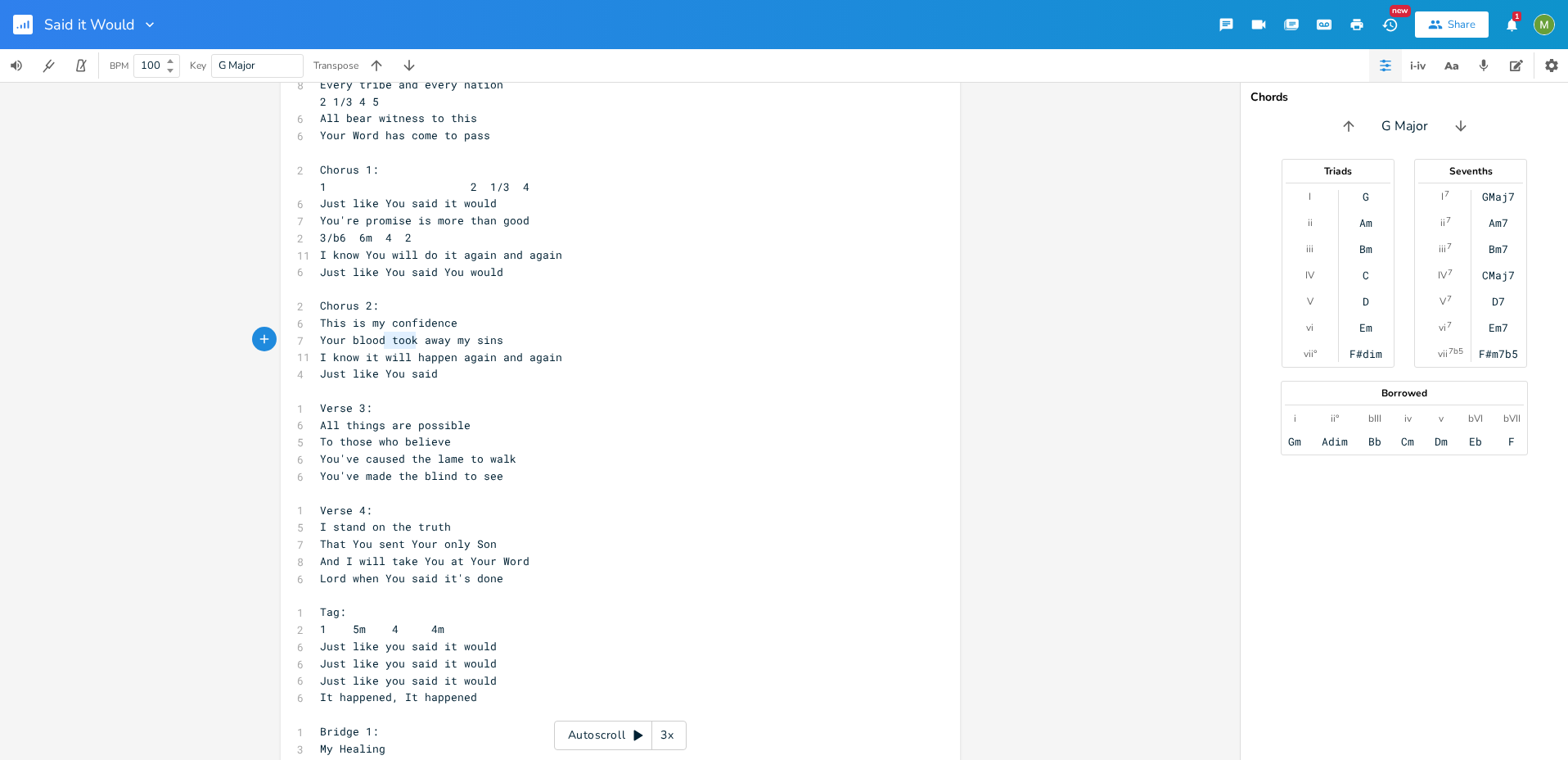
type textarea "Your blood took"
drag, startPoint x: 409, startPoint y: 338, endPoint x: 266, endPoint y: 332, distance: 143.1
click at [266, 332] on div "Your blood took x 1 Verse 1: 1 1 6 5m 4 5 All of a sudden 6 So unexpectedly 7 Y…" at bounding box center [619, 421] width 1240 height 678
click at [402, 342] on span "Your blood took away my sins" at bounding box center [412, 339] width 184 height 15
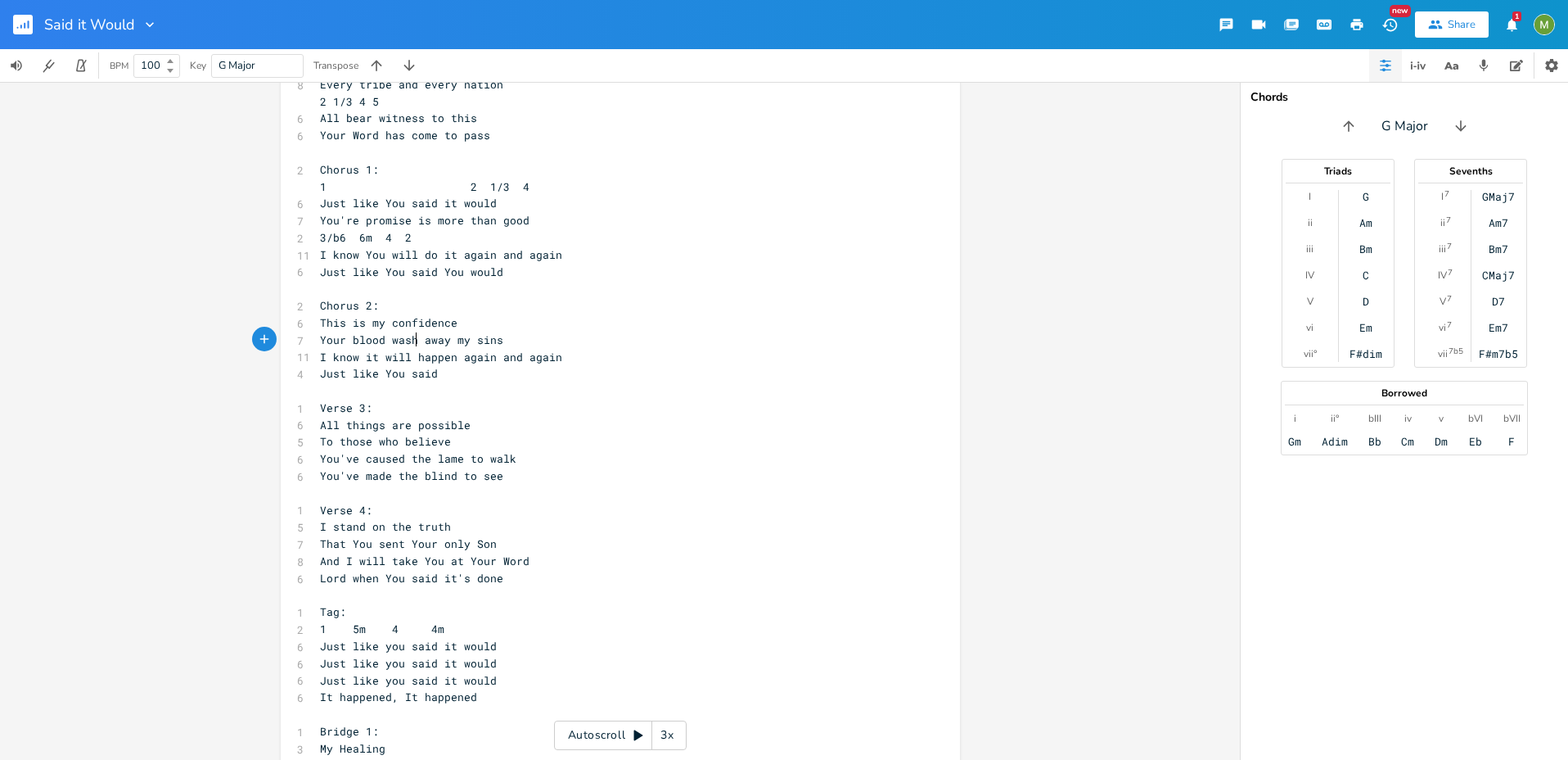
type textarea "washed"
click at [581, 354] on pre "I know it will happen again and again" at bounding box center [612, 358] width 591 height 18
drag, startPoint x: 572, startPoint y: 358, endPoint x: 316, endPoint y: 356, distance: 256.0
click at [317, 356] on pre "I know it will happen again and again" at bounding box center [612, 358] width 591 height 18
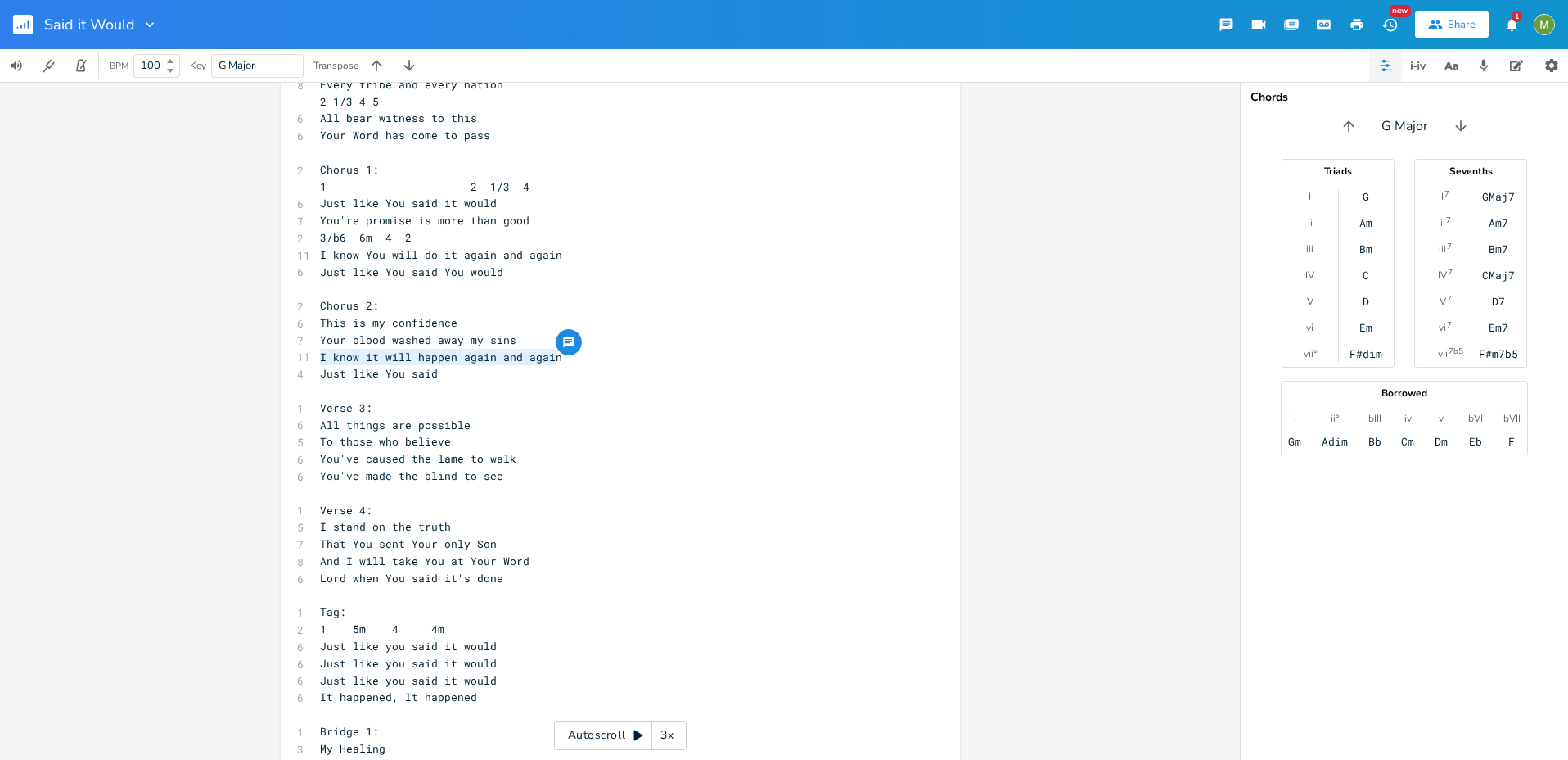
type textarea "I know it will happen again and again"
click at [433, 220] on span "You're promise is more than good" at bounding box center [425, 220] width 210 height 15
type textarea "You're promise is more than good"
drag, startPoint x: 542, startPoint y: 220, endPoint x: 317, endPoint y: 215, distance: 225.1
click at [317, 215] on pre "You're promise is more than good" at bounding box center [612, 221] width 591 height 18
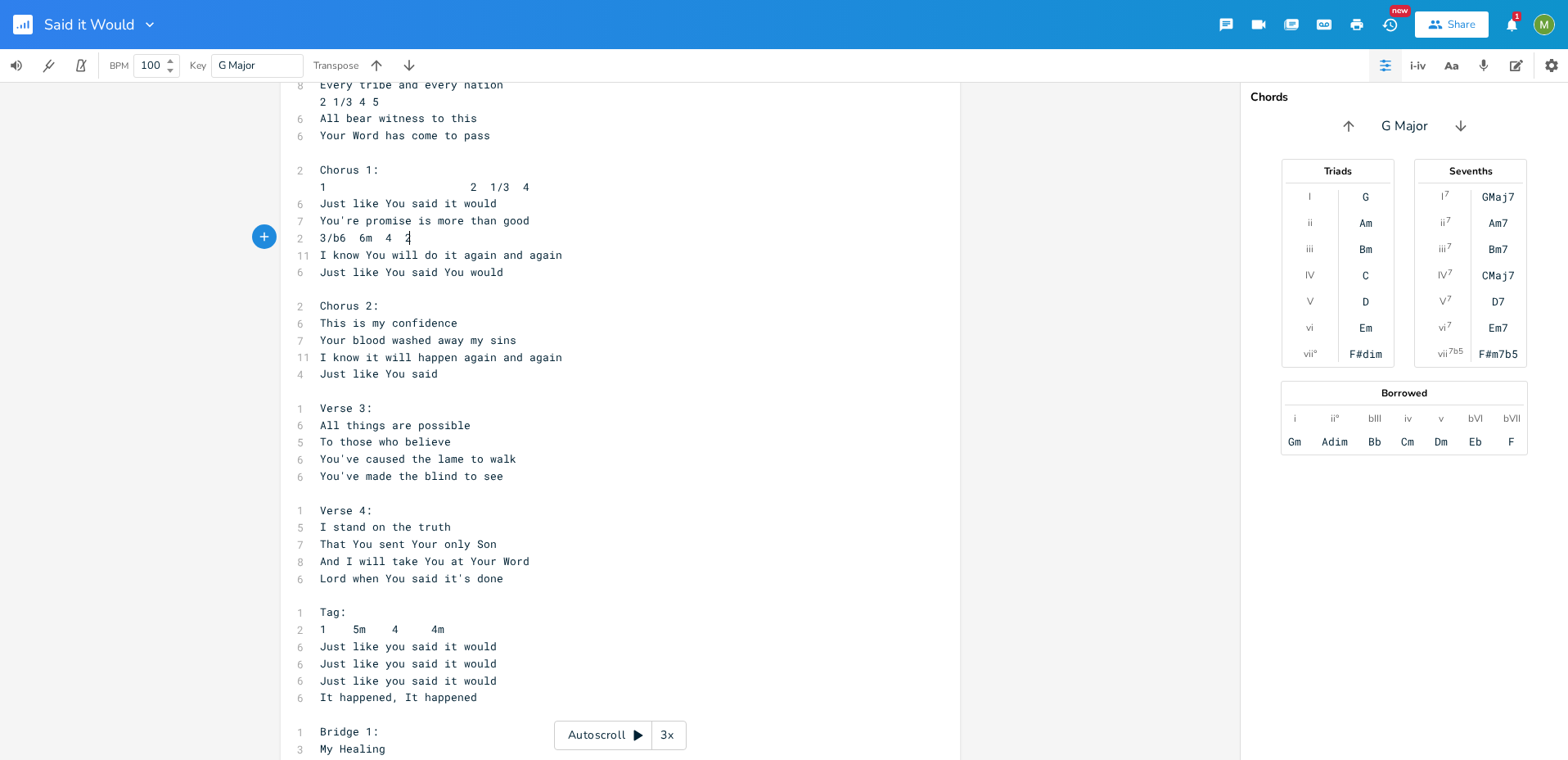
click at [487, 234] on pre "3/b6 6m 4 2" at bounding box center [612, 238] width 591 height 18
type textarea "'"
click at [340, 216] on div "' x 1 Verse 1: 1 1 6 5m 4 5 All of a sudden 6 So unexpectedly 7 You met me in m…" at bounding box center [619, 515] width 679 height 1482
click at [493, 220] on span "Your promise is more than good" at bounding box center [418, 220] width 196 height 15
drag, startPoint x: 516, startPoint y: 219, endPoint x: 398, endPoint y: 224, distance: 118.1
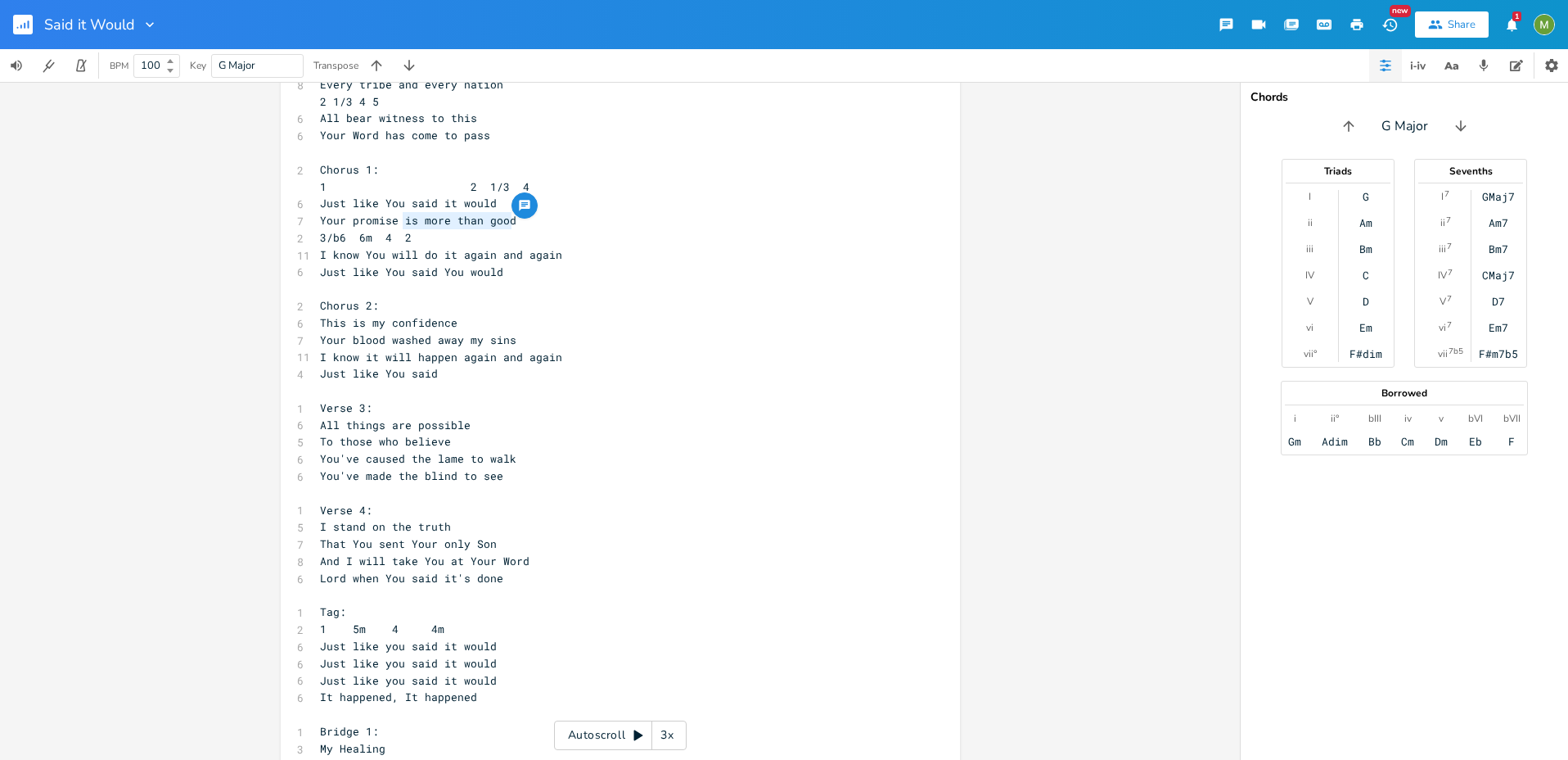
click at [398, 224] on pre "Your promise is more than good" at bounding box center [612, 221] width 591 height 18
type textarea "has always stood"
drag, startPoint x: 576, startPoint y: 356, endPoint x: 298, endPoint y: 351, distance: 278.0
click at [317, 351] on div "11 I know it will happen again and again" at bounding box center [612, 358] width 591 height 18
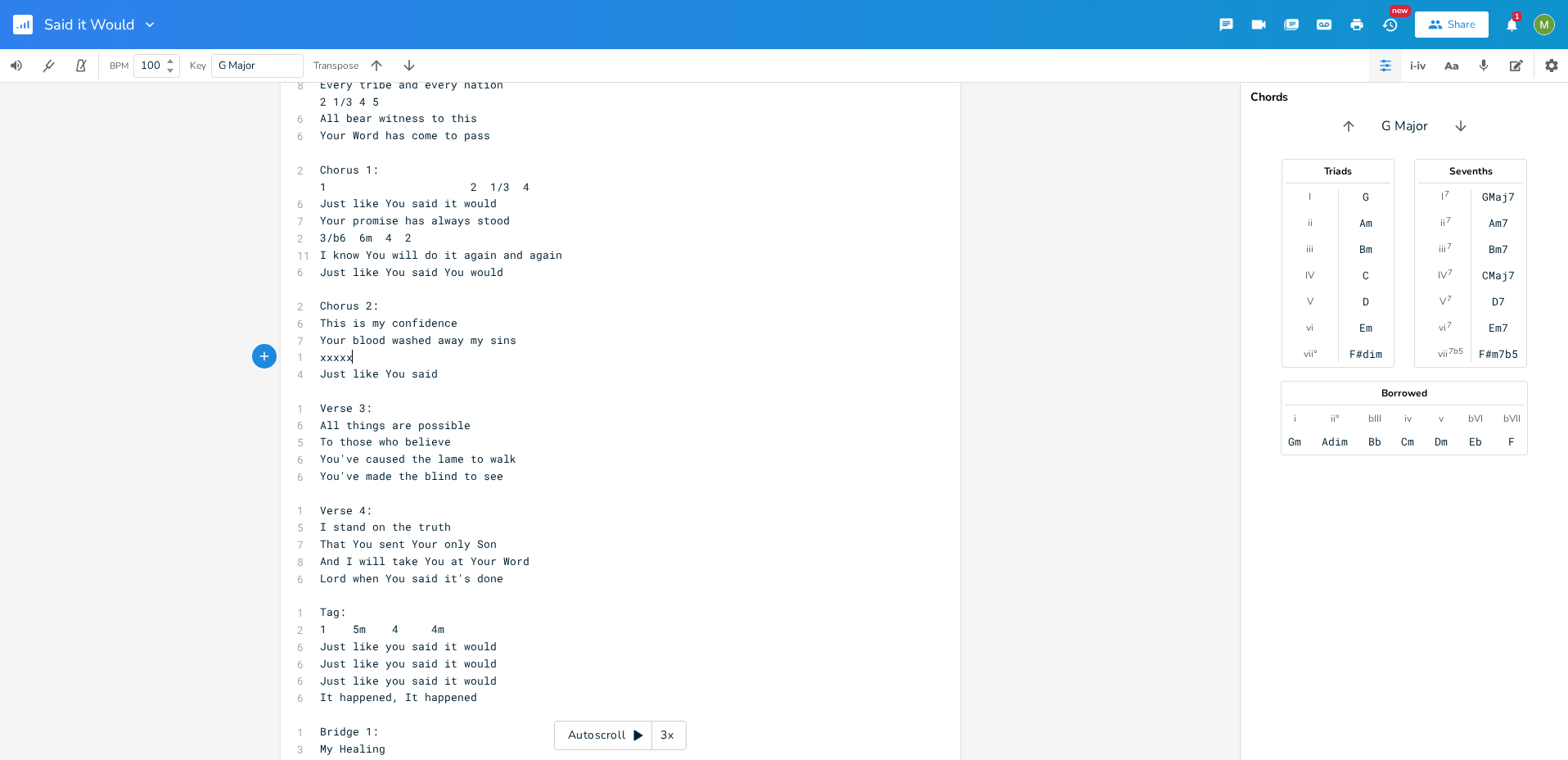
scroll to position [0, 33]
type textarea "xxxxxx"
drag, startPoint x: 557, startPoint y: 254, endPoint x: 275, endPoint y: 249, distance: 282.0
click at [280, 249] on div "I know You will do it again and again x 1 Verse 1: 1 1 6 5m 4 5 All of a sudden…" at bounding box center [619, 515] width 679 height 1482
type textarea "xxxxxx"
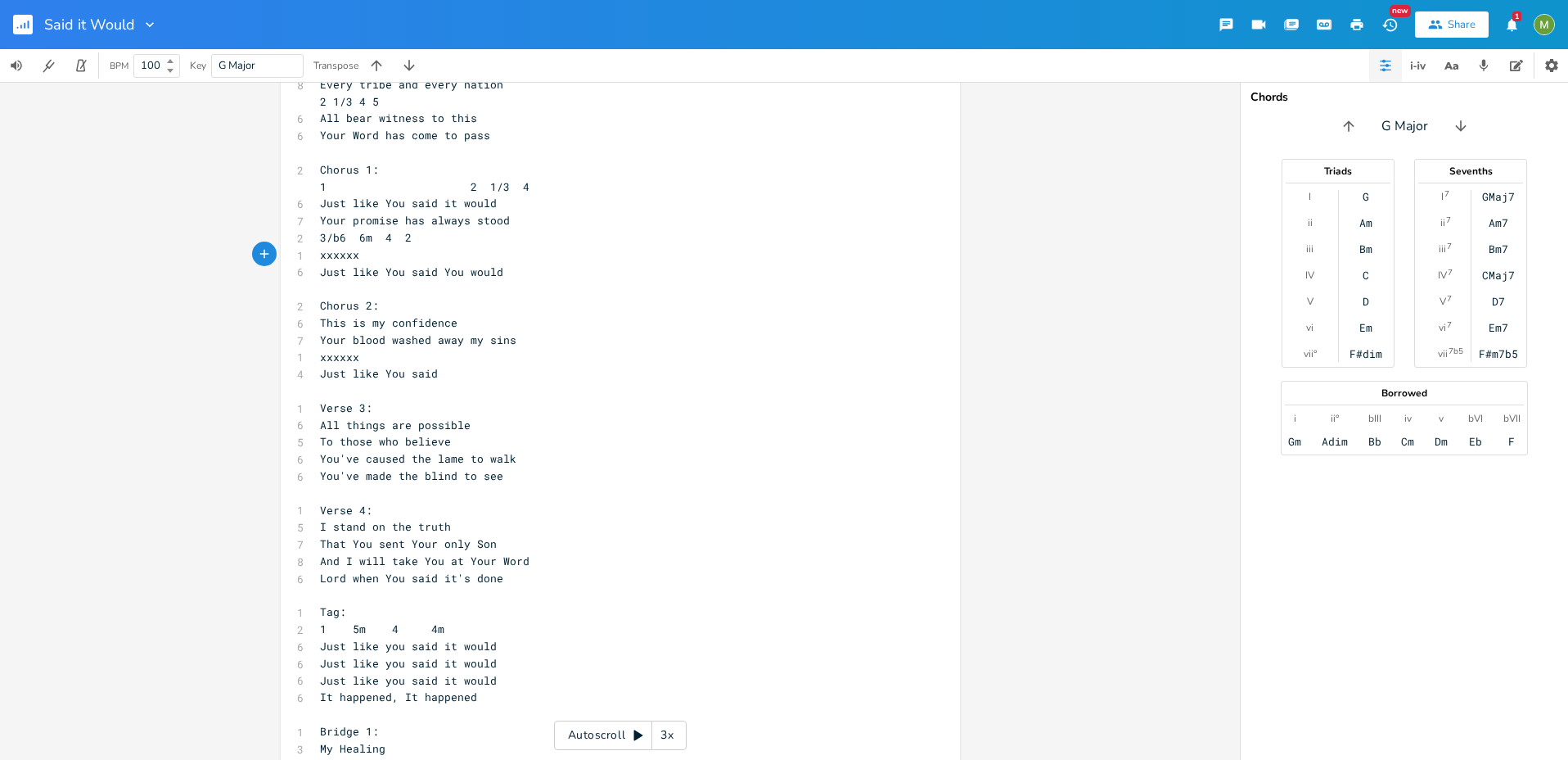
click at [325, 339] on span "Your blood washed away my sins" at bounding box center [418, 339] width 196 height 15
type textarea "The"
drag, startPoint x: 380, startPoint y: 341, endPoint x: 500, endPoint y: 341, distance: 120.0
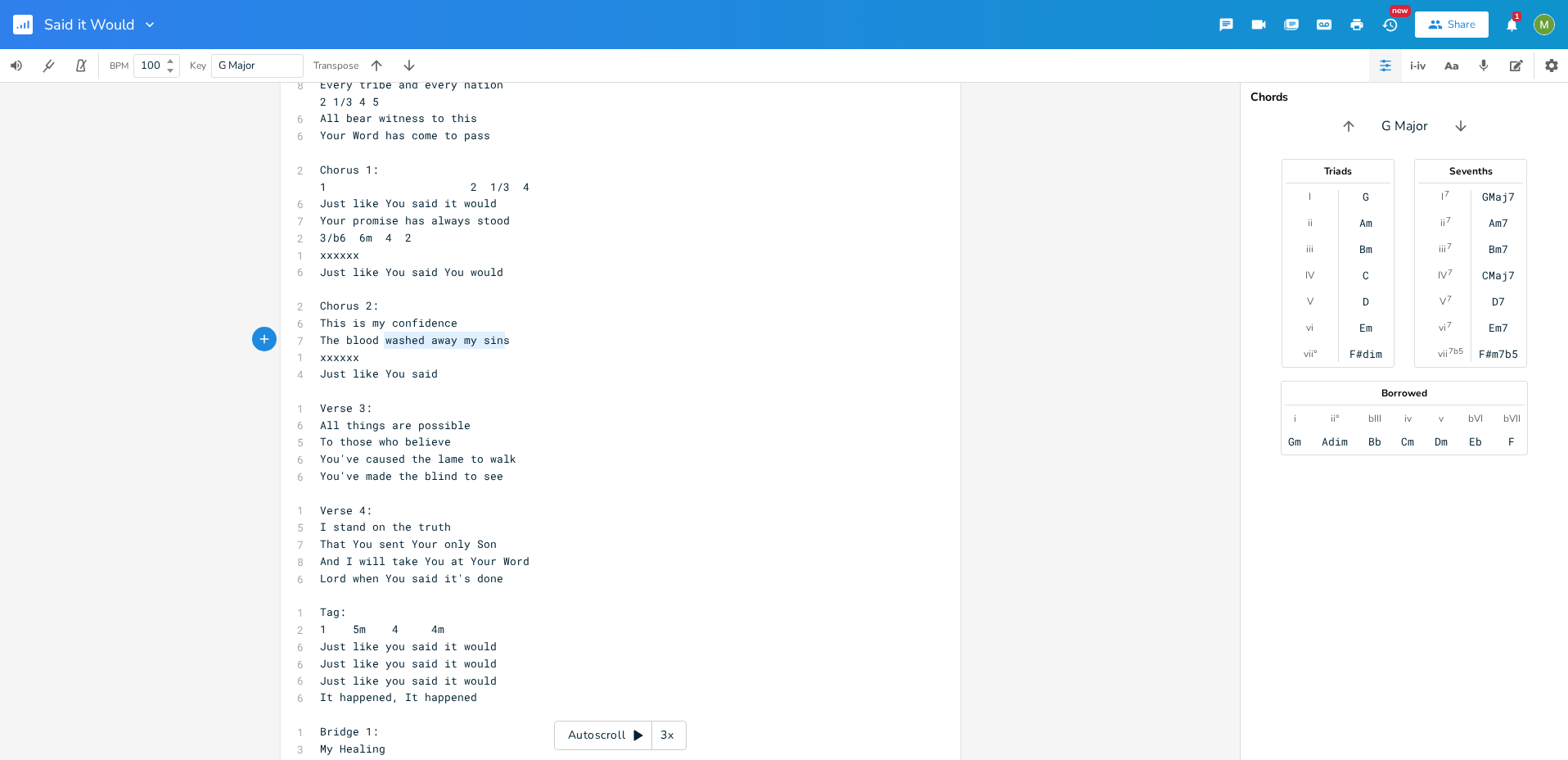
click at [500, 341] on pre "The blood washed away my sins" at bounding box center [612, 340] width 591 height 18
type textarea "that has washed my sins"
drag, startPoint x: 543, startPoint y: 347, endPoint x: 381, endPoint y: 346, distance: 162.0
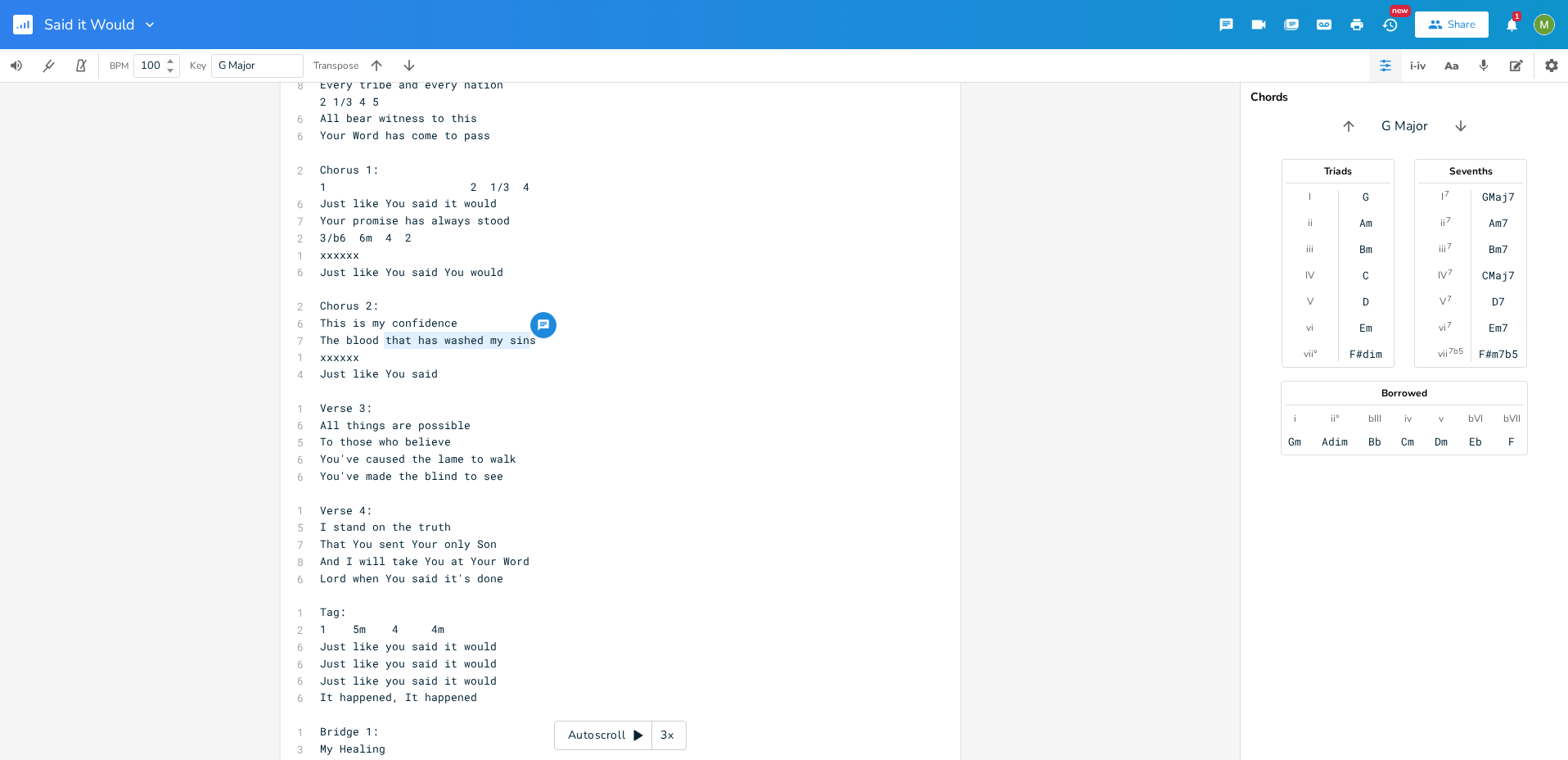
click at [381, 346] on pre "The blood that has washed my sins" at bounding box center [612, 340] width 591 height 18
click at [460, 364] on pre "xxxxxx" at bounding box center [612, 358] width 591 height 18
type textarea "The blood that has washed my sins"
drag, startPoint x: 533, startPoint y: 340, endPoint x: 285, endPoint y: 332, distance: 248.1
click at [285, 332] on div "The blood that has washed my sins x 1 Verse 1: 1 1 6 5m 4 5 All of a sudden 6 S…" at bounding box center [619, 515] width 679 height 1482
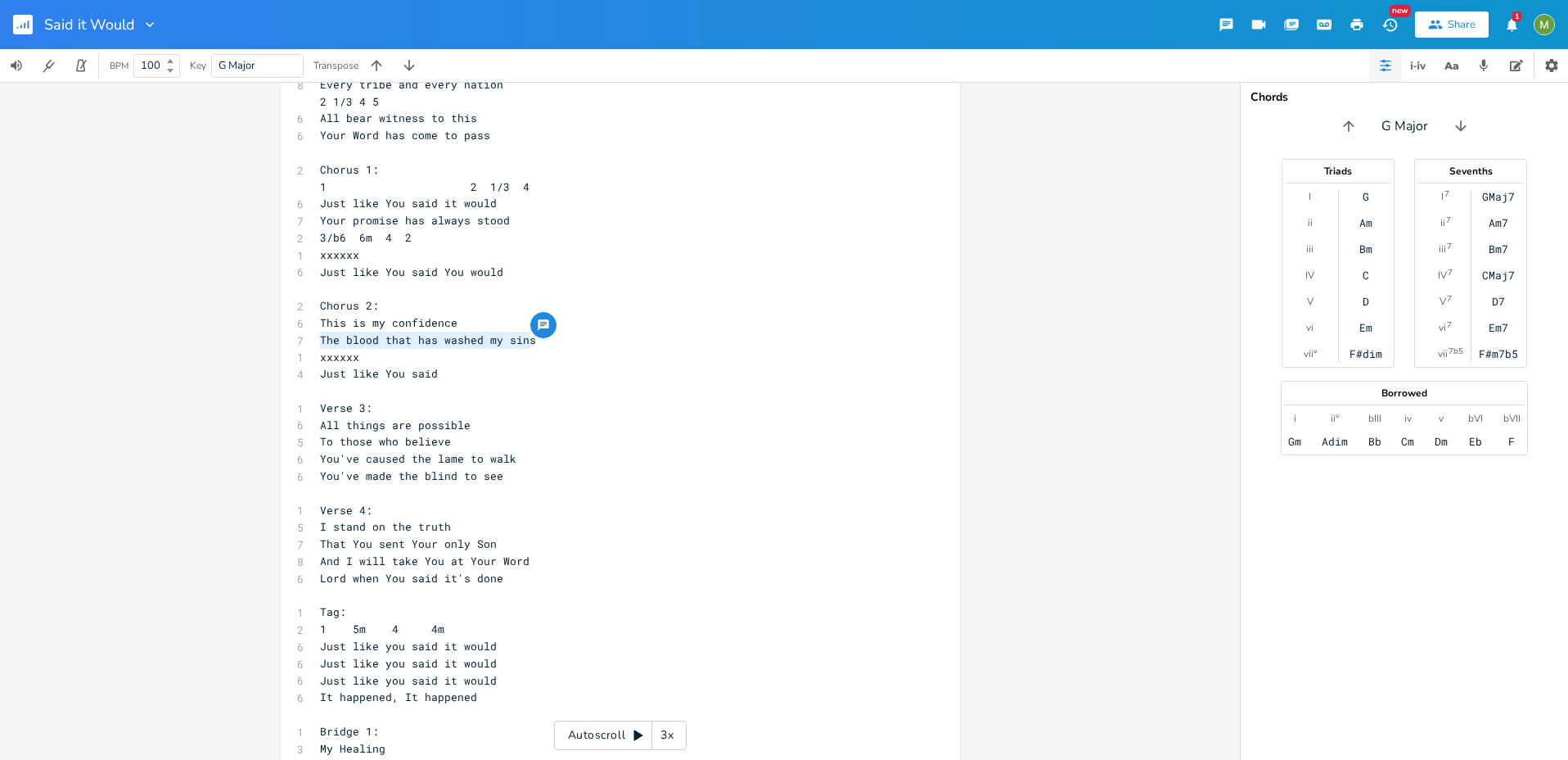
click at [474, 220] on span "Your promise has always stood" at bounding box center [415, 220] width 190 height 15
type textarea "stood"
click at [474, 220] on span "Your promise has always stood" at bounding box center [415, 220] width 190 height 15
type textarea "is more than good"
